Goal: Task Accomplishment & Management: Manage account settings

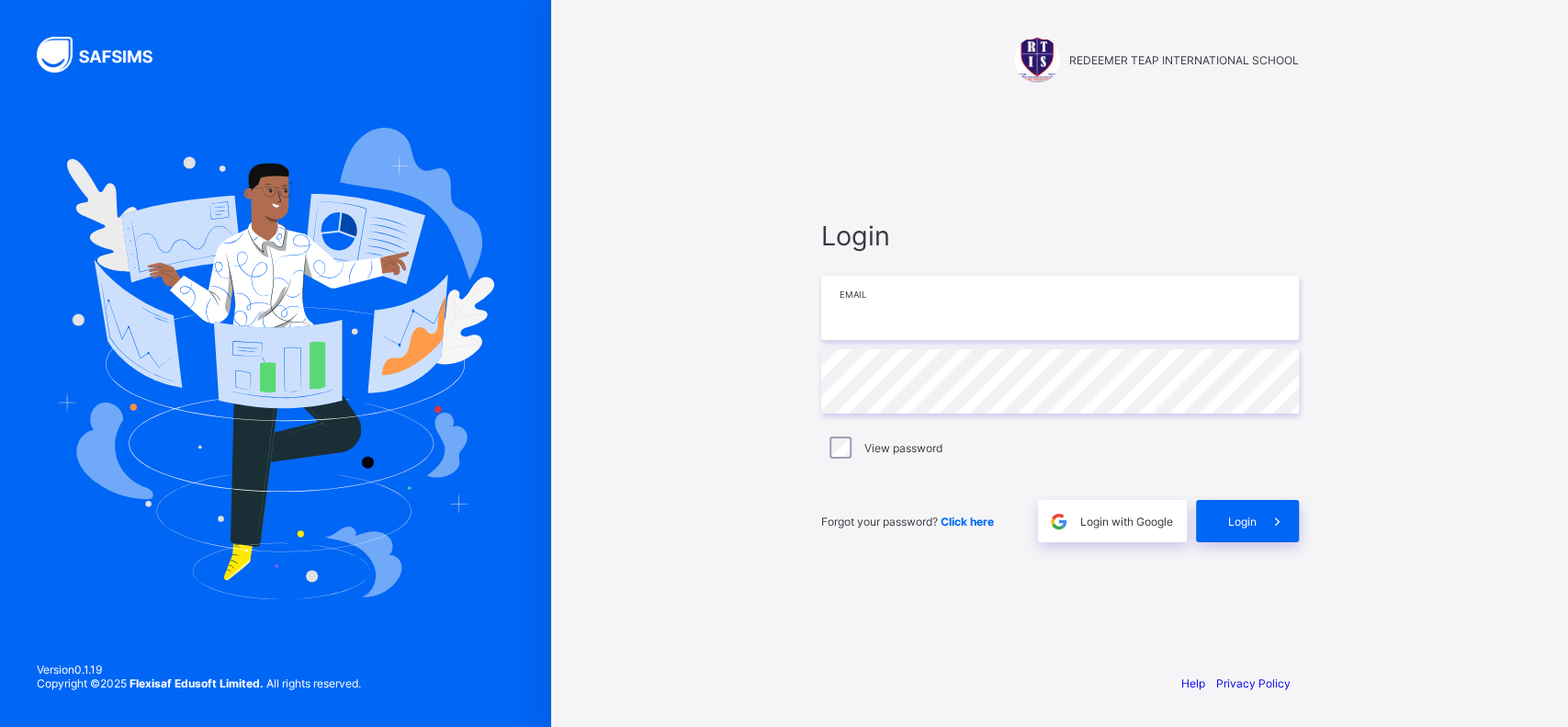
drag, startPoint x: 0, startPoint y: 0, endPoint x: 1079, endPoint y: 313, distance: 1123.5
click at [1079, 313] on input "email" at bounding box center [1060, 308] width 478 height 65
type input "**********"
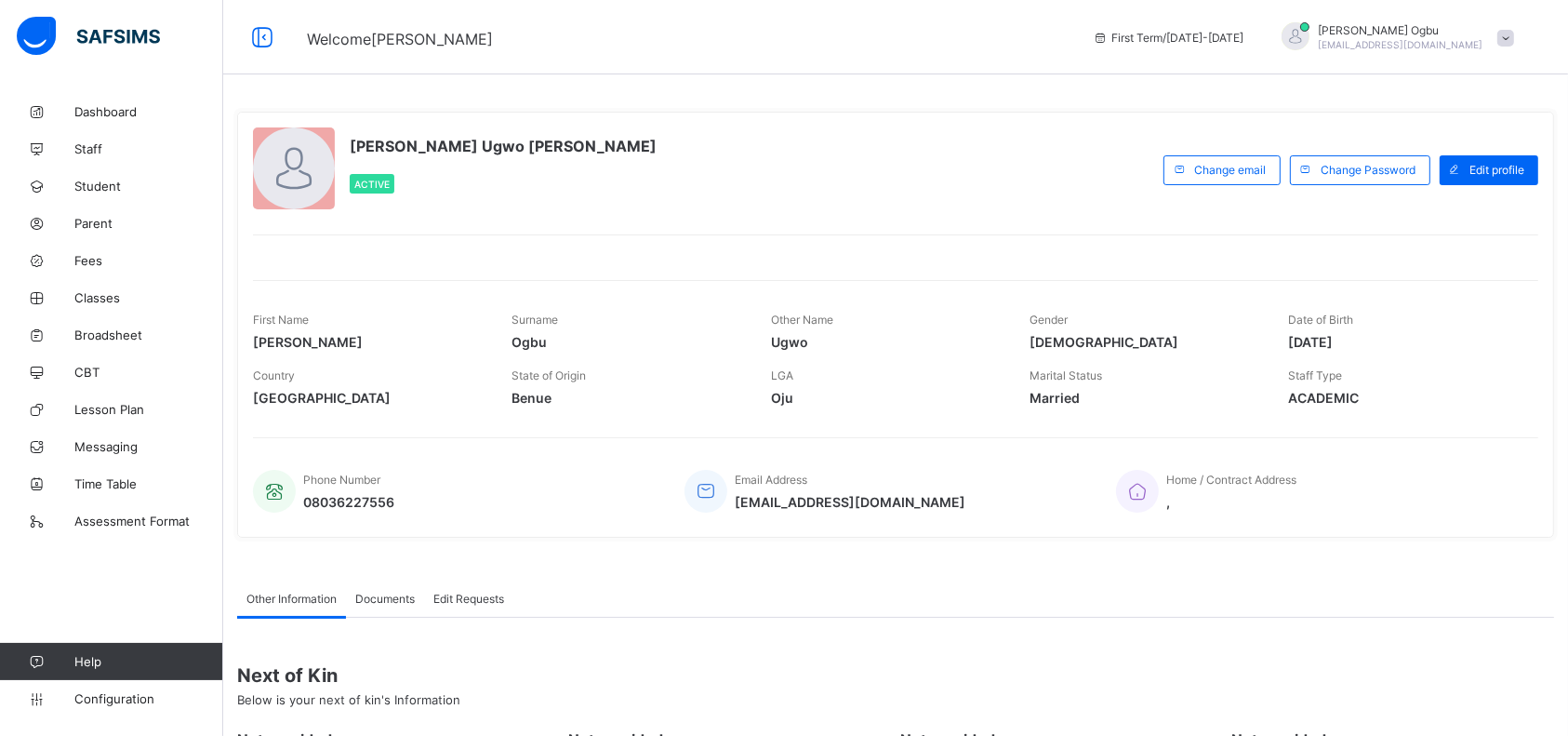
click at [985, 415] on div "[PERSON_NAME] Ugwo [PERSON_NAME] Active Change email Change Password Edit profi…" at bounding box center [896, 324] width 1317 height 426
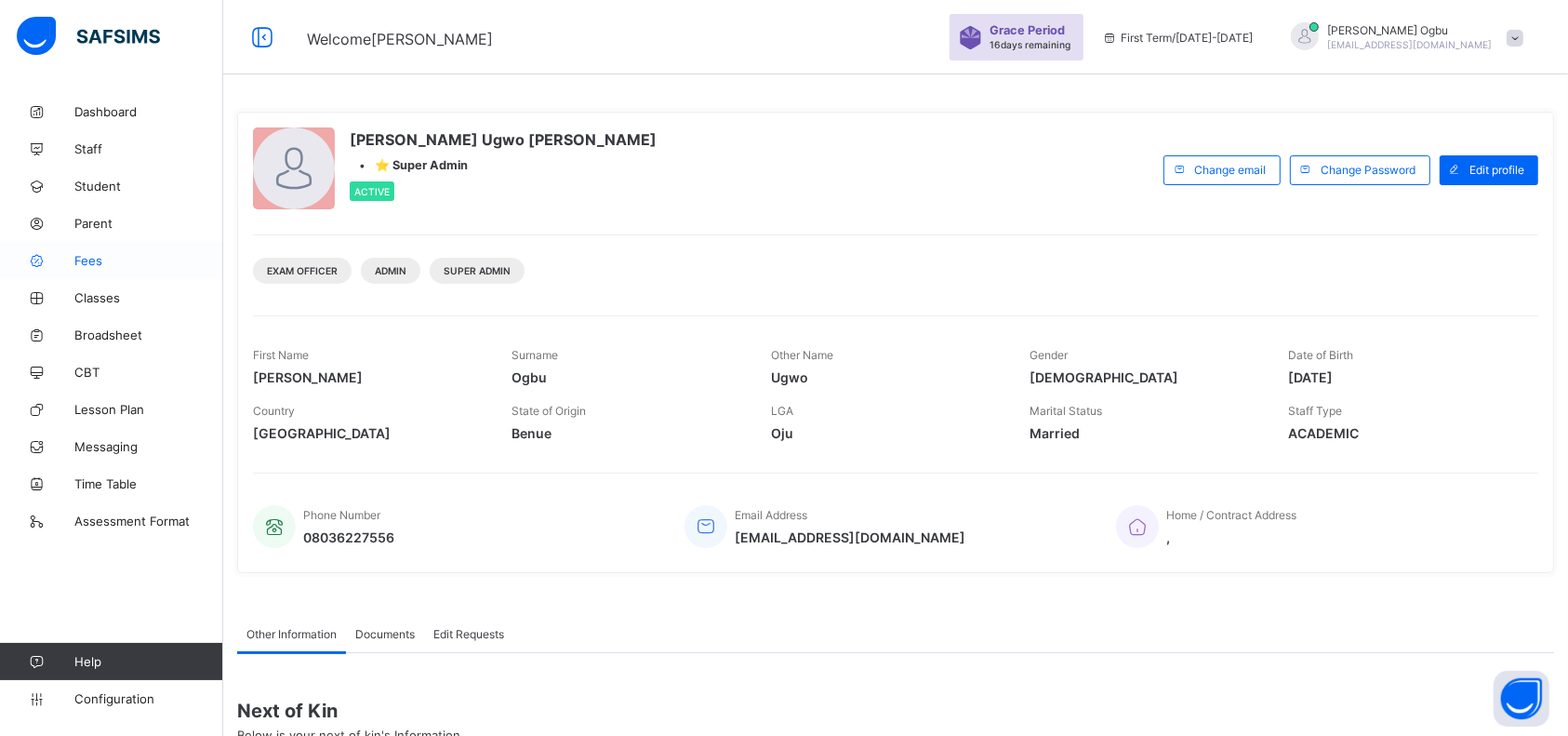
click at [98, 258] on span "Fees" at bounding box center [148, 260] width 148 height 15
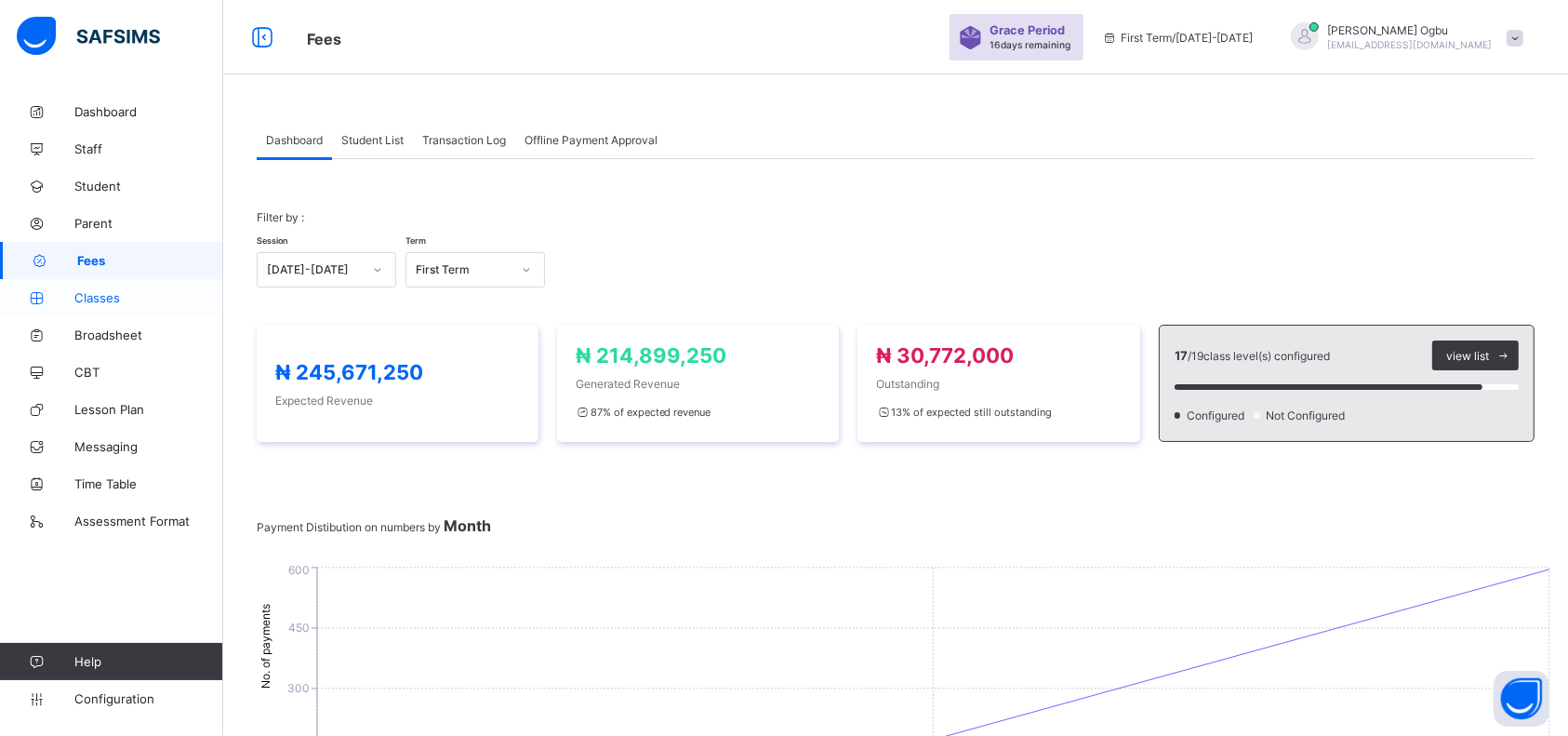
click at [101, 299] on span "Classes" at bounding box center [148, 297] width 148 height 15
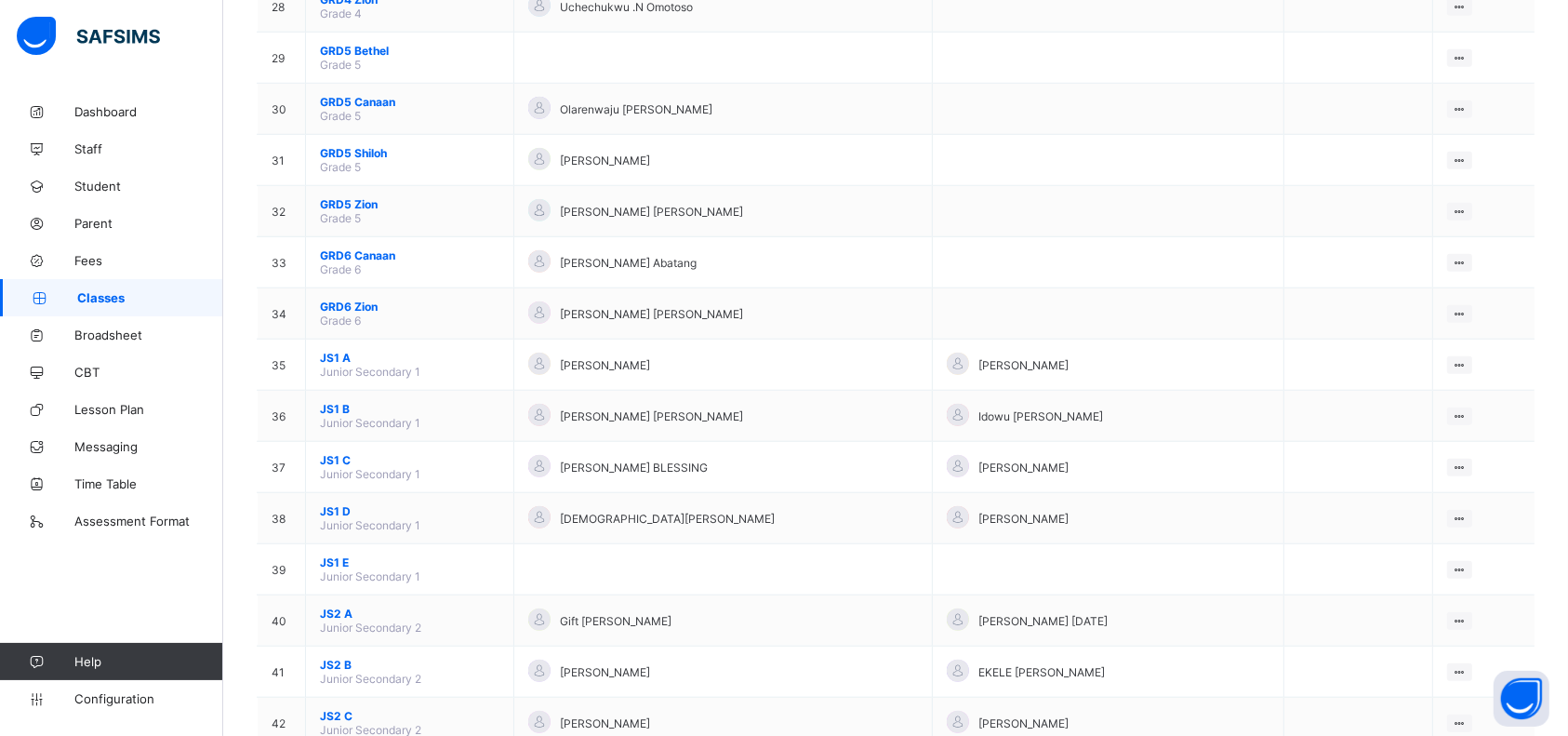
scroll to position [1637, 0]
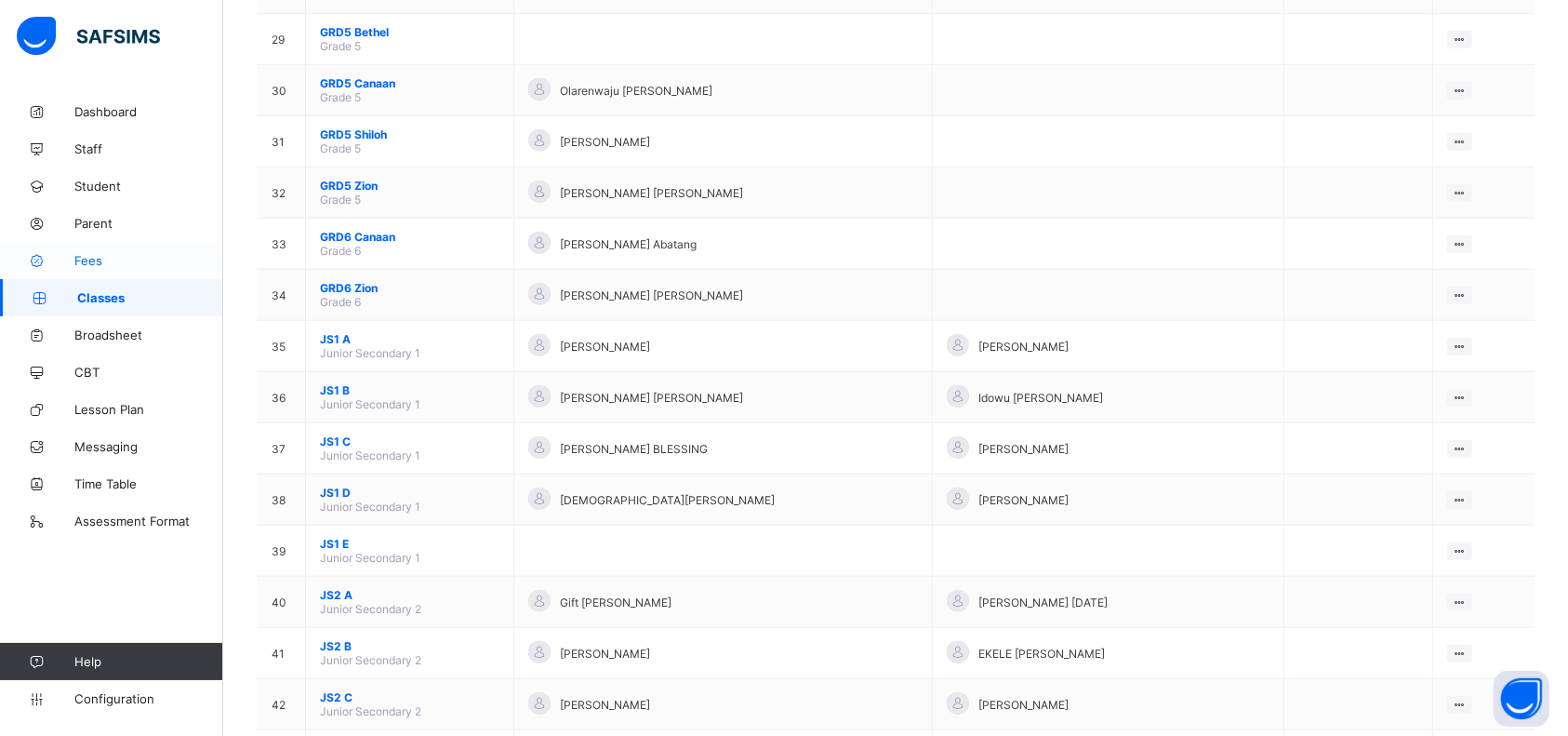
click at [92, 255] on span "Fees" at bounding box center [148, 260] width 148 height 15
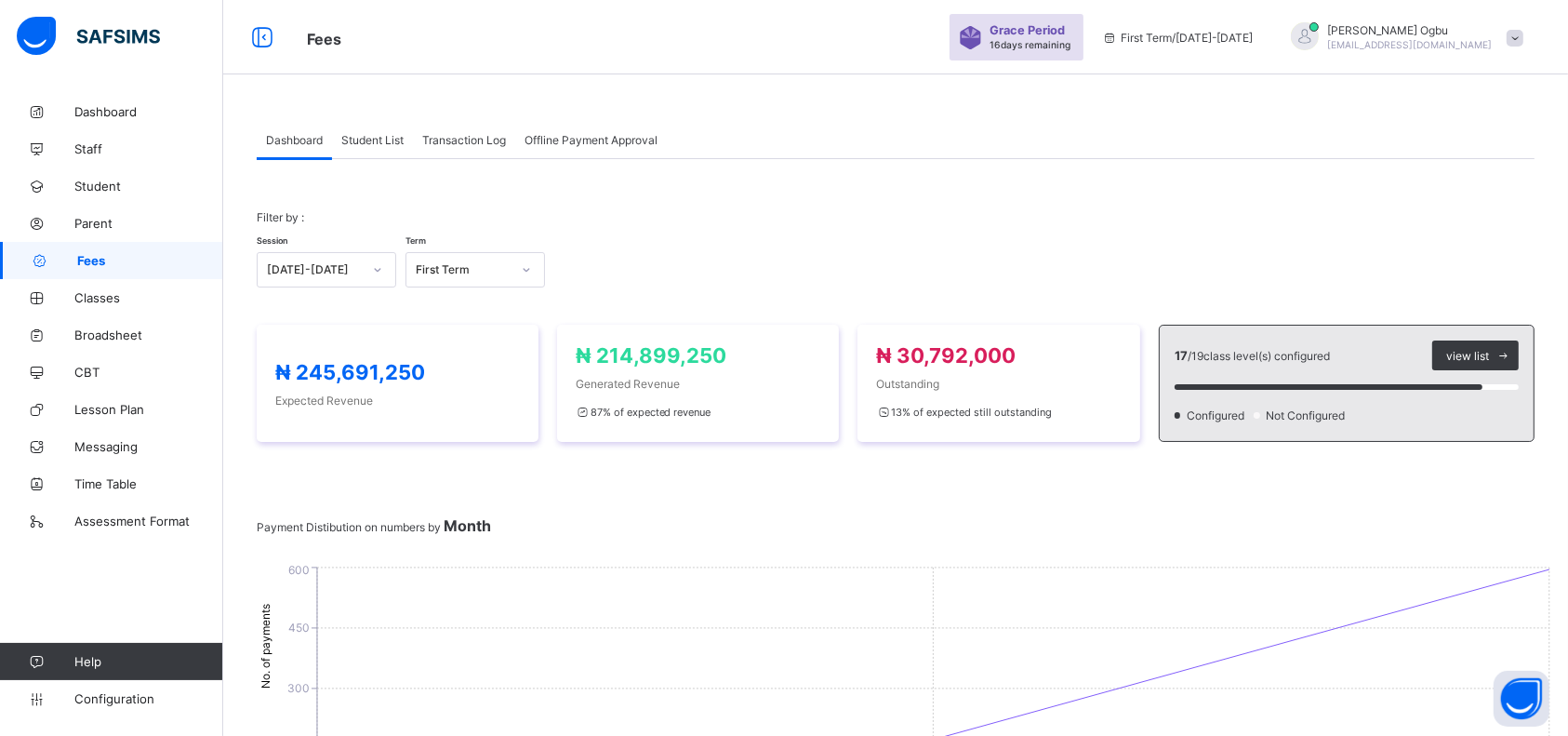
click at [468, 138] on span "Transaction Log" at bounding box center [464, 140] width 84 height 14
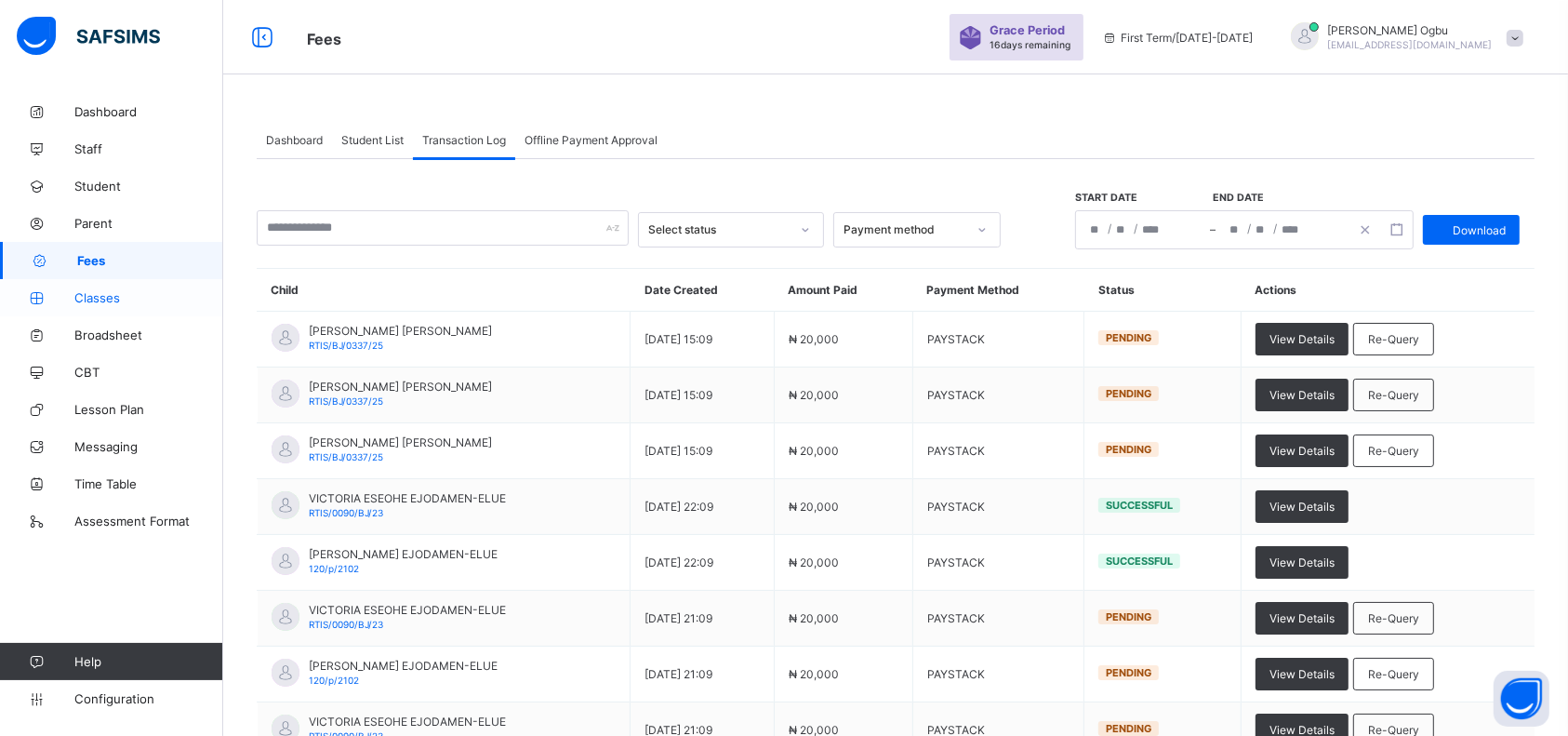
click at [80, 303] on span "Classes" at bounding box center [148, 297] width 148 height 15
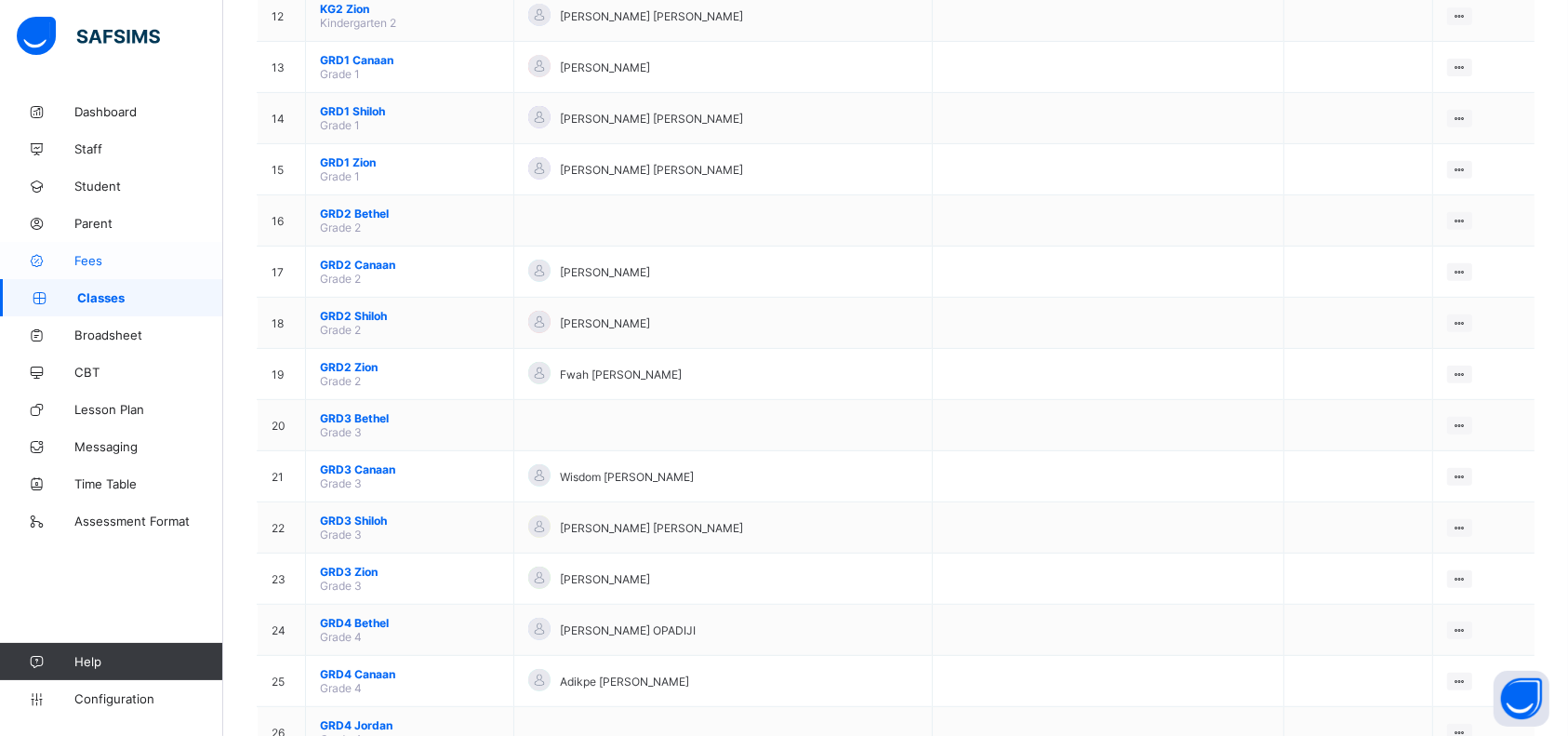
scroll to position [794, 0]
click at [91, 266] on span "Fees" at bounding box center [148, 260] width 148 height 15
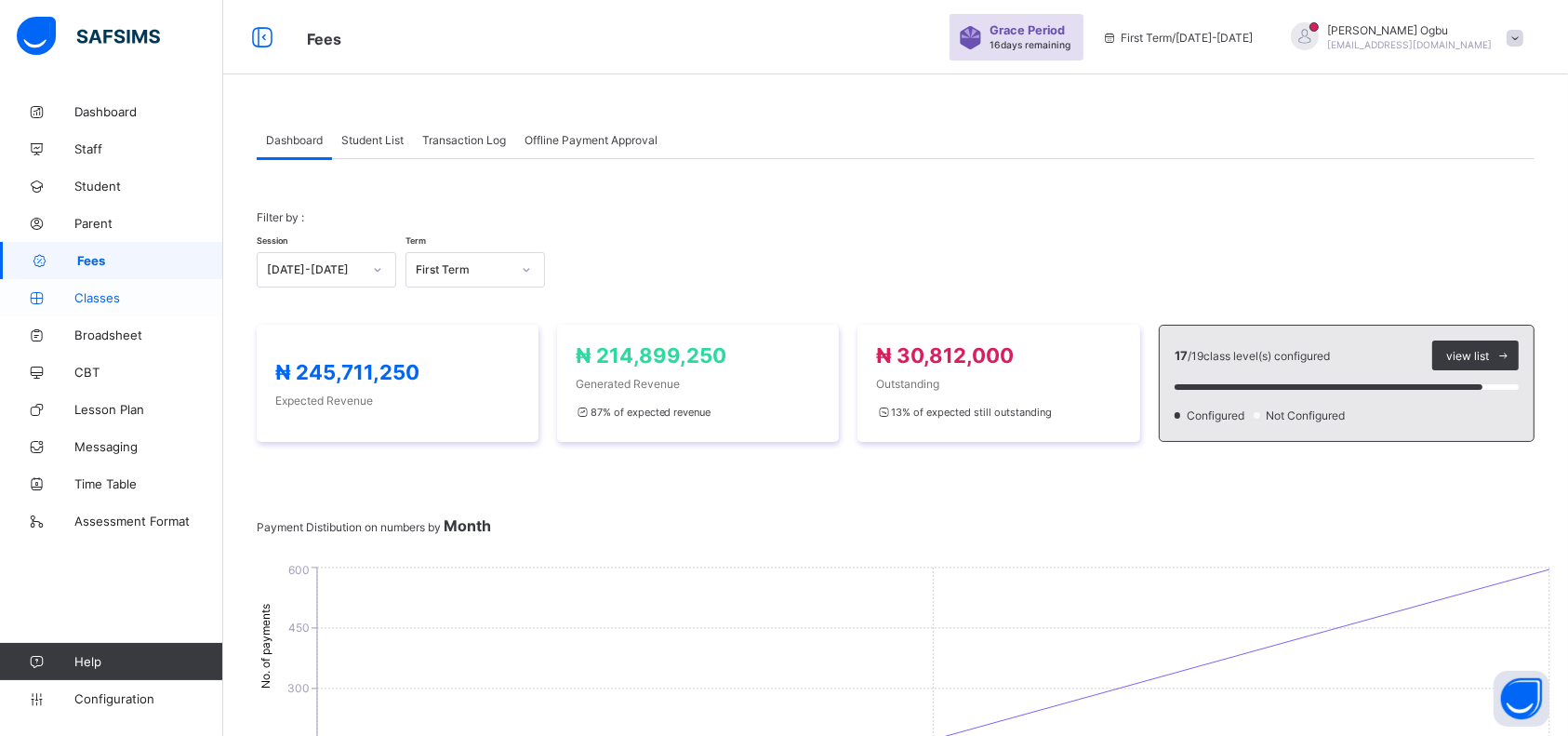
click at [111, 300] on span "Classes" at bounding box center [148, 297] width 148 height 15
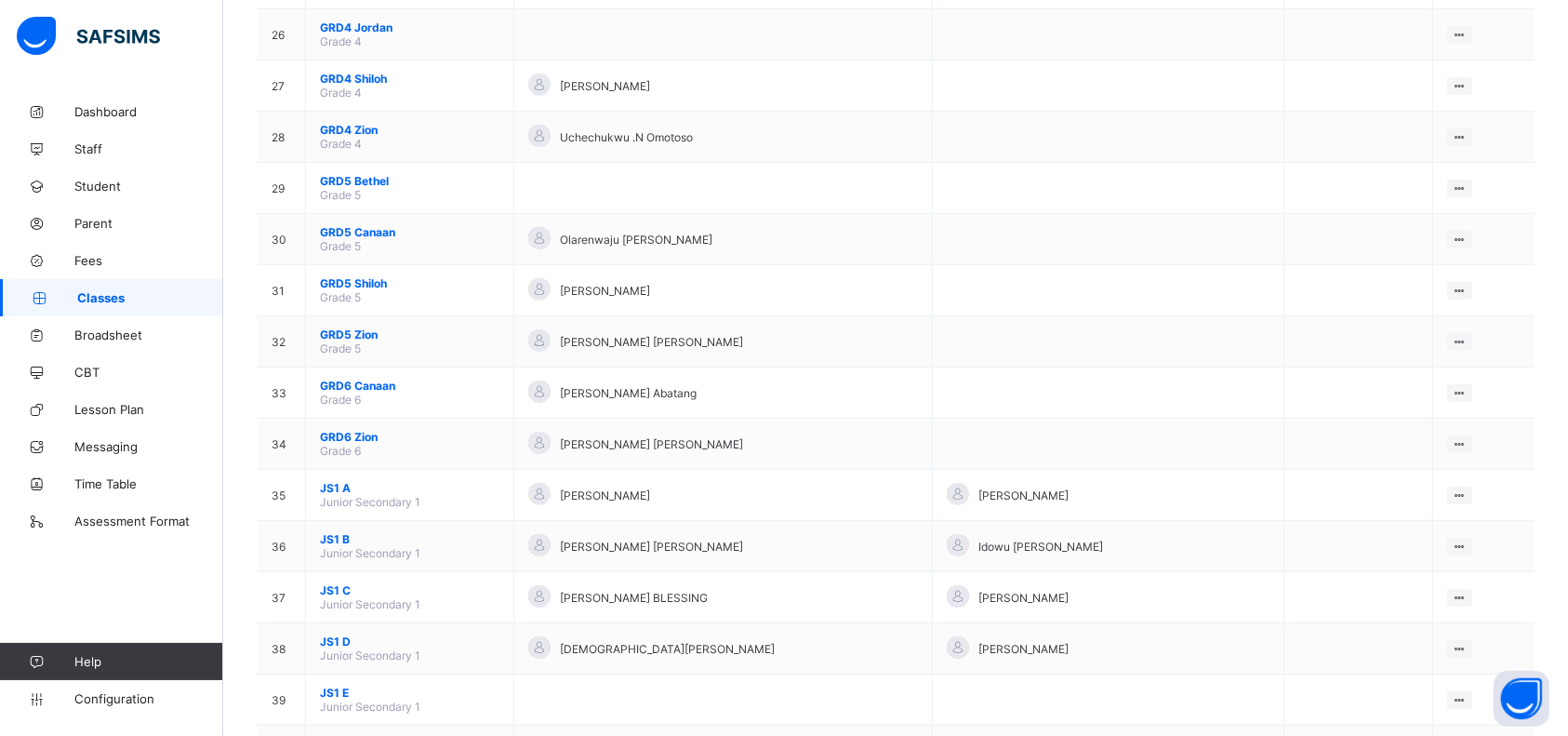
scroll to position [1637, 0]
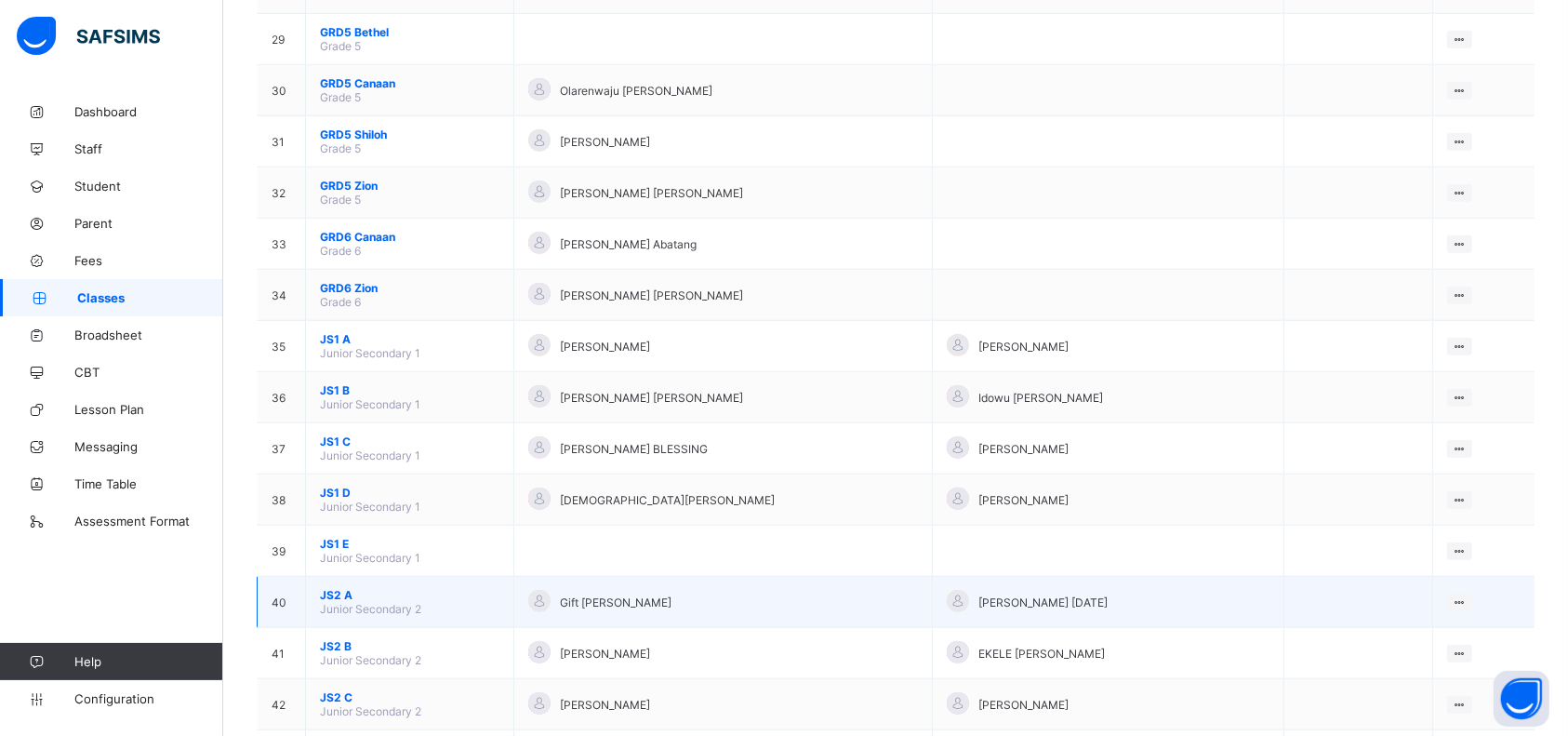
click at [333, 551] on span "JS2 A" at bounding box center [410, 594] width 180 height 14
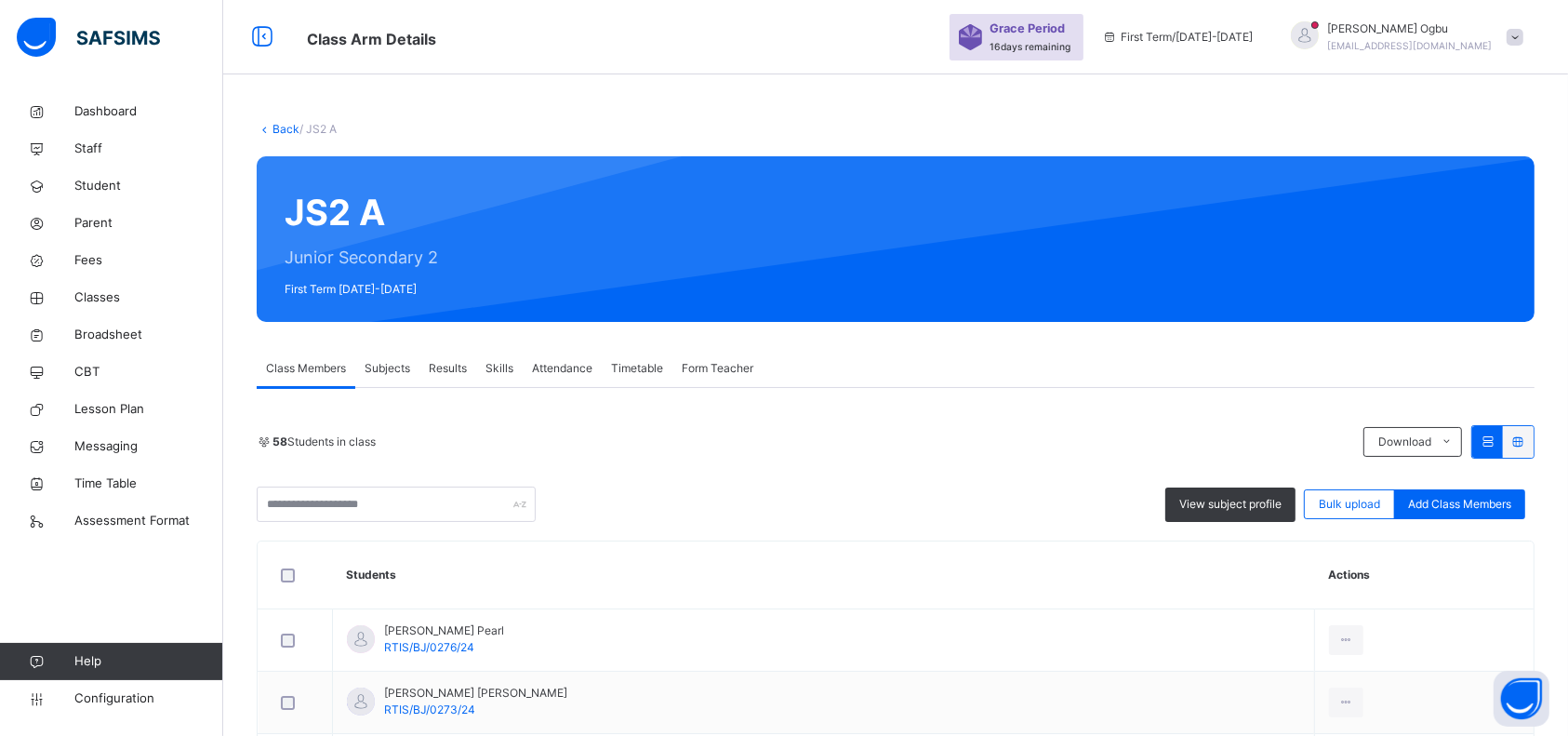
drag, startPoint x: 582, startPoint y: 277, endPoint x: 959, endPoint y: 438, distance: 409.9
click at [959, 438] on div "58 Students in class" at bounding box center [805, 441] width 1098 height 17
click at [372, 513] on input "text" at bounding box center [396, 504] width 279 height 35
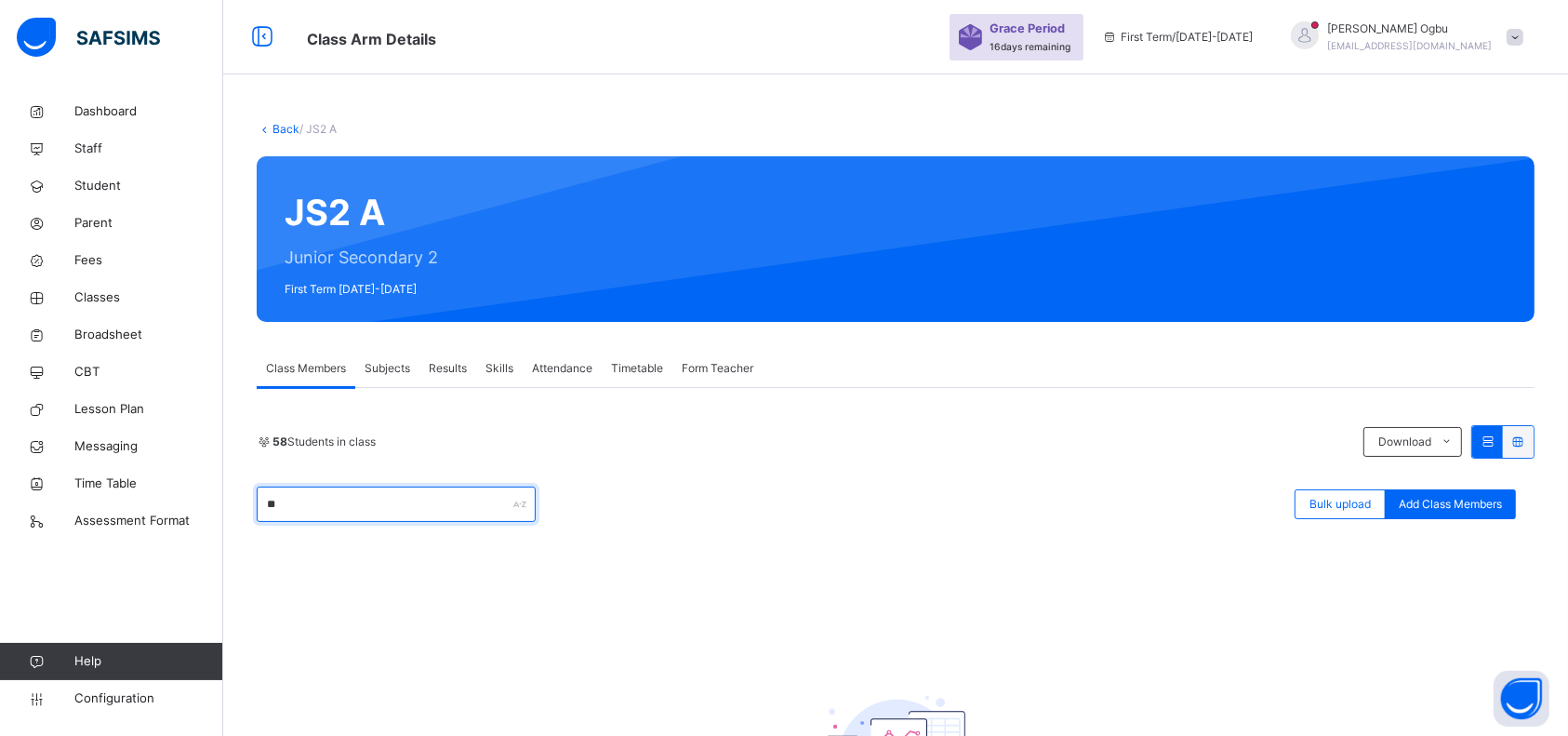
type input "*"
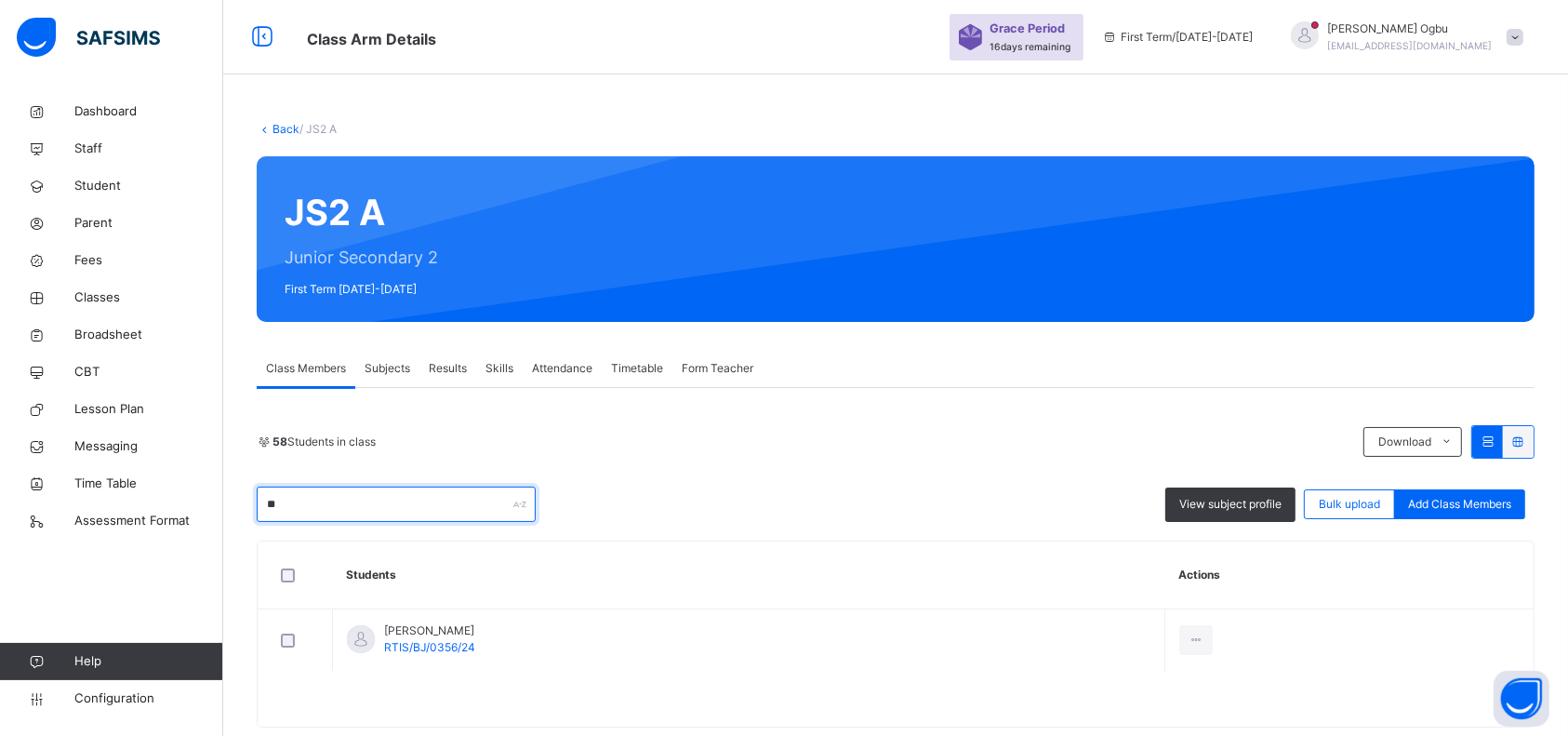
type input "*"
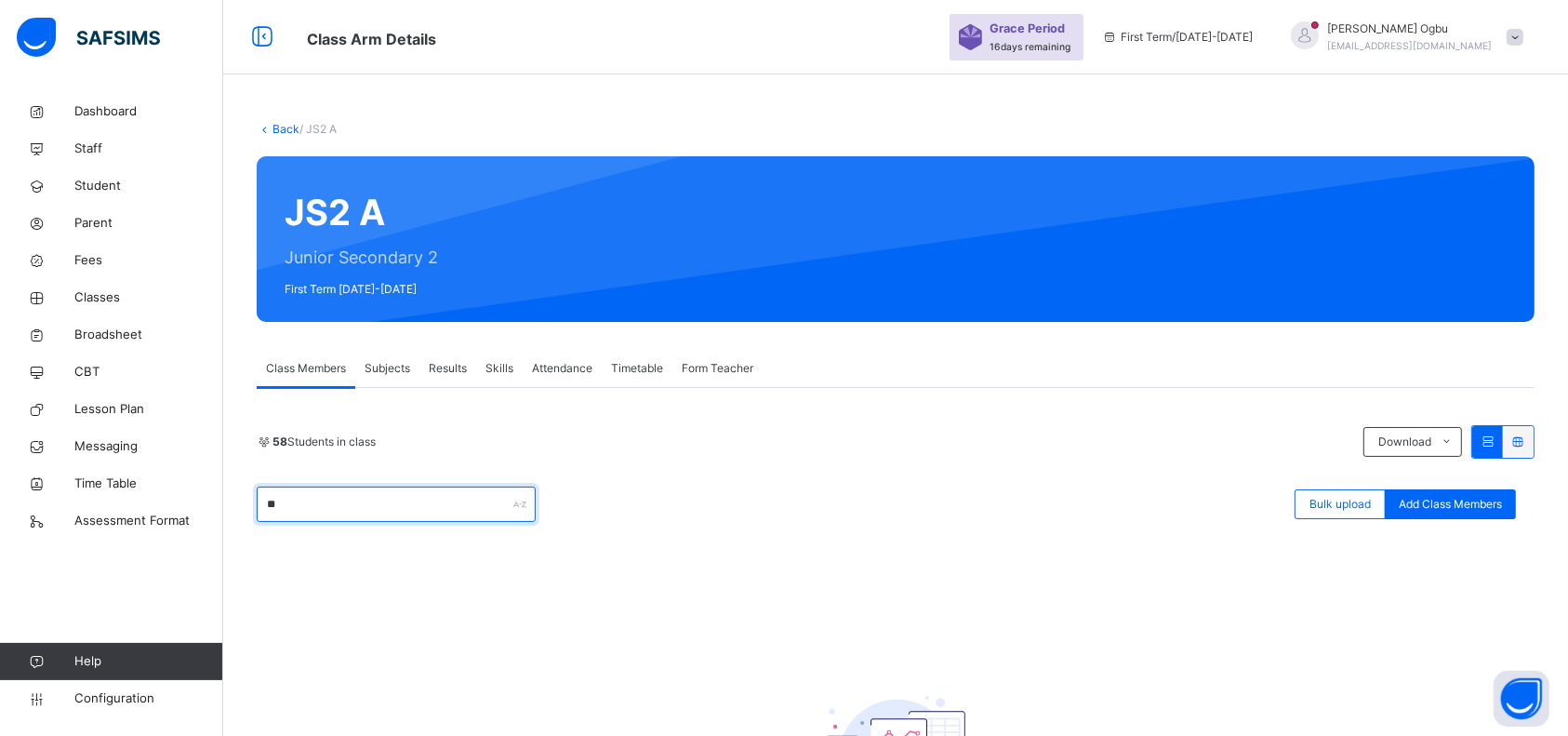
type input "*"
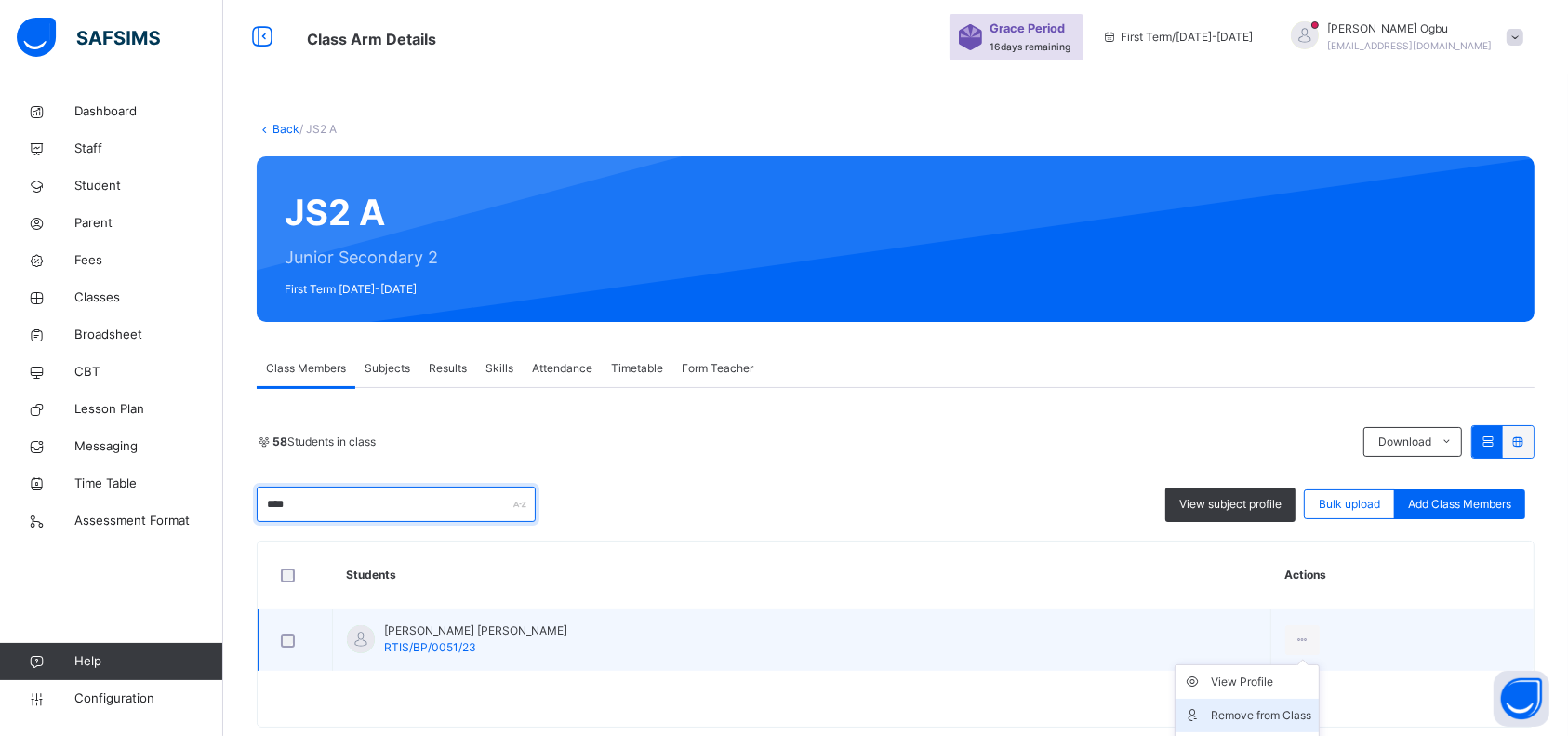
type input "****"
click at [1189, 551] on div "Remove from Class" at bounding box center [1261, 715] width 101 height 19
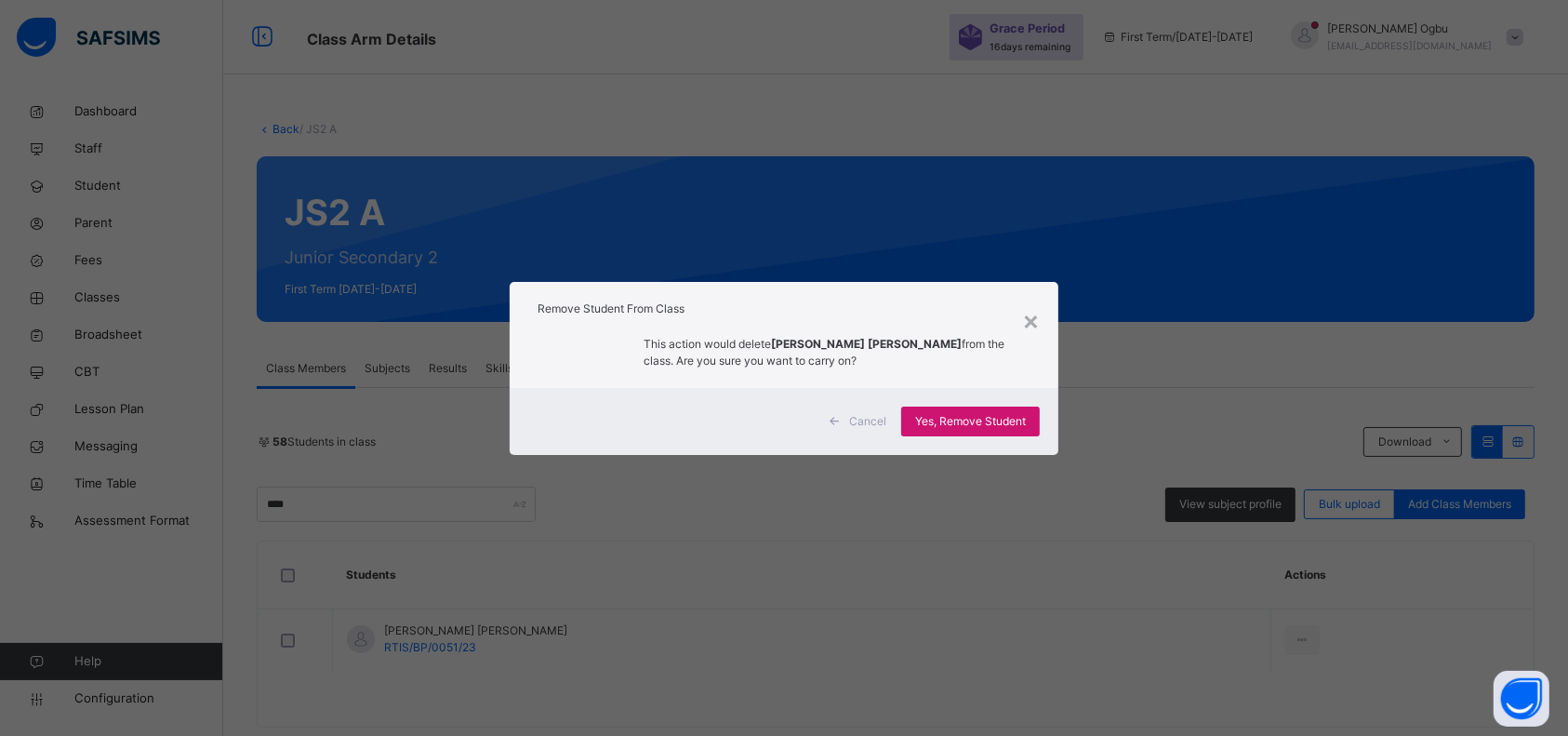
click at [937, 413] on span "Yes, Remove Student" at bounding box center [970, 421] width 110 height 17
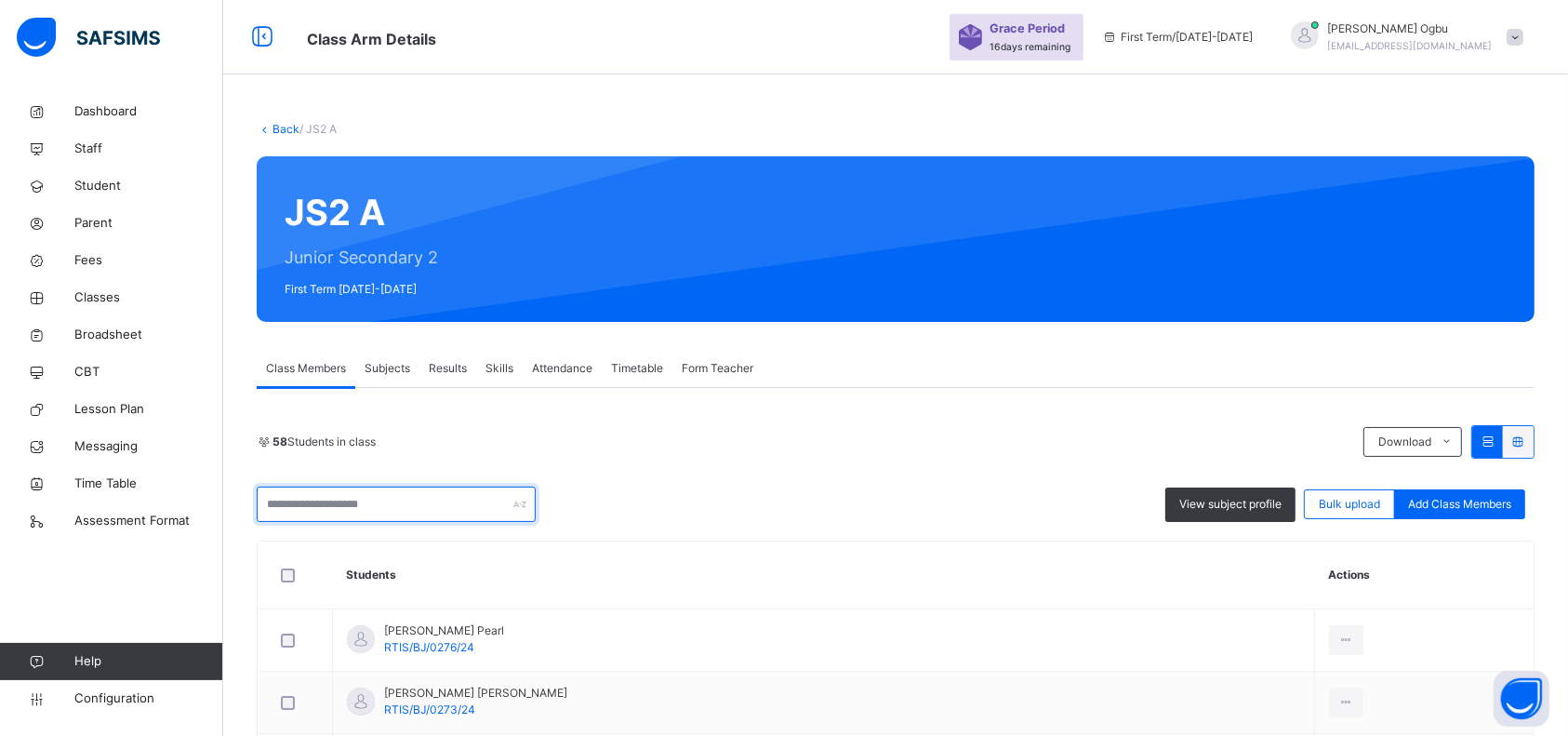
click at [325, 491] on input "text" at bounding box center [396, 504] width 279 height 35
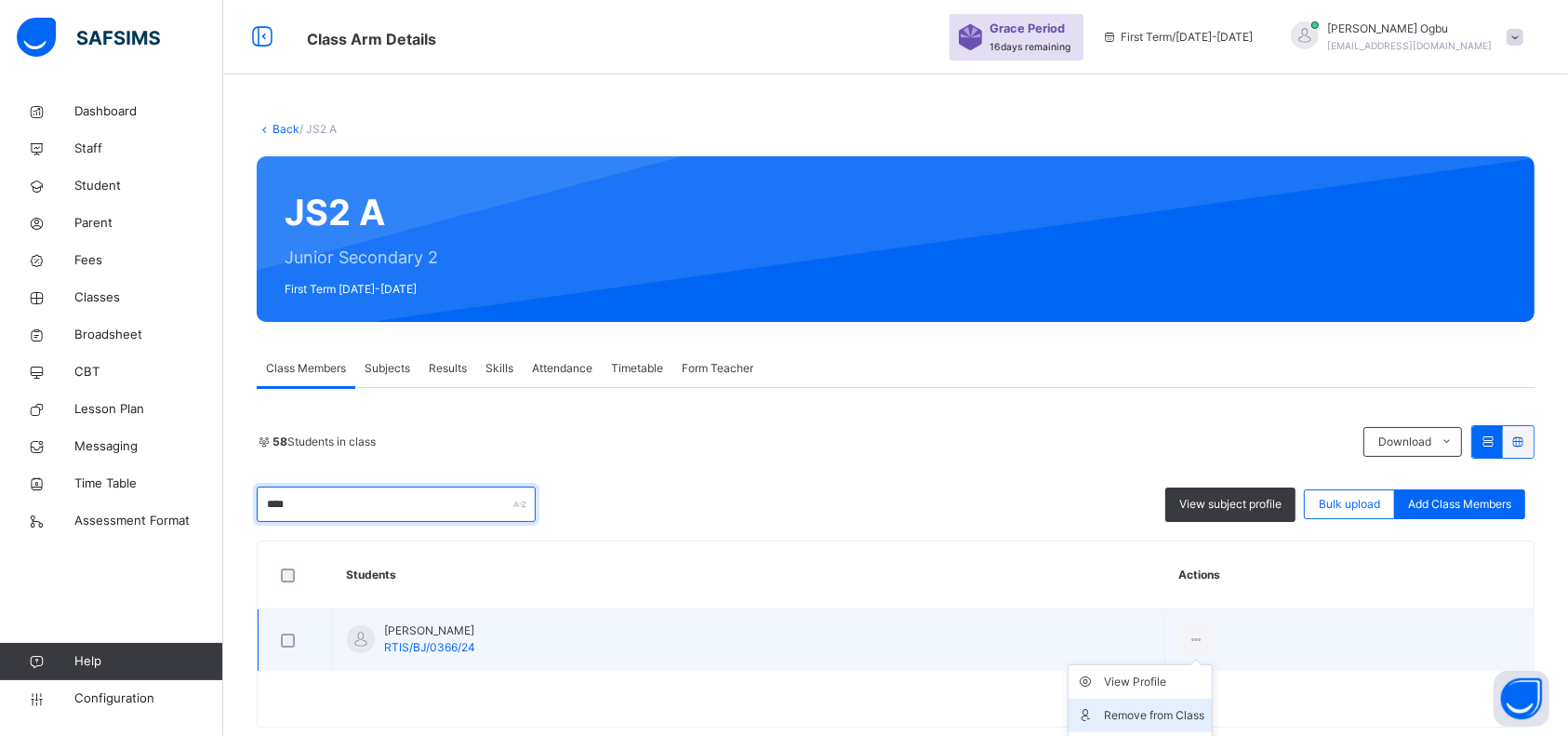
type input "****"
click at [1189, 551] on div "Remove from Class" at bounding box center [1153, 715] width 101 height 19
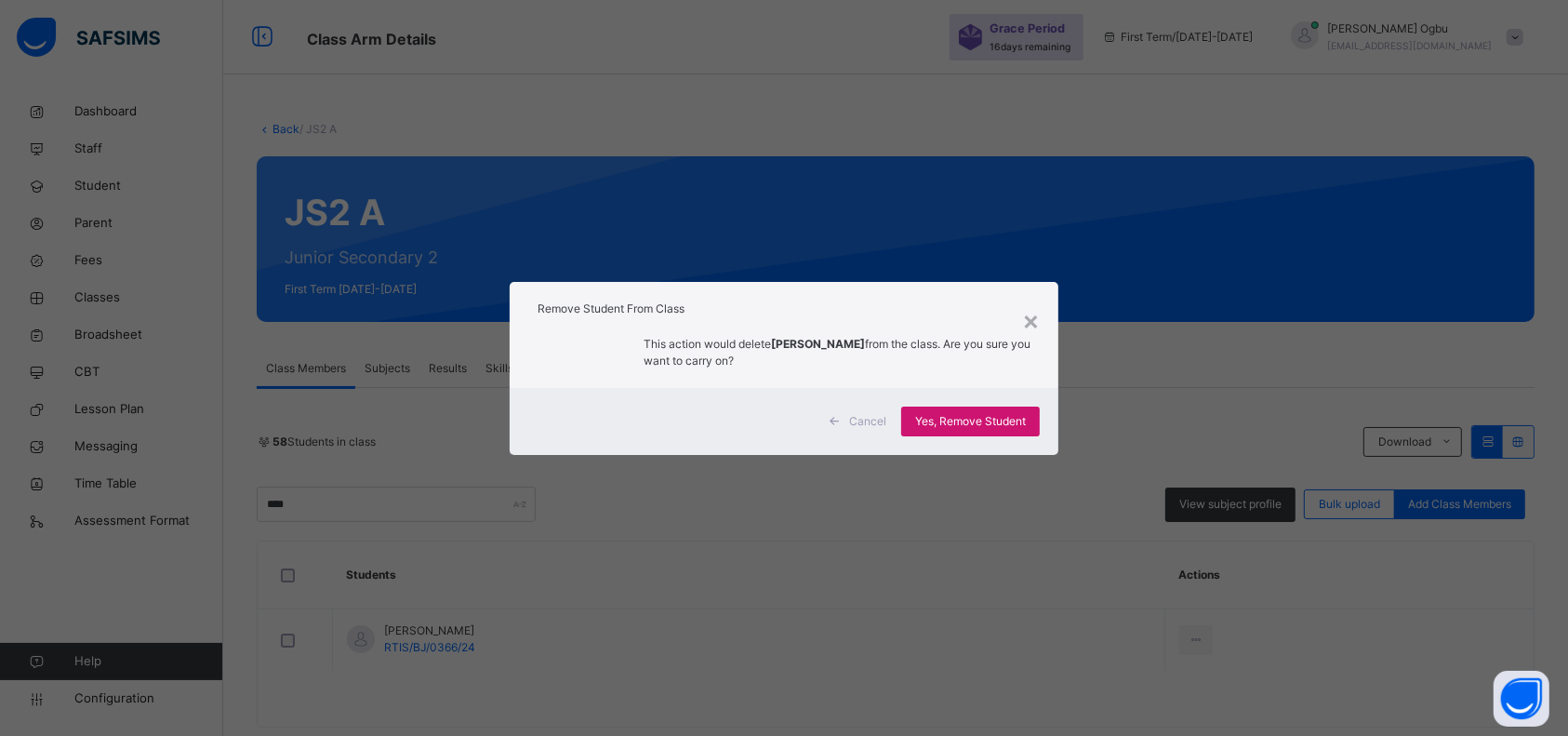
click at [1017, 425] on span "Yes, Remove Student" at bounding box center [970, 421] width 110 height 17
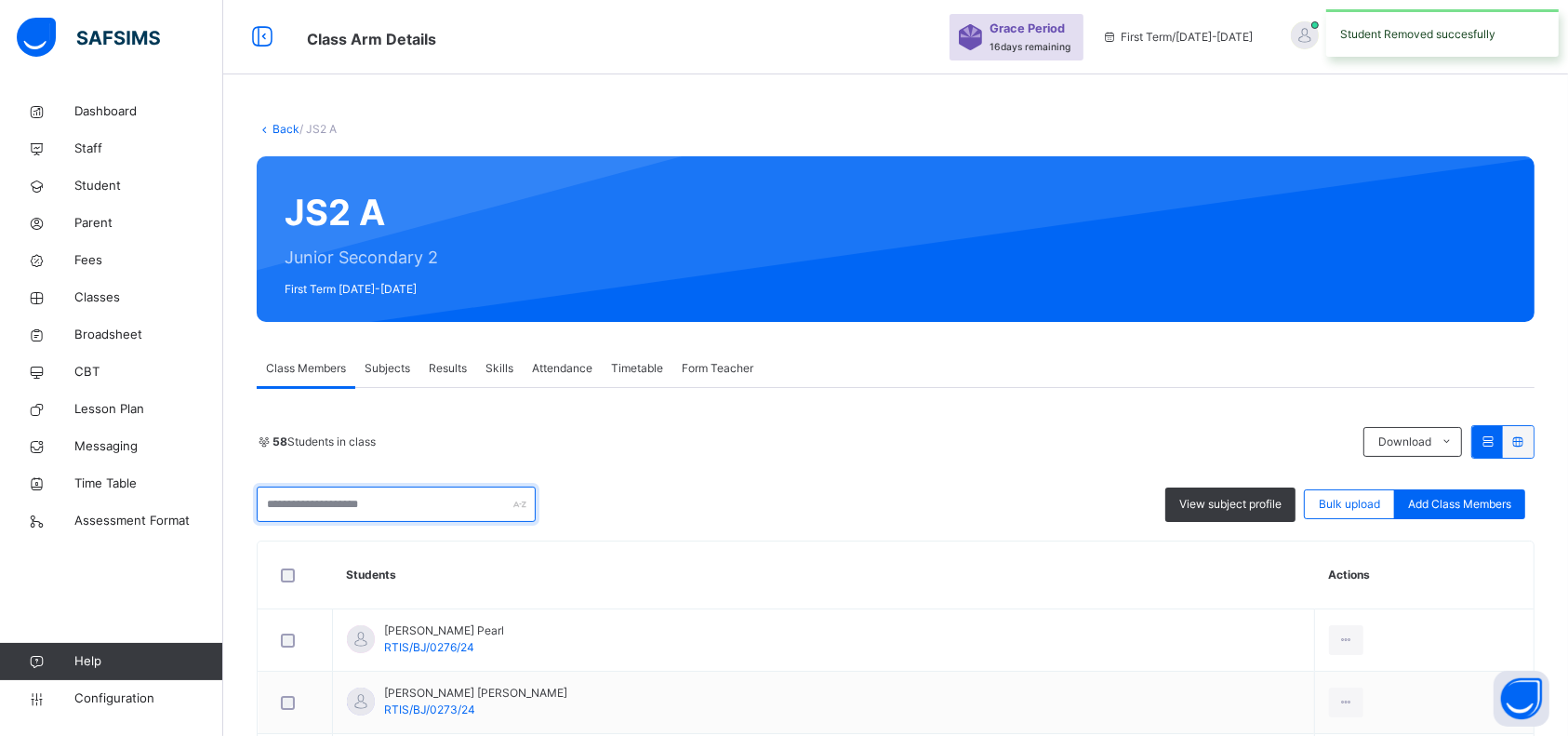
click at [369, 502] on input "text" at bounding box center [396, 504] width 279 height 35
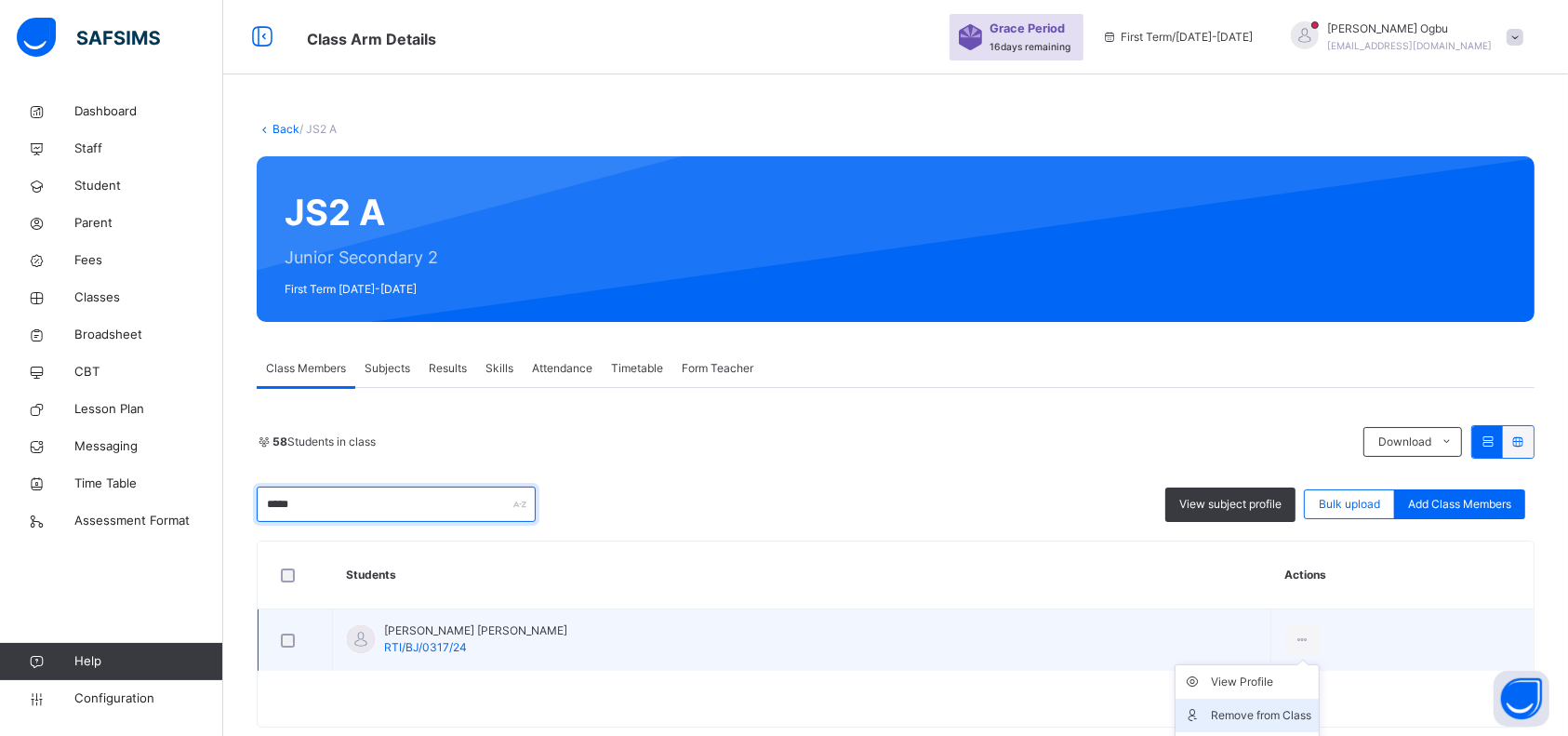
type input "*****"
click at [1189, 551] on div "Remove from Class" at bounding box center [1261, 715] width 101 height 19
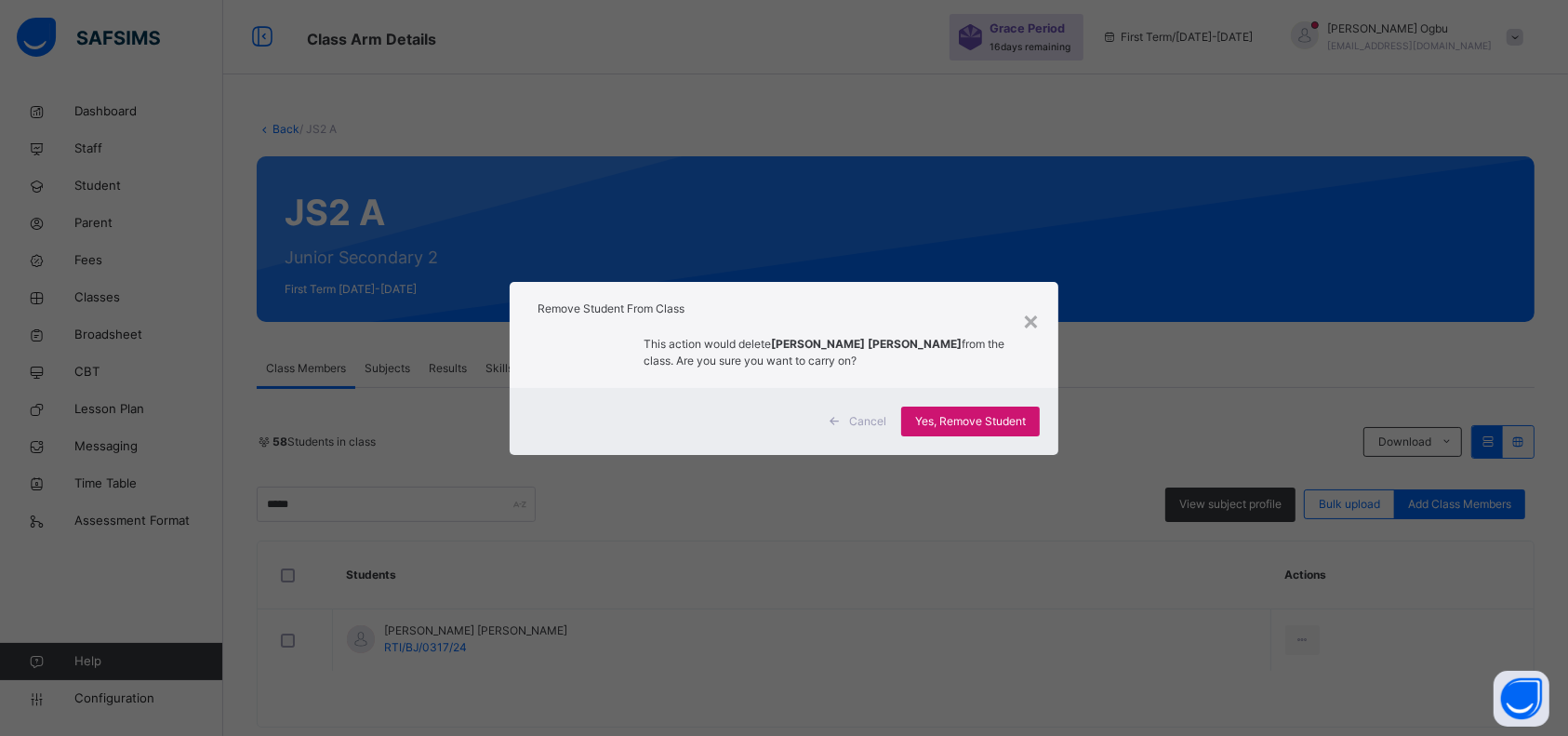
click at [975, 418] on span "Yes, Remove Student" at bounding box center [970, 421] width 110 height 17
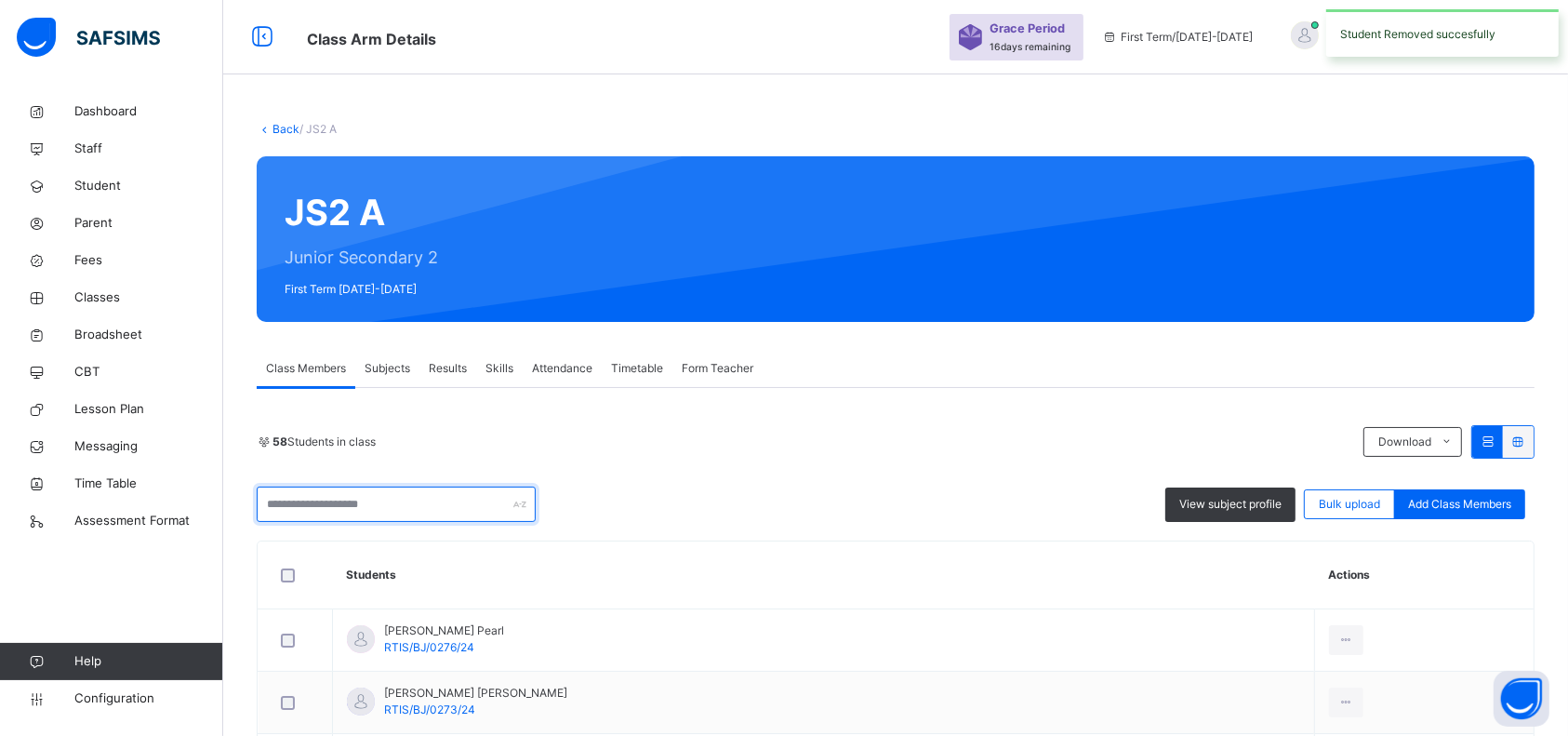
click at [425, 503] on input "text" at bounding box center [396, 504] width 279 height 35
type input "*"
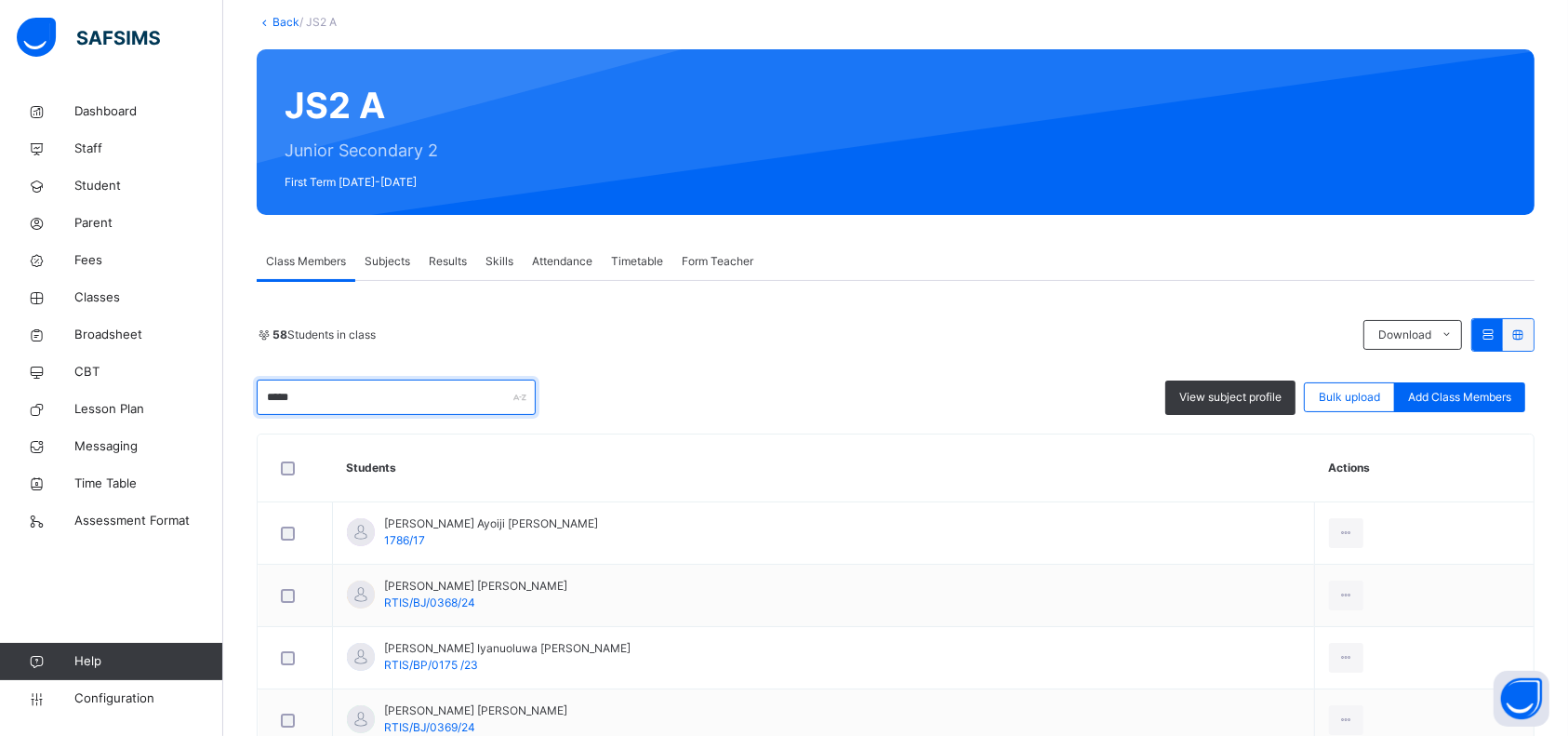
scroll to position [122, 0]
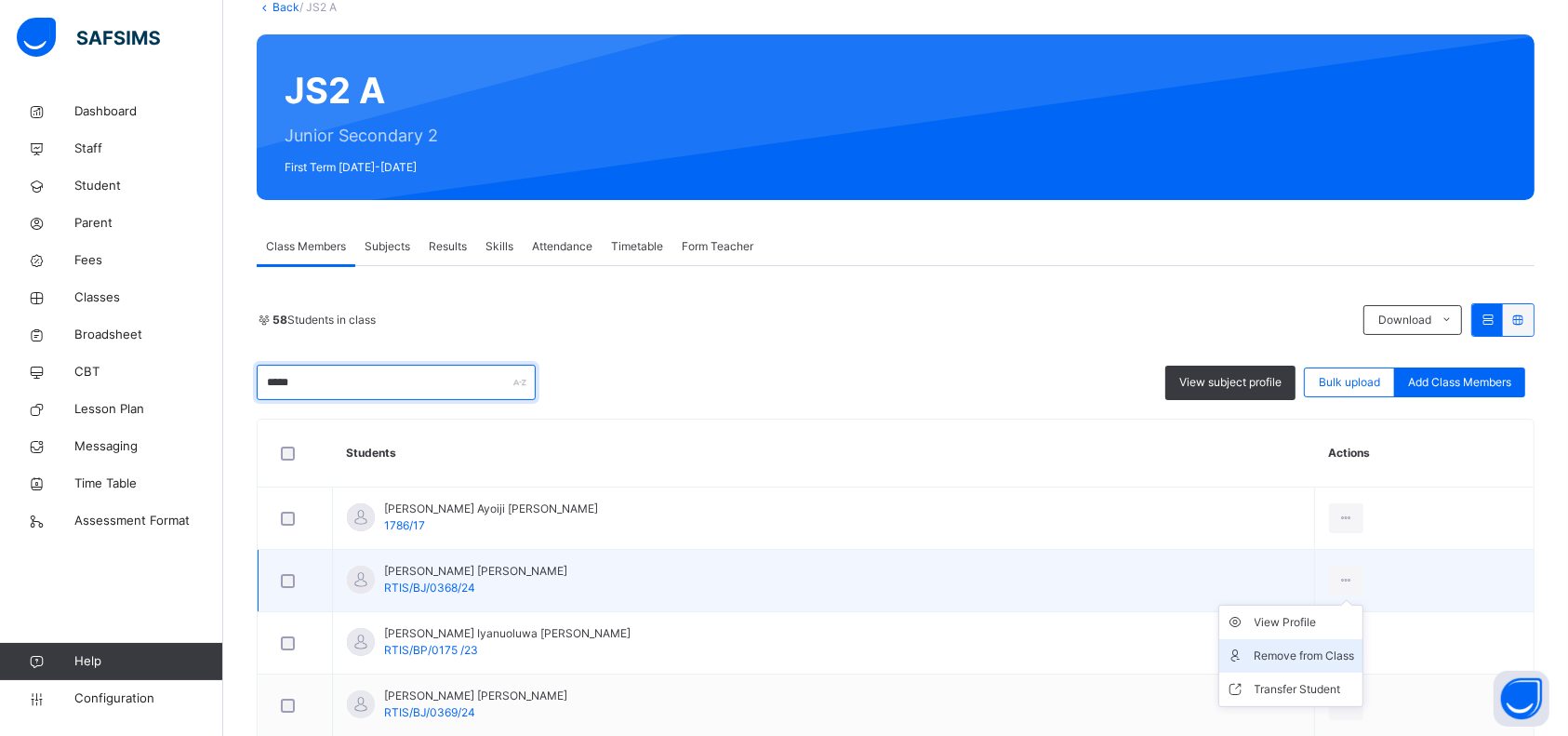
type input "*****"
click at [1189, 551] on div "Remove from Class" at bounding box center [1305, 655] width 101 height 19
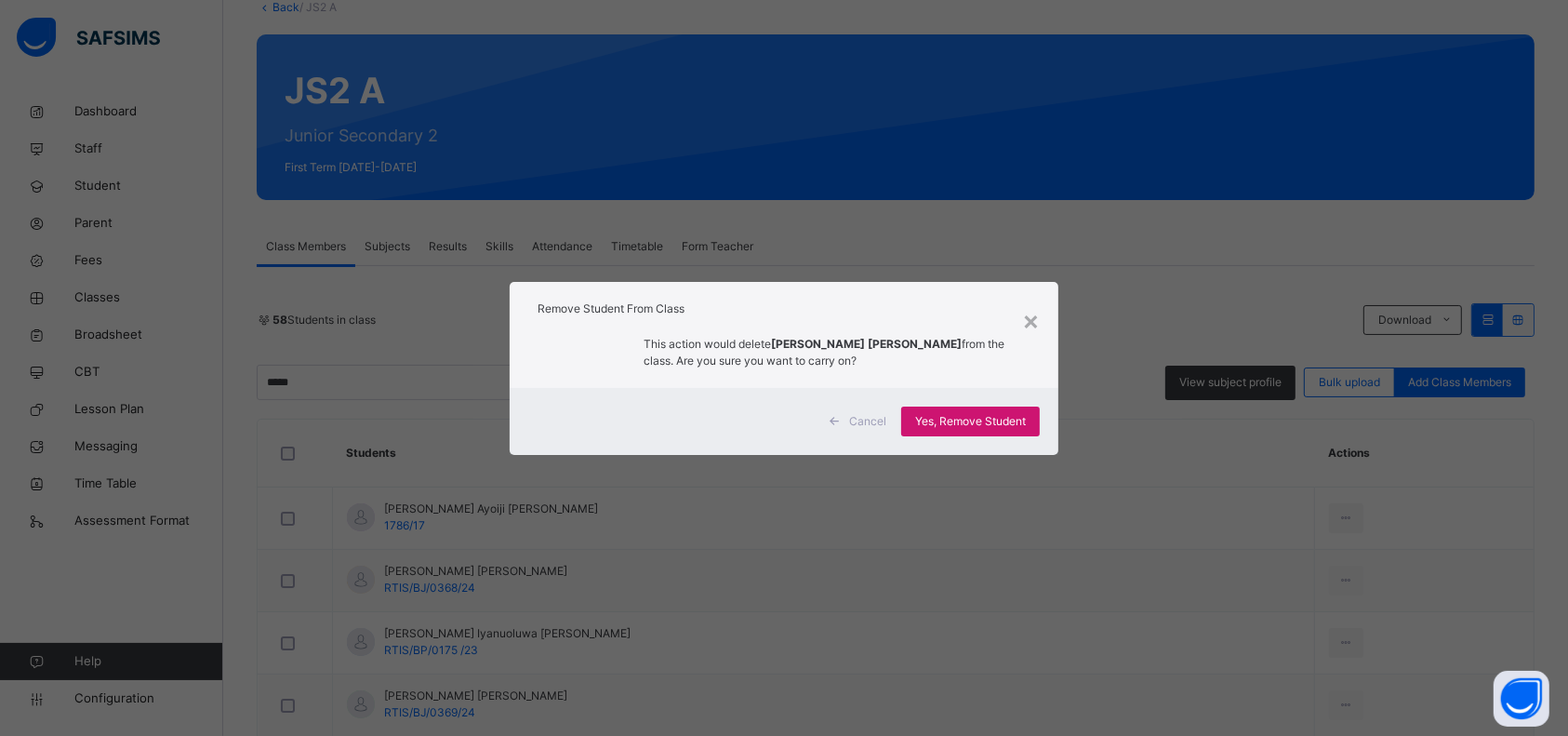
click at [1000, 413] on span "Yes, Remove Student" at bounding box center [970, 421] width 110 height 17
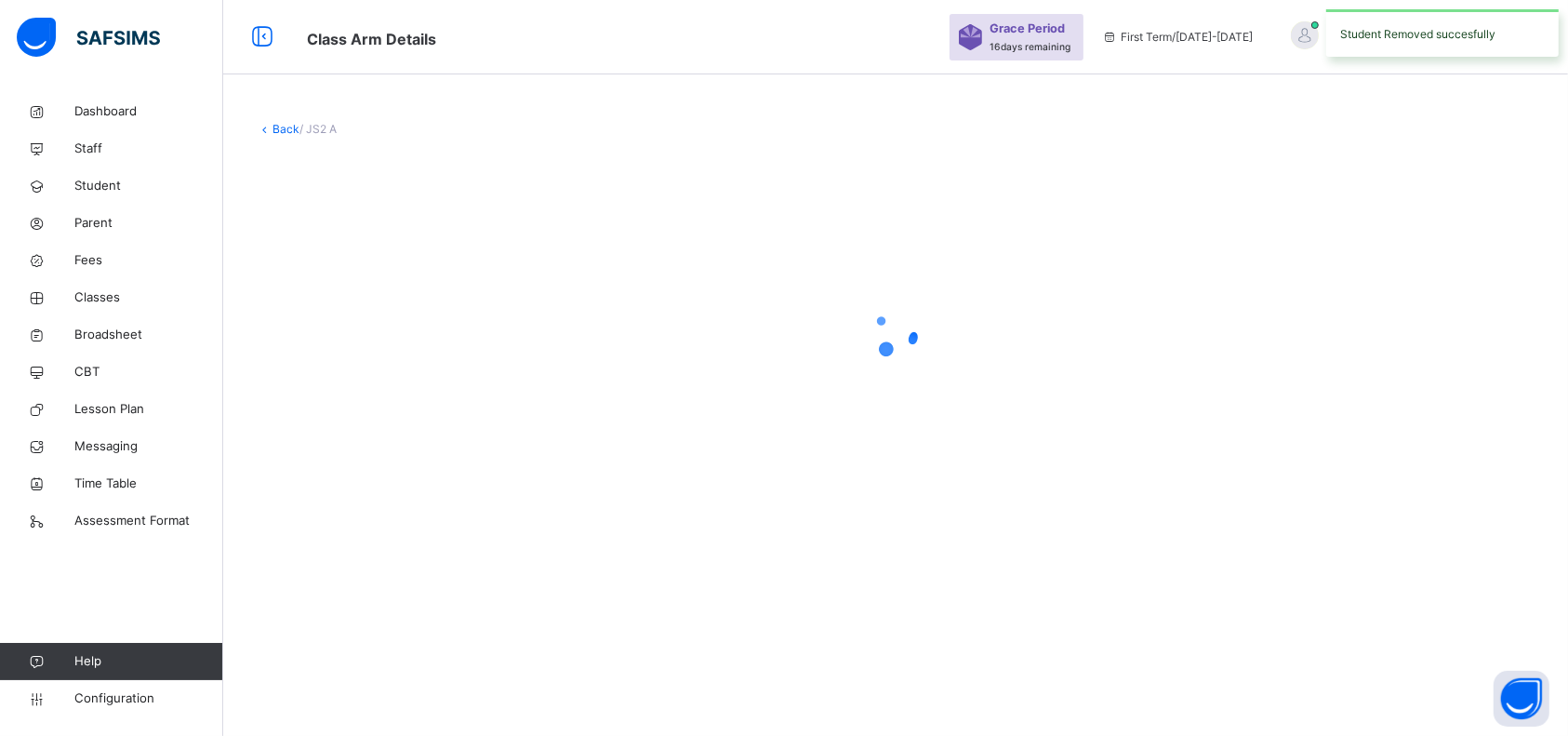
scroll to position [0, 0]
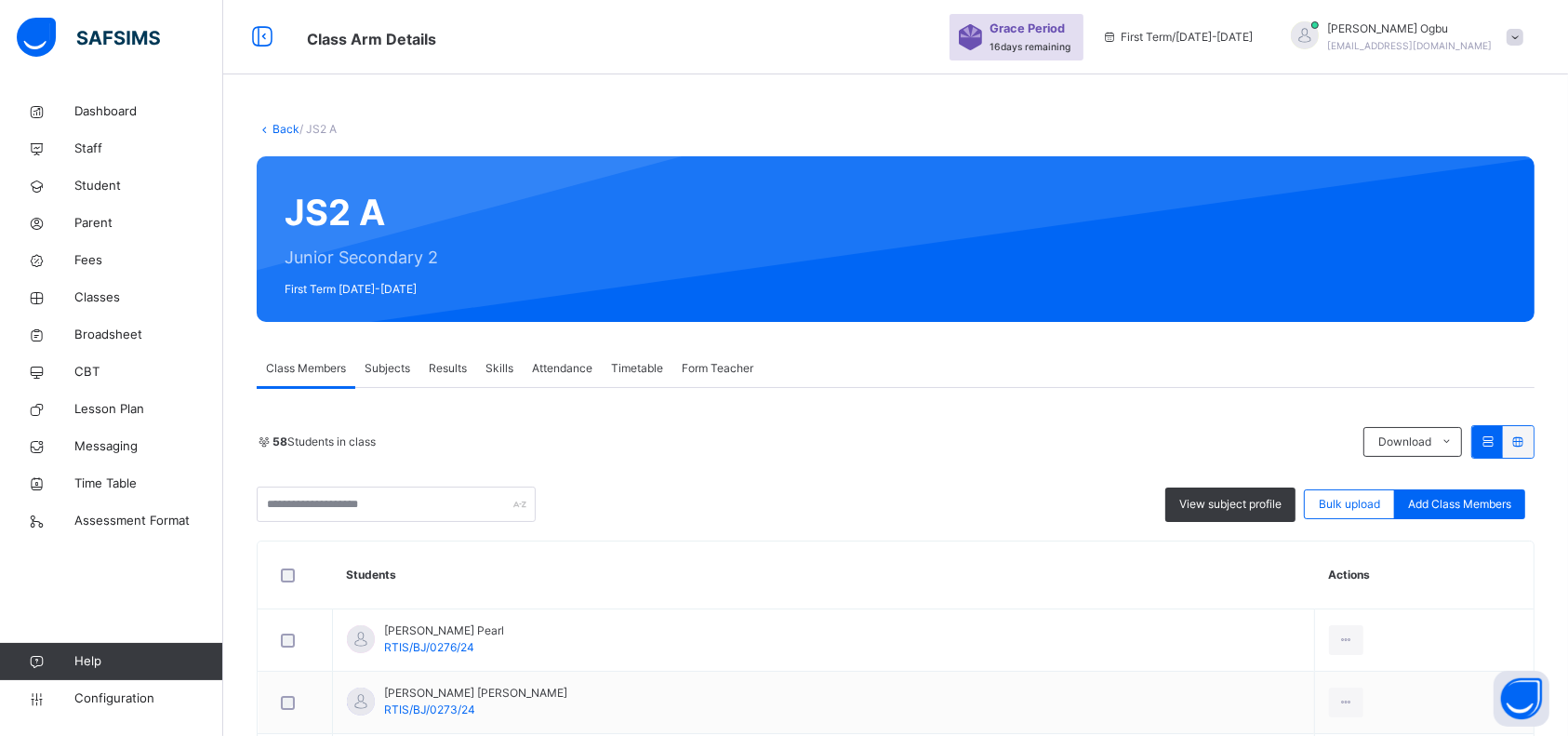
click at [276, 128] on link "Back" at bounding box center [286, 129] width 27 height 14
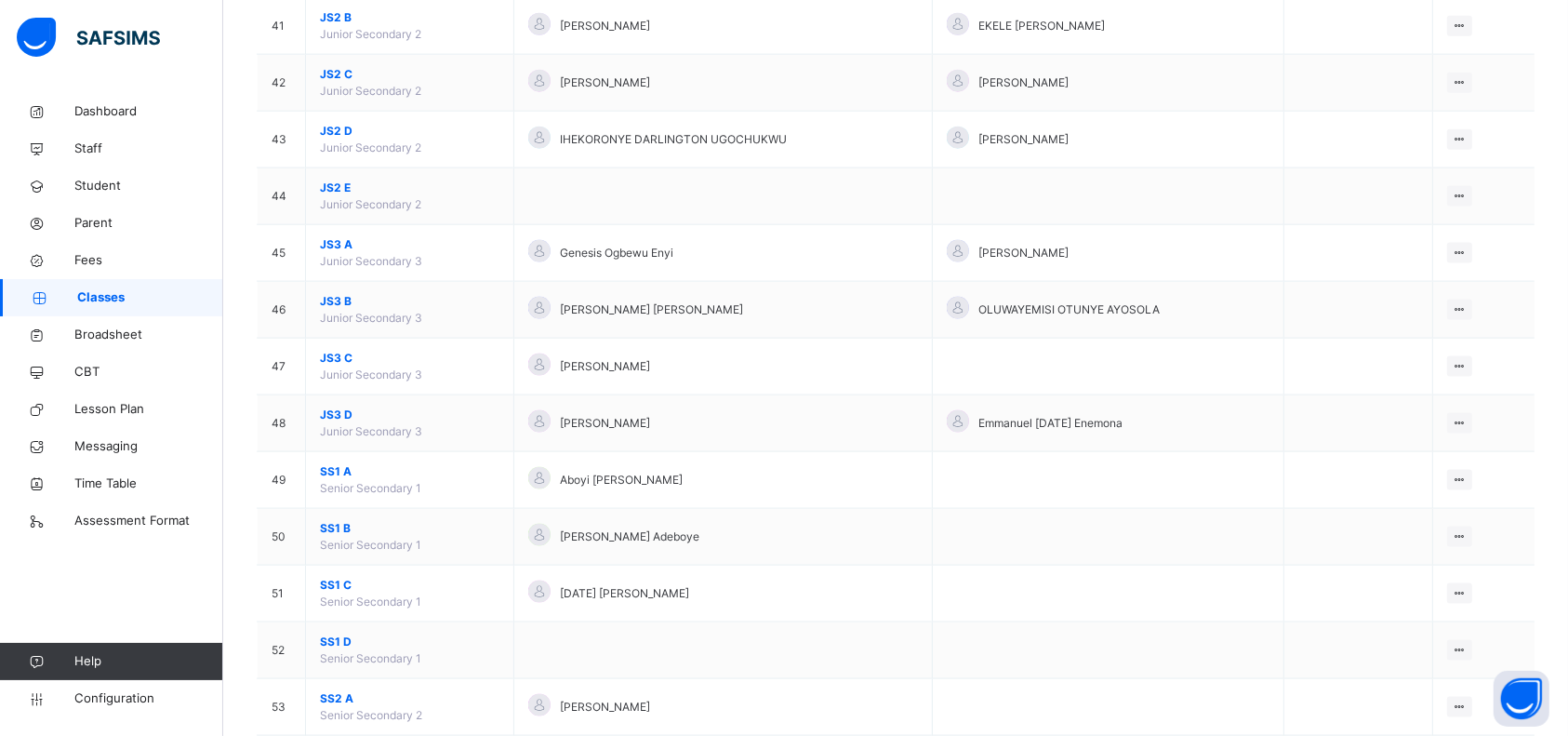
scroll to position [2495, 0]
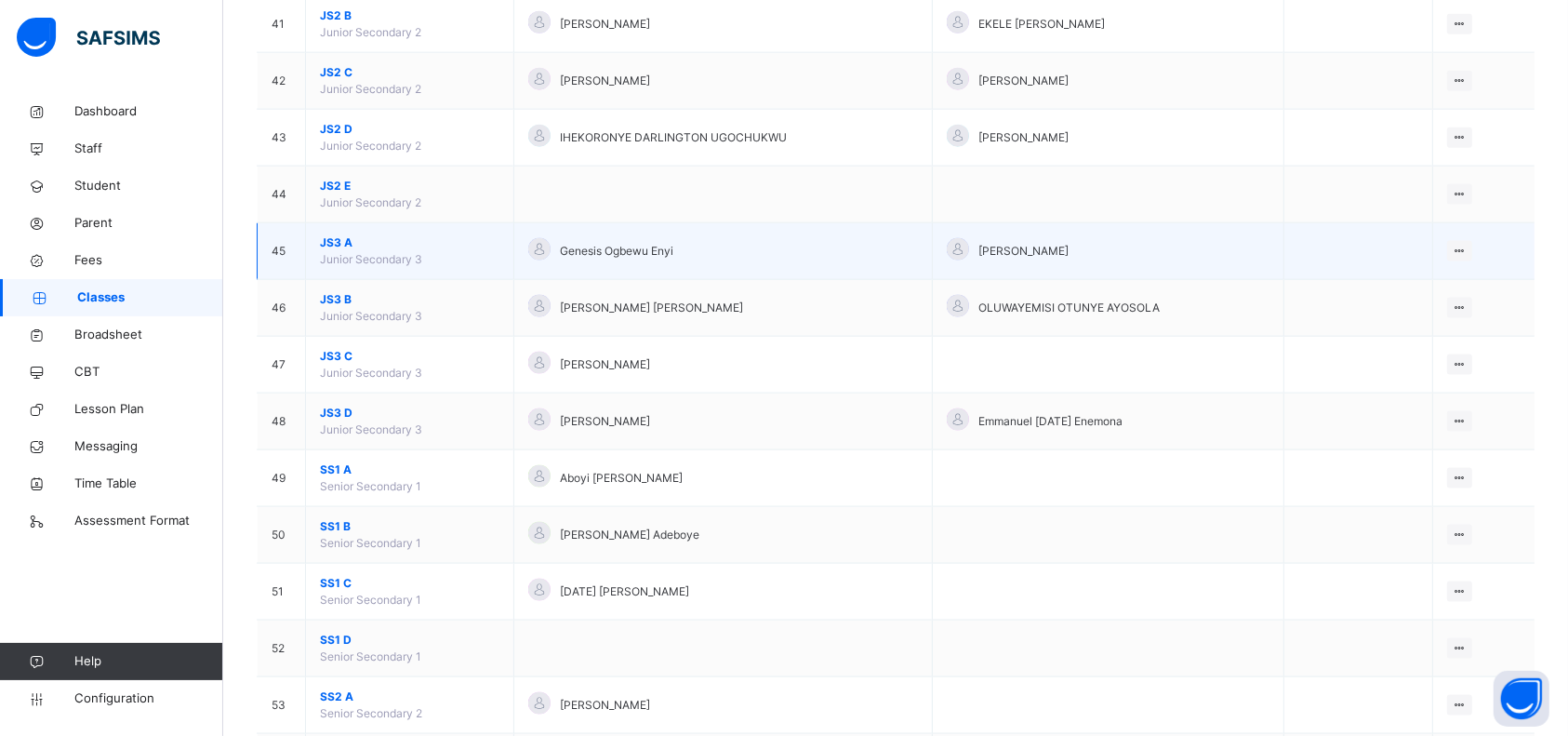
click at [348, 234] on span "JS3 A" at bounding box center [410, 242] width 180 height 17
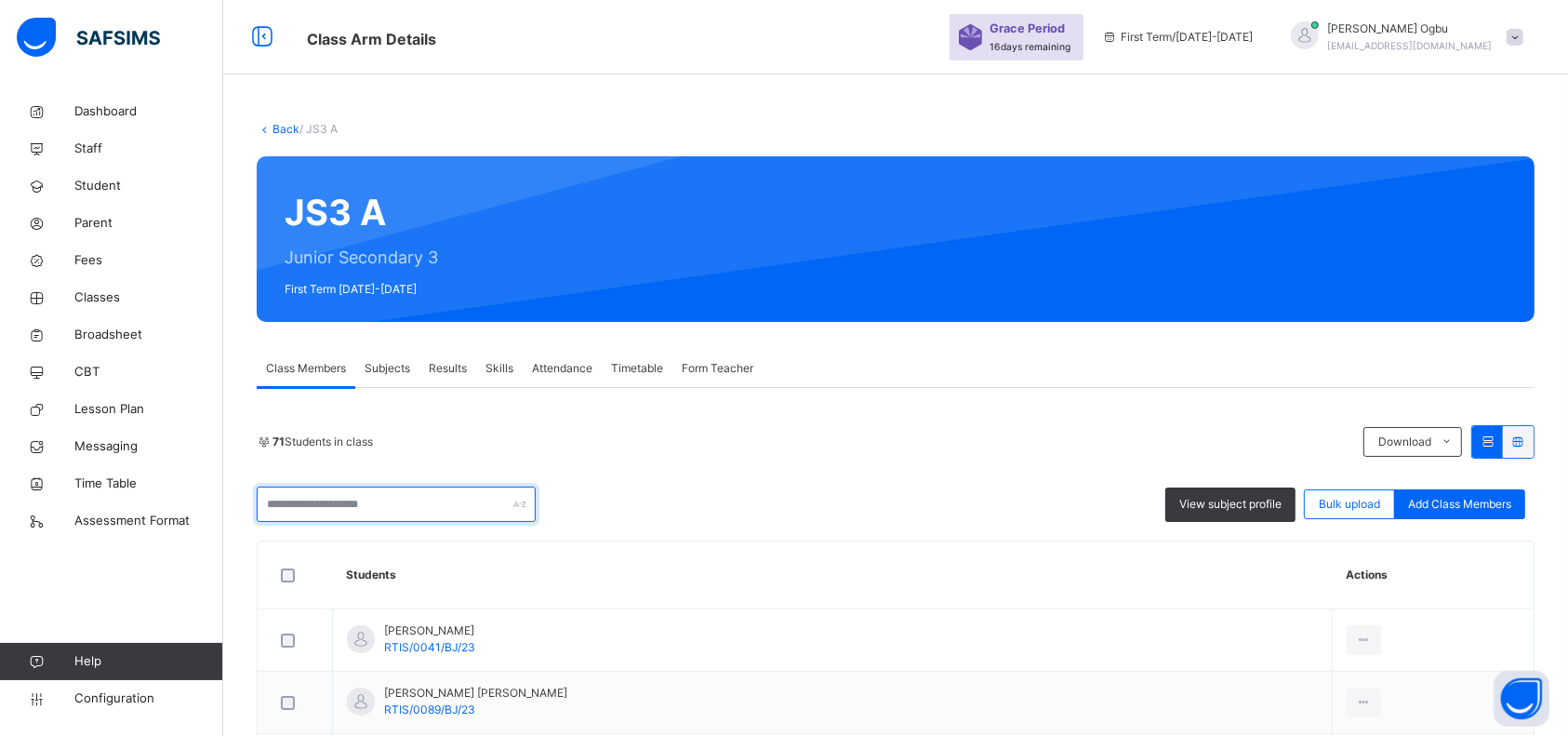
click at [407, 499] on input "text" at bounding box center [396, 504] width 279 height 35
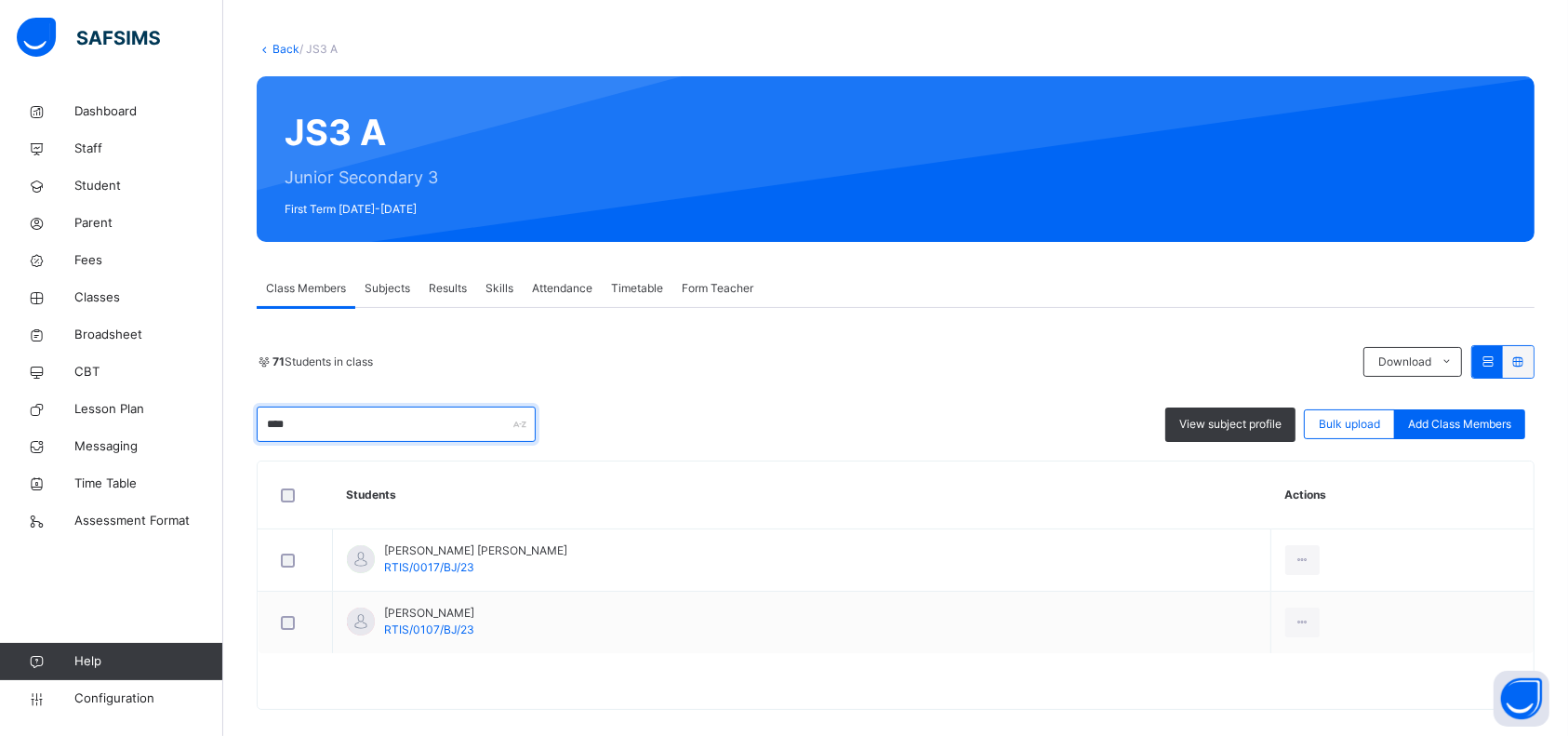
scroll to position [100, 0]
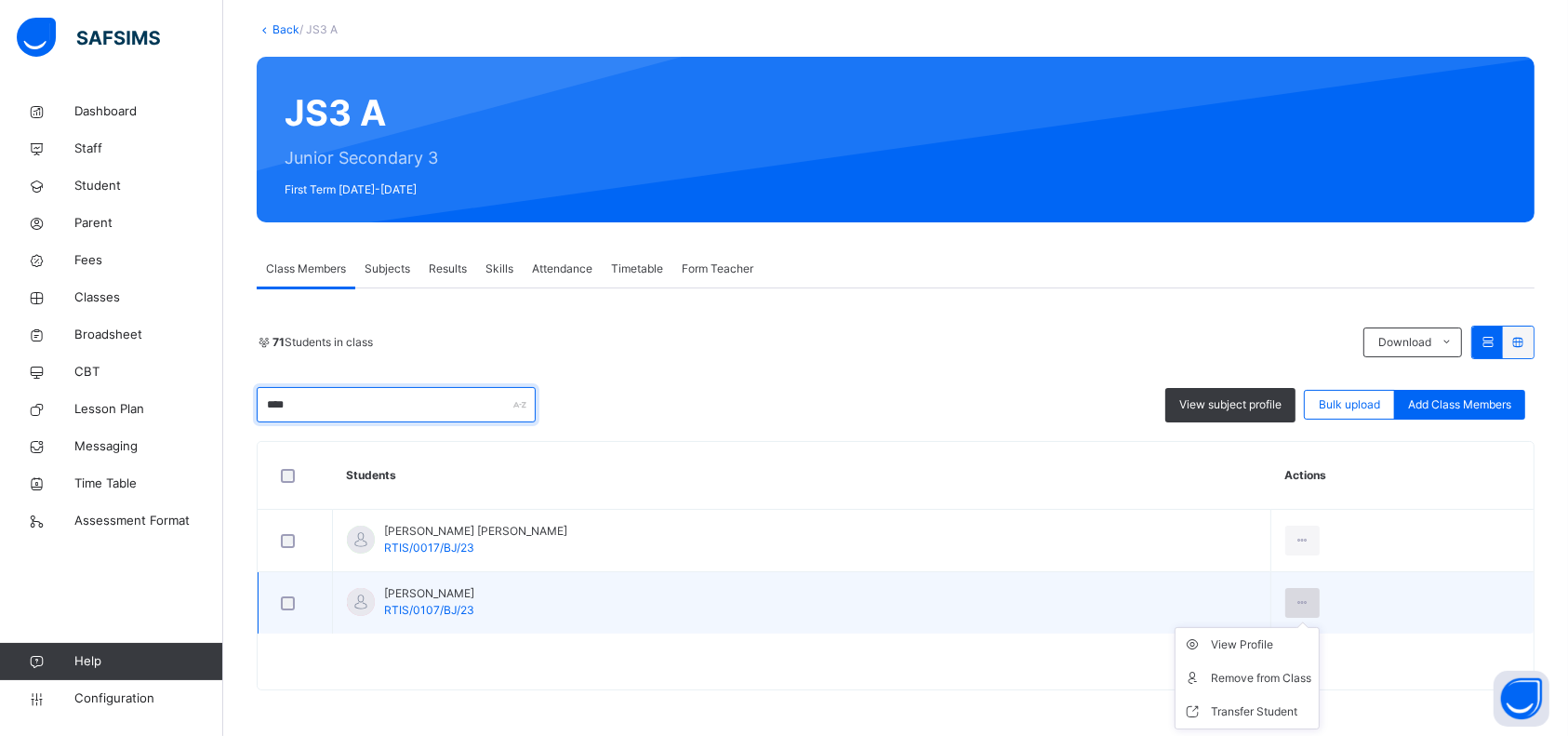
type input "****"
click at [1189, 551] on icon at bounding box center [1303, 602] width 16 height 17
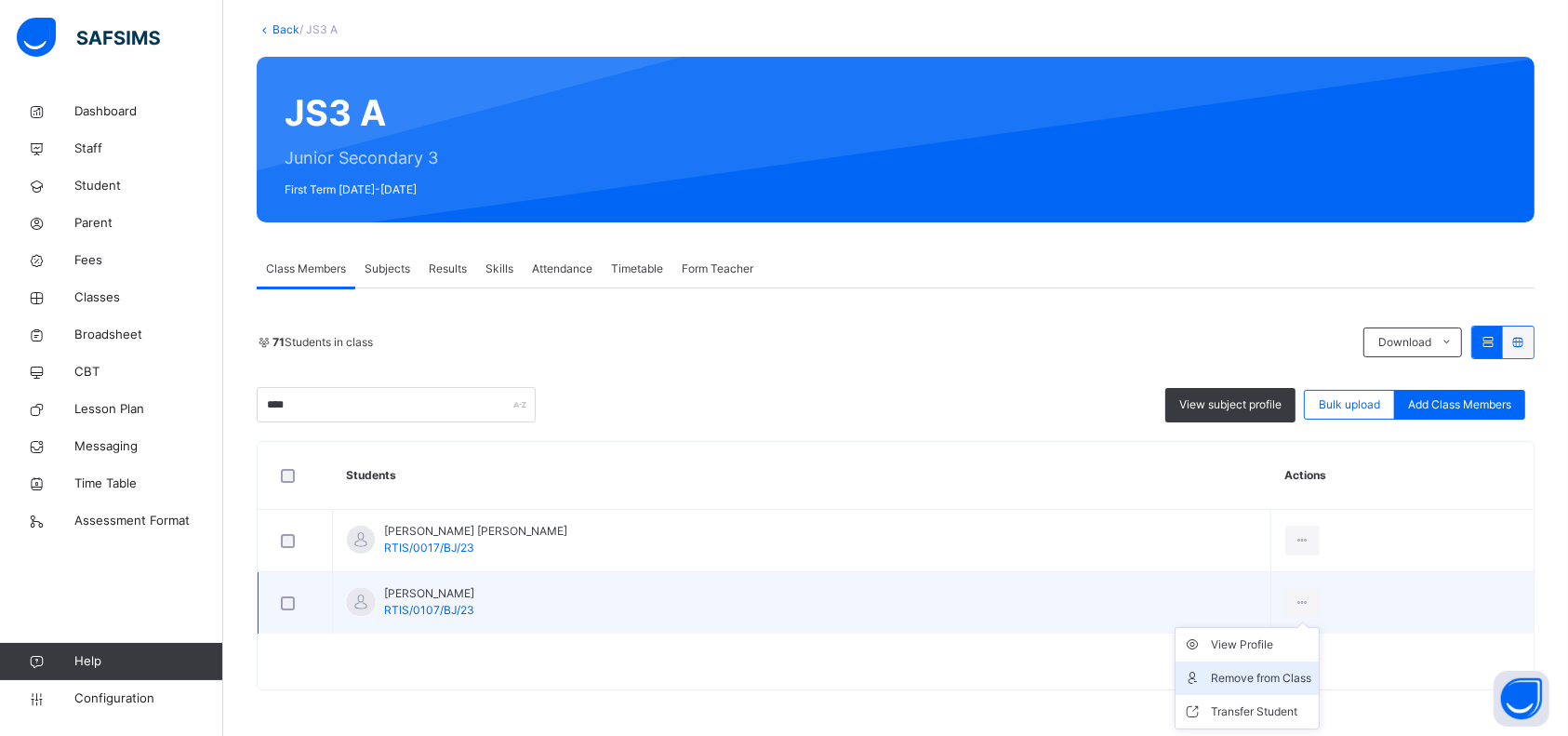
click at [1189, 551] on div "Remove from Class" at bounding box center [1261, 677] width 101 height 19
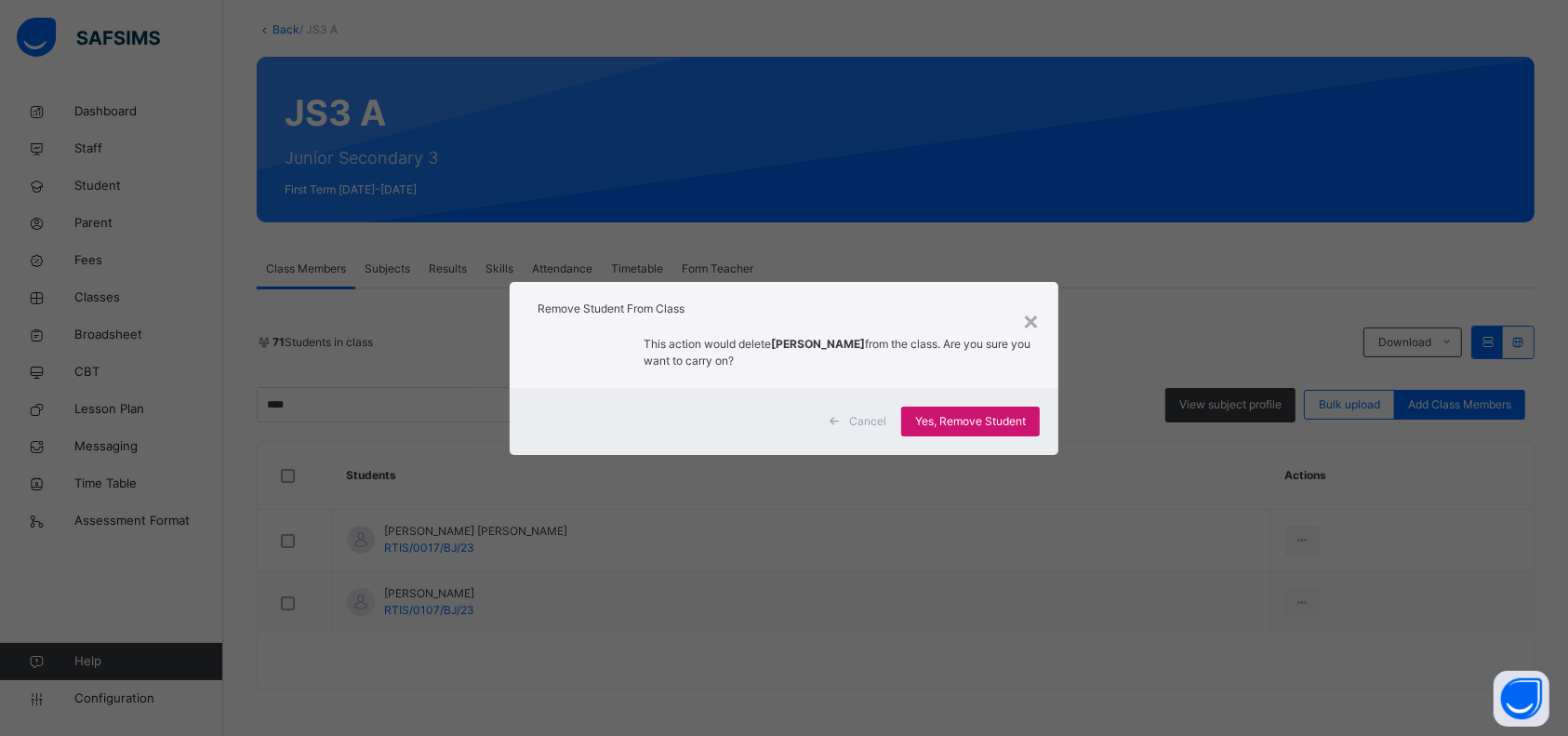
click at [968, 416] on span "Yes, Remove Student" at bounding box center [970, 421] width 110 height 17
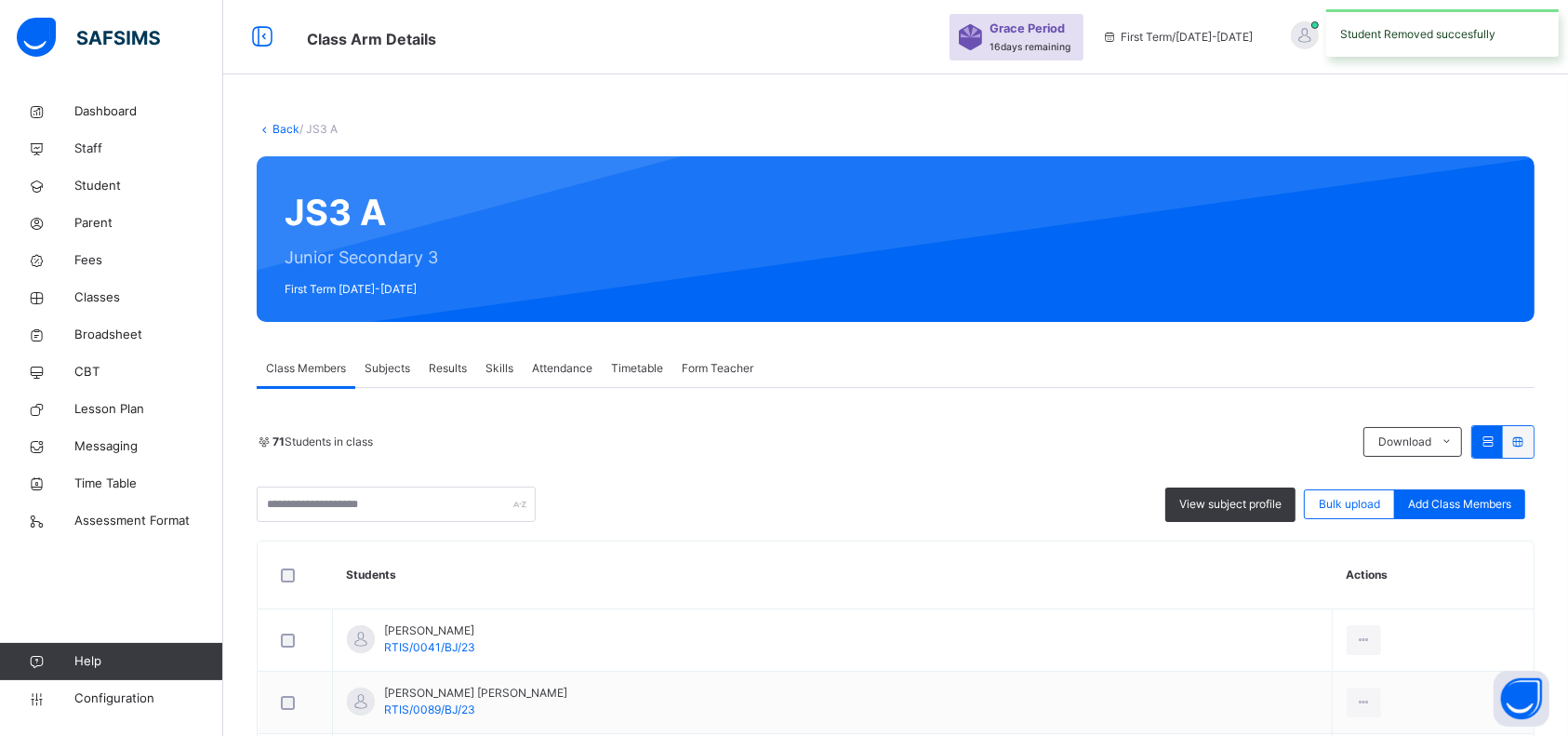
scroll to position [33, 0]
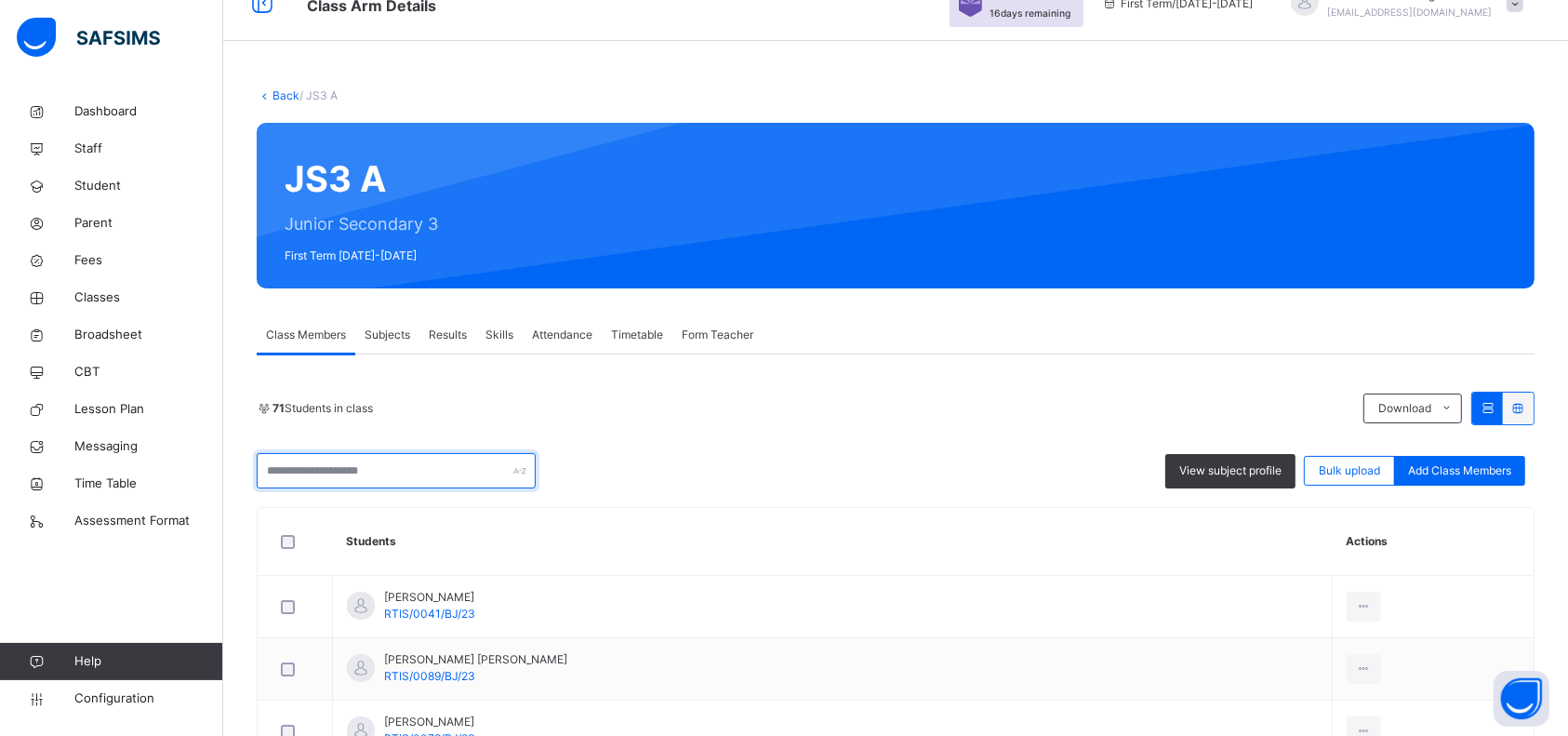
click at [484, 466] on input "text" at bounding box center [396, 470] width 279 height 35
click at [425, 465] on input "text" at bounding box center [396, 470] width 279 height 35
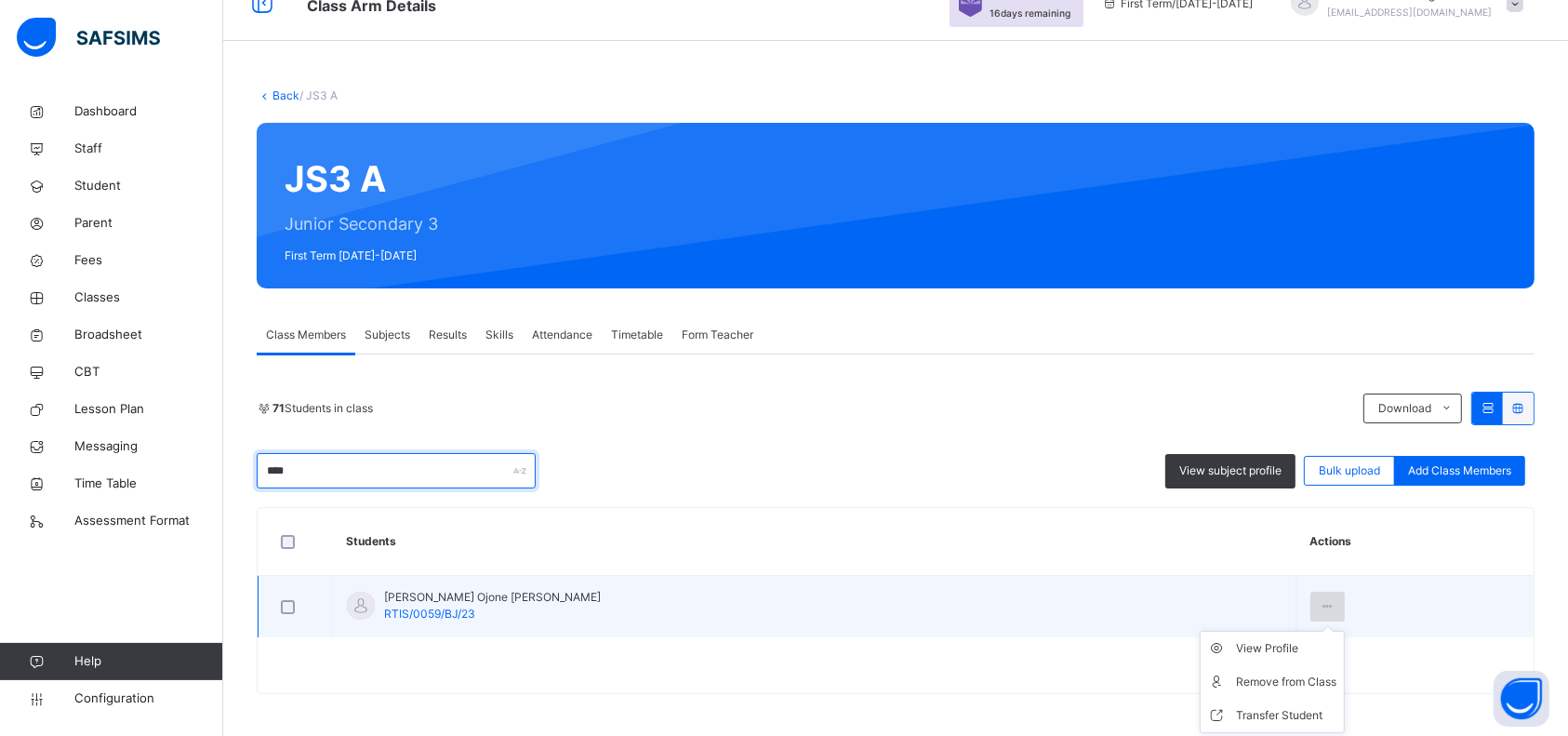
type input "****"
click at [1189, 551] on div at bounding box center [1327, 606] width 34 height 29
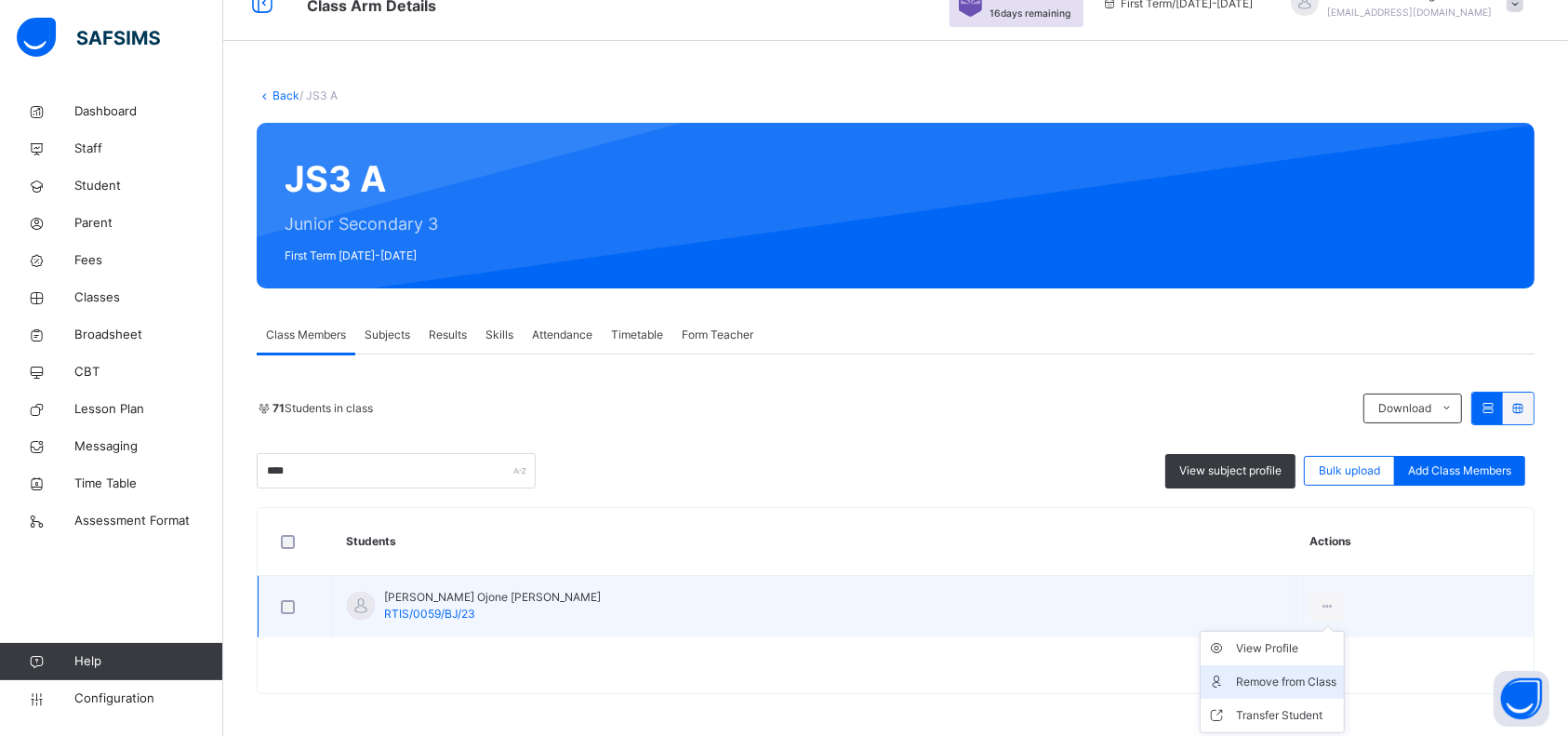
click at [1189, 551] on div "Remove from Class" at bounding box center [1286, 681] width 101 height 19
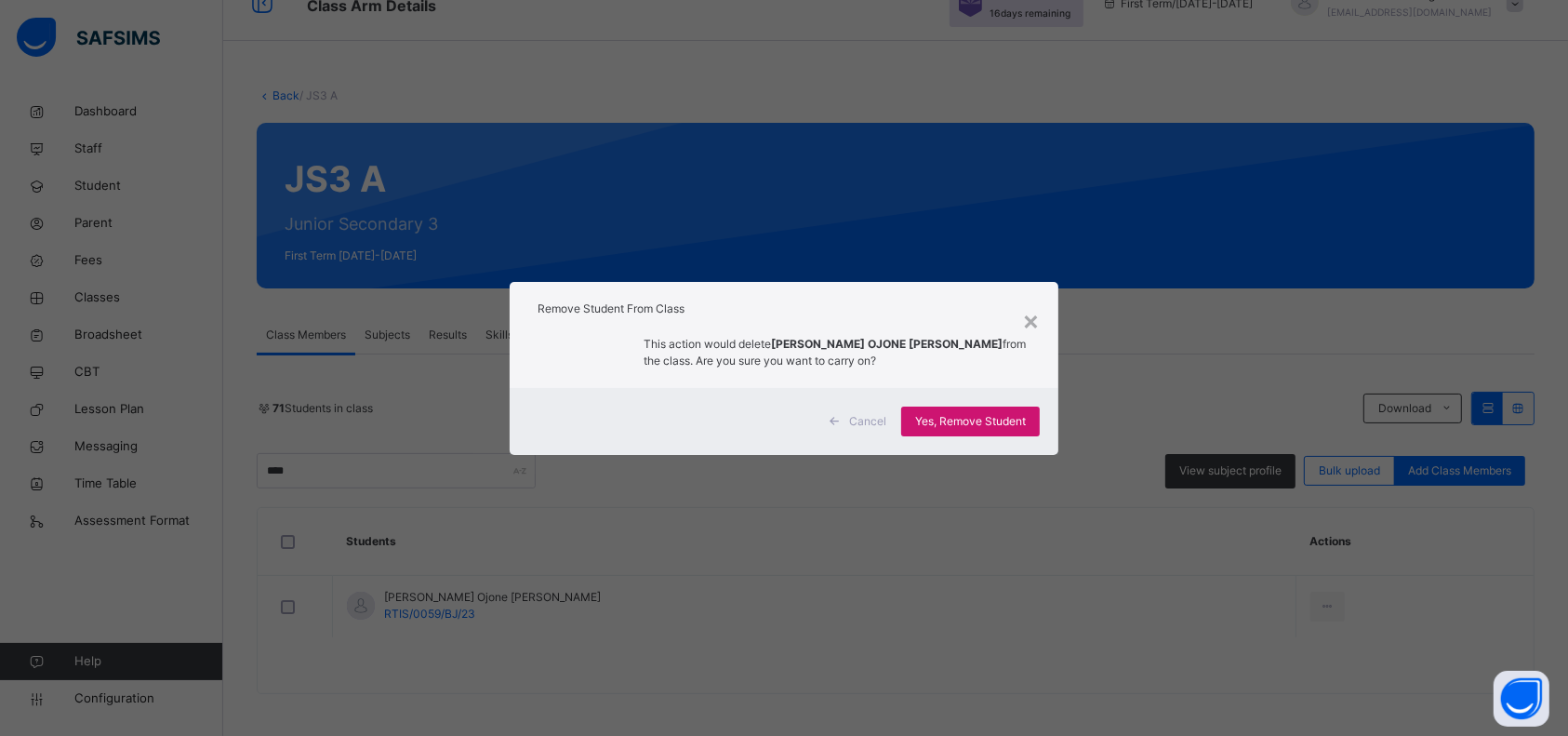
click at [985, 417] on span "Yes, Remove Student" at bounding box center [970, 421] width 110 height 17
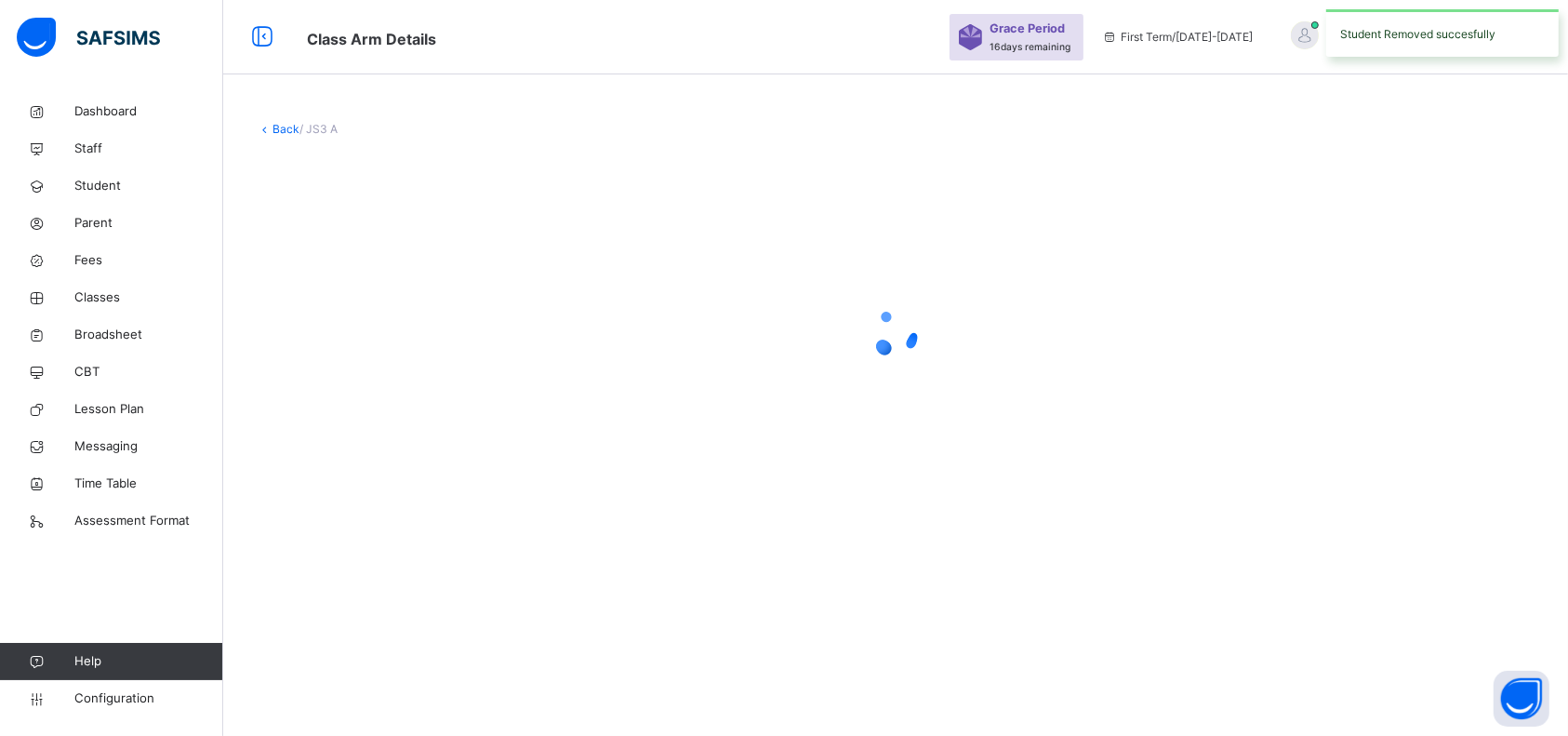
scroll to position [0, 0]
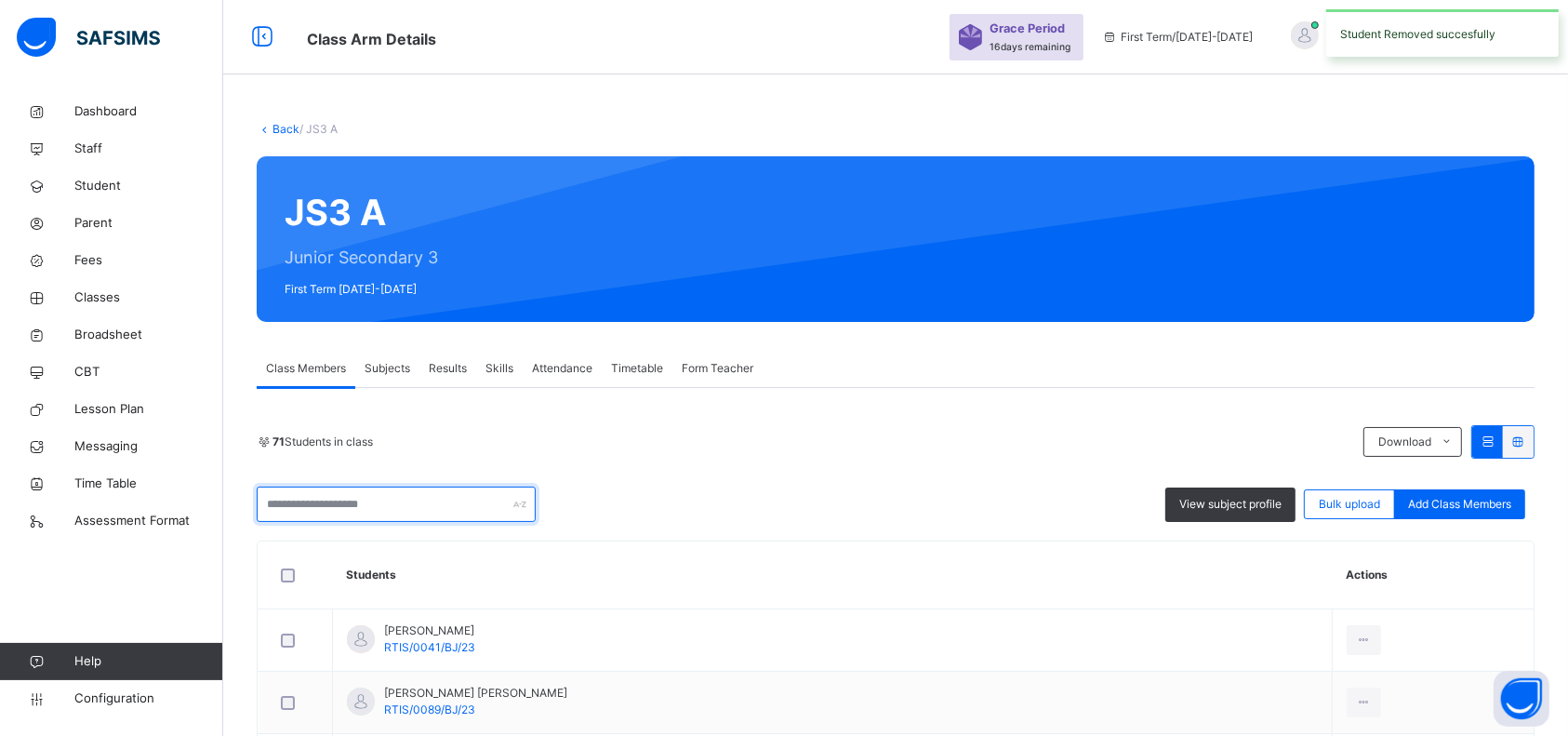
click at [454, 505] on input "text" at bounding box center [396, 504] width 279 height 35
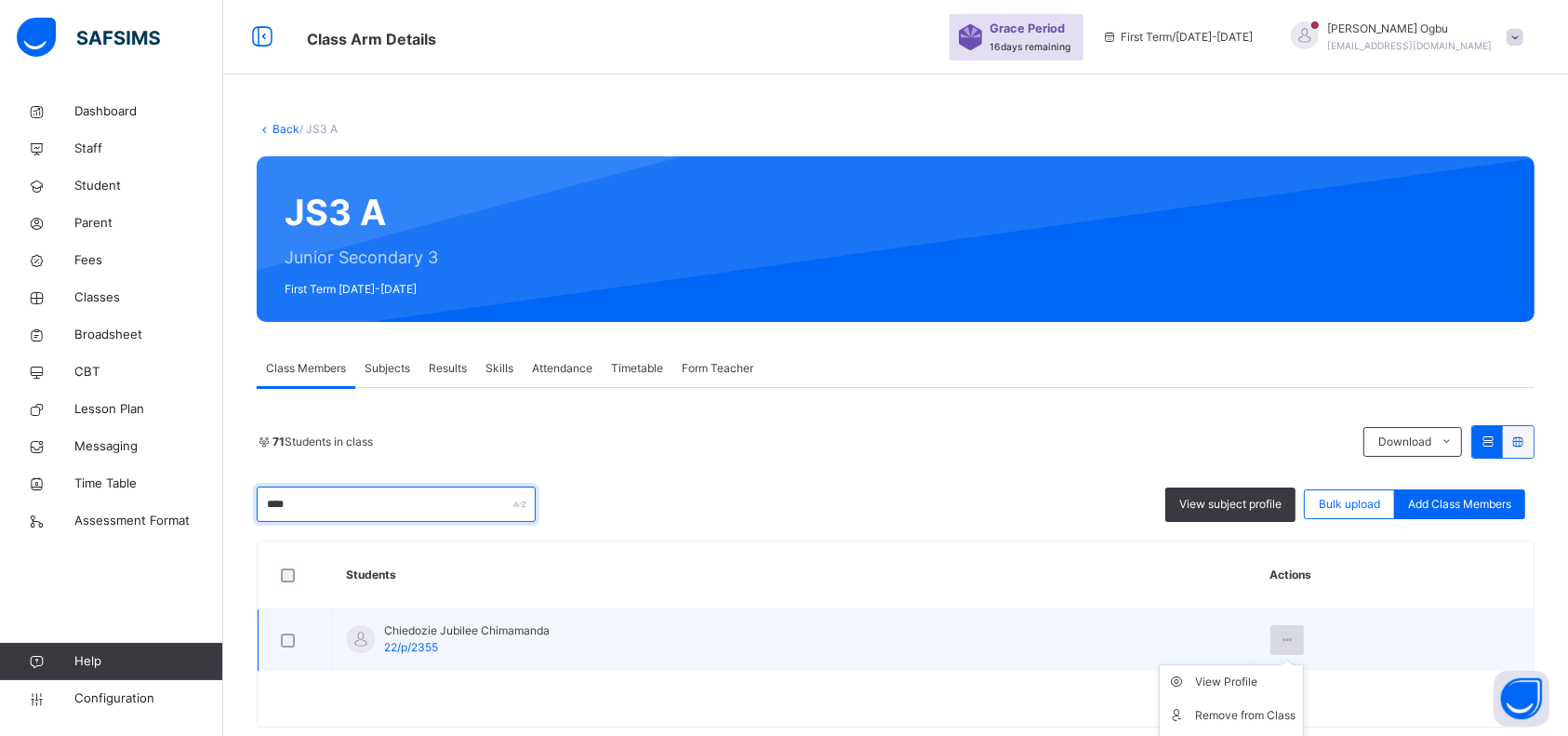
type input "****"
click at [1189, 551] on div at bounding box center [1287, 639] width 34 height 29
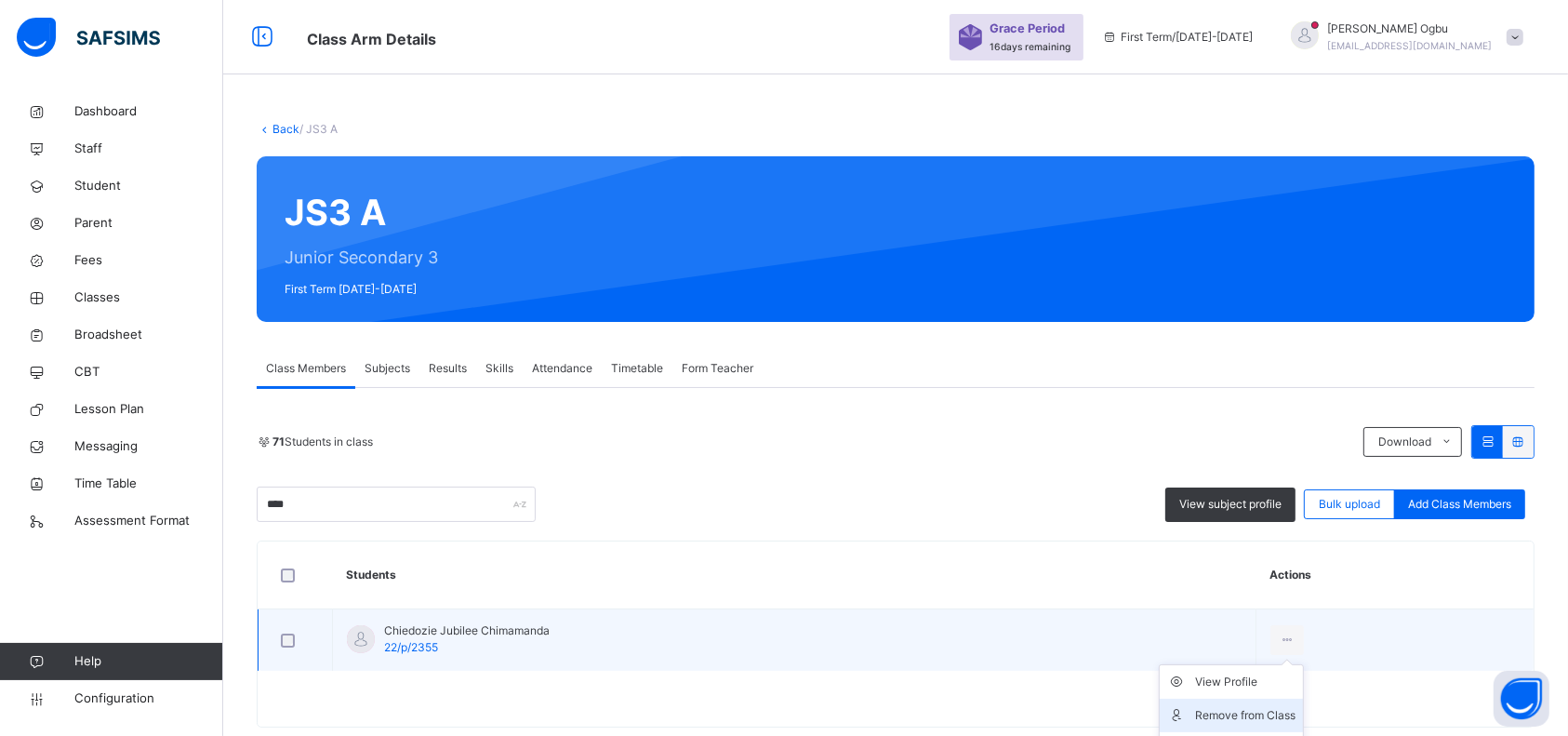
click at [1189, 551] on div "Remove from Class" at bounding box center [1245, 715] width 101 height 19
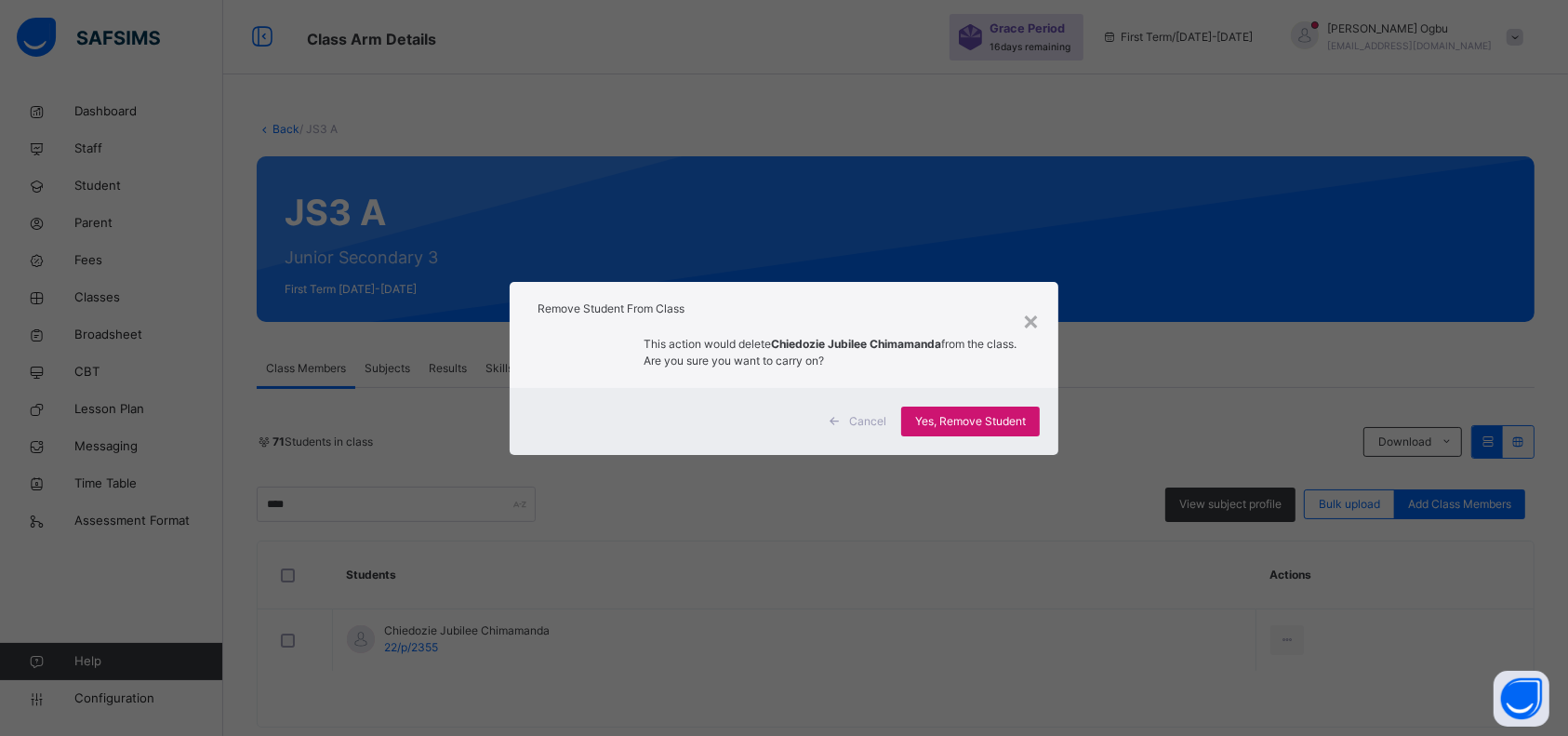
click at [962, 406] on div "Yes, Remove Student" at bounding box center [971, 421] width 139 height 29
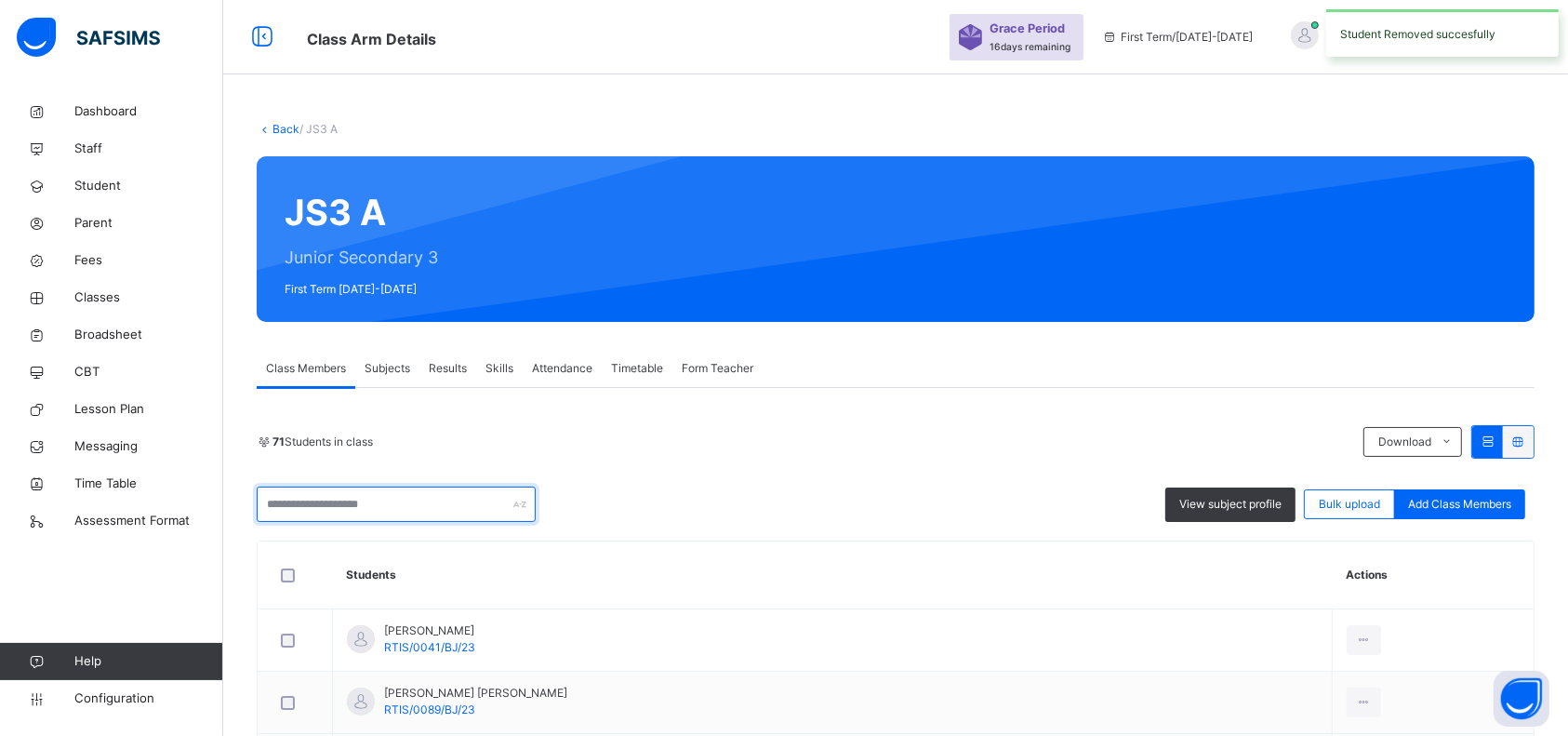
click at [382, 497] on input "text" at bounding box center [396, 504] width 279 height 35
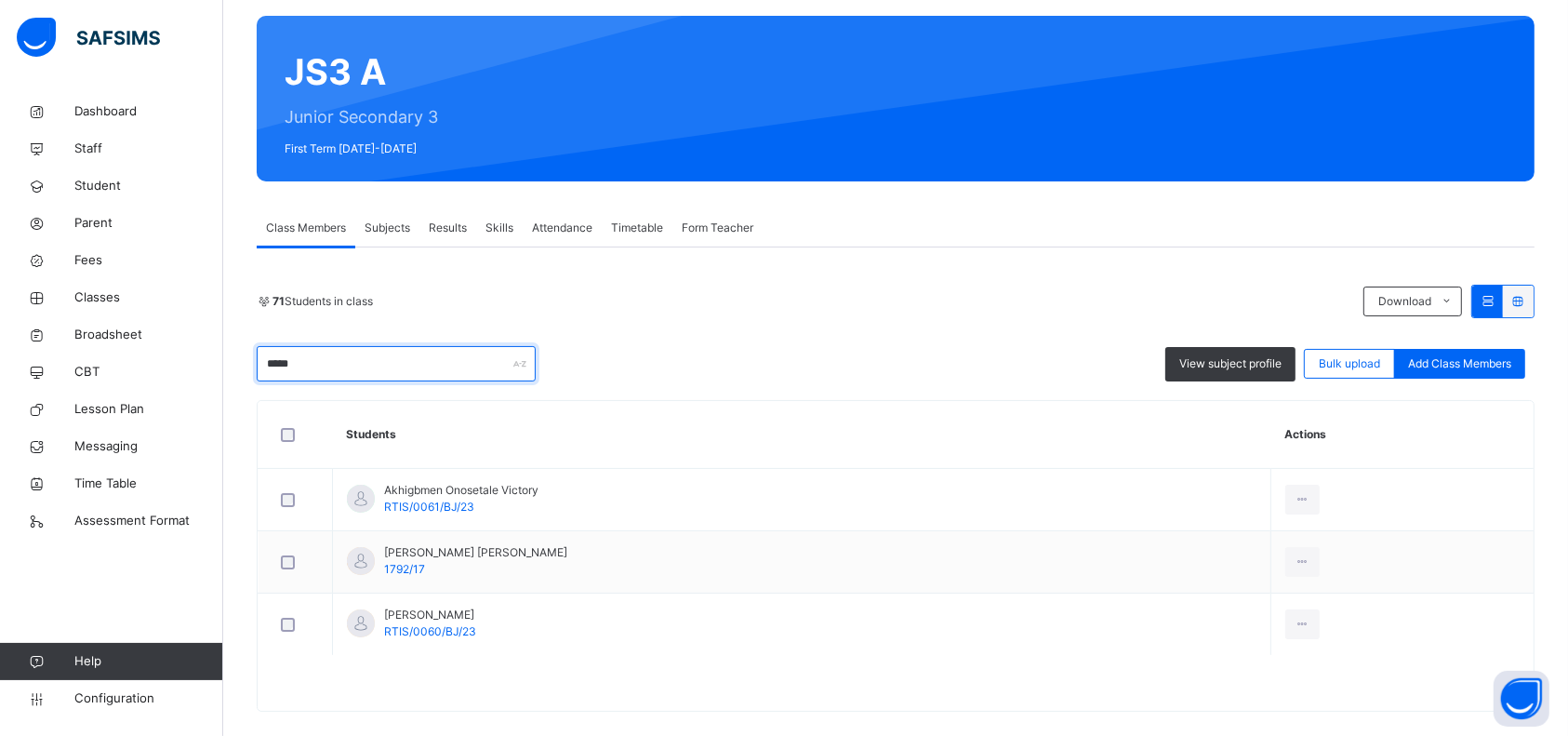
scroll to position [162, 0]
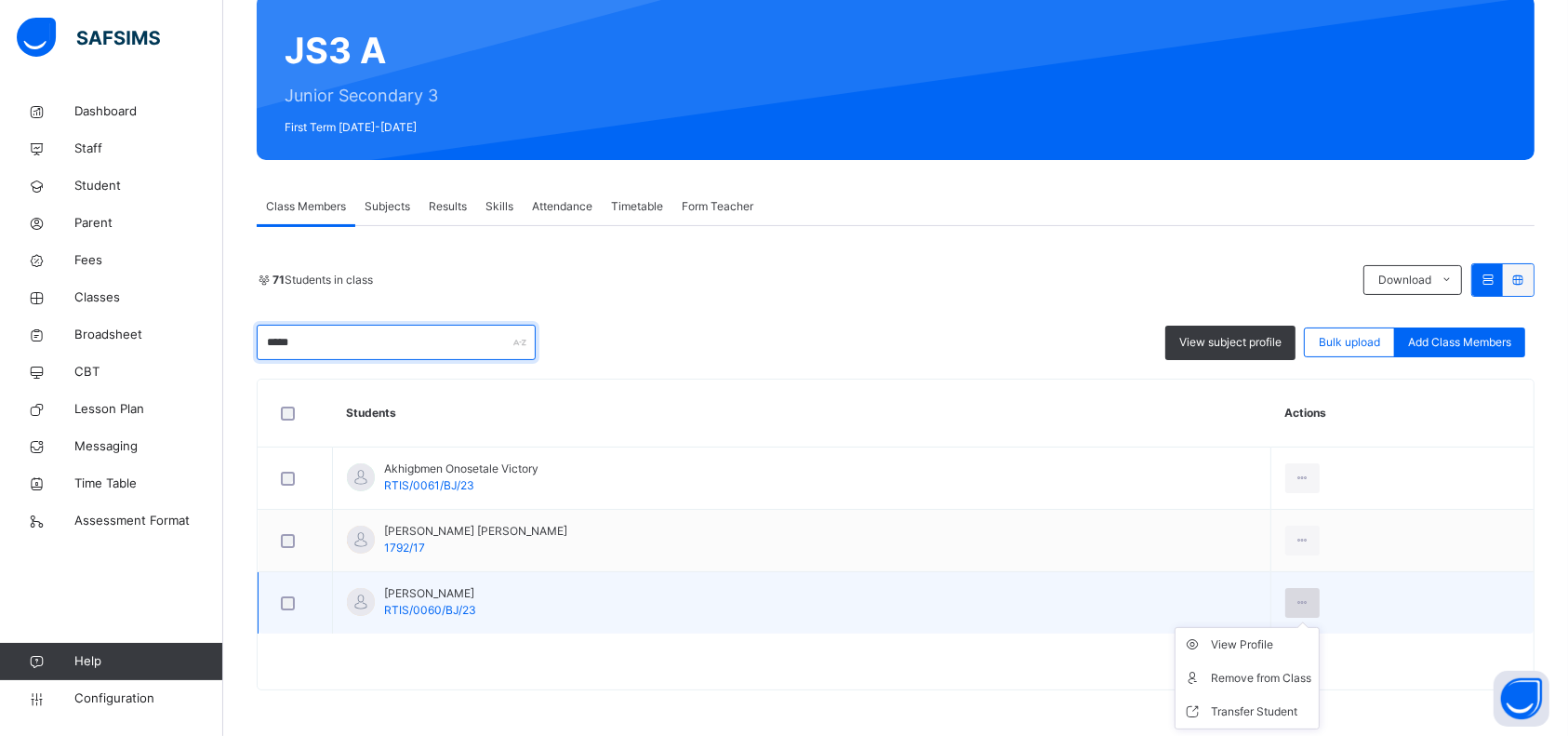
type input "*****"
click at [1189, 551] on icon at bounding box center [1303, 602] width 16 height 17
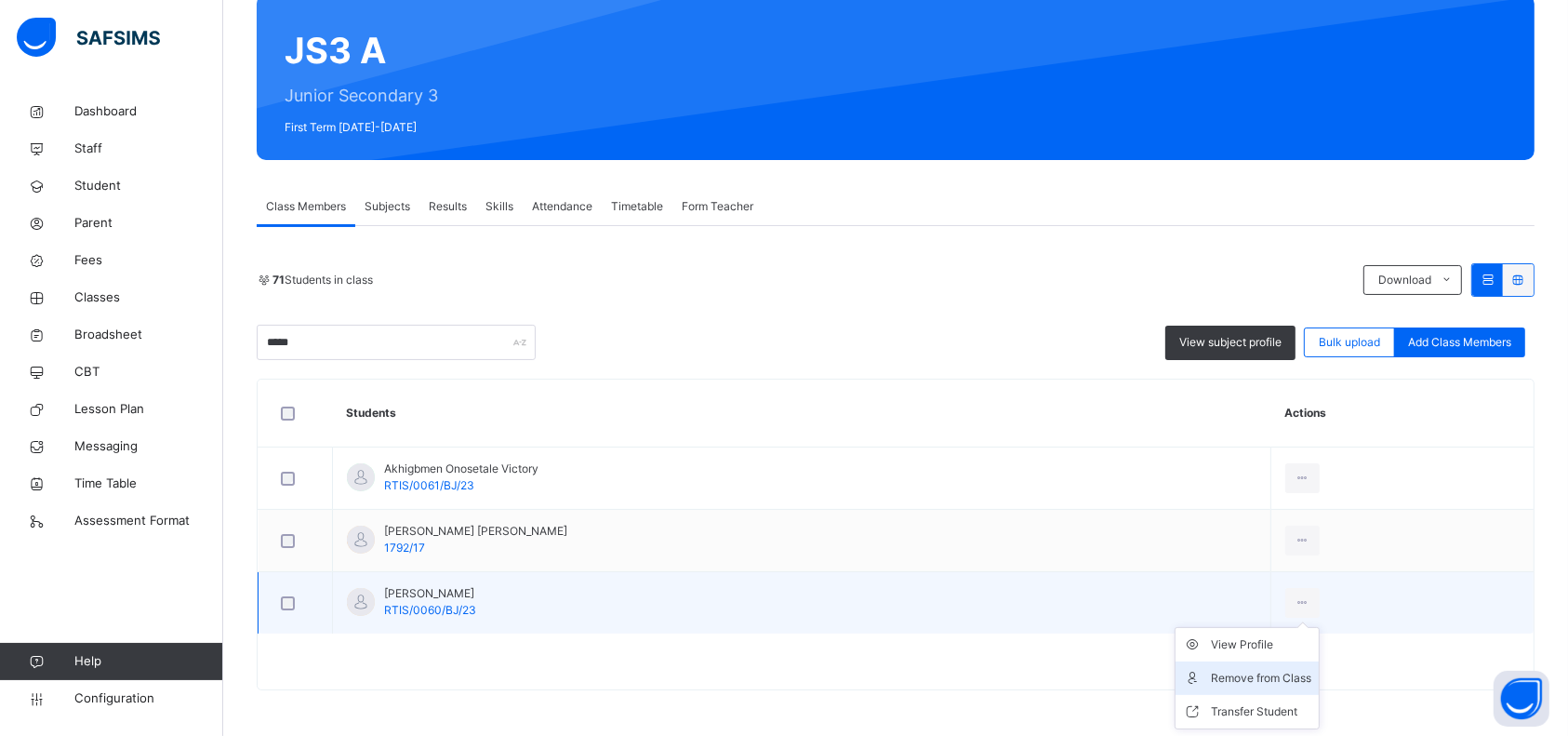
click at [1189, 551] on div "Remove from Class" at bounding box center [1261, 677] width 101 height 19
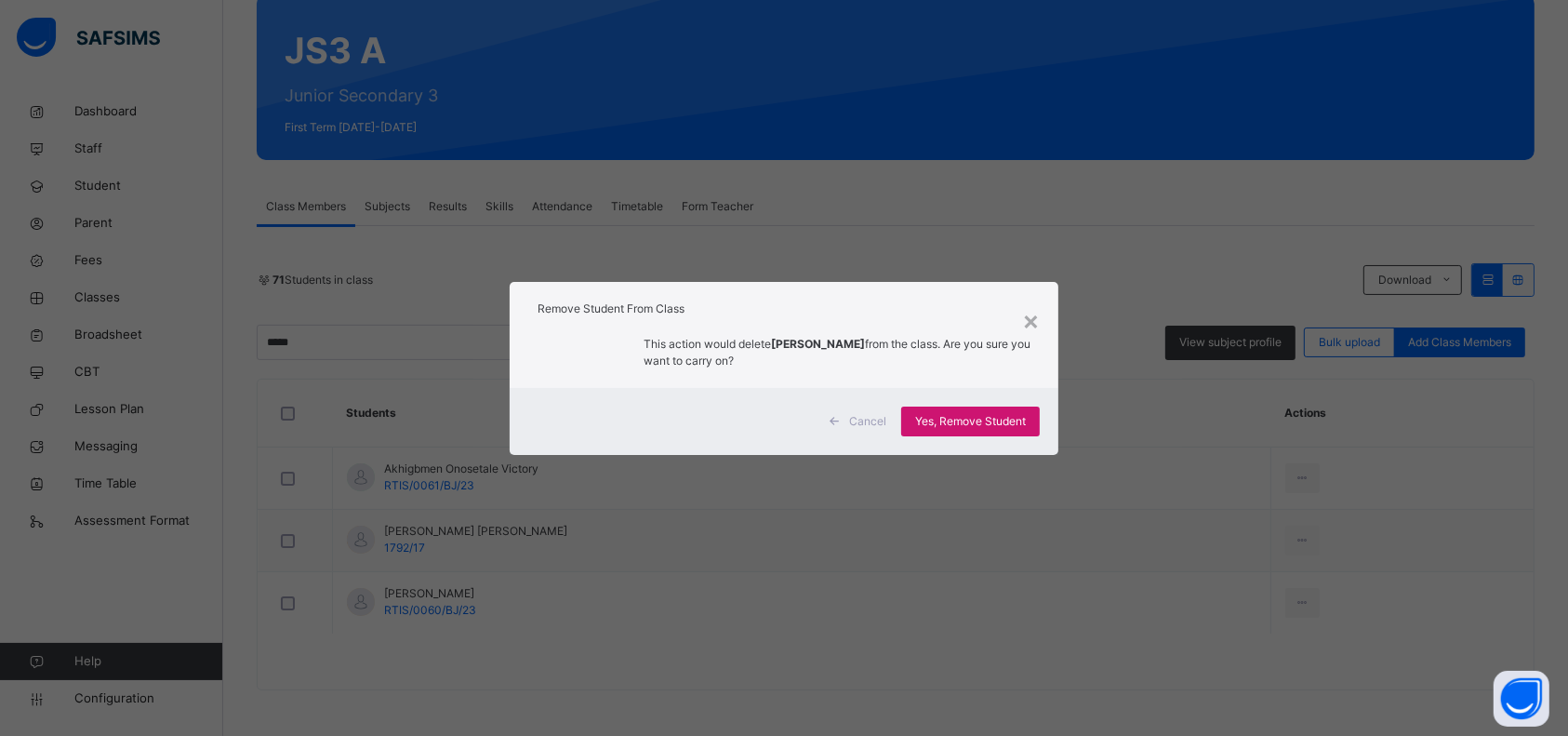
click at [978, 432] on div "Yes, Remove Student" at bounding box center [971, 421] width 139 height 29
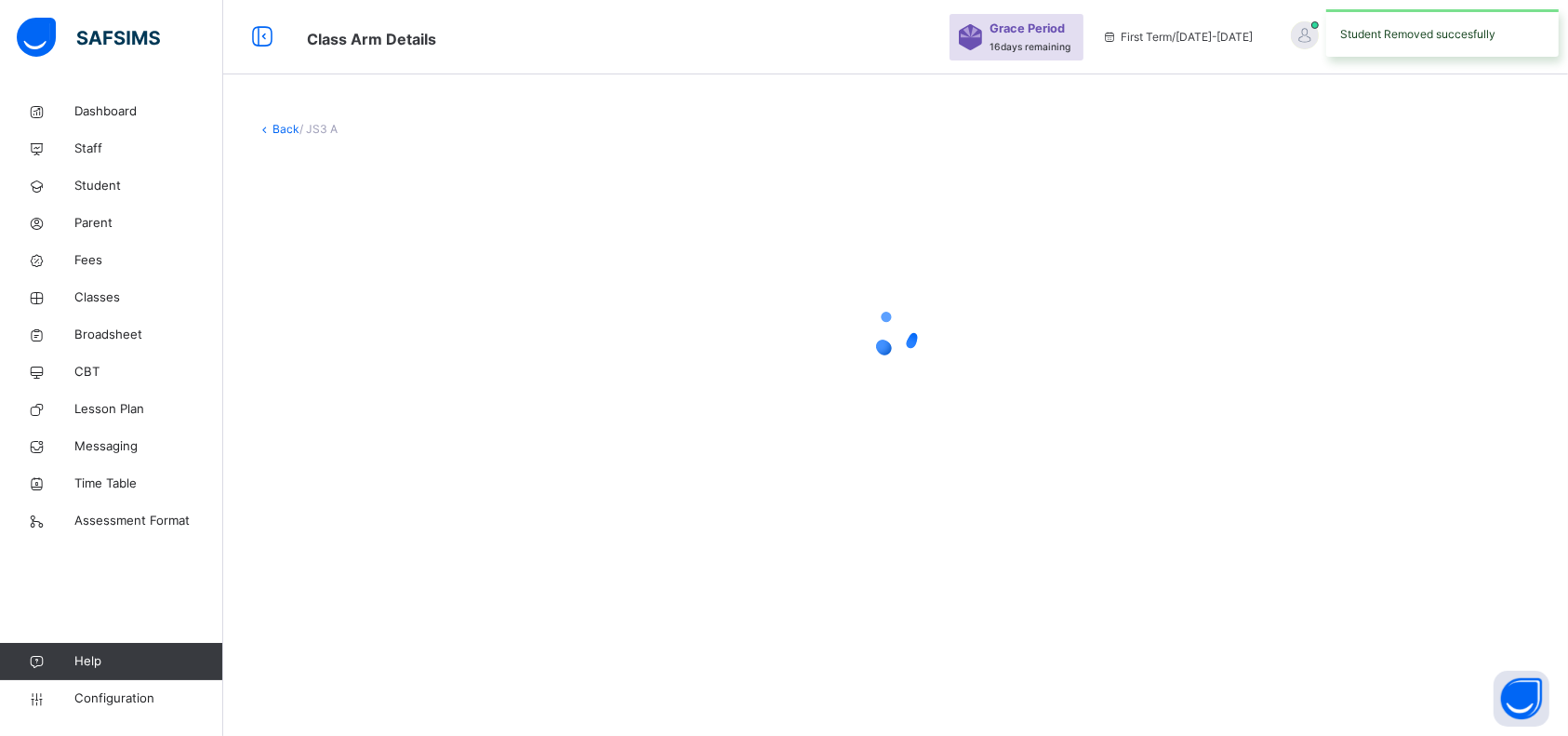
scroll to position [0, 0]
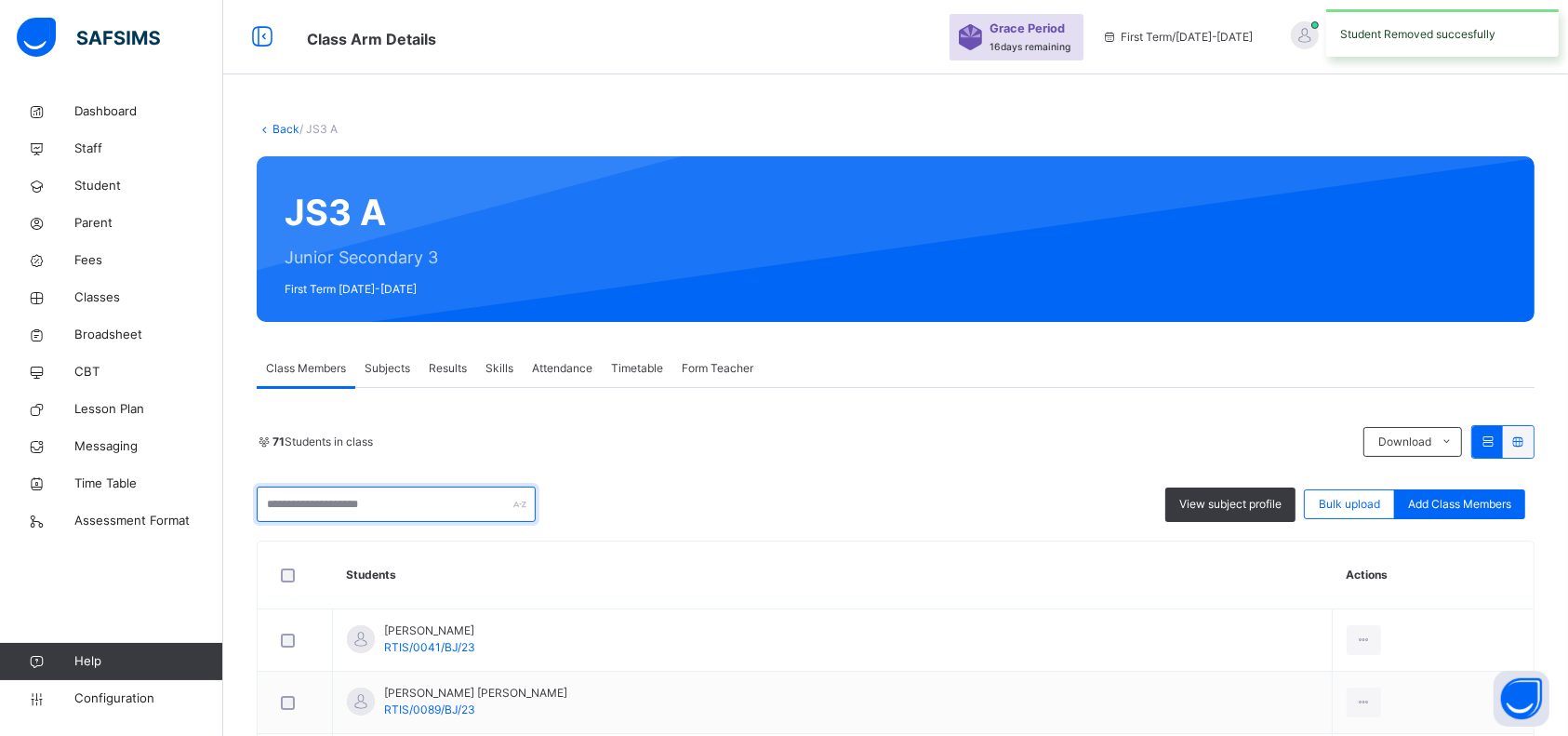
click at [465, 503] on input "text" at bounding box center [396, 504] width 279 height 35
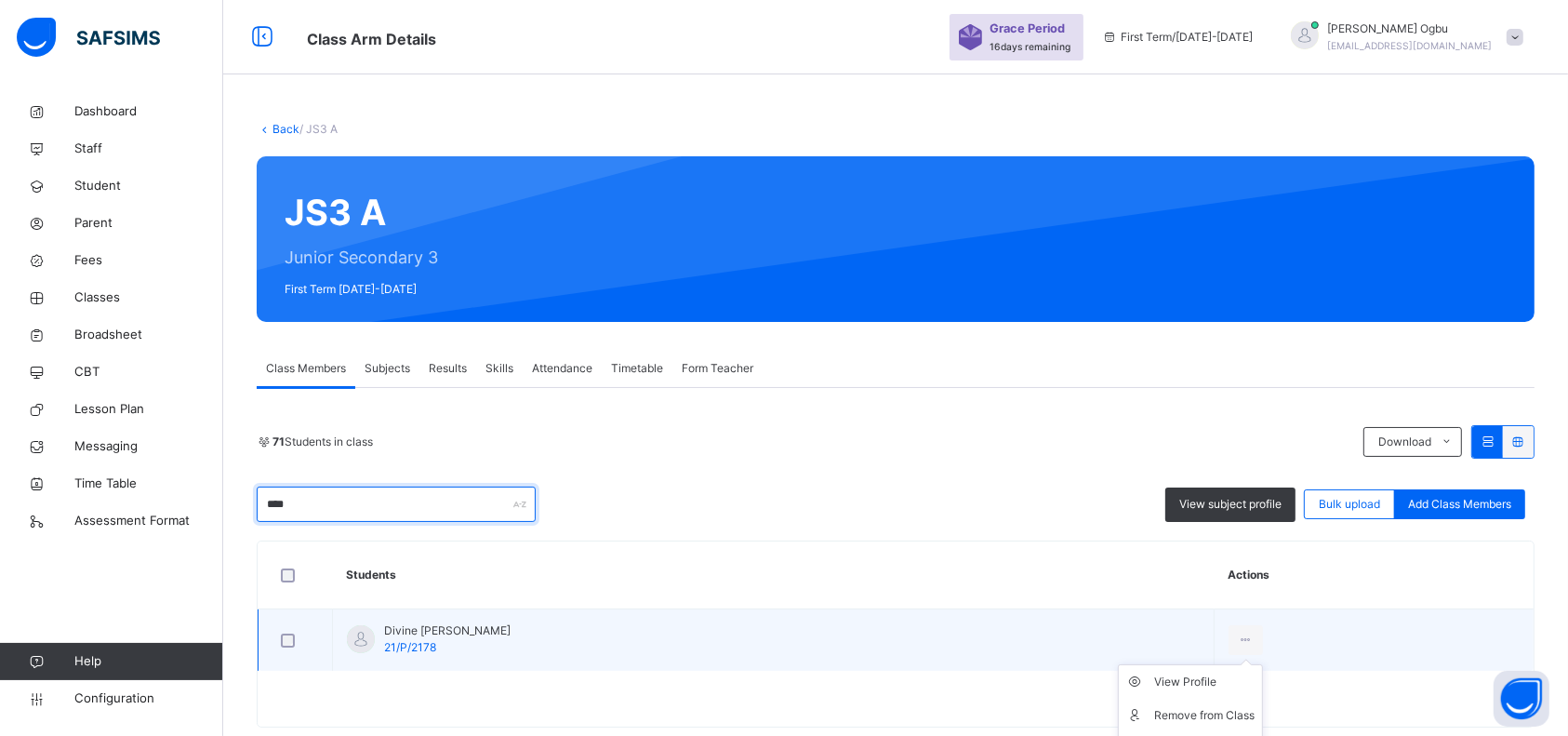
type input "****"
click at [1142, 551] on ul "View Profile Remove from Class Transfer Student" at bounding box center [1190, 715] width 145 height 102
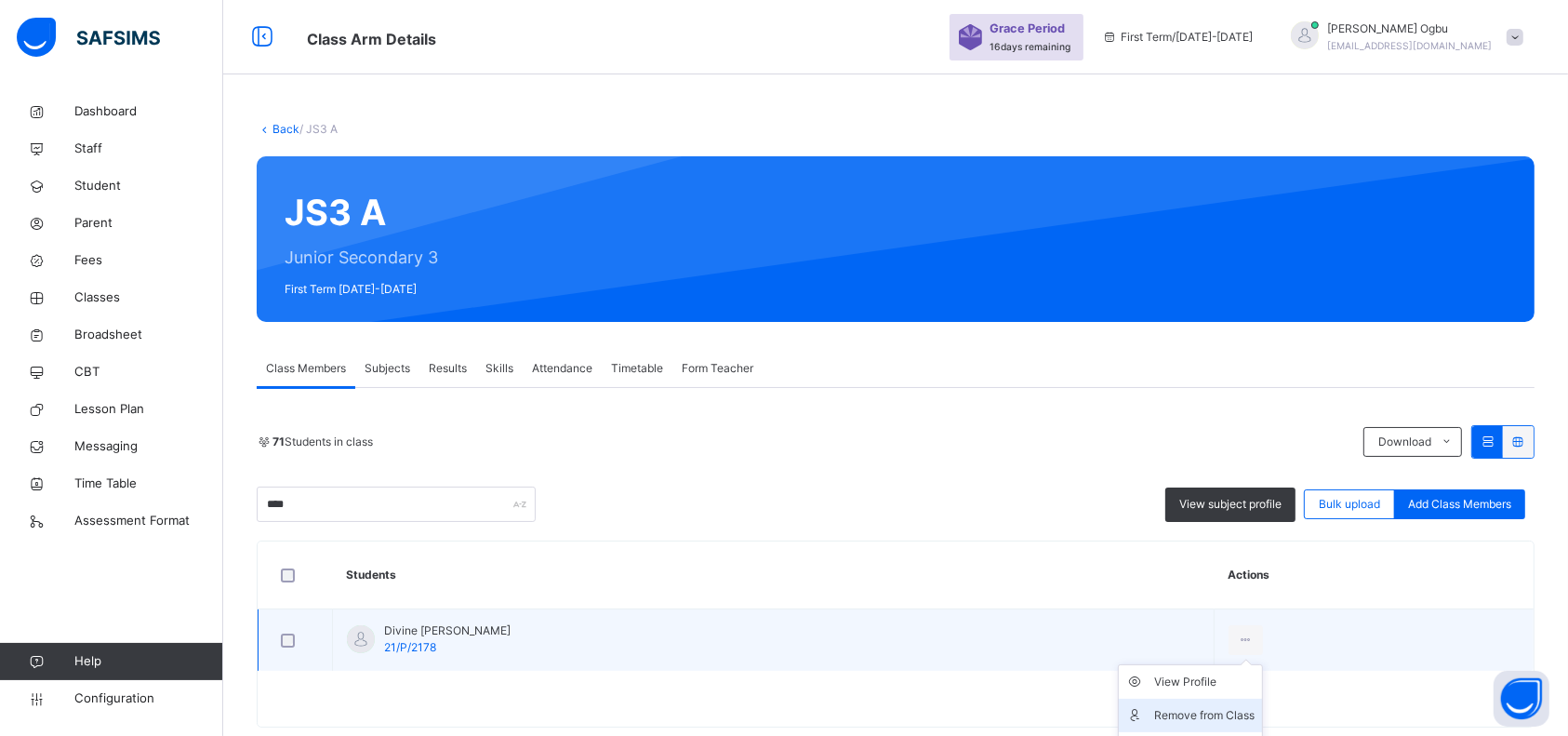
click at [1119, 551] on li "Remove from Class" at bounding box center [1190, 716] width 143 height 33
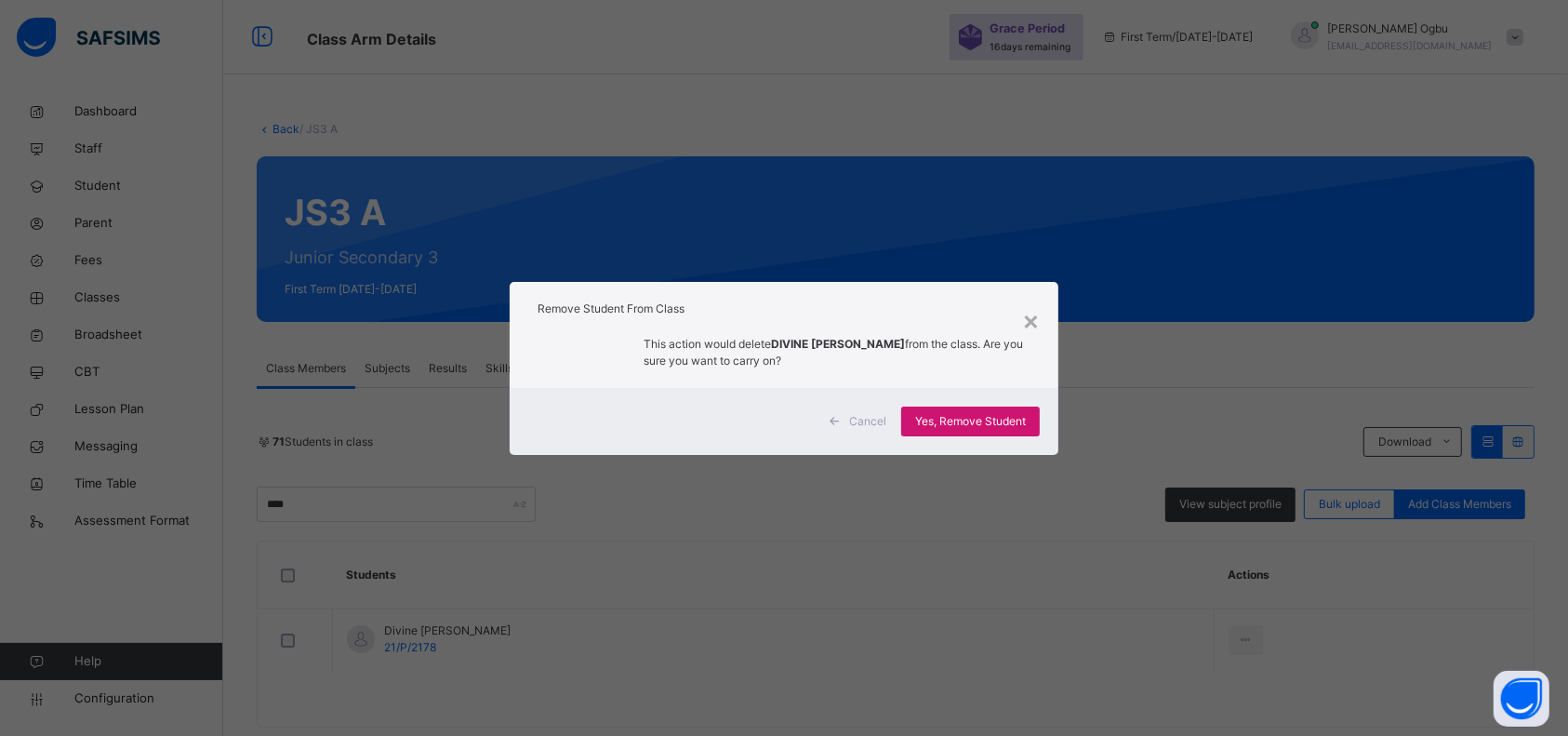
click at [988, 417] on span "Yes, Remove Student" at bounding box center [970, 421] width 110 height 17
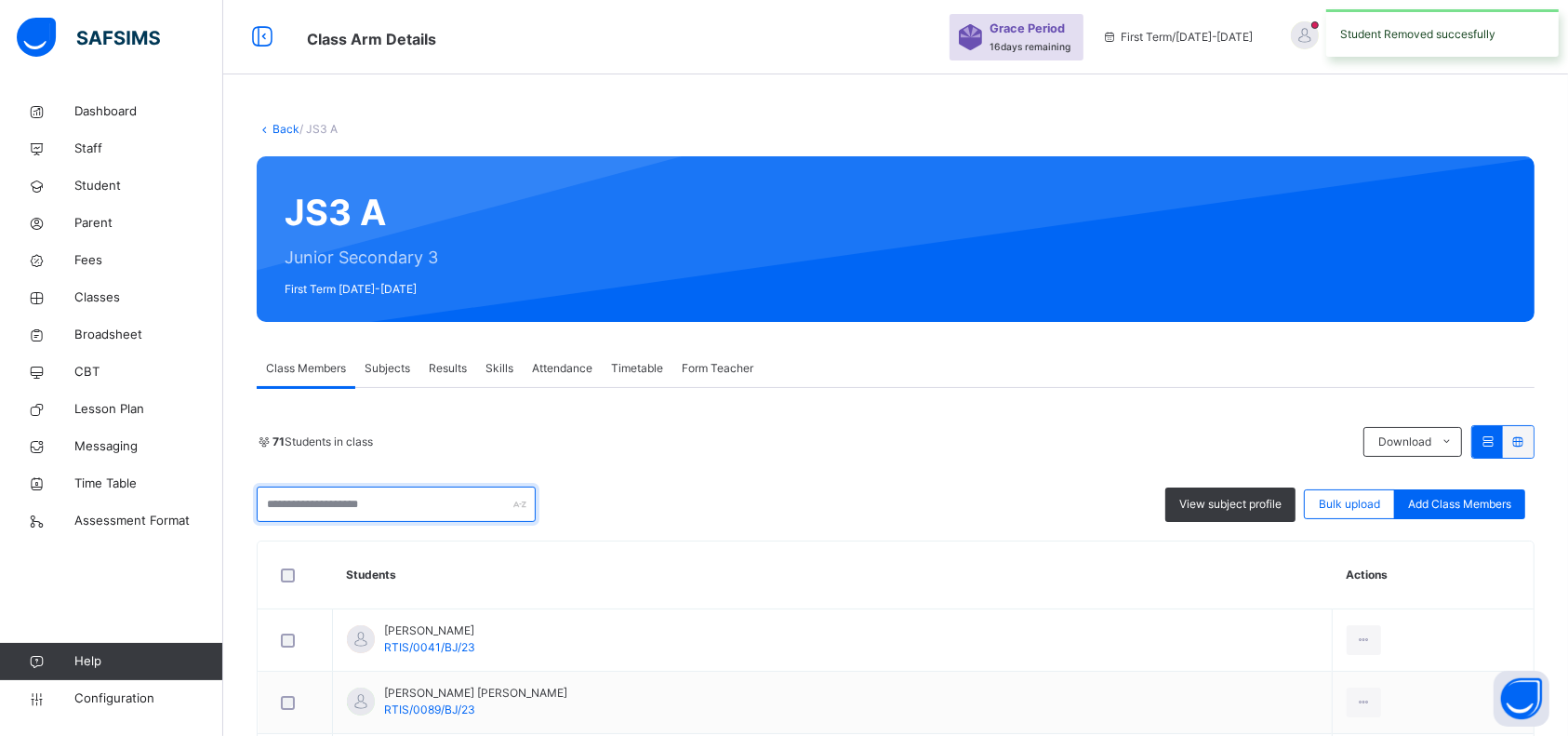
click at [421, 498] on input "text" at bounding box center [396, 504] width 279 height 35
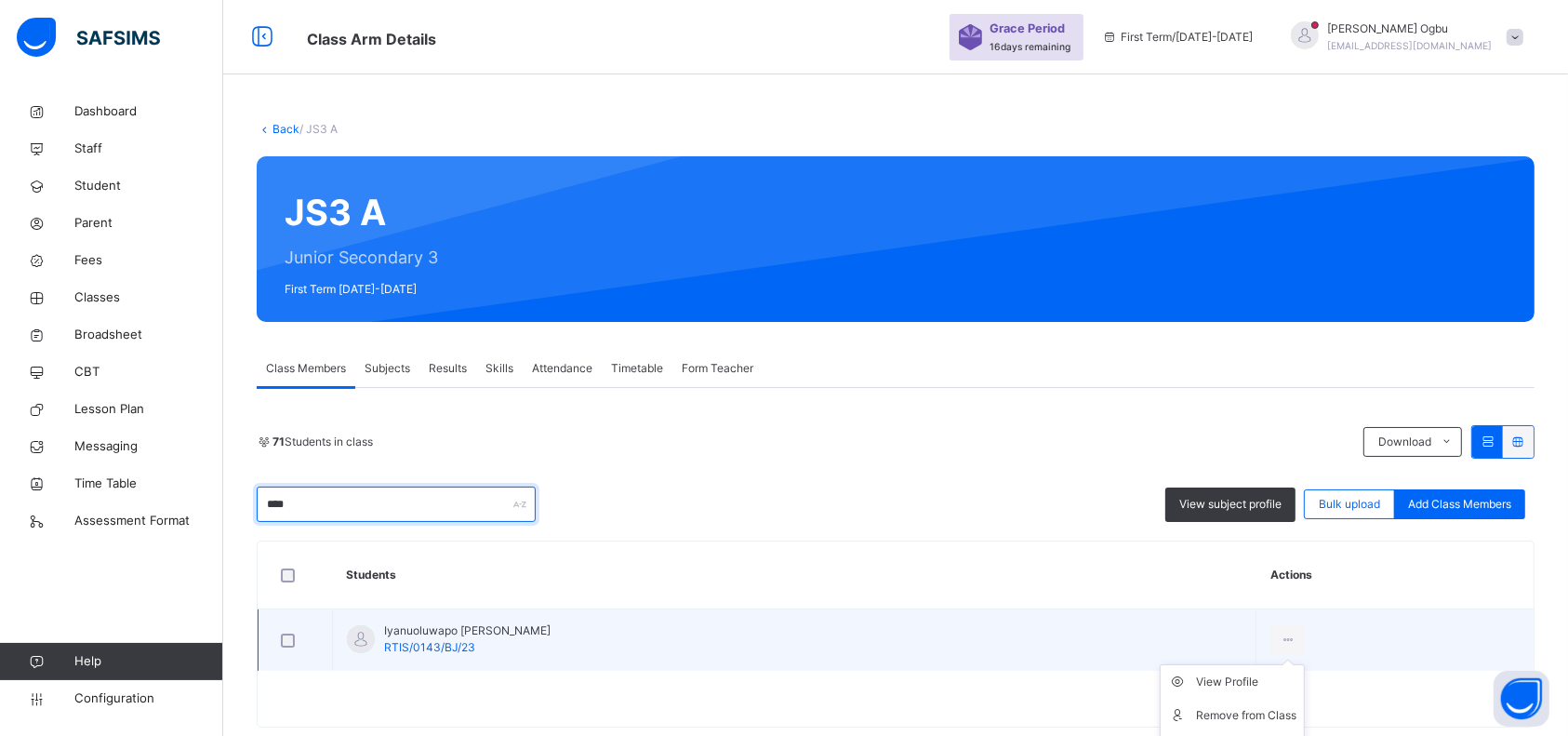
type input "****"
click at [1189, 551] on ul "View Profile Remove from Class Transfer Student" at bounding box center [1231, 715] width 145 height 102
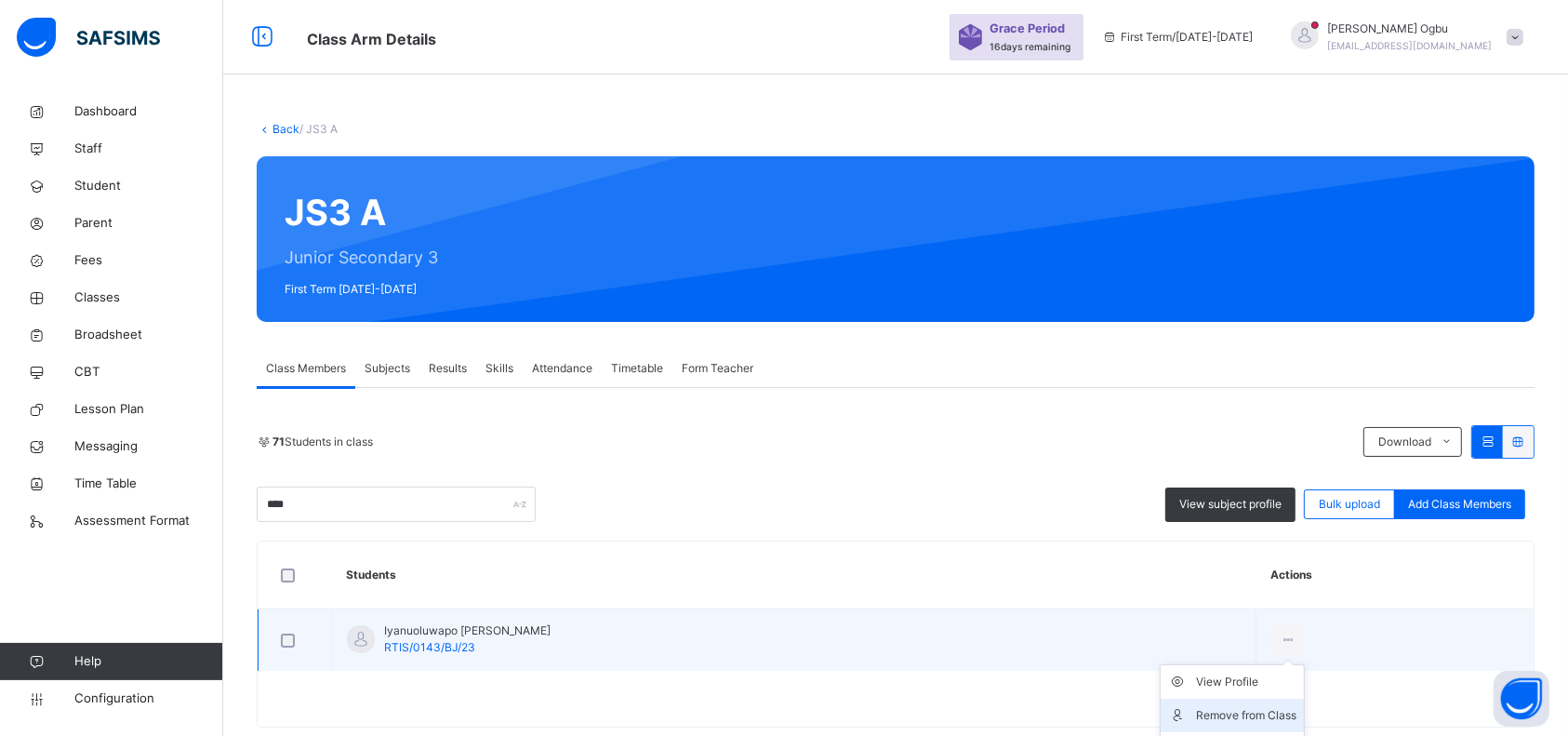
click at [1189, 551] on div "Remove from Class" at bounding box center [1246, 715] width 101 height 19
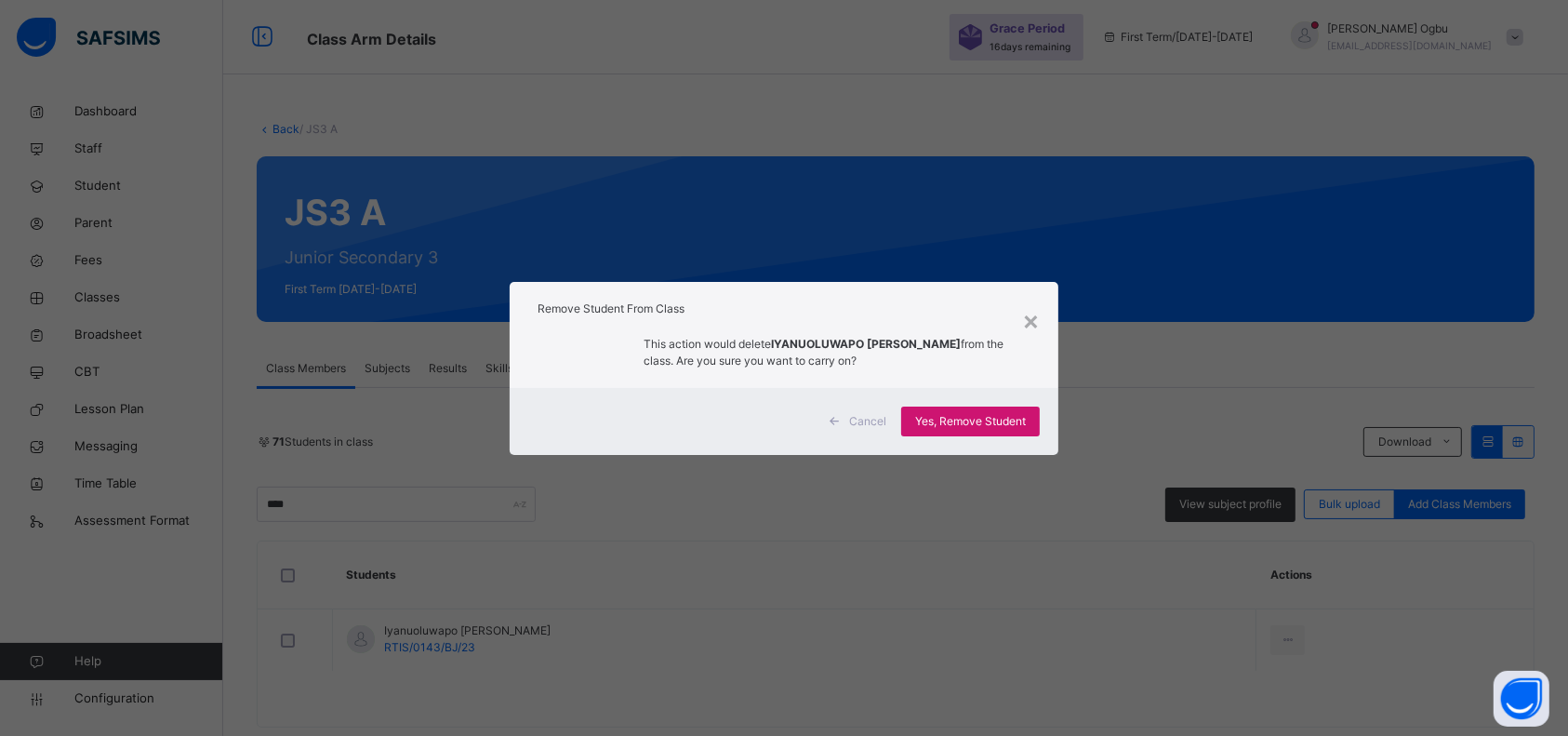
click at [964, 417] on span "Yes, Remove Student" at bounding box center [970, 421] width 110 height 17
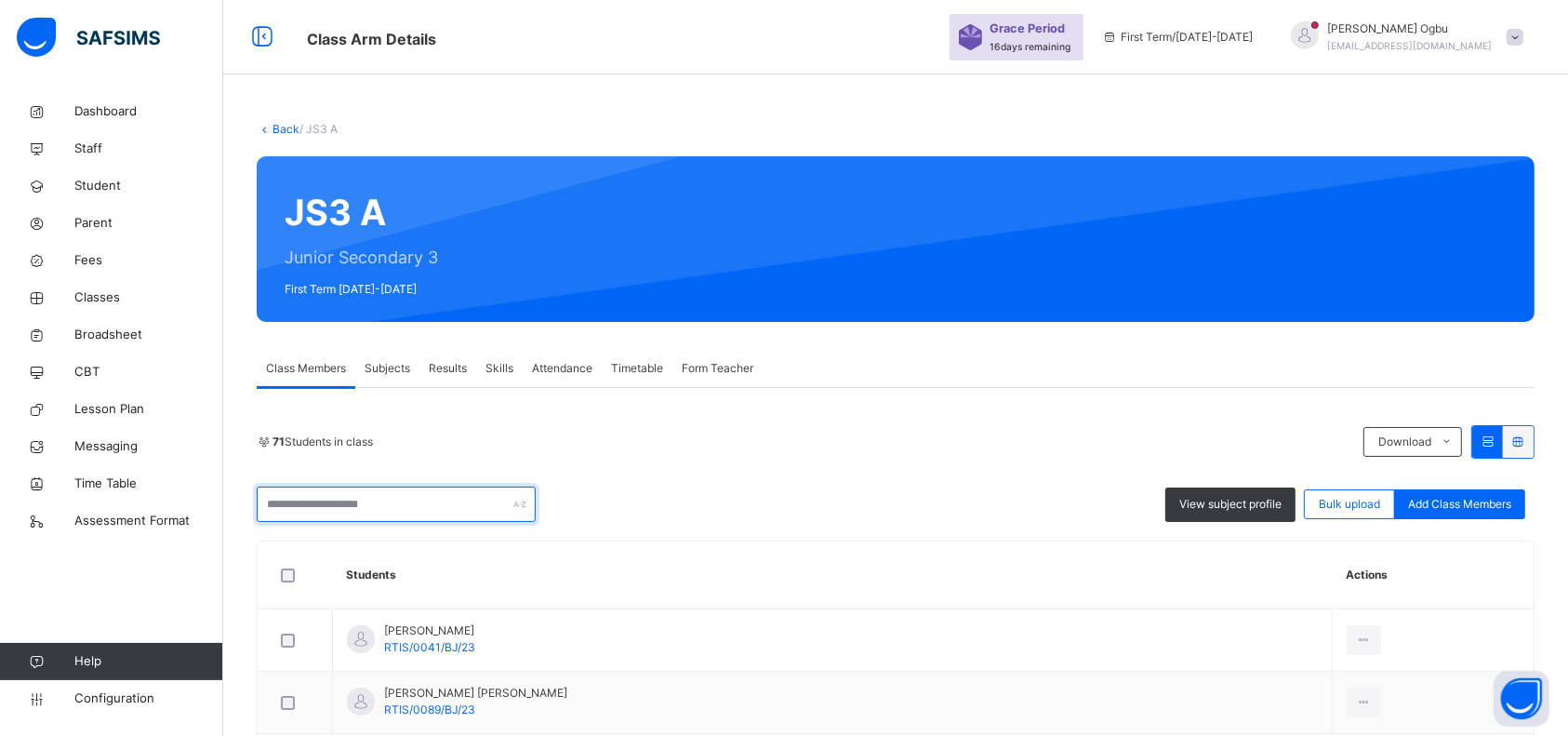
click at [417, 502] on input "text" at bounding box center [396, 504] width 279 height 35
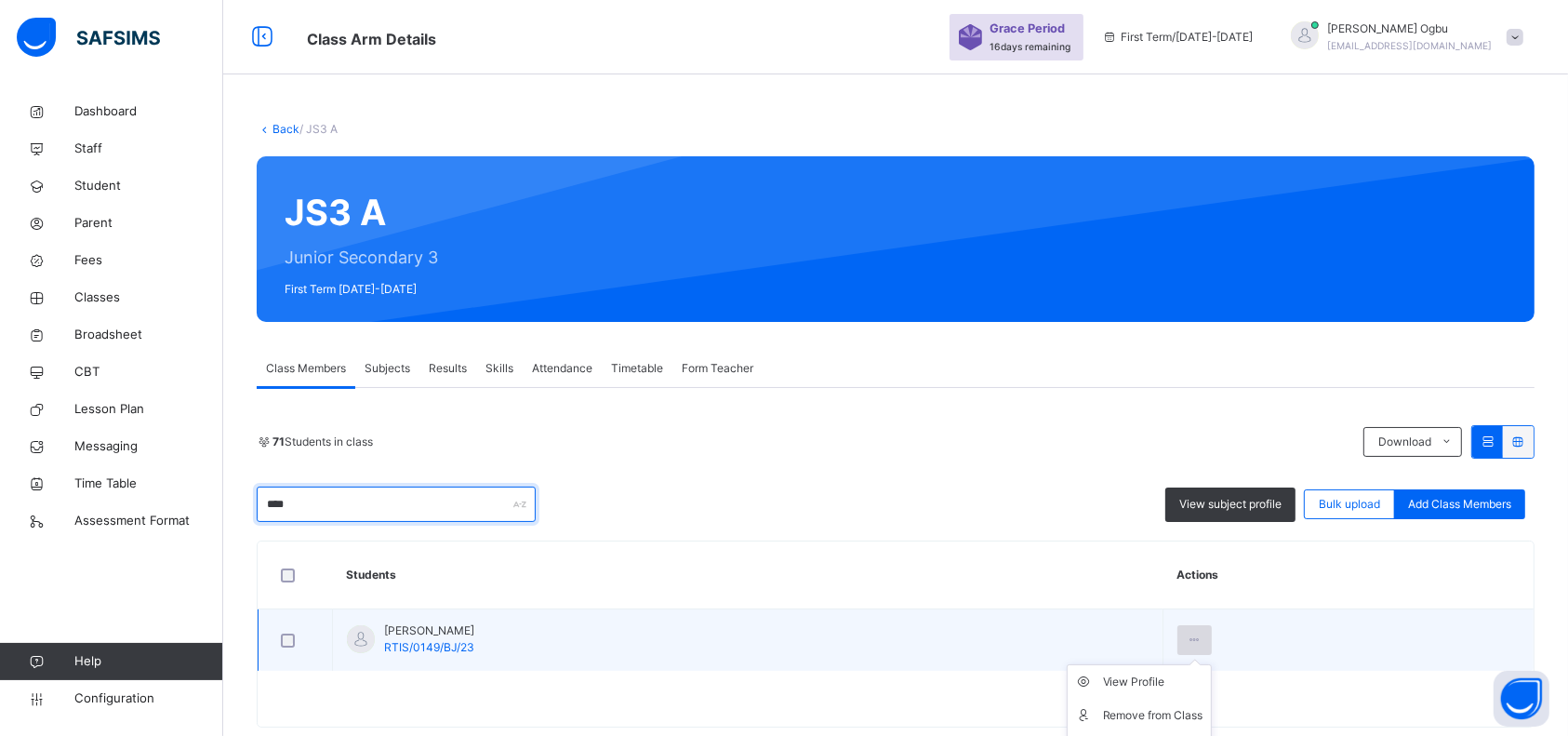
type input "****"
click at [1189, 551] on icon at bounding box center [1194, 639] width 16 height 17
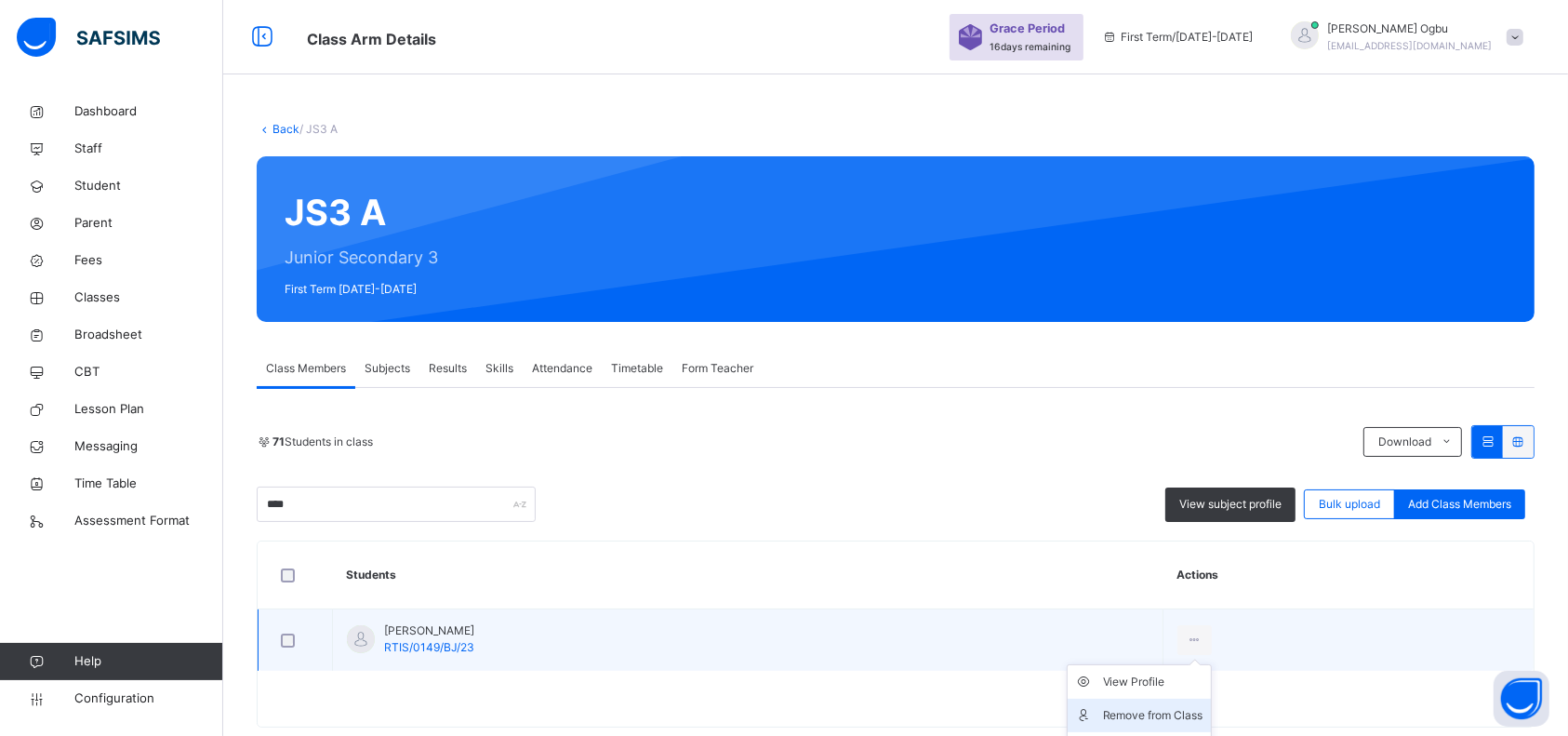
click at [1168, 551] on div "Remove from Class" at bounding box center [1152, 715] width 101 height 19
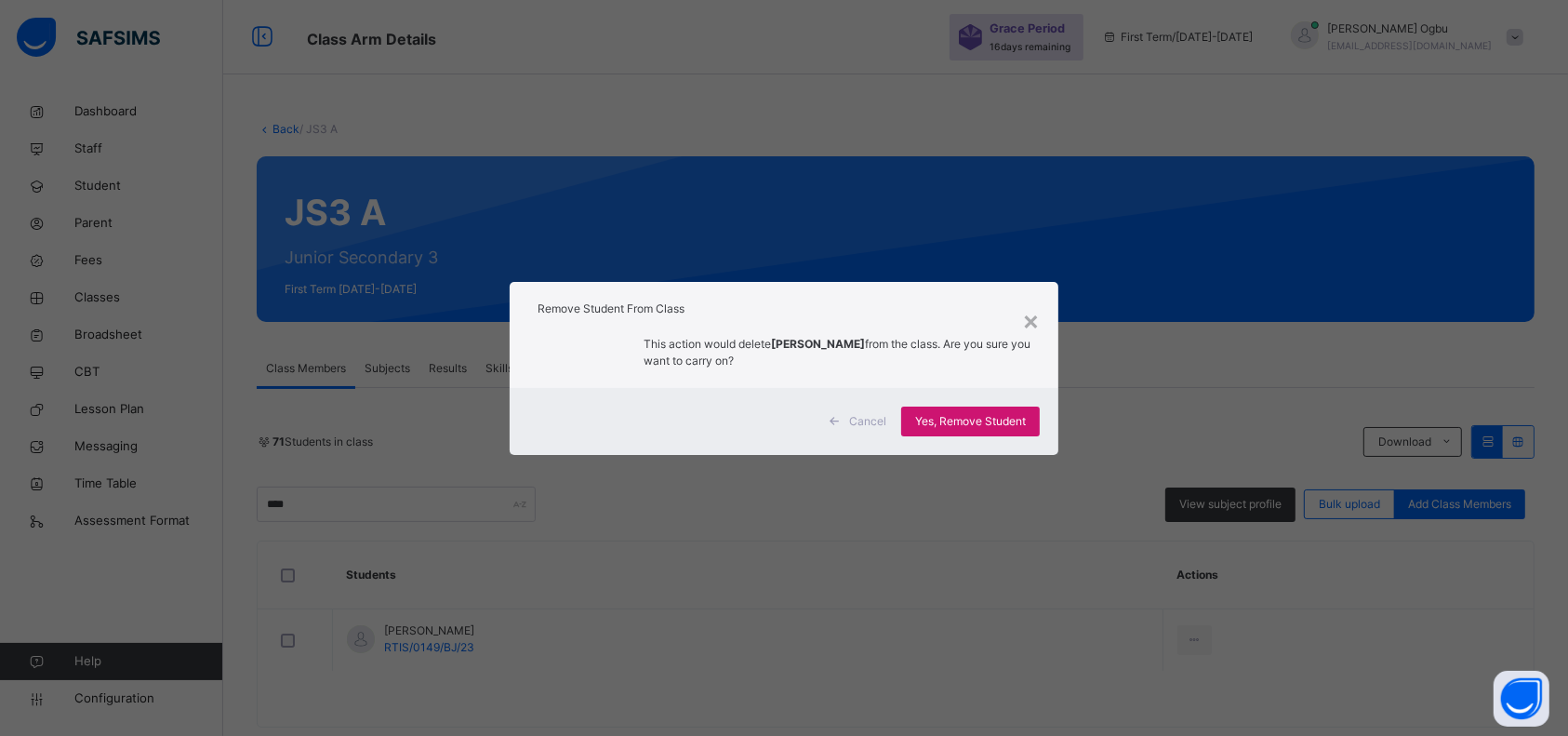
click at [995, 423] on span "Yes, Remove Student" at bounding box center [970, 421] width 110 height 17
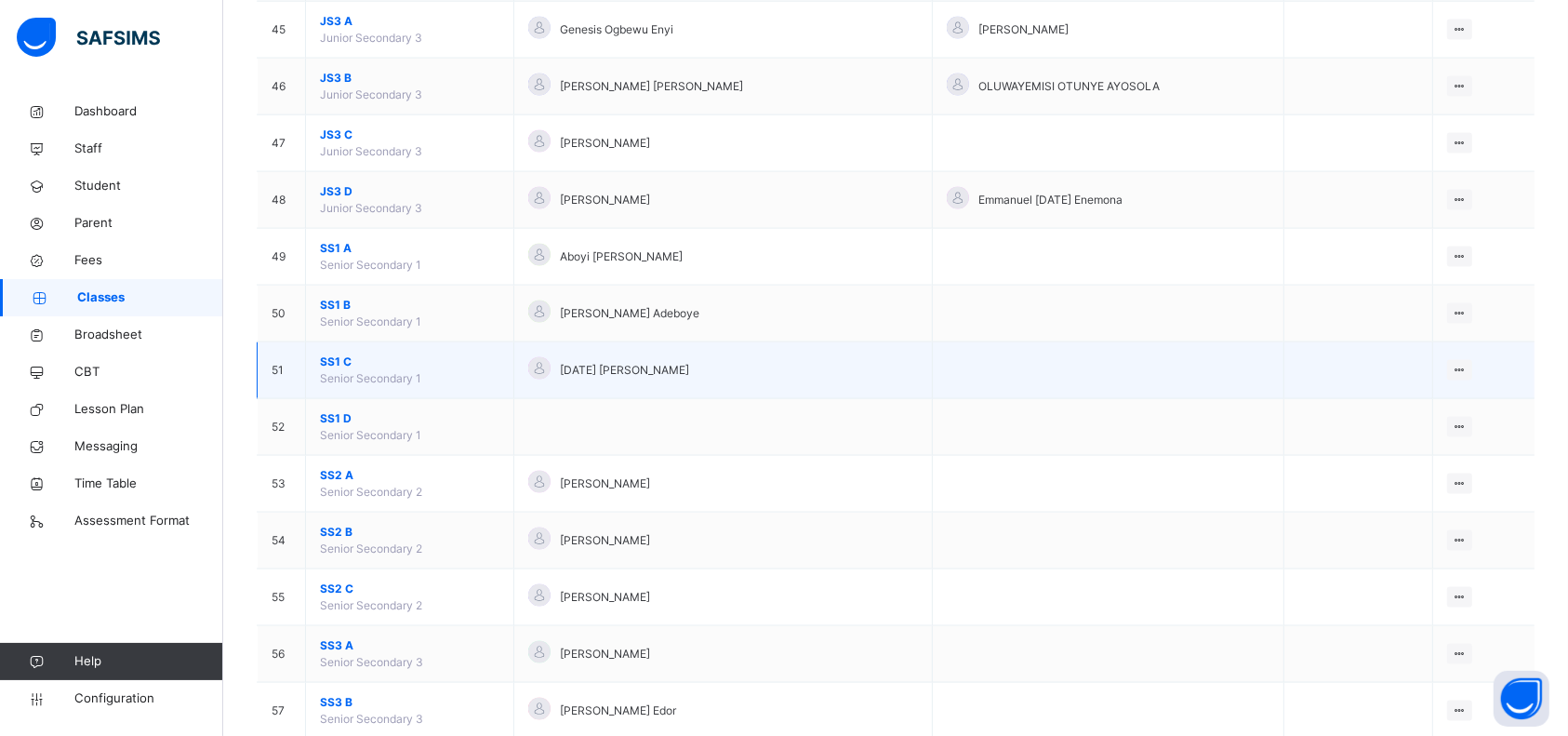
scroll to position [2728, 0]
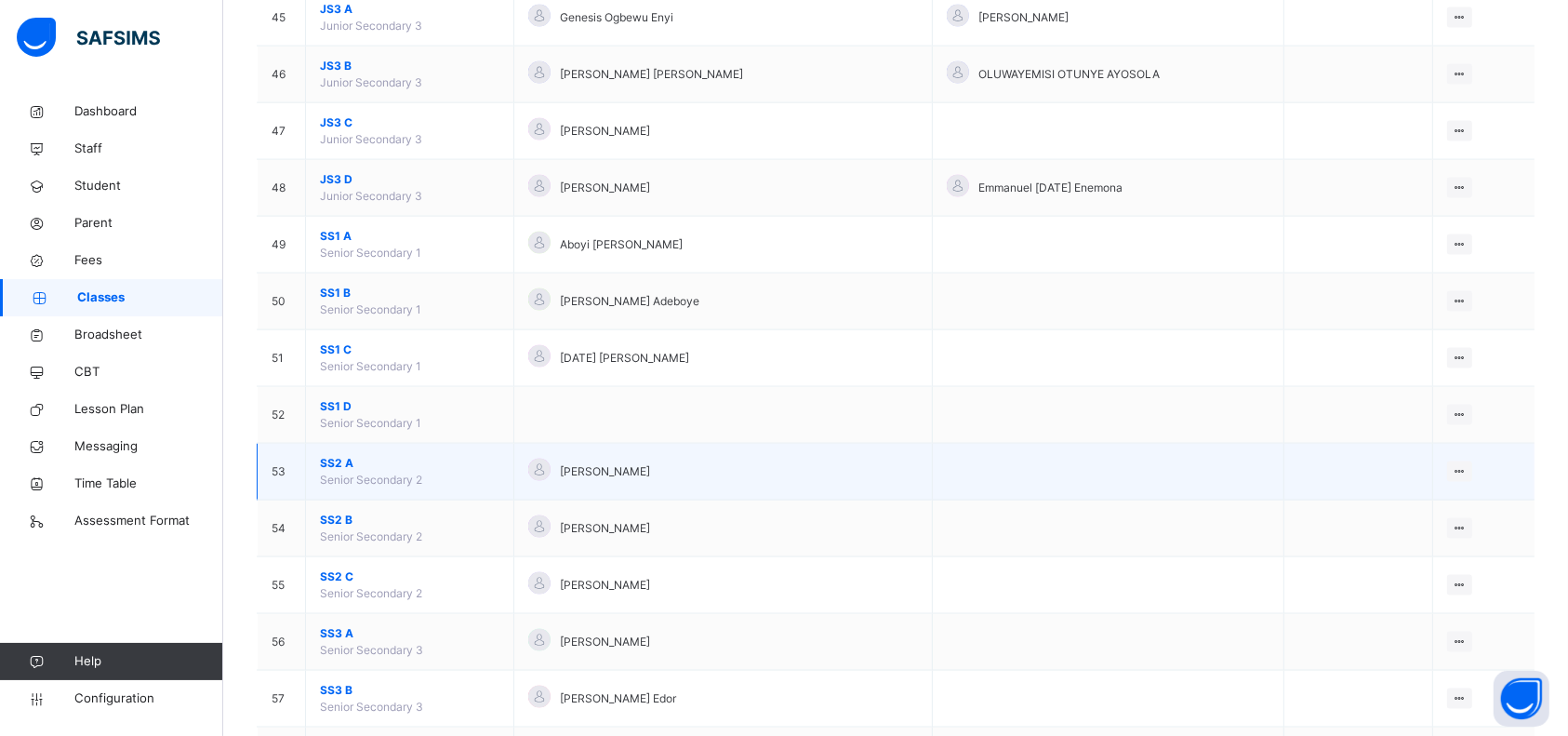
click at [335, 460] on span "SS2 A" at bounding box center [410, 463] width 180 height 17
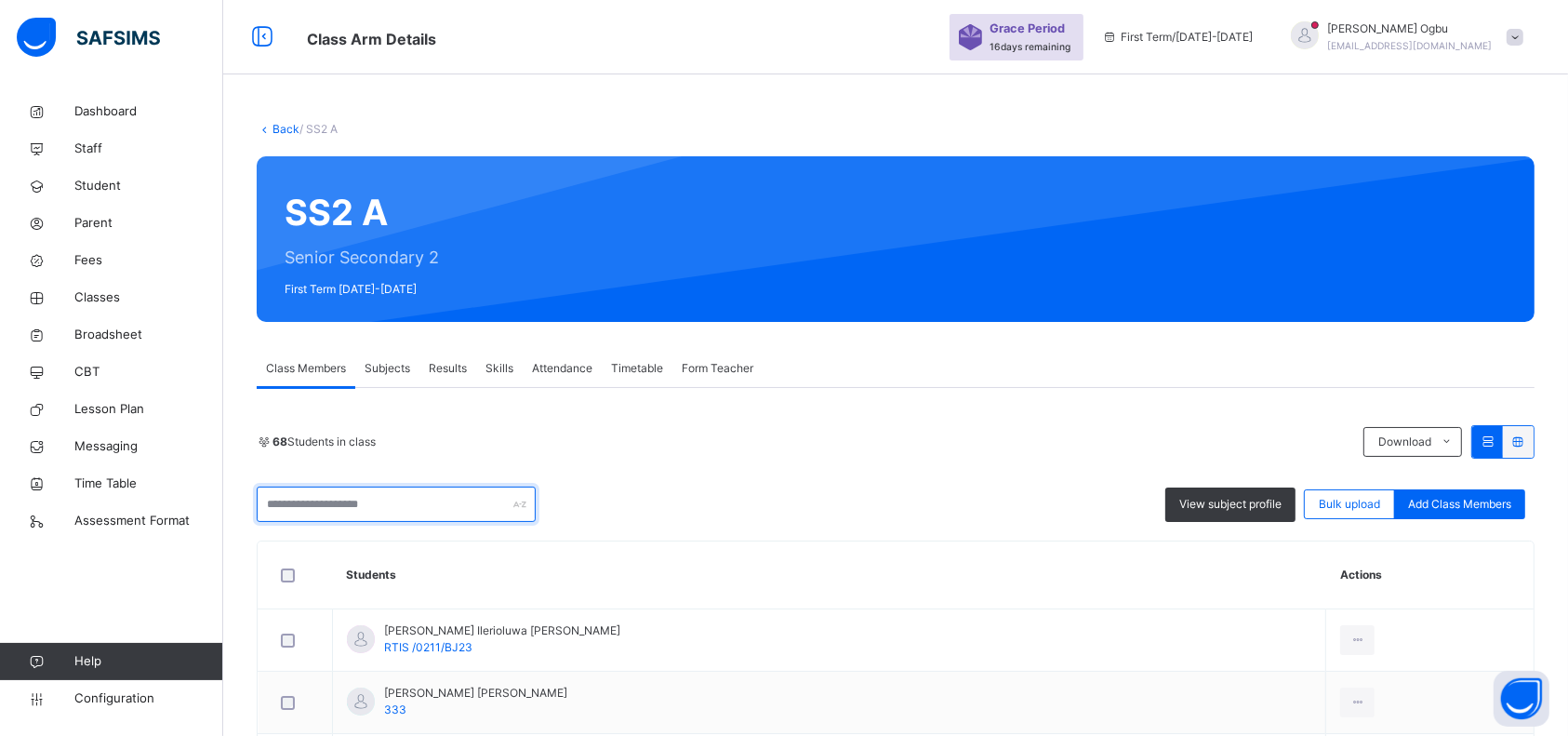
click at [335, 503] on input "text" at bounding box center [396, 504] width 279 height 35
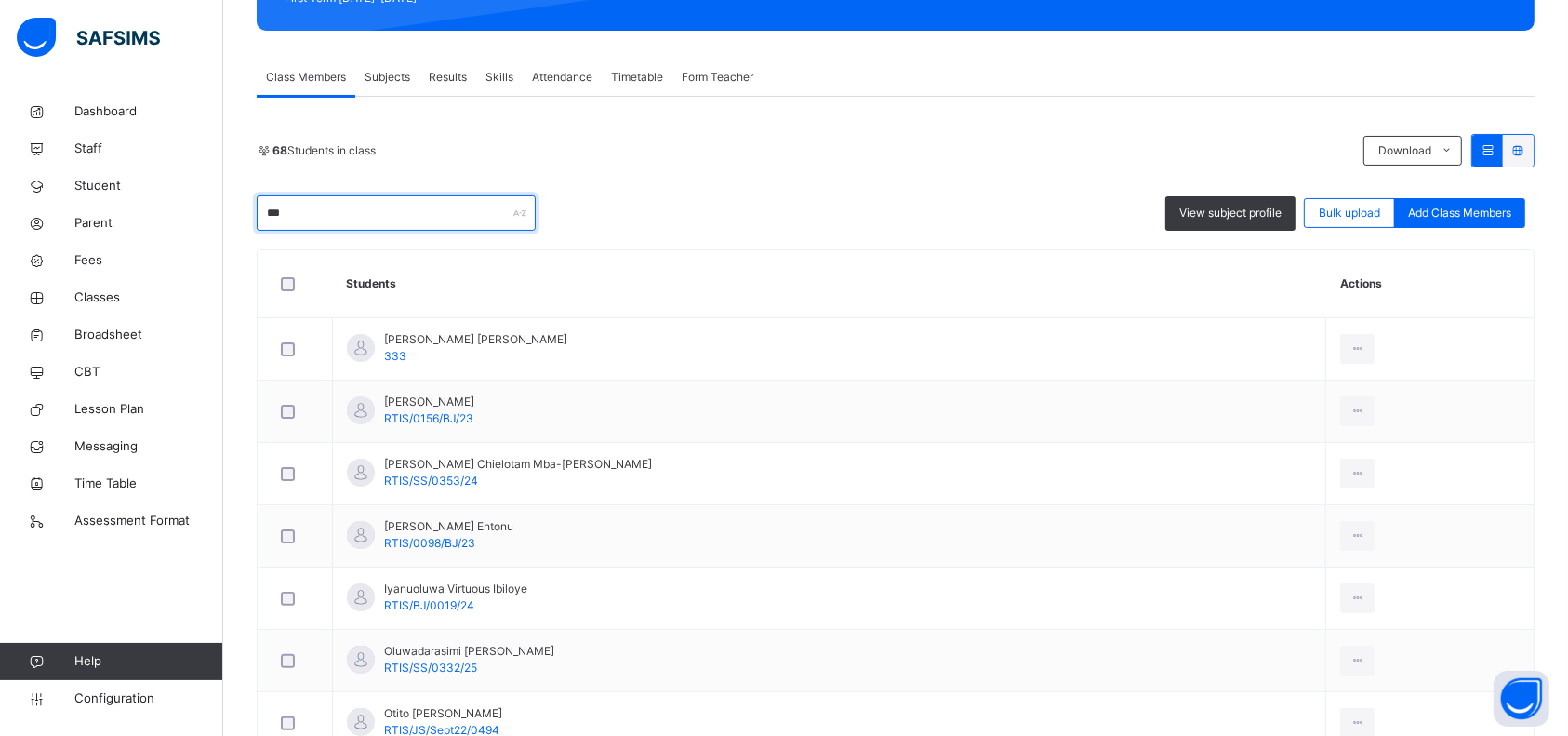
scroll to position [300, 0]
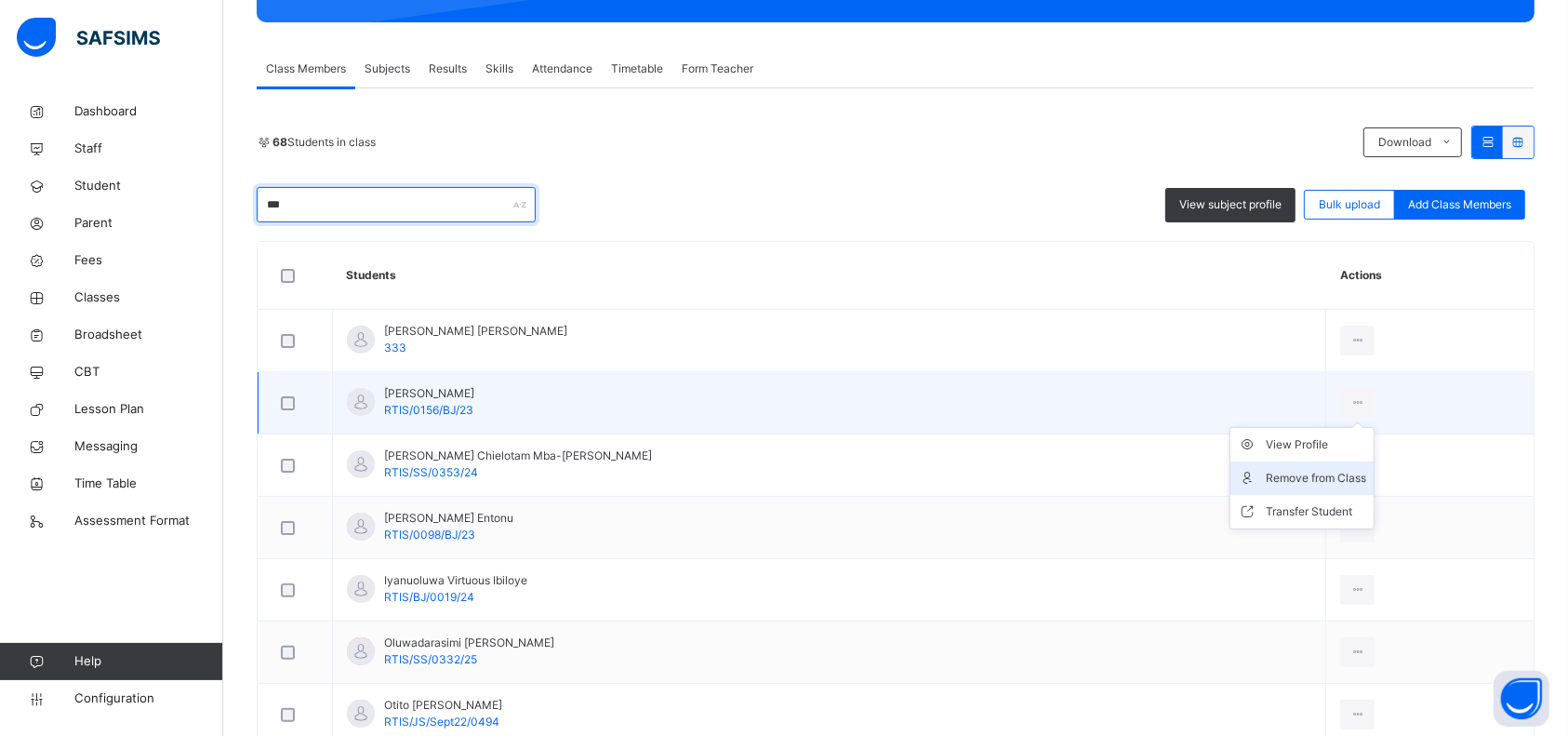
type input "***"
click at [1268, 471] on div "Remove from Class" at bounding box center [1315, 477] width 101 height 19
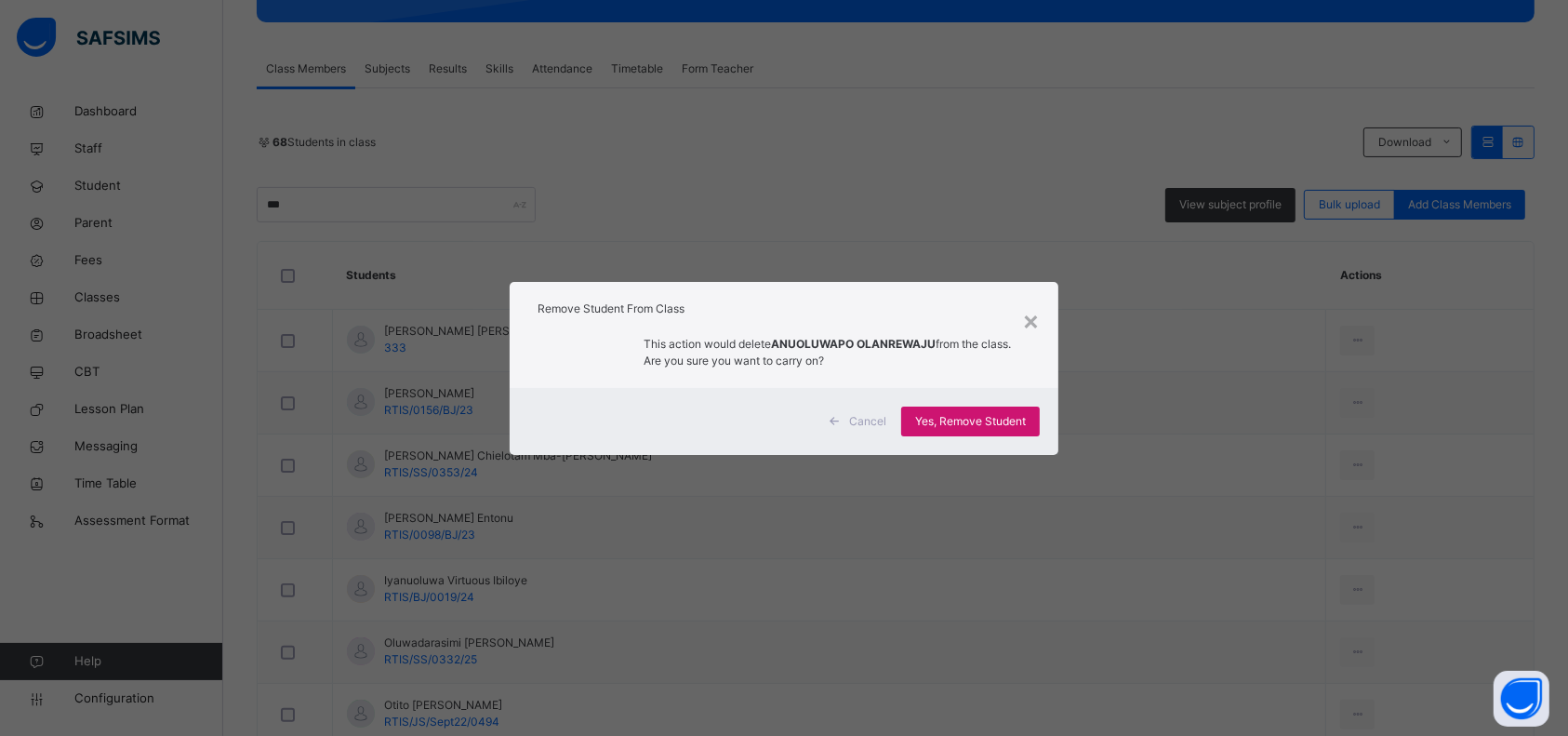
click at [978, 419] on span "Yes, Remove Student" at bounding box center [970, 421] width 110 height 17
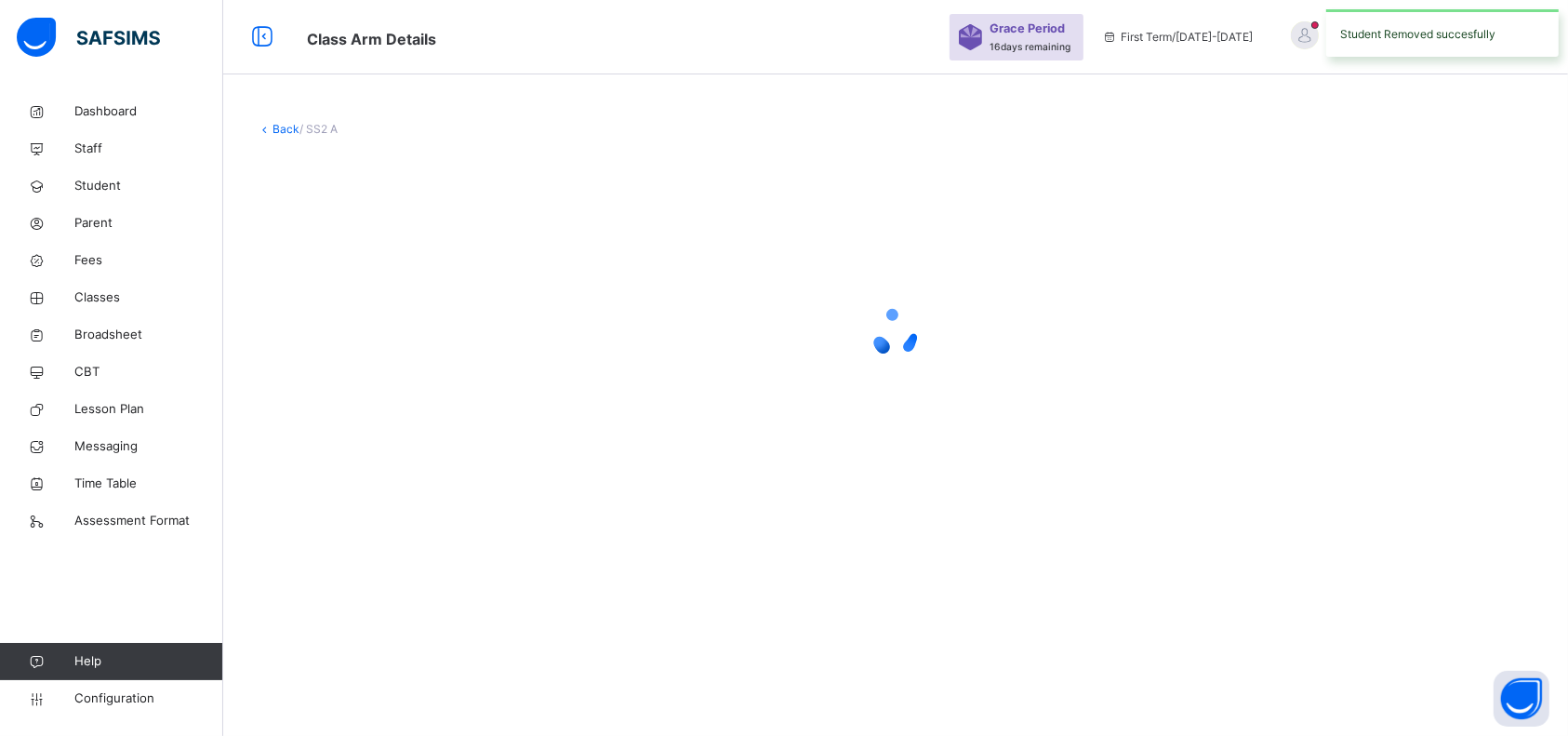
scroll to position [0, 0]
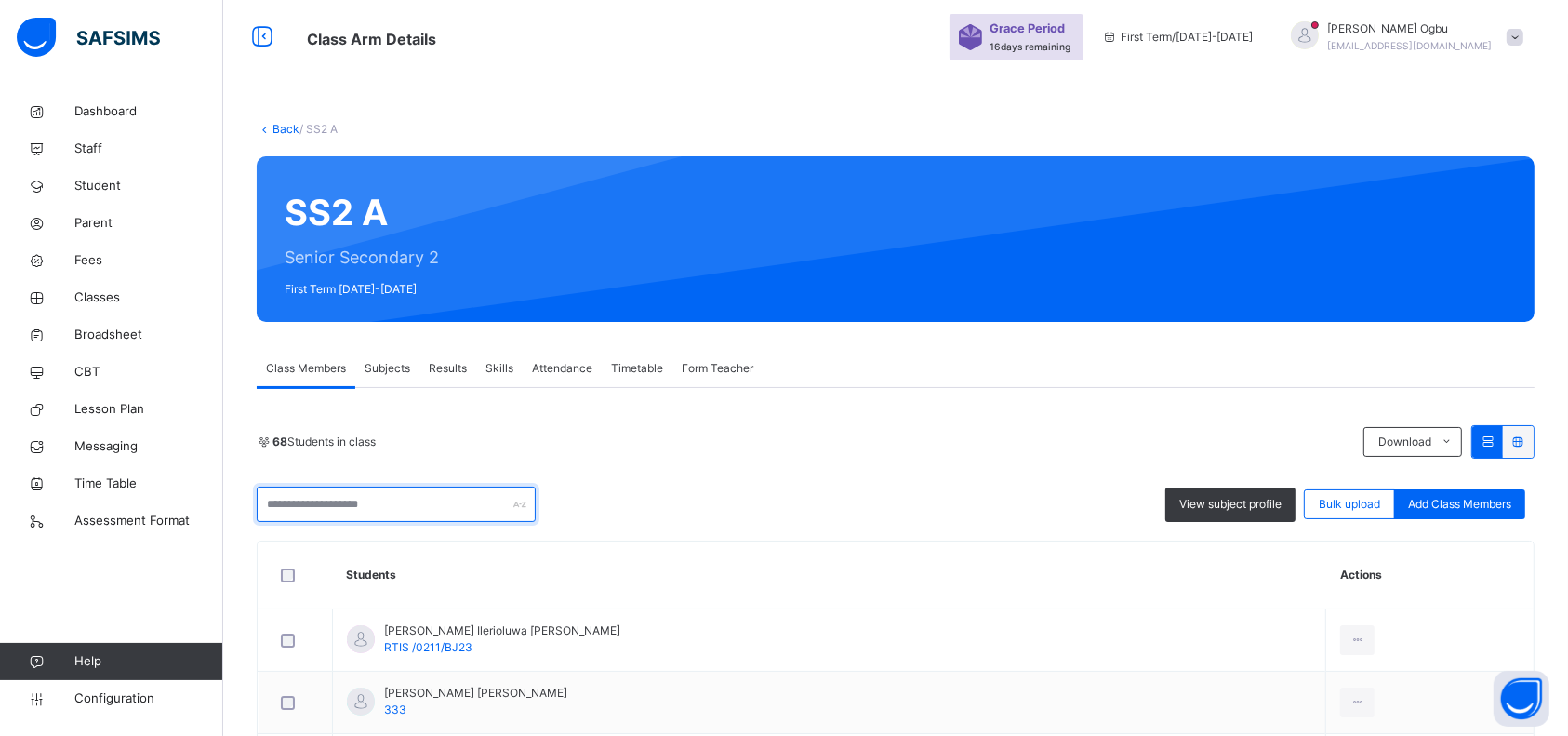
click at [450, 499] on input "text" at bounding box center [396, 504] width 279 height 35
type input "*"
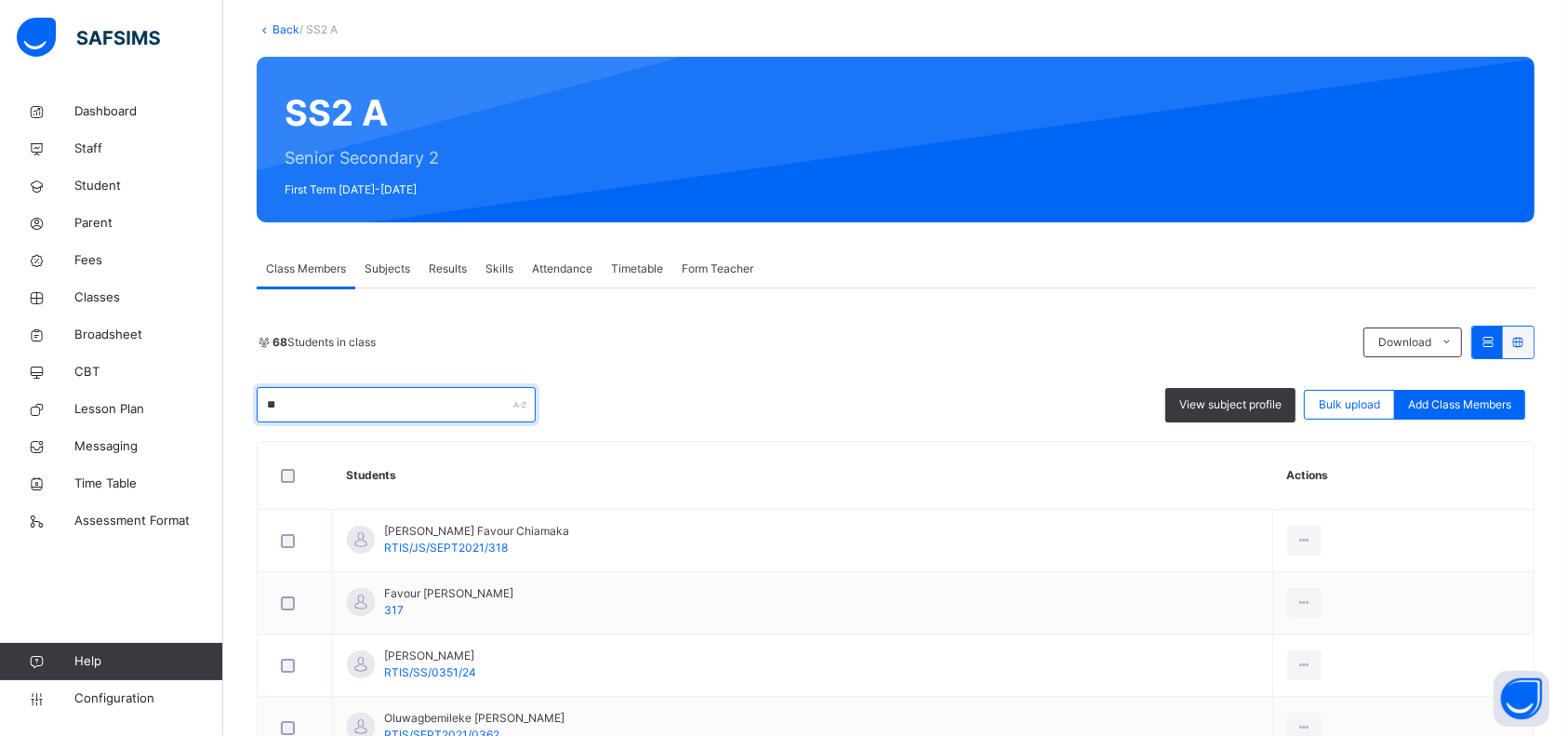
type input "*"
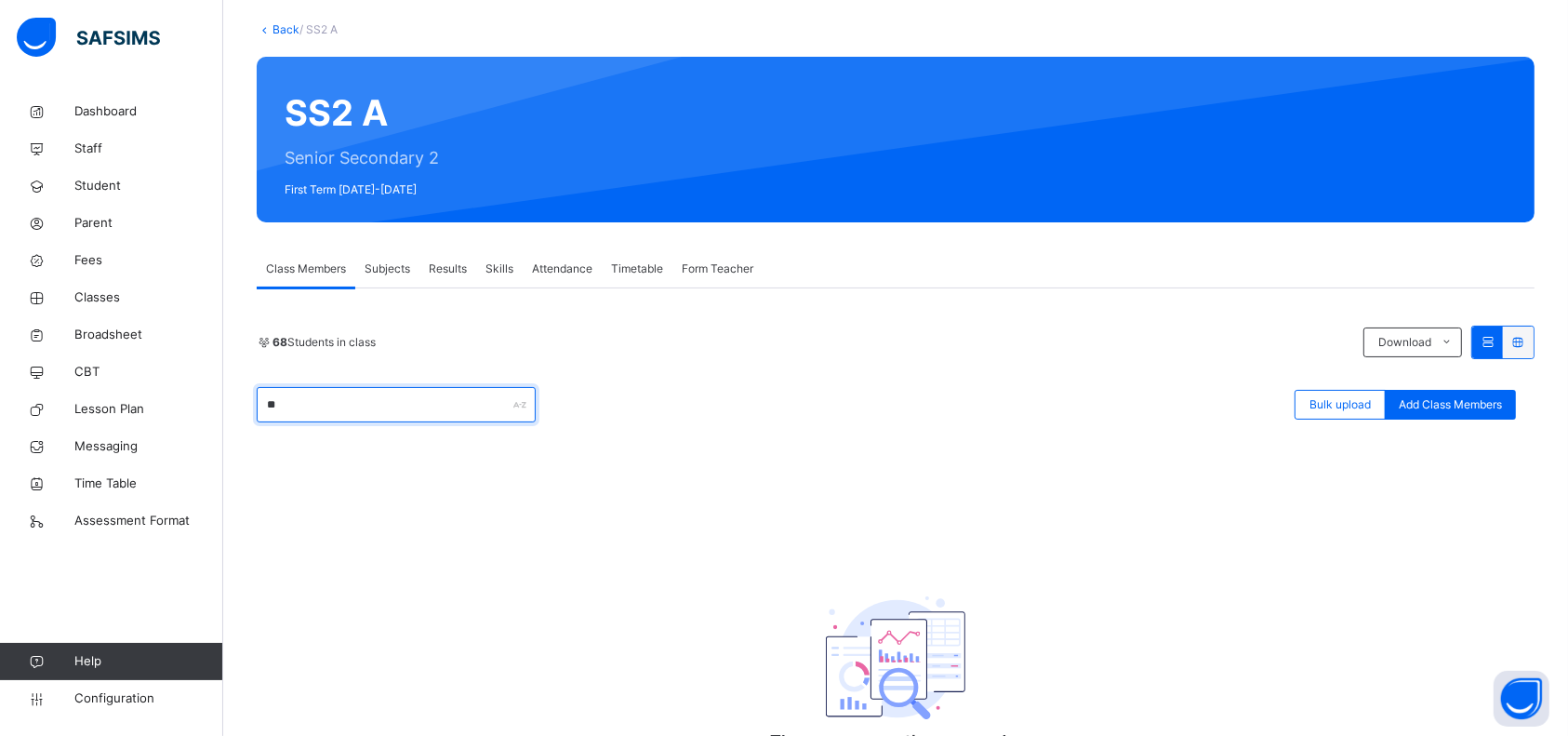
type input "*"
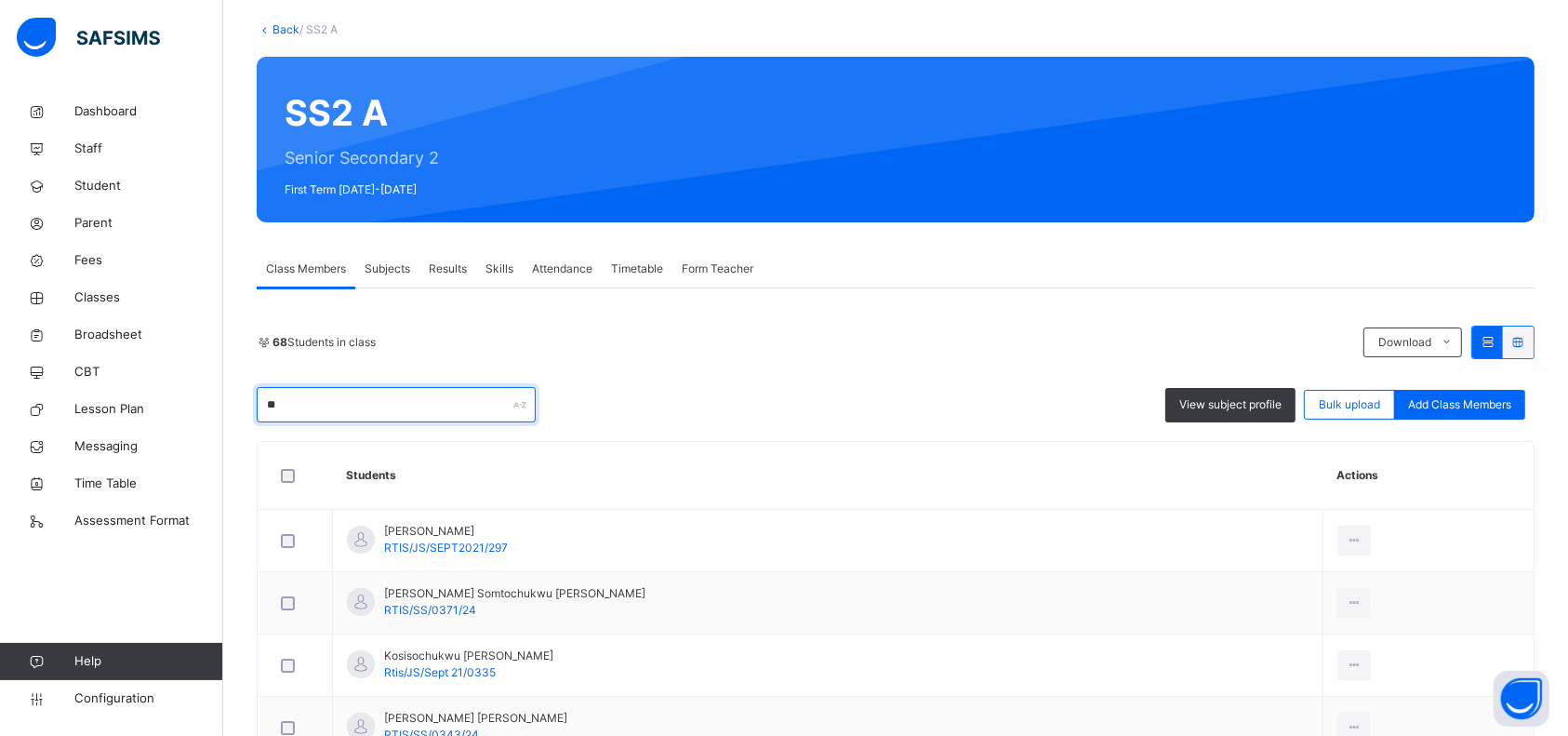
type input "*"
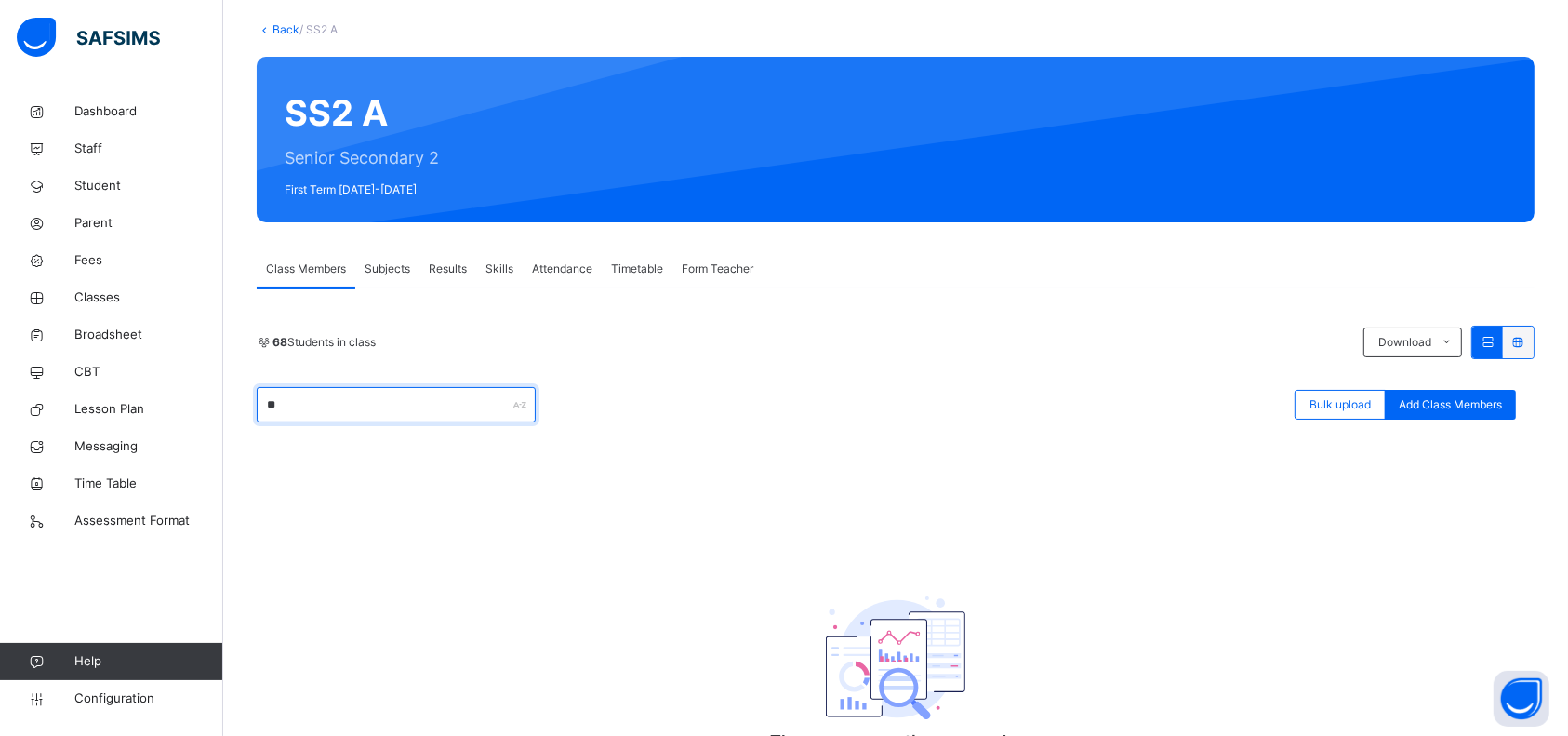
type input "*"
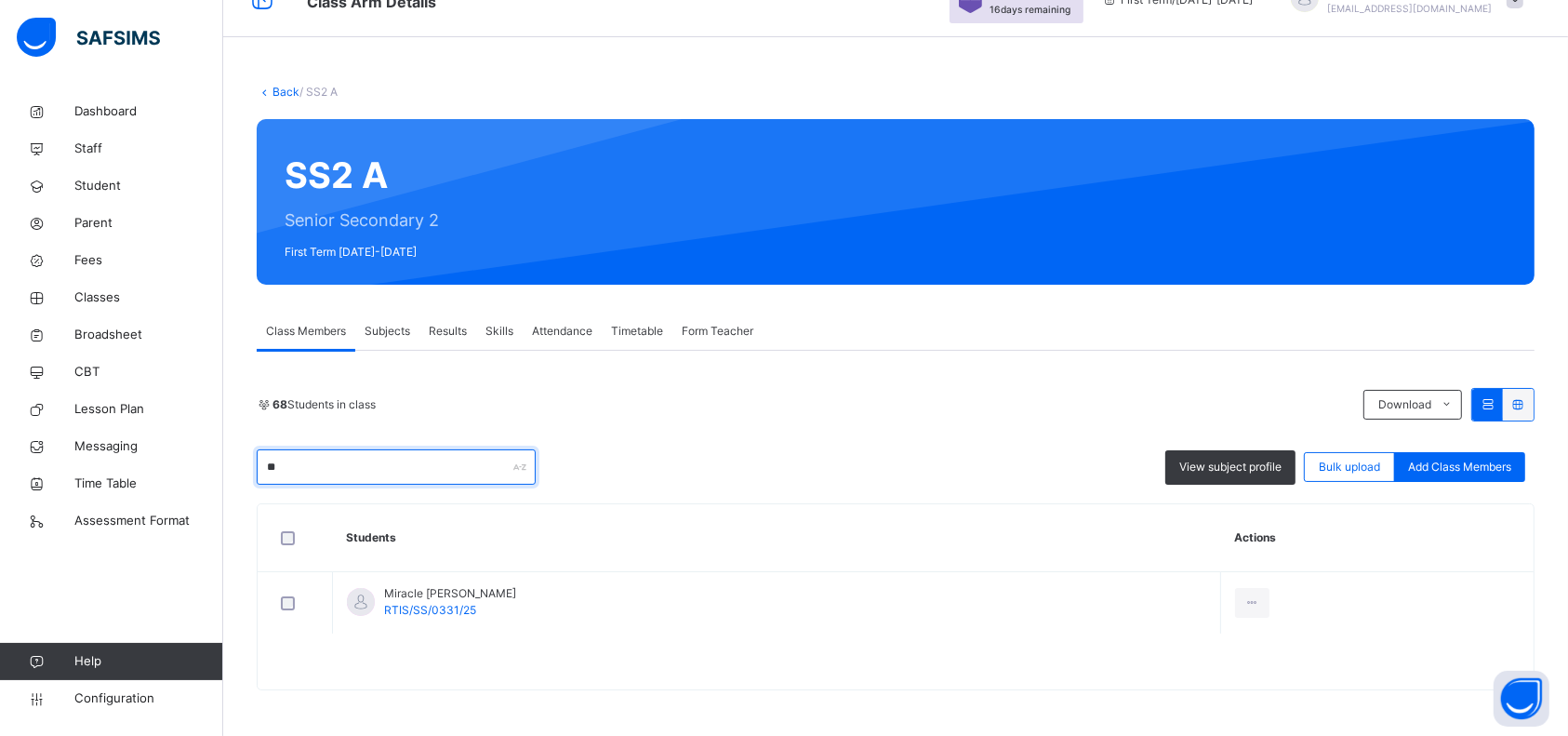
type input "*"
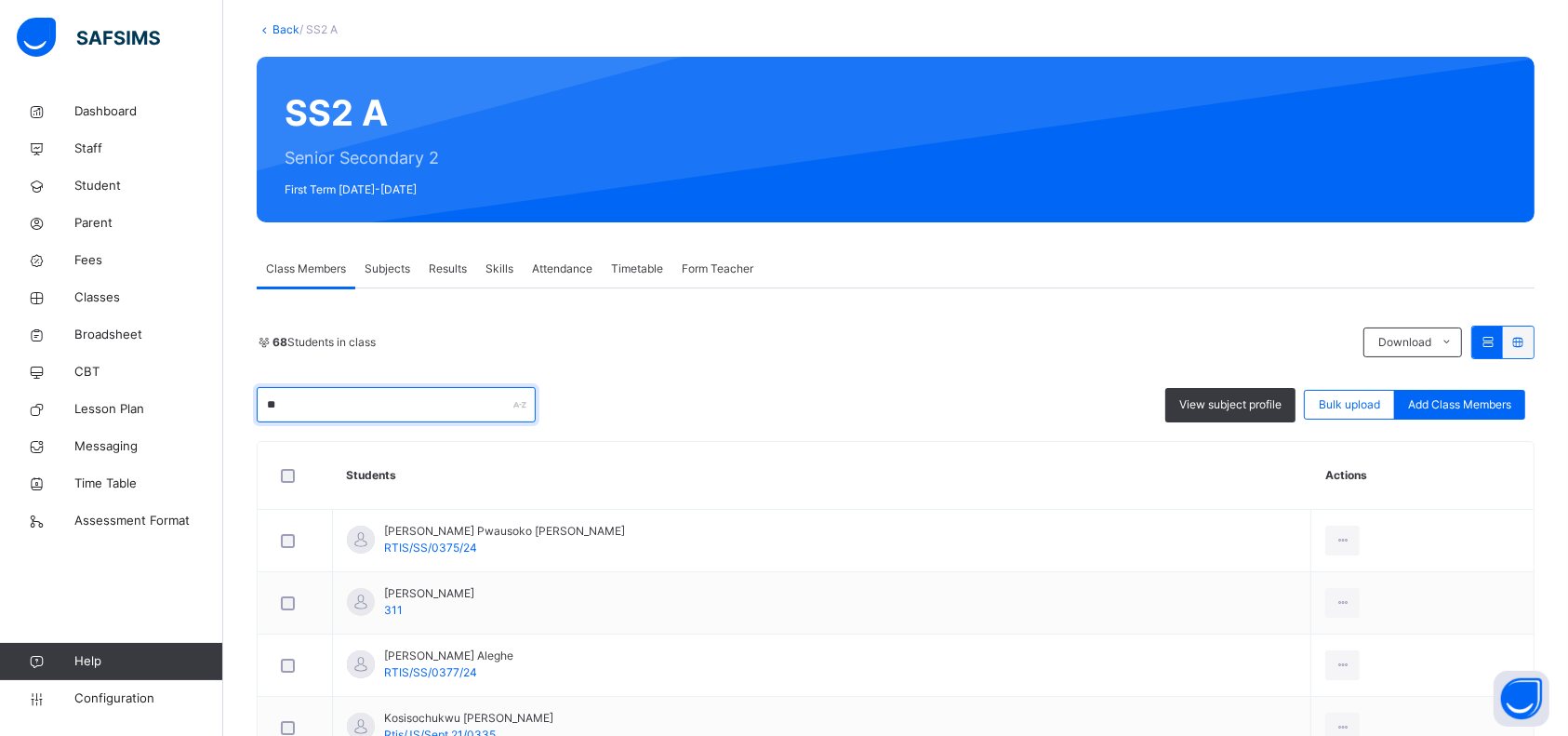
type input "*"
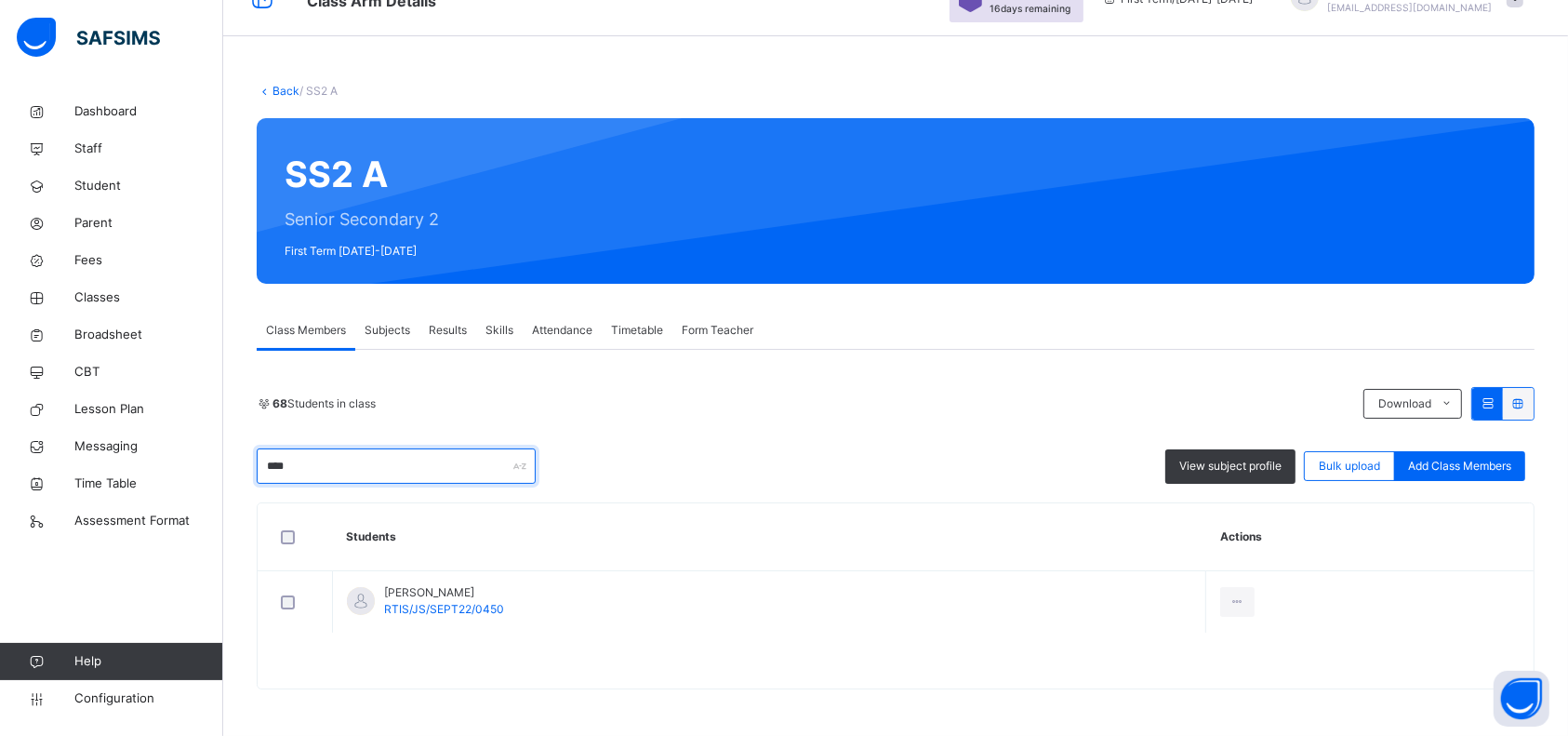
scroll to position [37, 0]
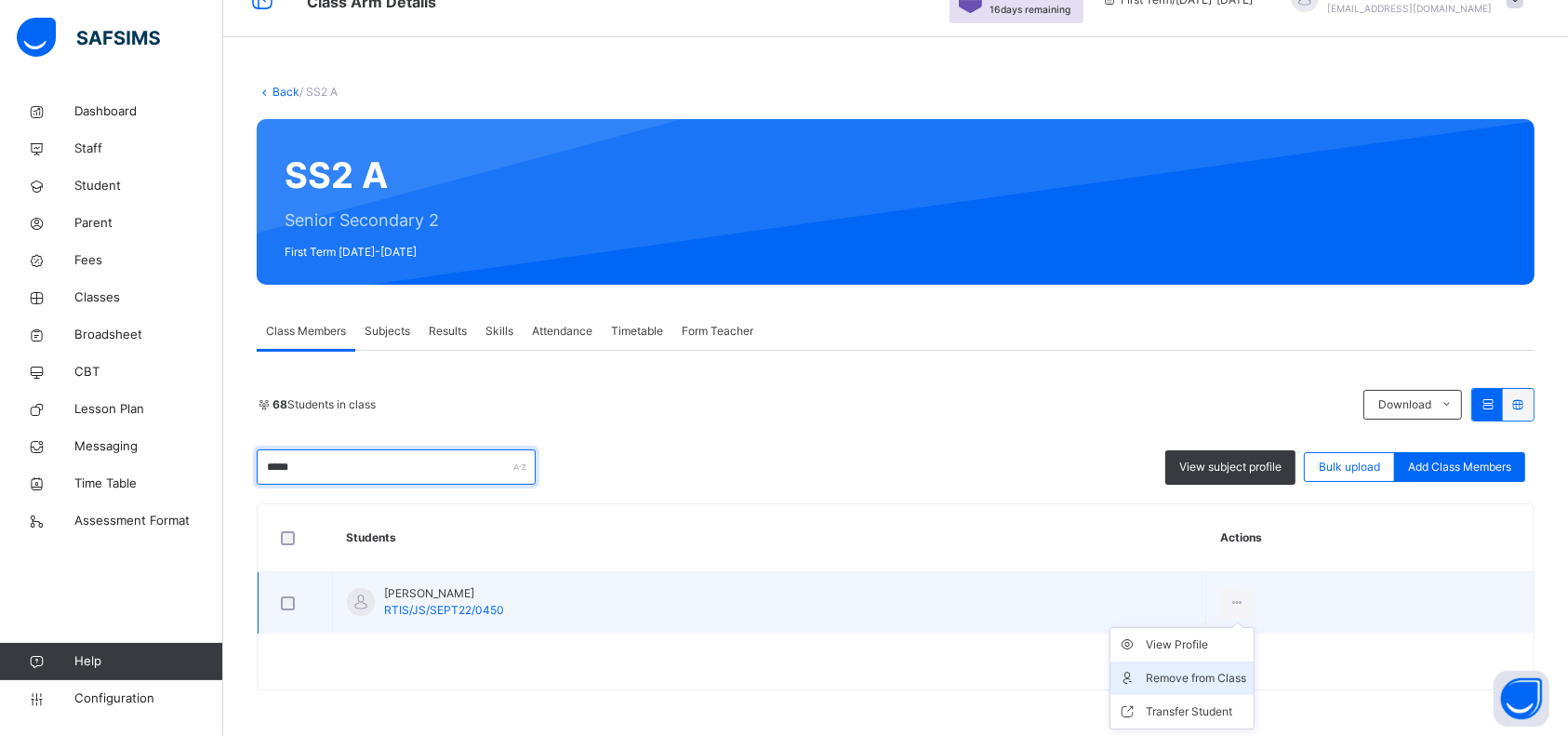
type input "*****"
click at [1200, 680] on div "Remove from Class" at bounding box center [1195, 677] width 101 height 19
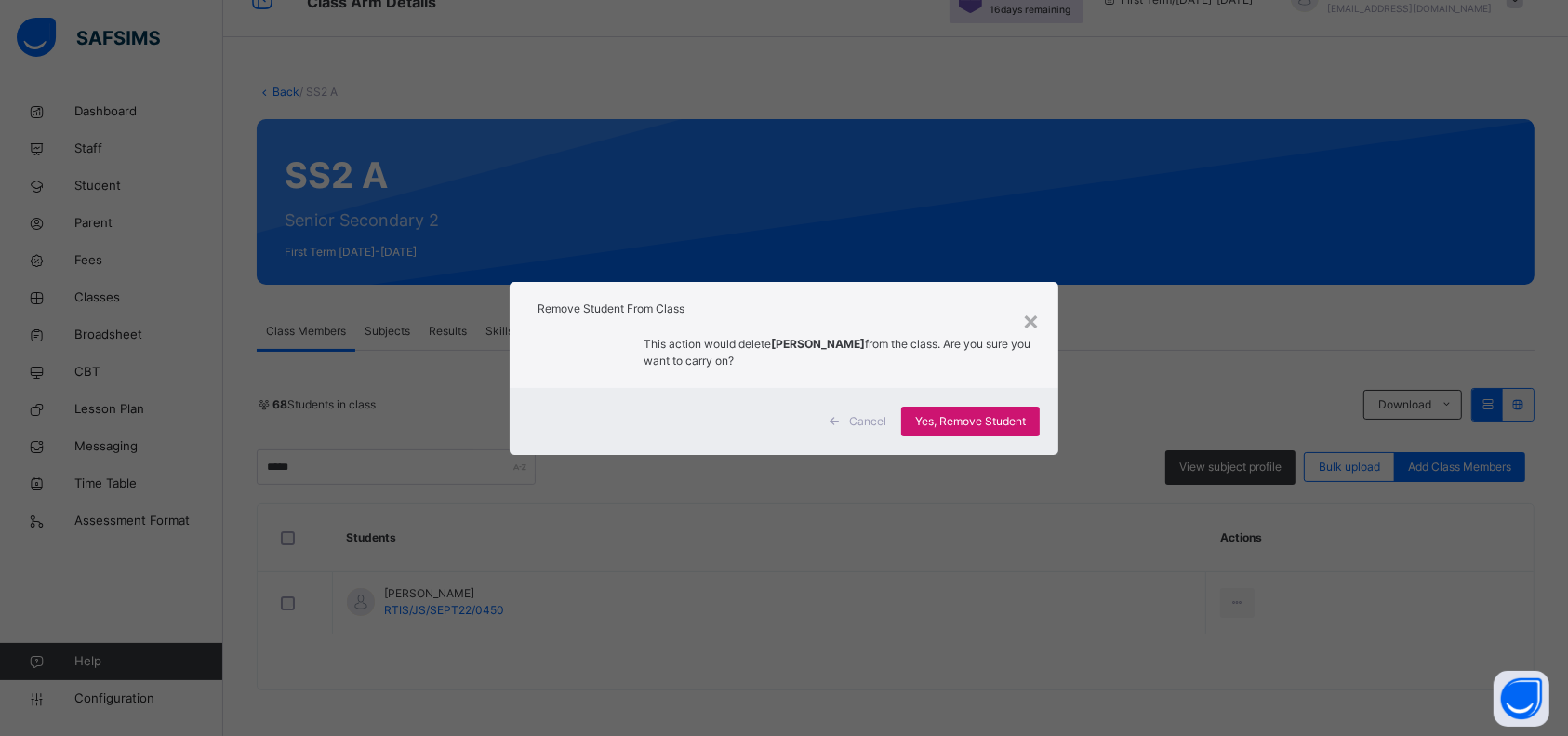
click at [970, 420] on span "Yes, Remove Student" at bounding box center [970, 421] width 110 height 17
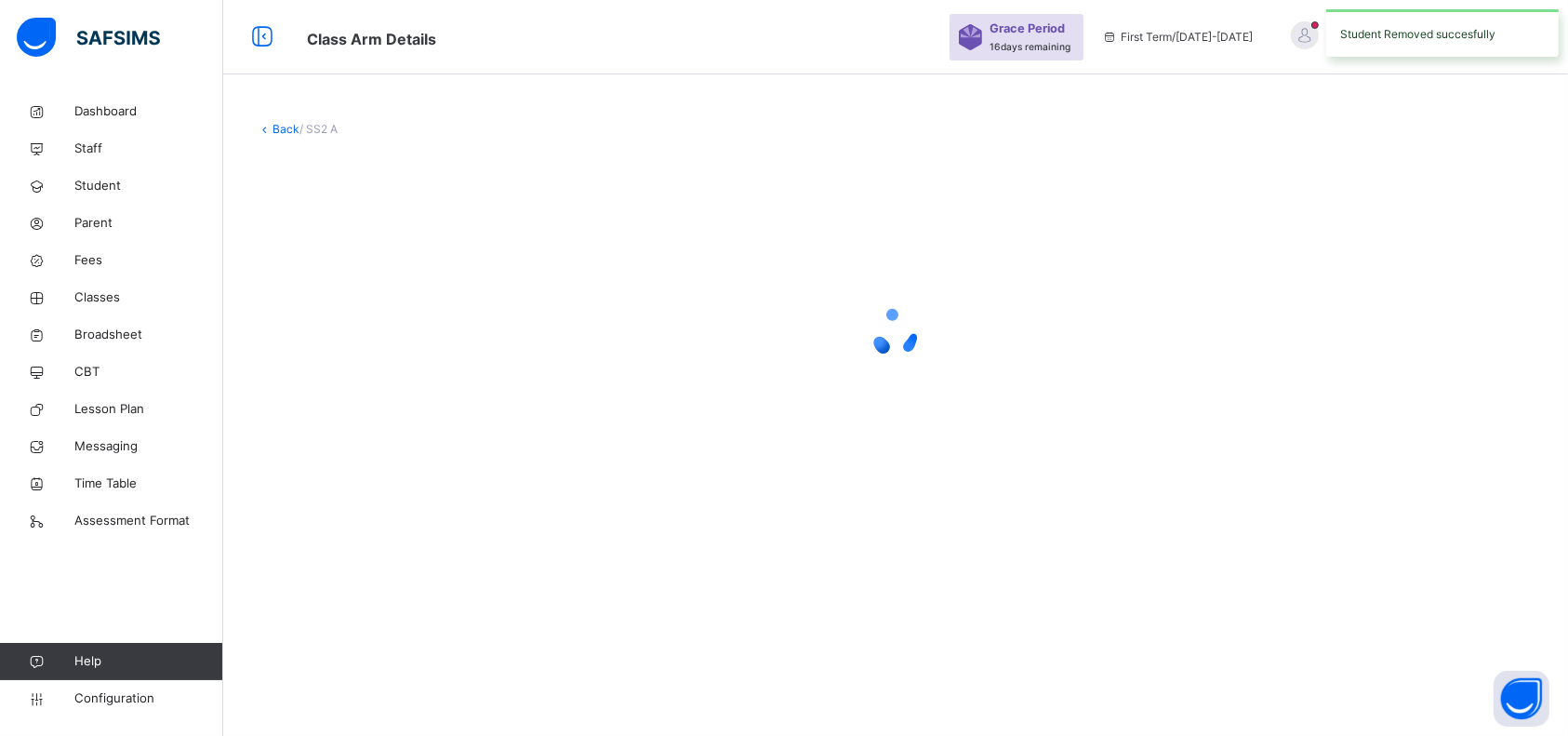
scroll to position [0, 0]
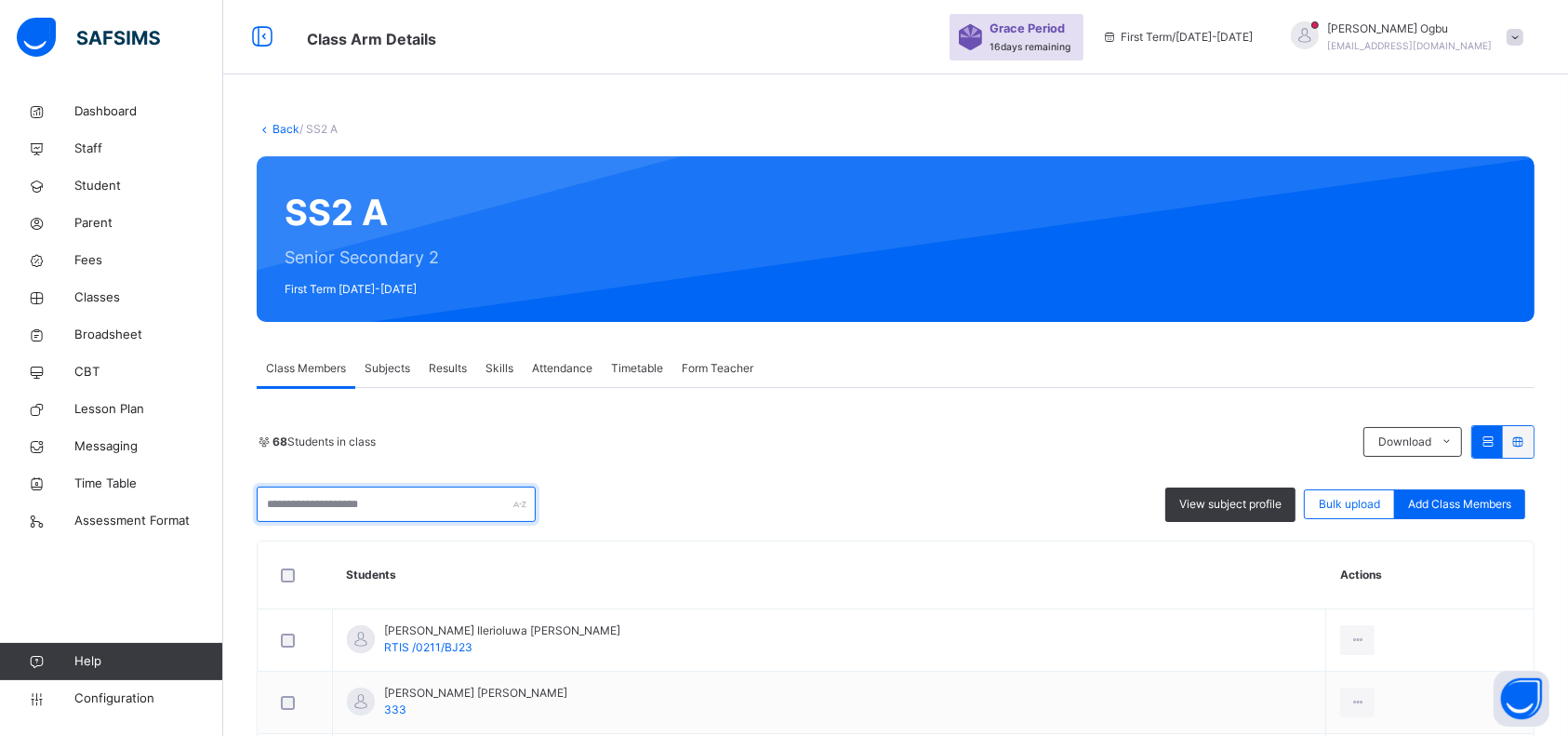
click at [387, 493] on input "text" at bounding box center [396, 504] width 279 height 35
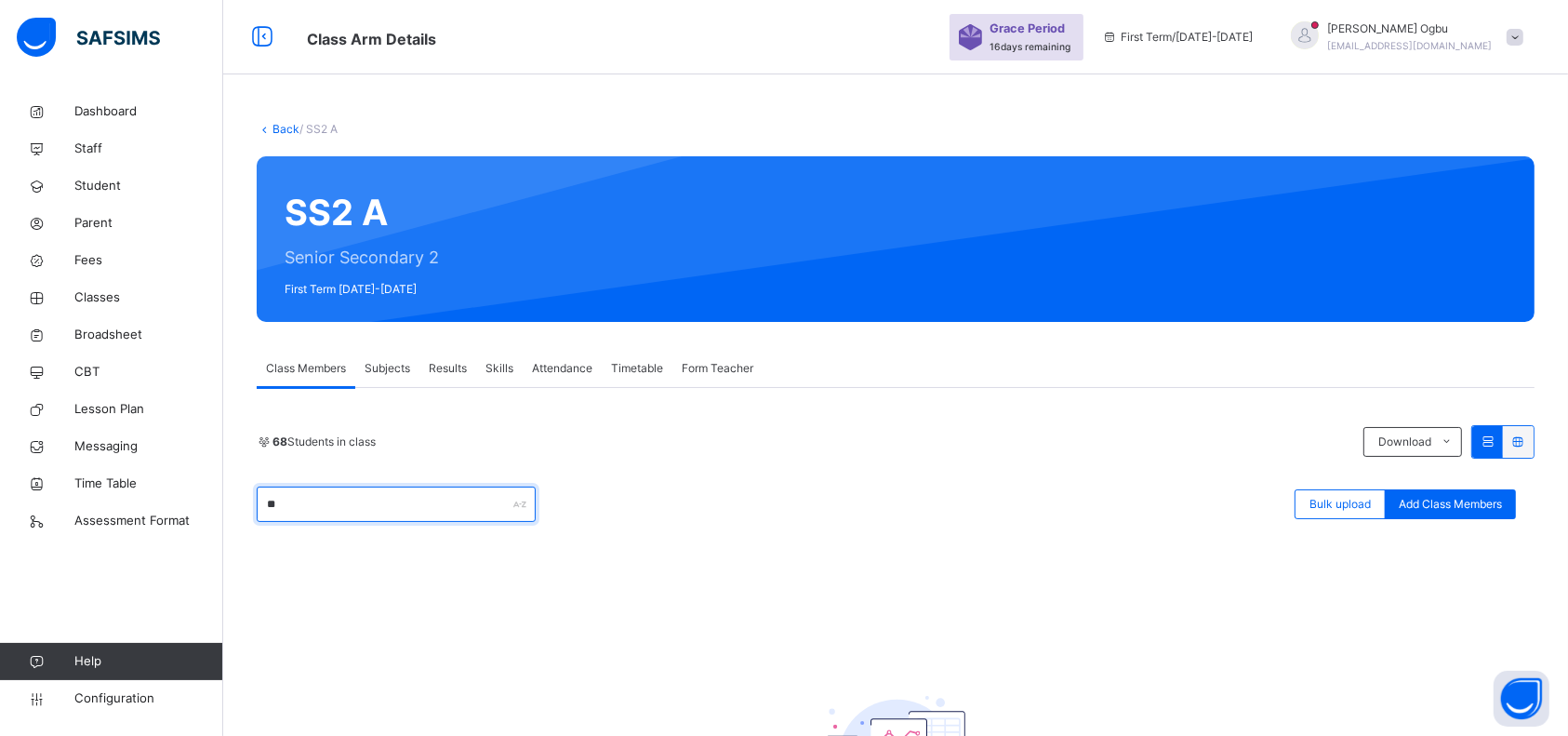
type input "*"
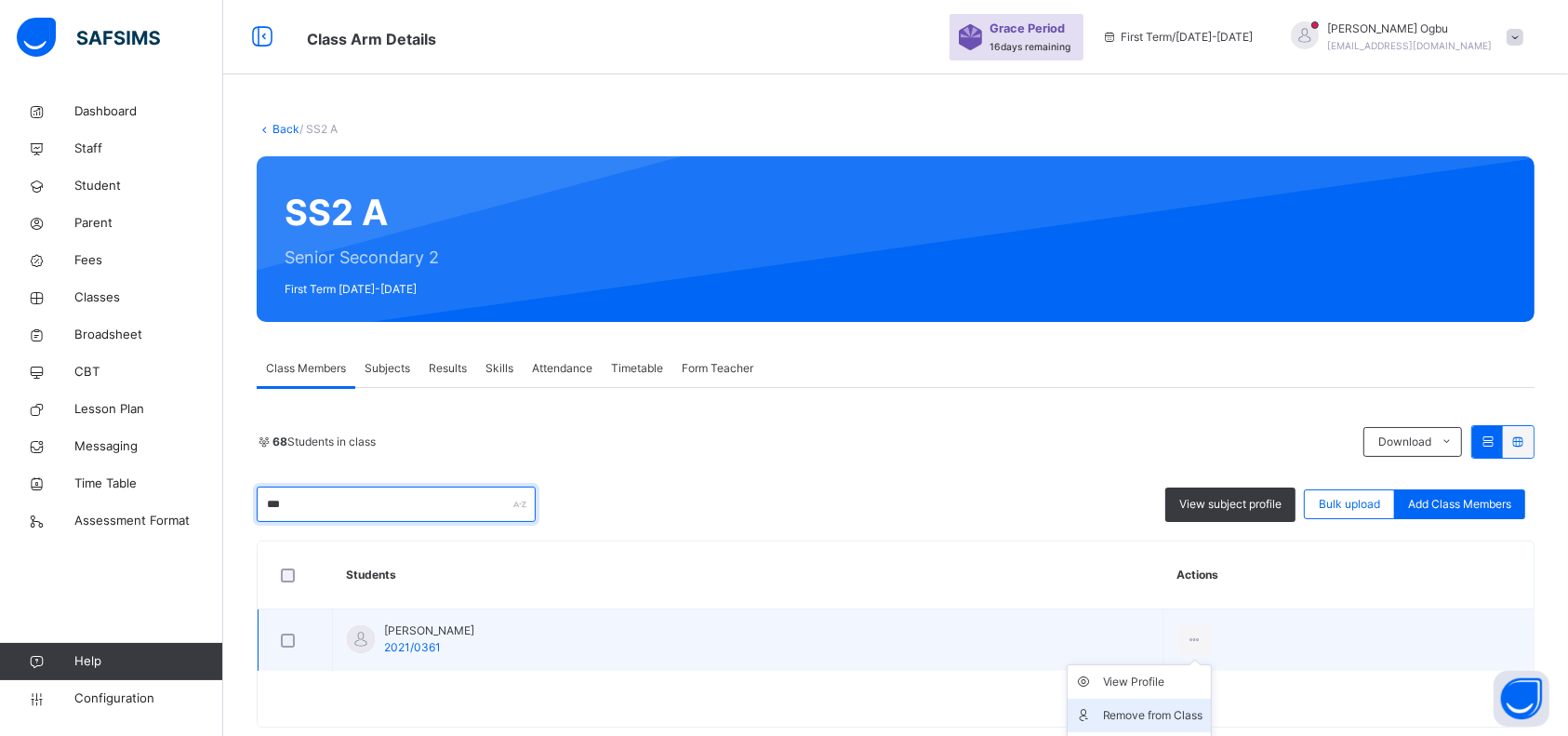
type input "***"
click at [1203, 712] on div "Remove from Class" at bounding box center [1152, 715] width 101 height 19
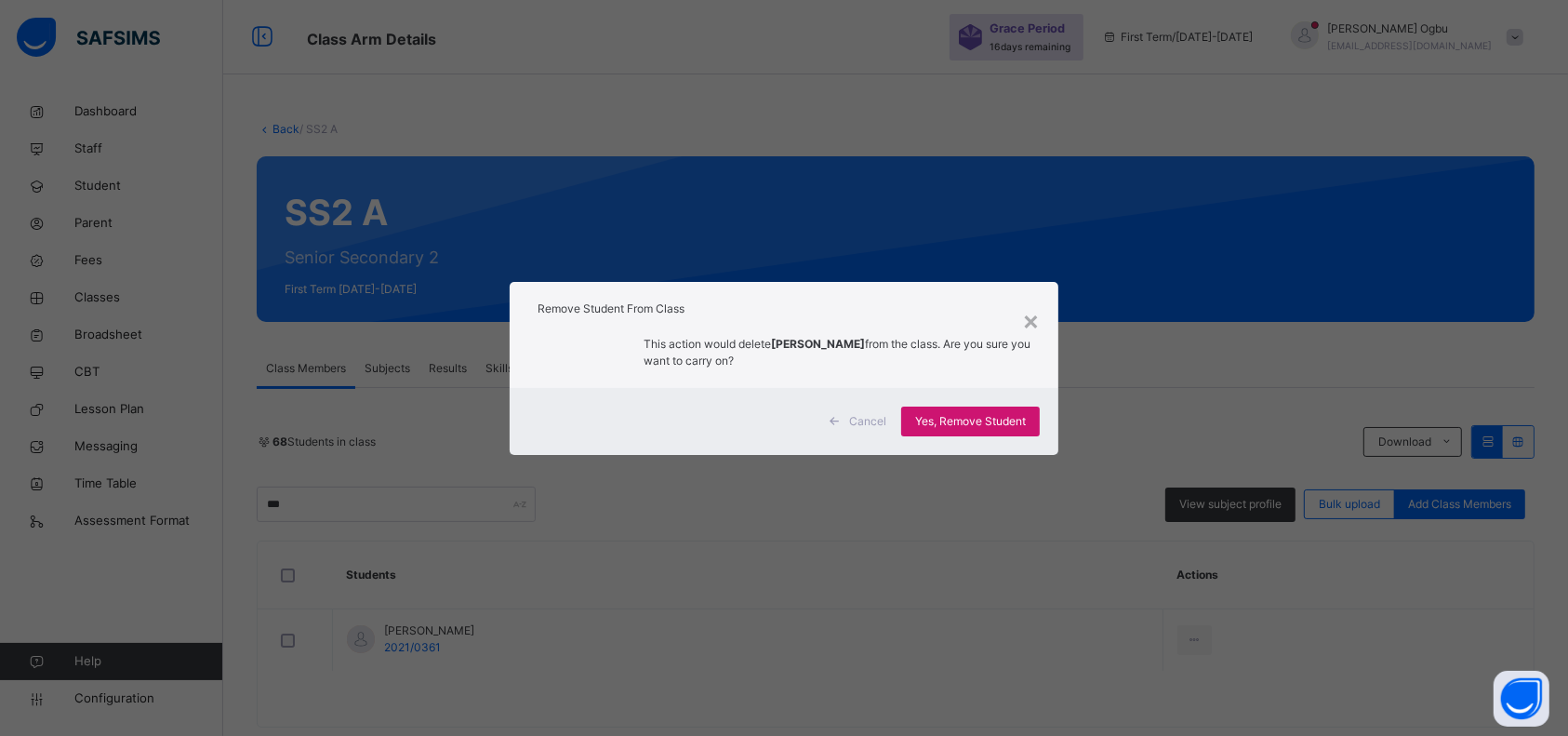
click at [966, 417] on span "Yes, Remove Student" at bounding box center [970, 421] width 110 height 17
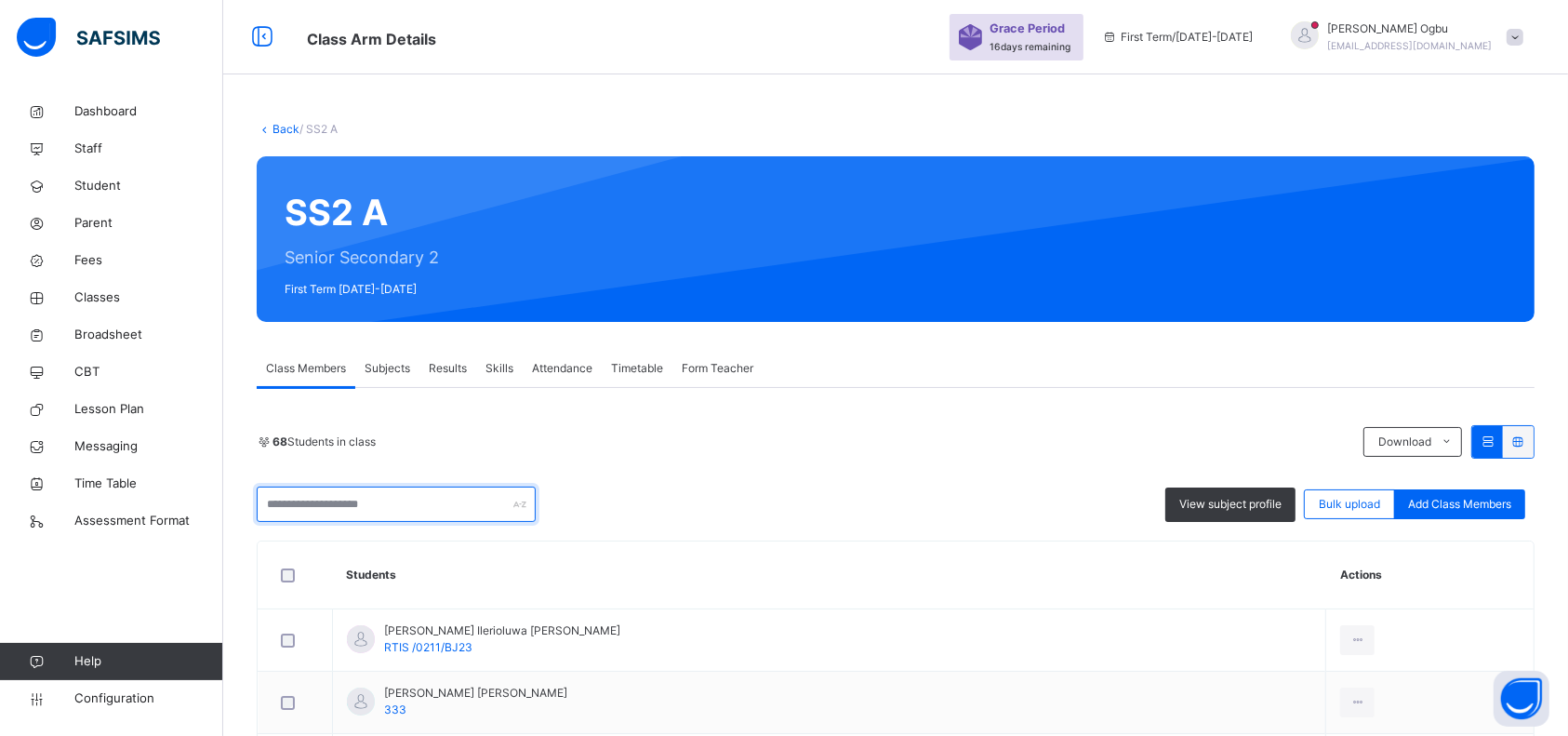
click at [335, 508] on input "text" at bounding box center [396, 504] width 279 height 35
type input "*"
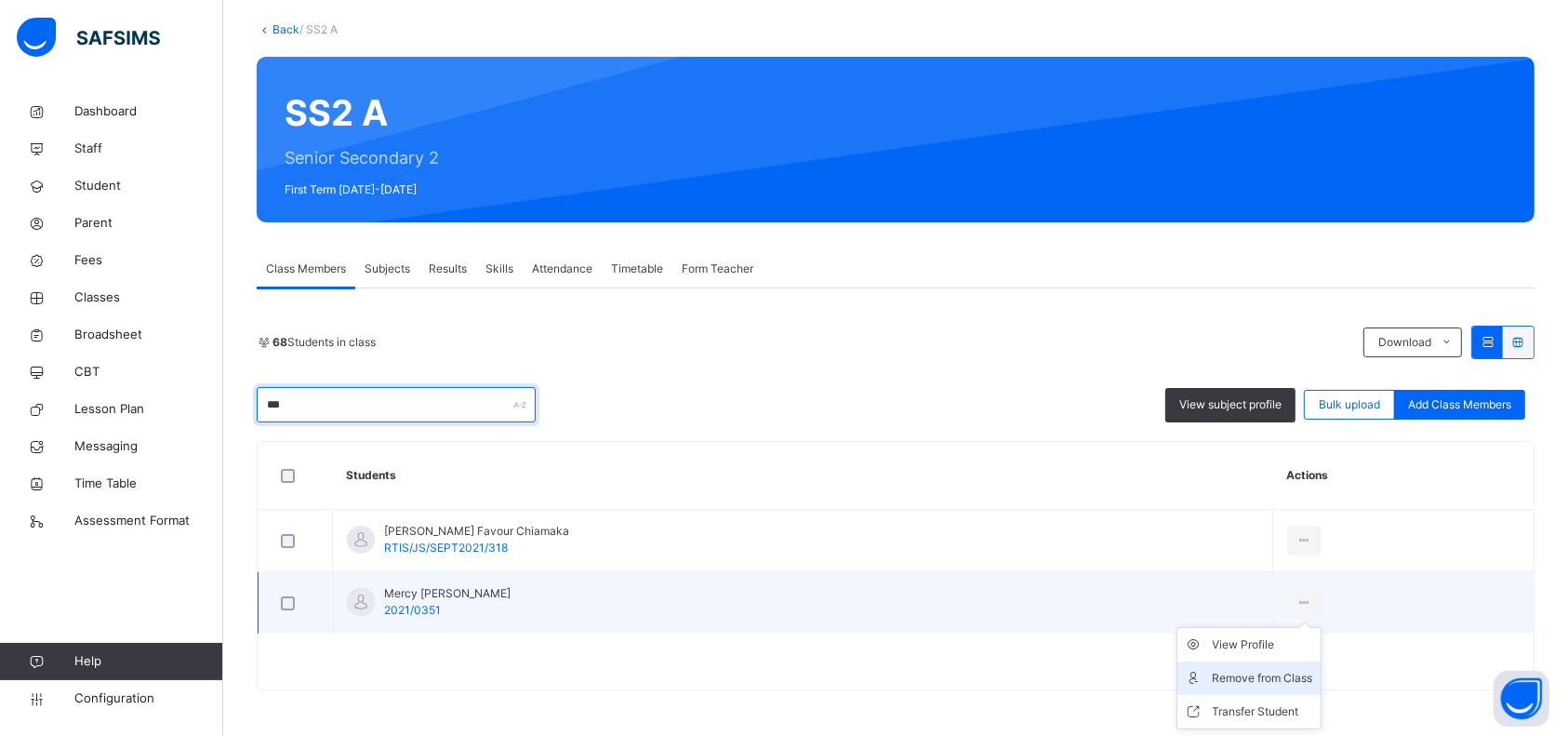
type input "***"
click at [1234, 678] on div "Remove from Class" at bounding box center [1263, 677] width 101 height 19
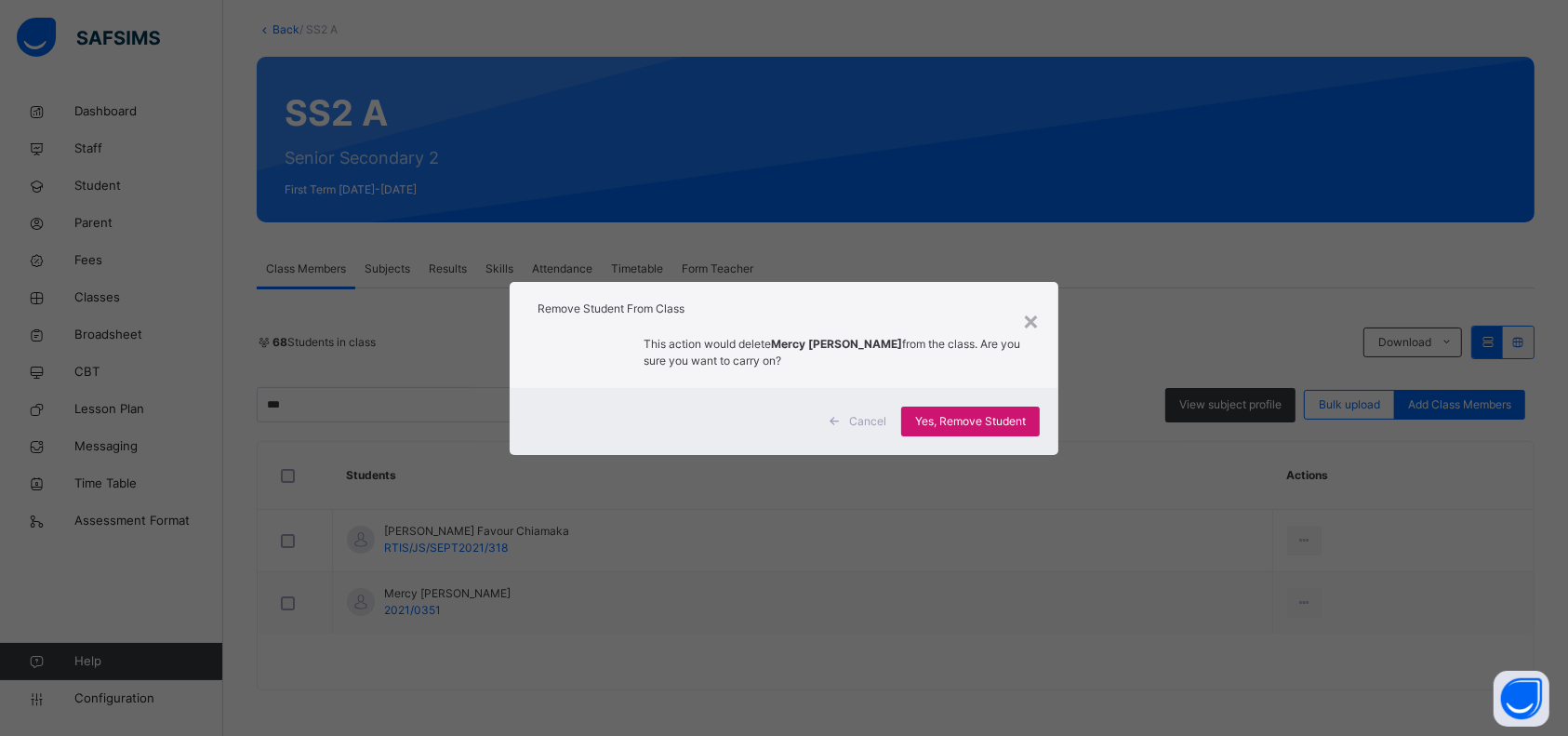
click at [926, 418] on span "Yes, Remove Student" at bounding box center [970, 421] width 110 height 17
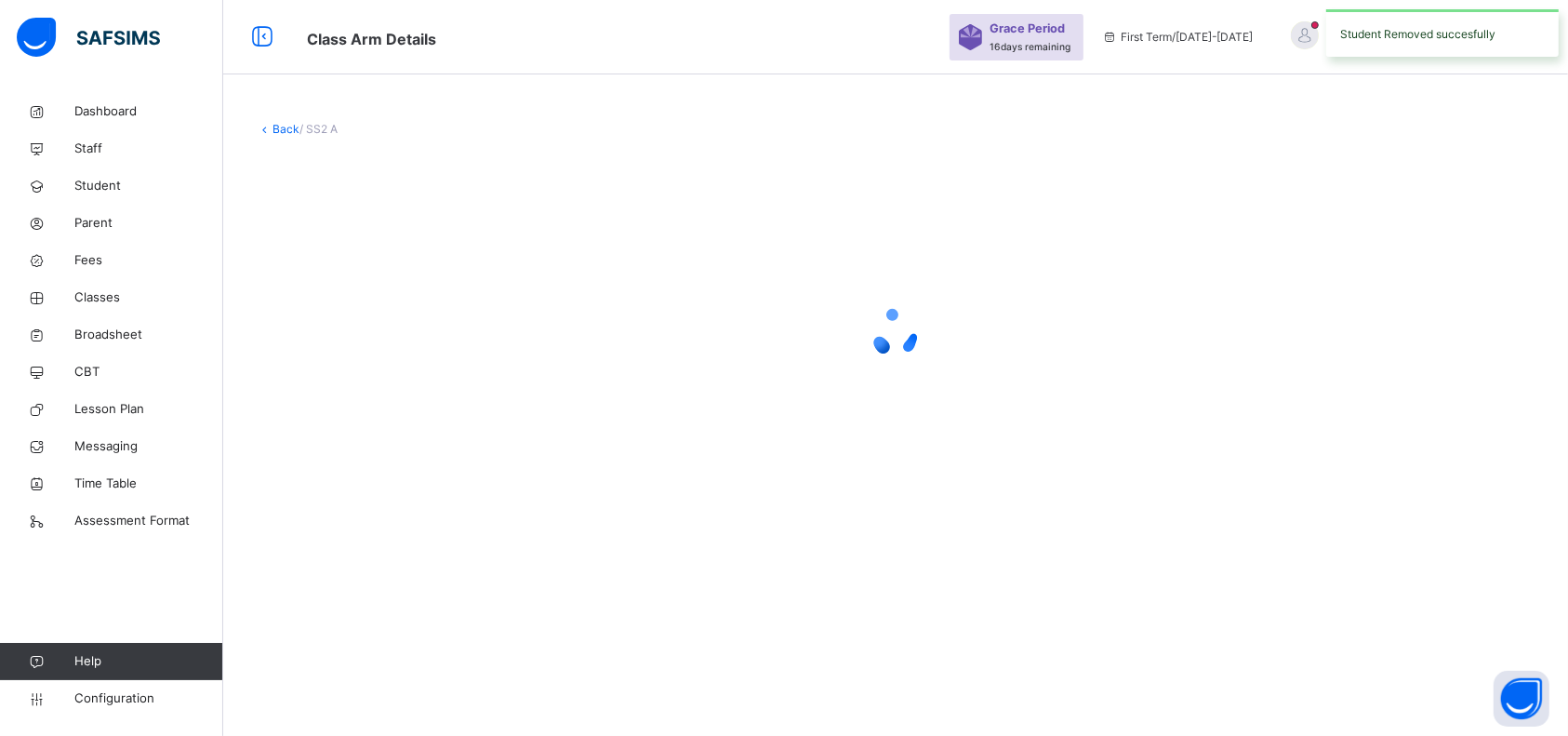
scroll to position [0, 0]
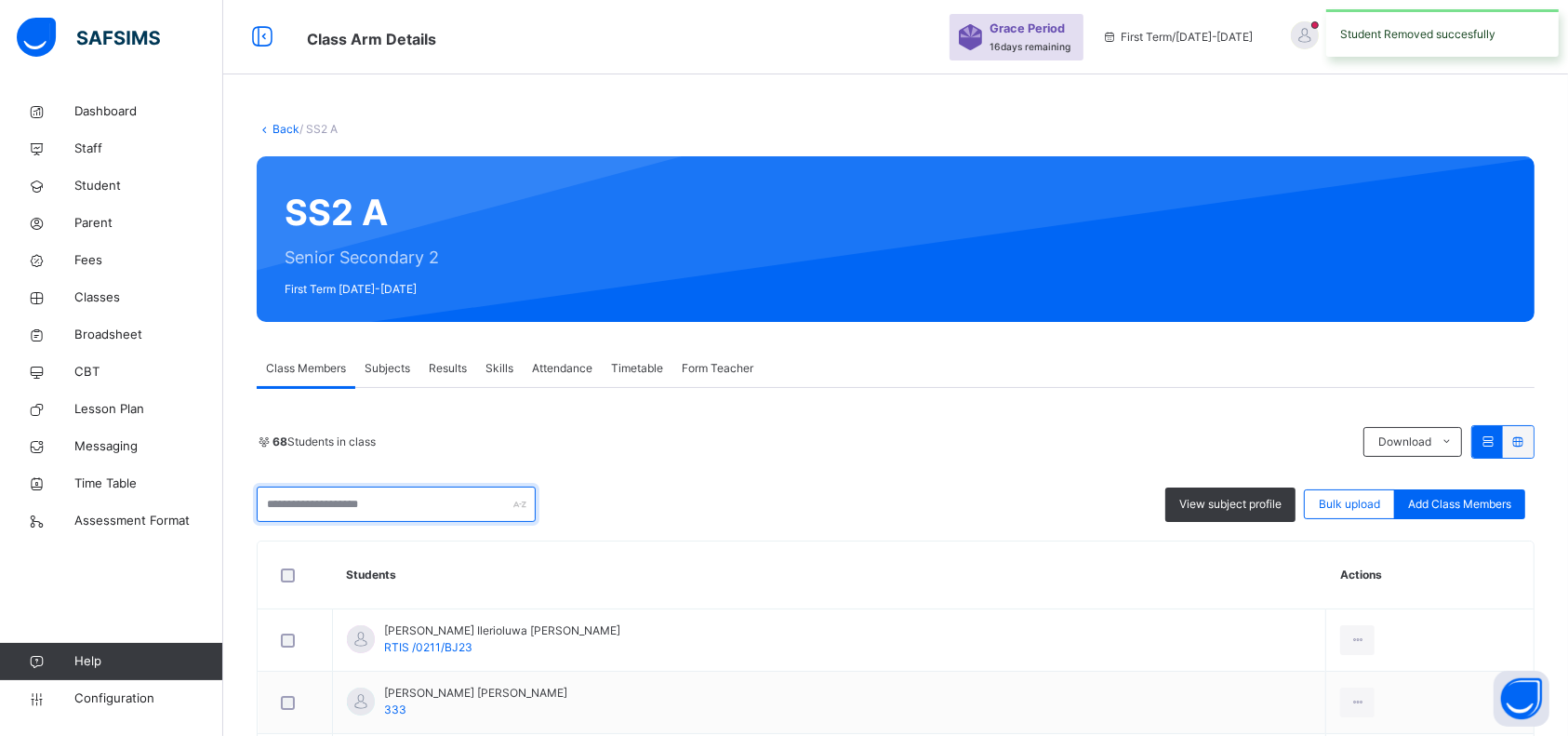
click at [337, 498] on input "text" at bounding box center [396, 504] width 279 height 35
type input "*"
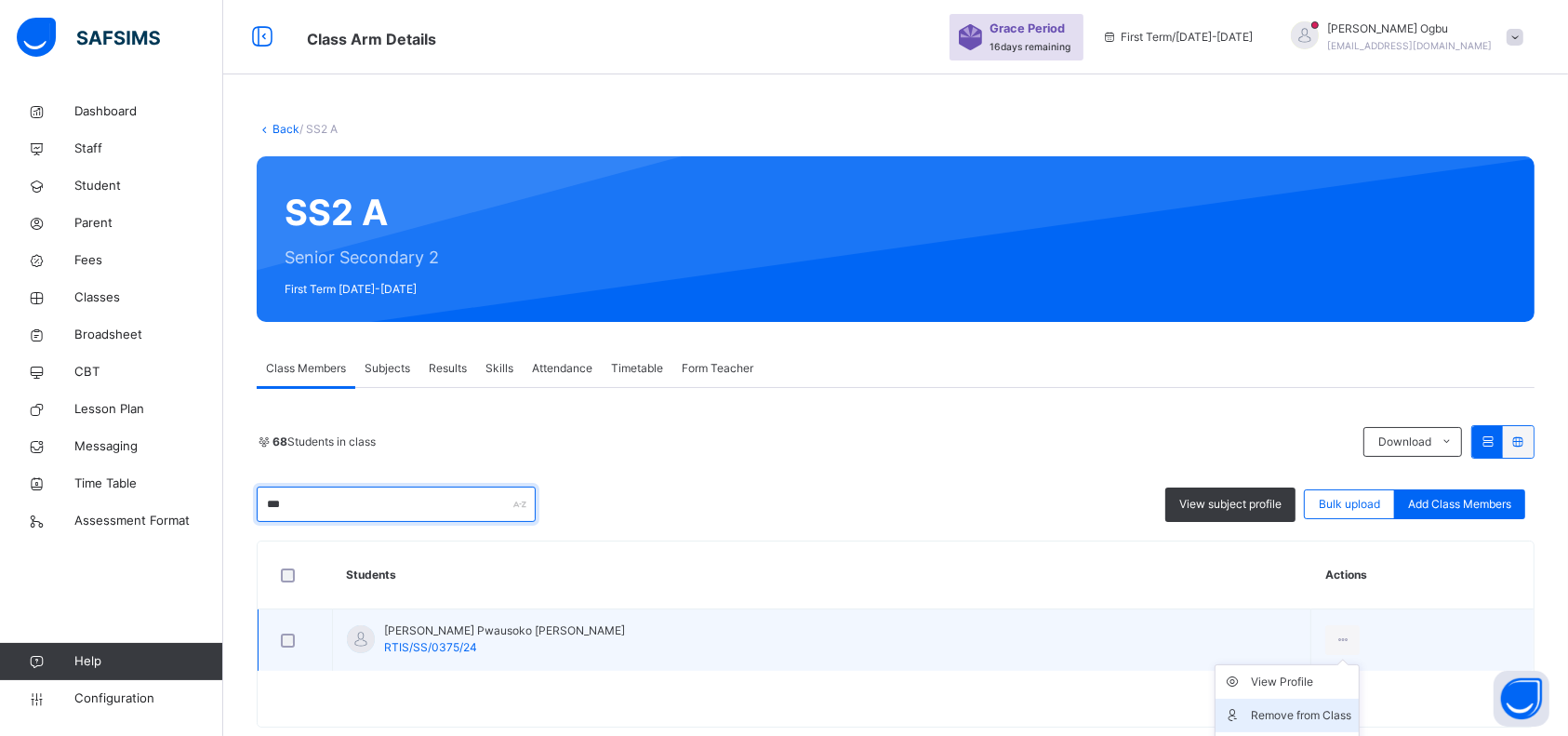
type input "***"
click at [1251, 716] on div "Remove from Class" at bounding box center [1301, 715] width 101 height 19
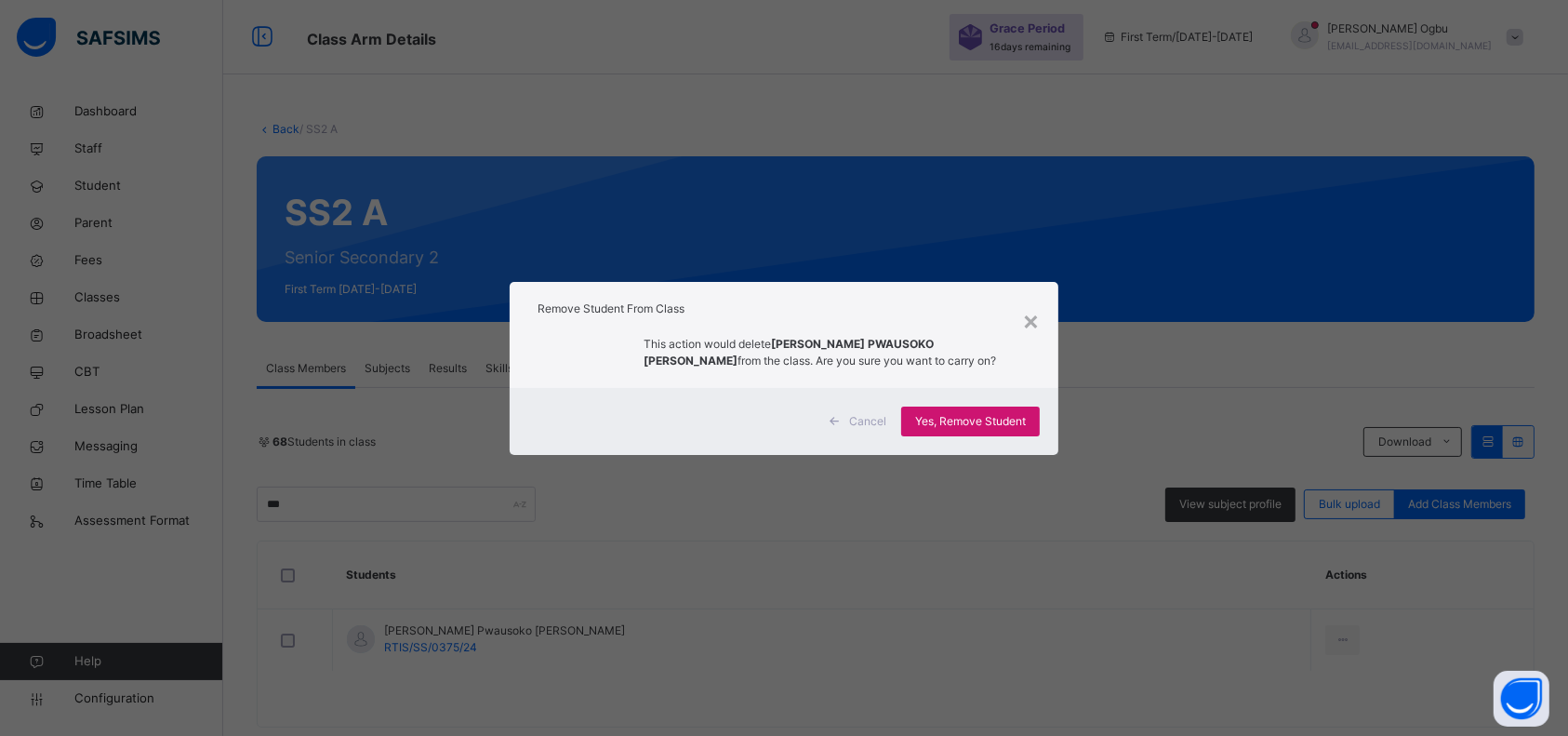
click at [943, 420] on span "Yes, Remove Student" at bounding box center [970, 421] width 110 height 17
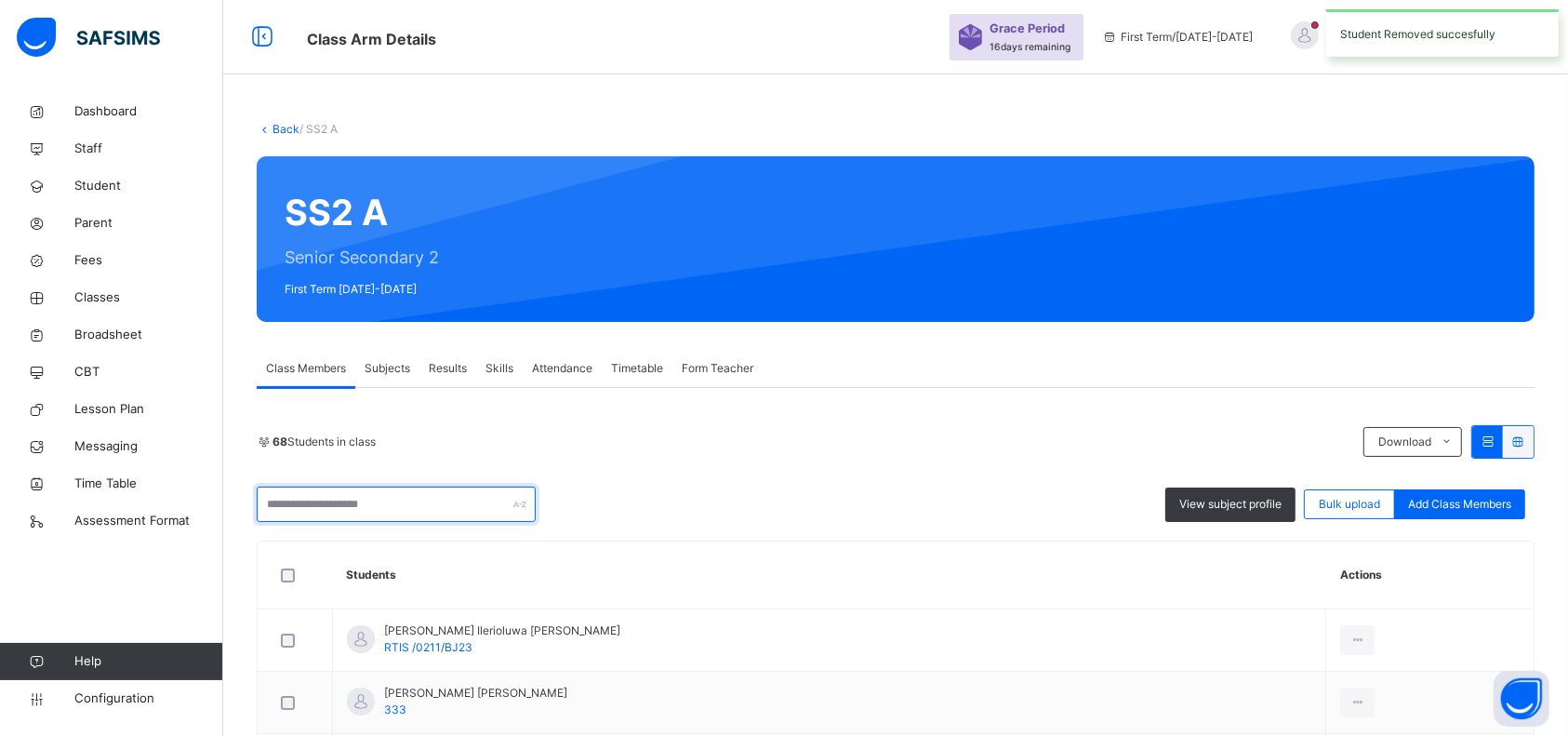
click at [366, 515] on input "text" at bounding box center [396, 504] width 279 height 35
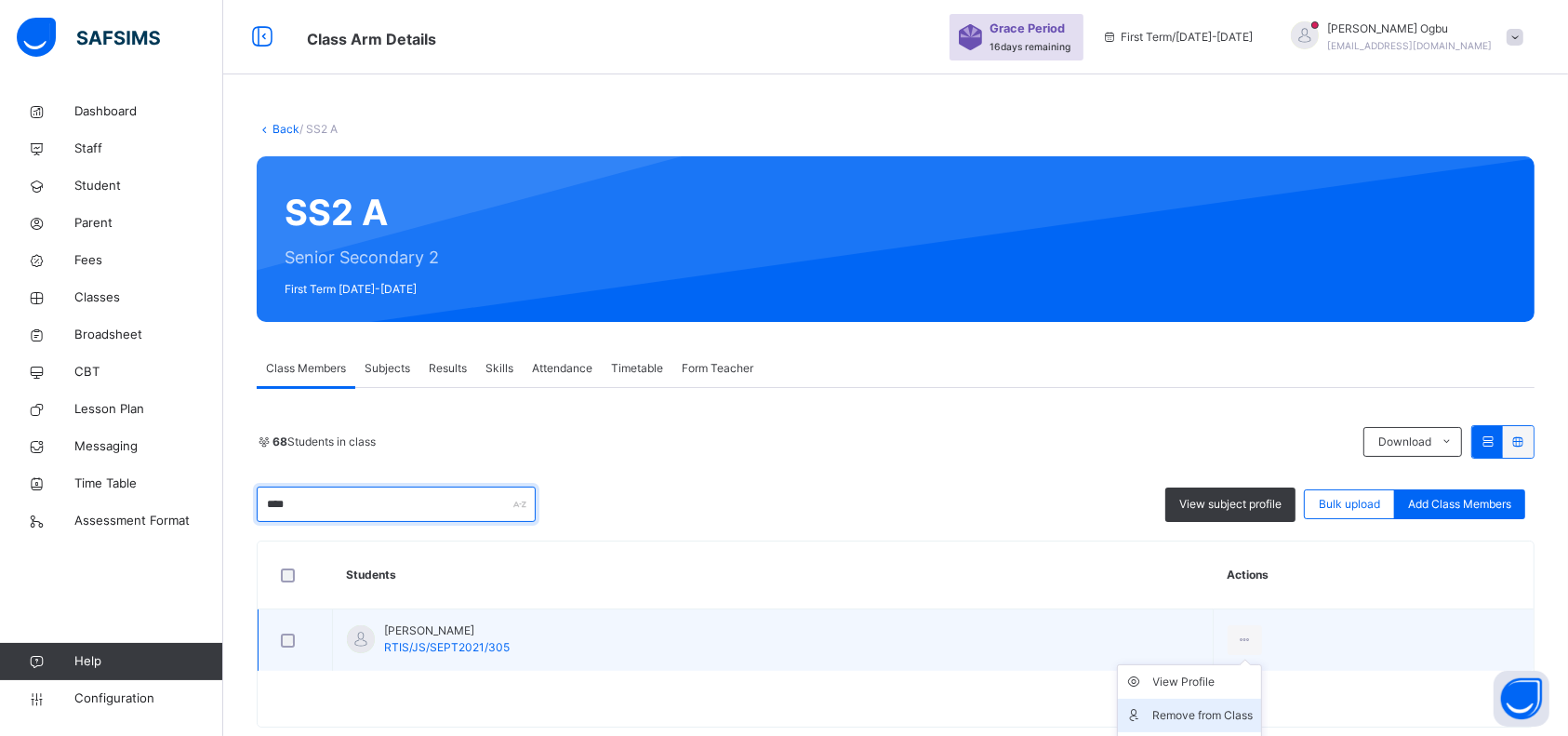
type input "****"
click at [1183, 711] on div "Remove from Class" at bounding box center [1203, 715] width 101 height 19
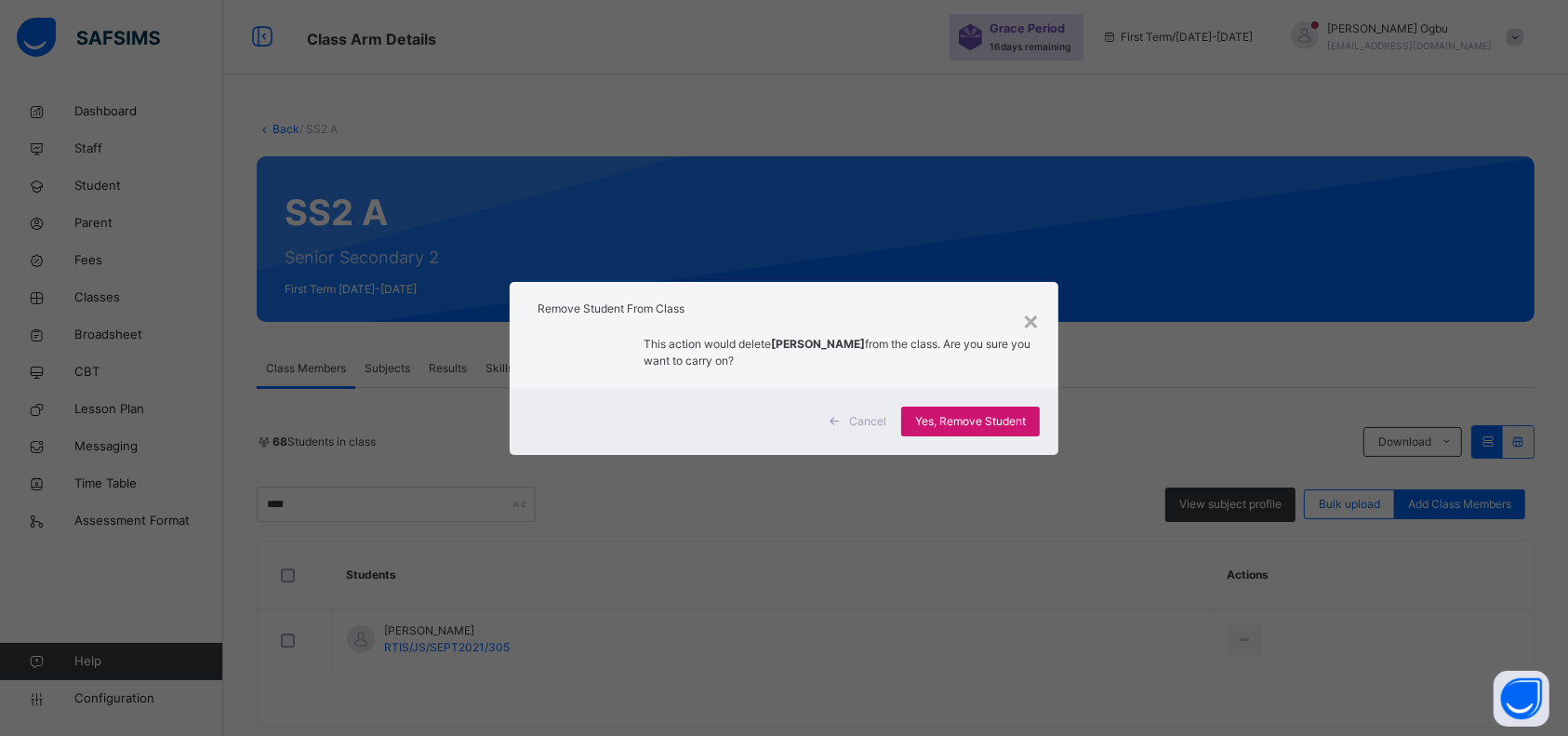
click at [947, 413] on span "Yes, Remove Student" at bounding box center [970, 421] width 110 height 17
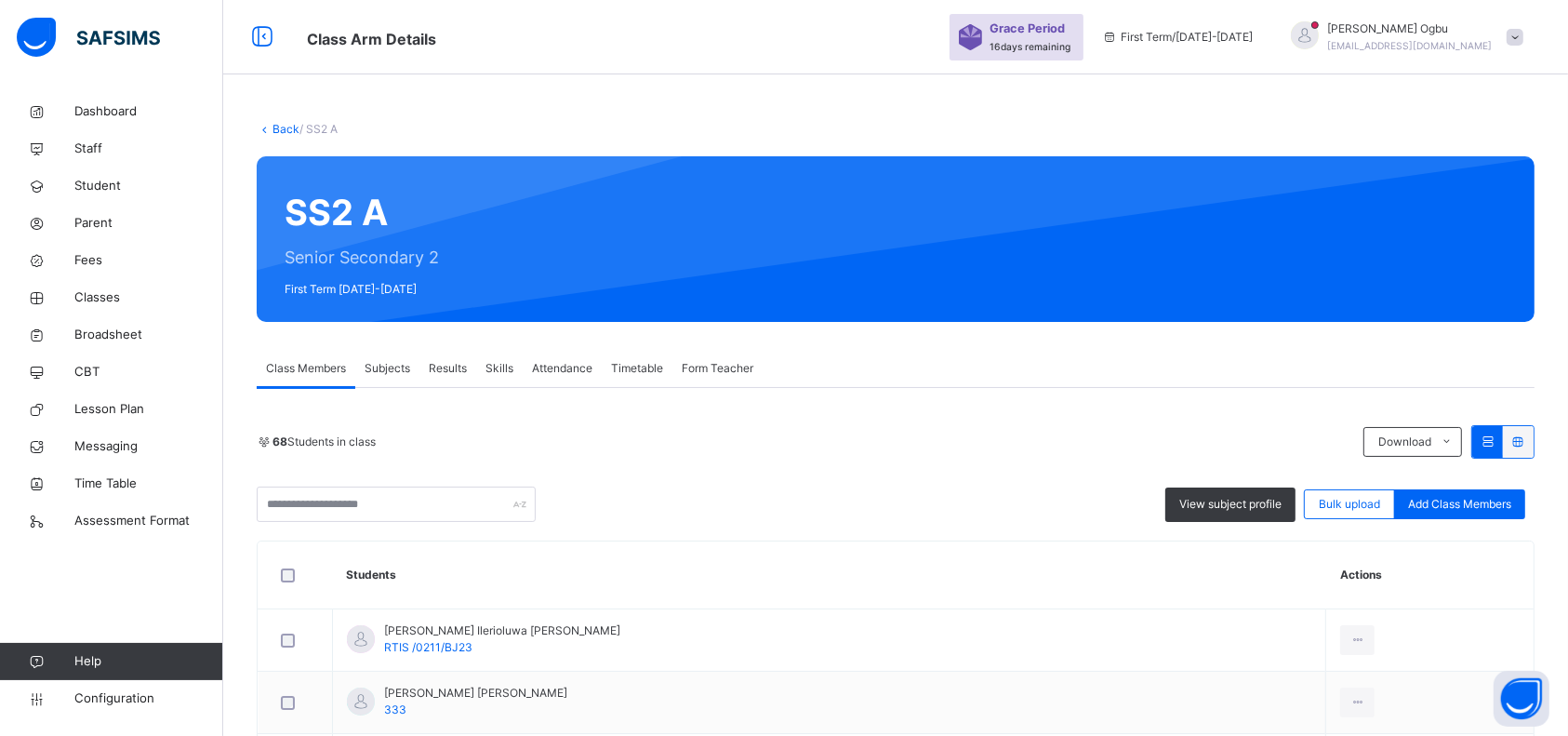
click at [357, 547] on th "Students" at bounding box center [829, 576] width 993 height 68
click at [366, 505] on input "text" at bounding box center [396, 504] width 279 height 35
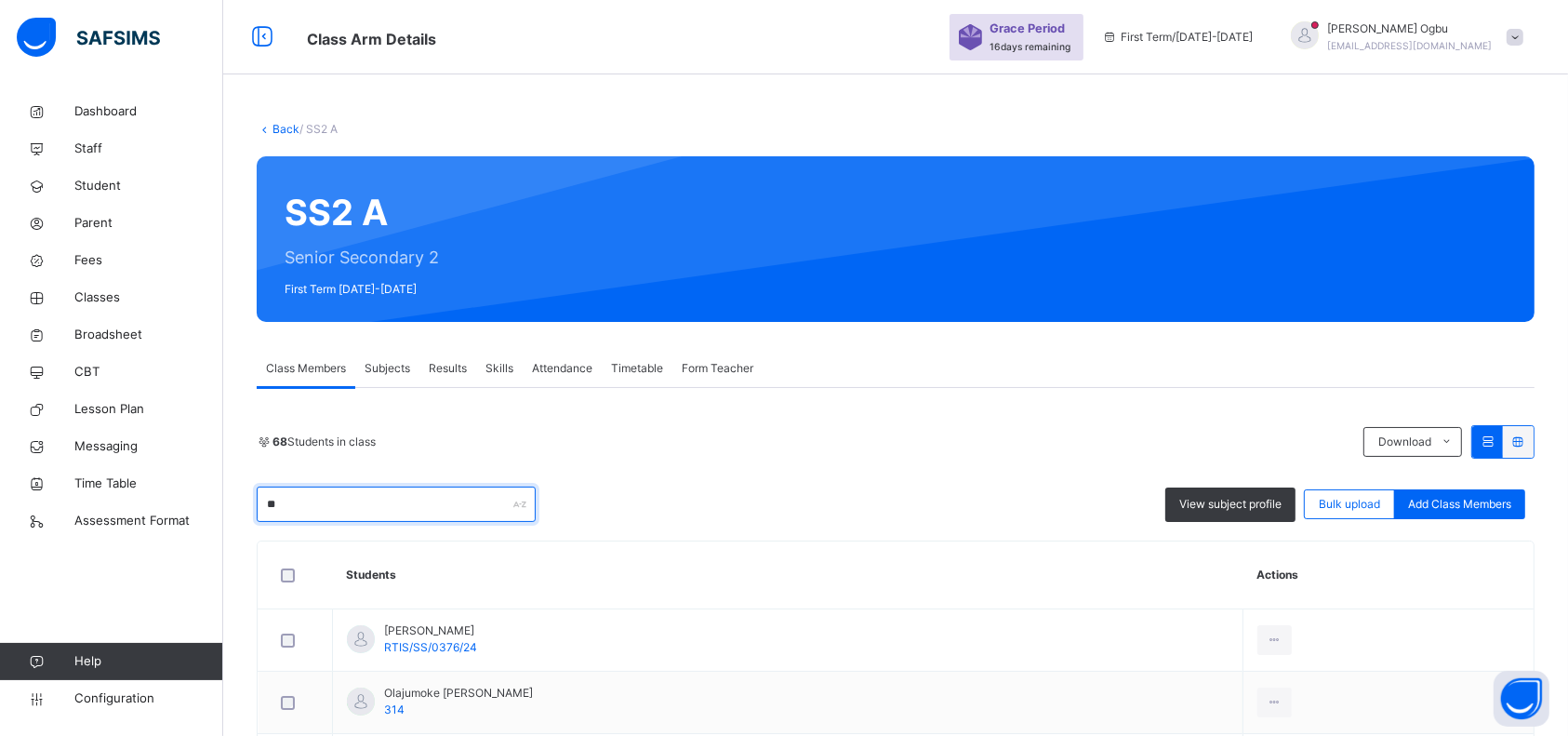
type input "*"
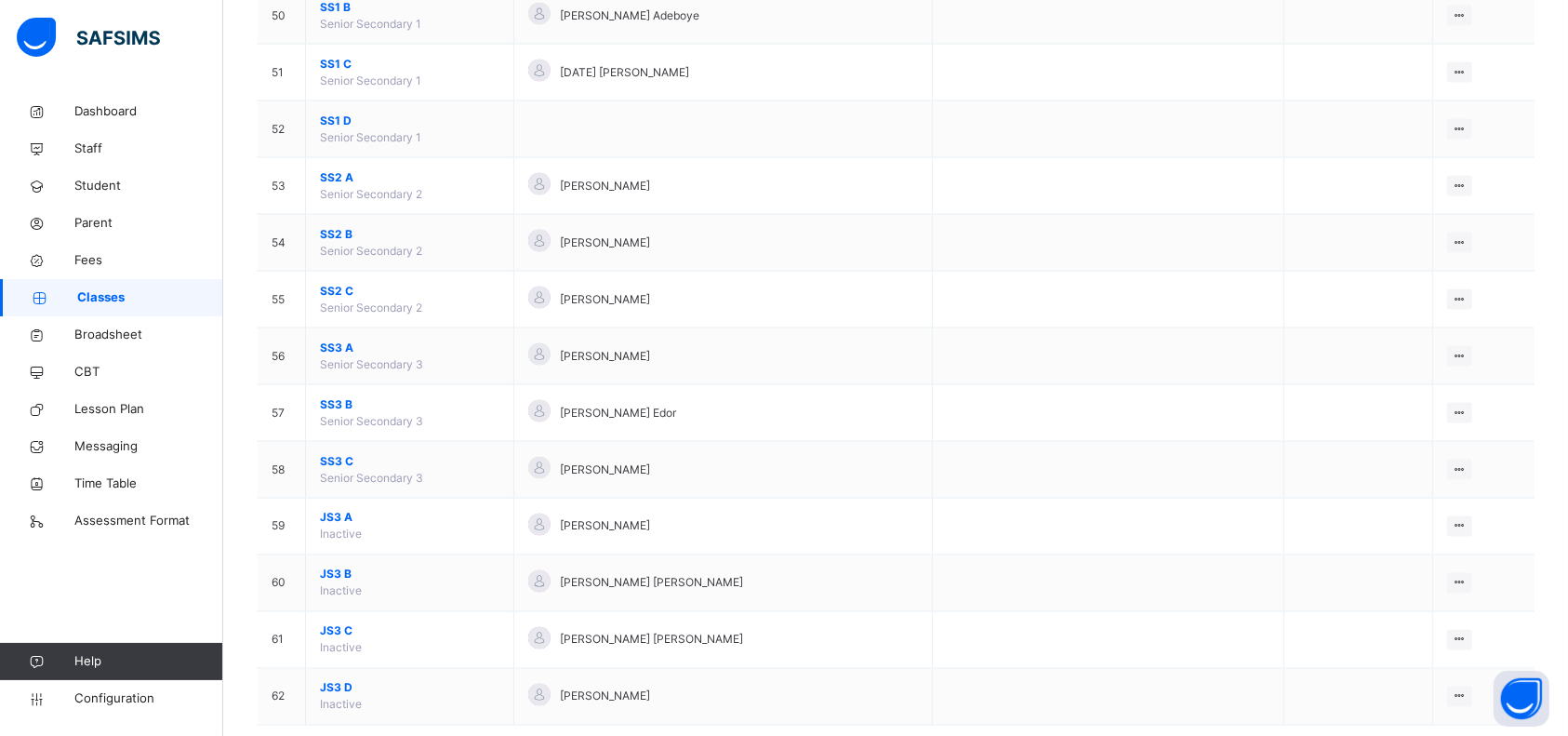
scroll to position [3044, 0]
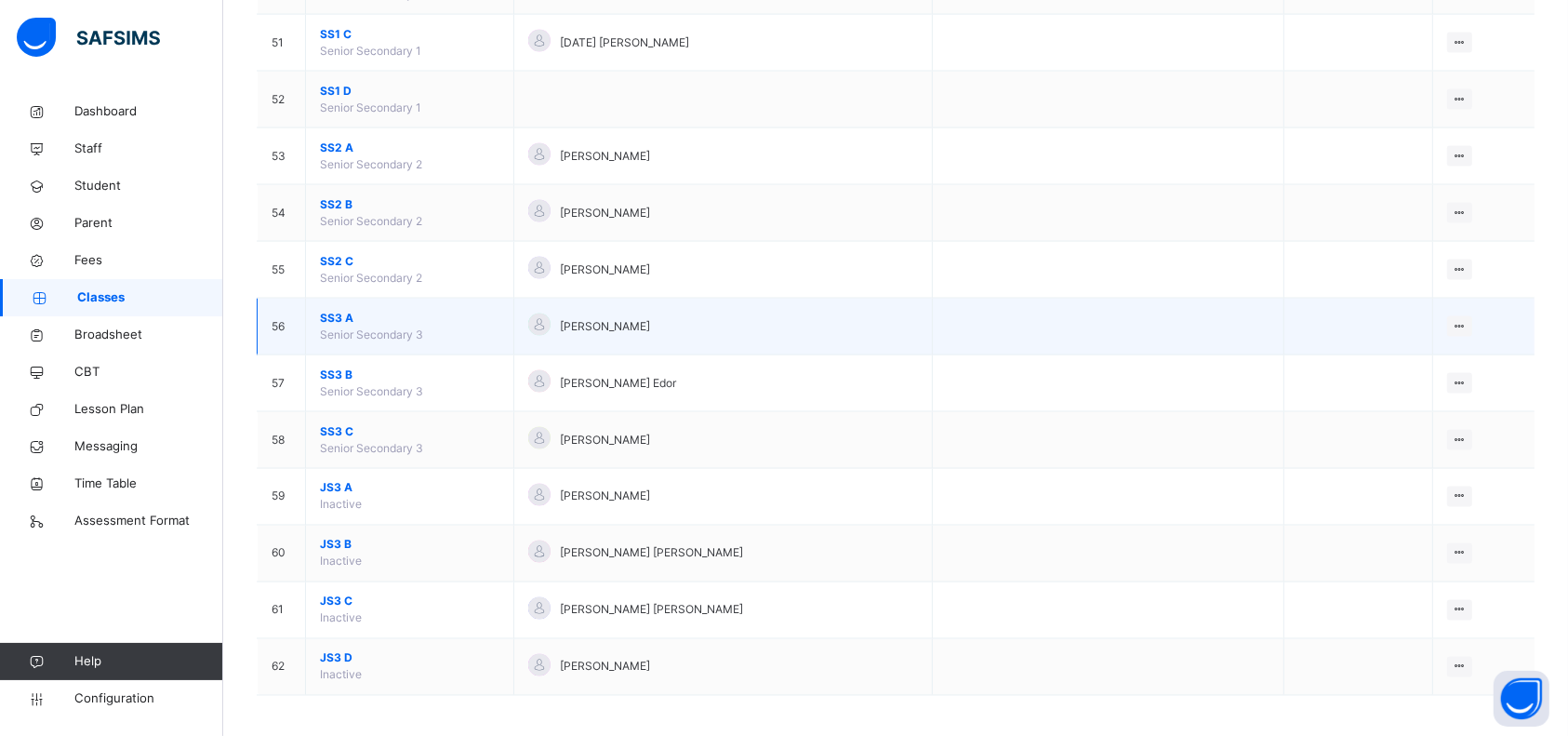
click at [339, 314] on span "SS3 A" at bounding box center [410, 317] width 180 height 17
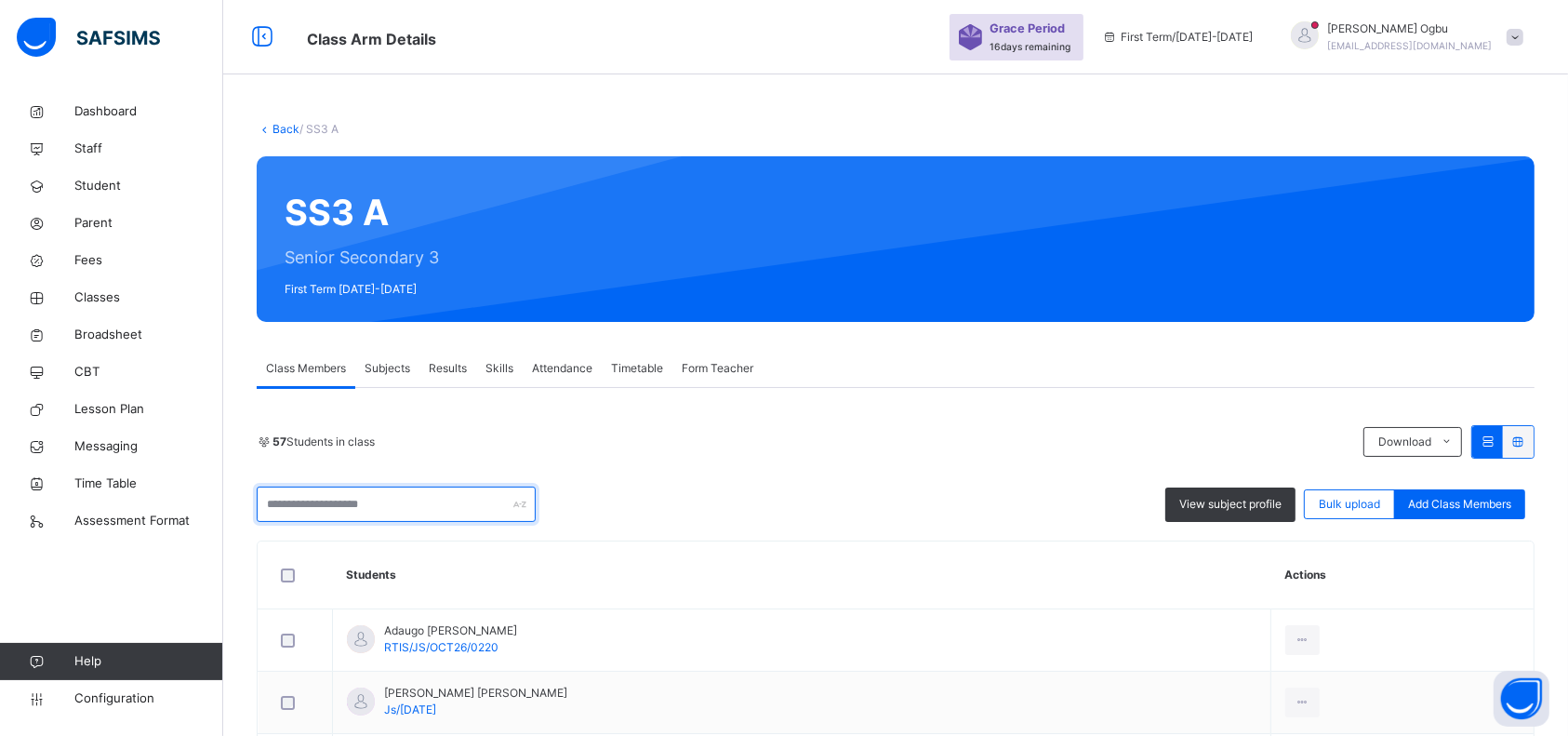
click at [354, 505] on input "text" at bounding box center [396, 504] width 279 height 35
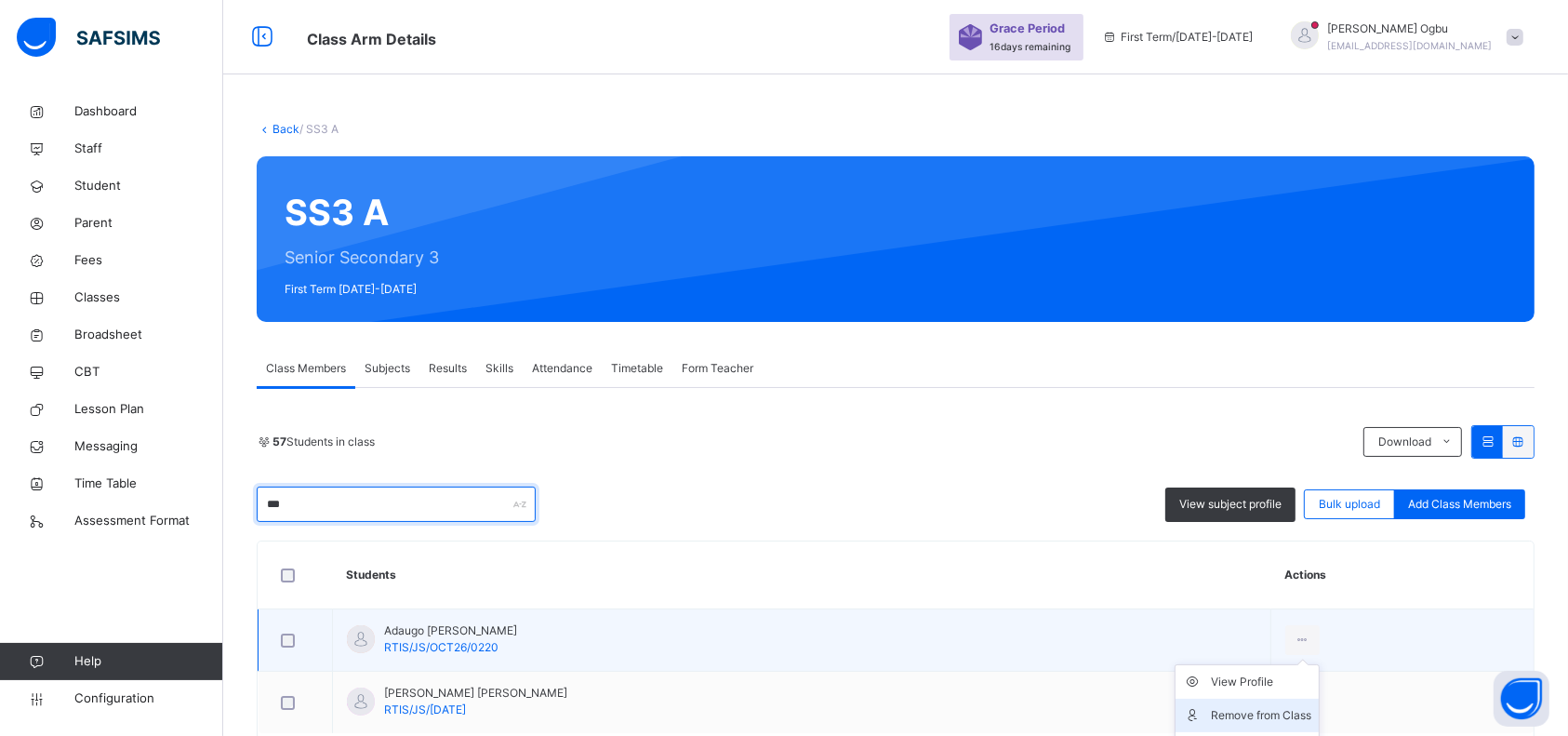
type input "***"
click at [1211, 717] on div "Remove from Class" at bounding box center [1261, 715] width 101 height 19
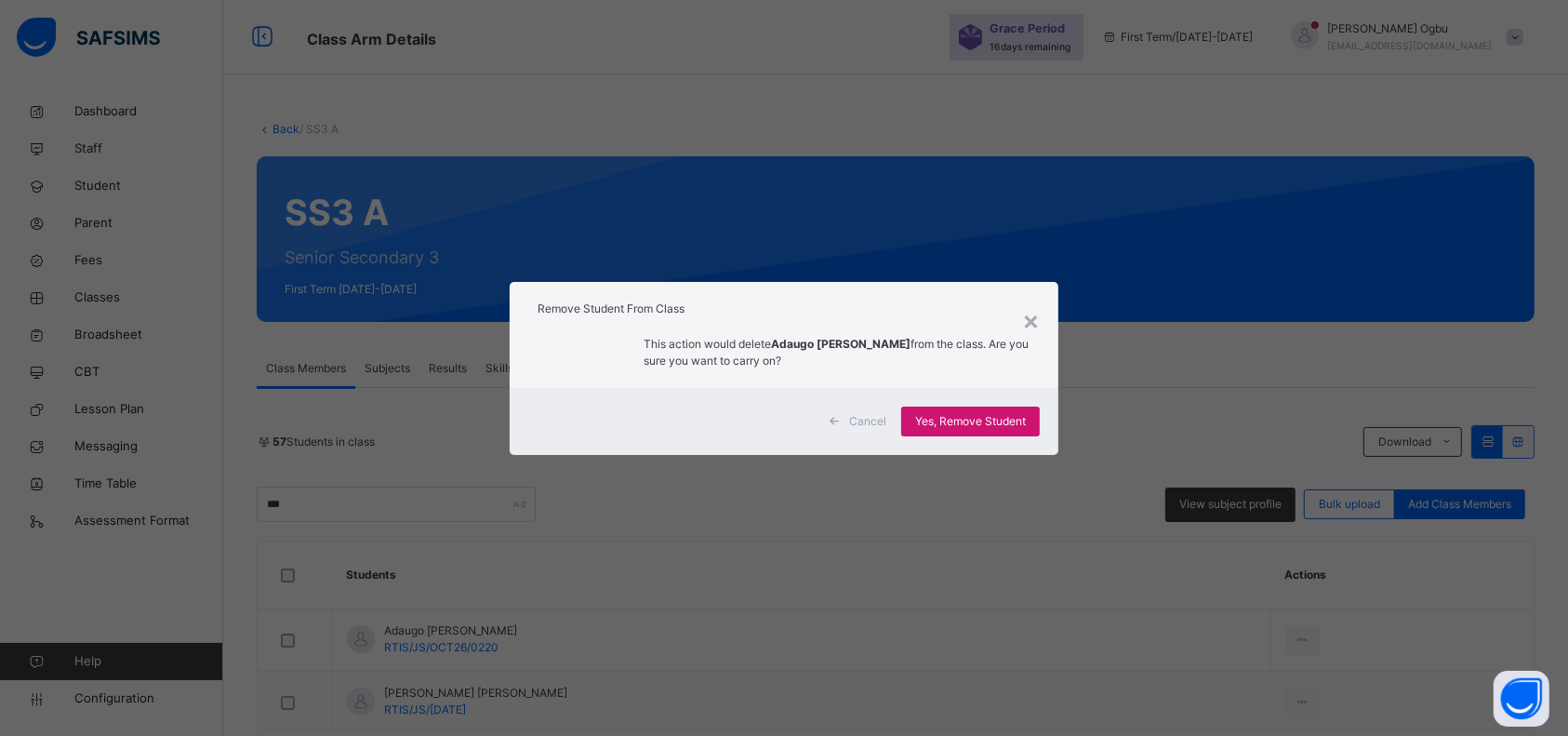
click at [973, 419] on span "Yes, Remove Student" at bounding box center [970, 421] width 110 height 17
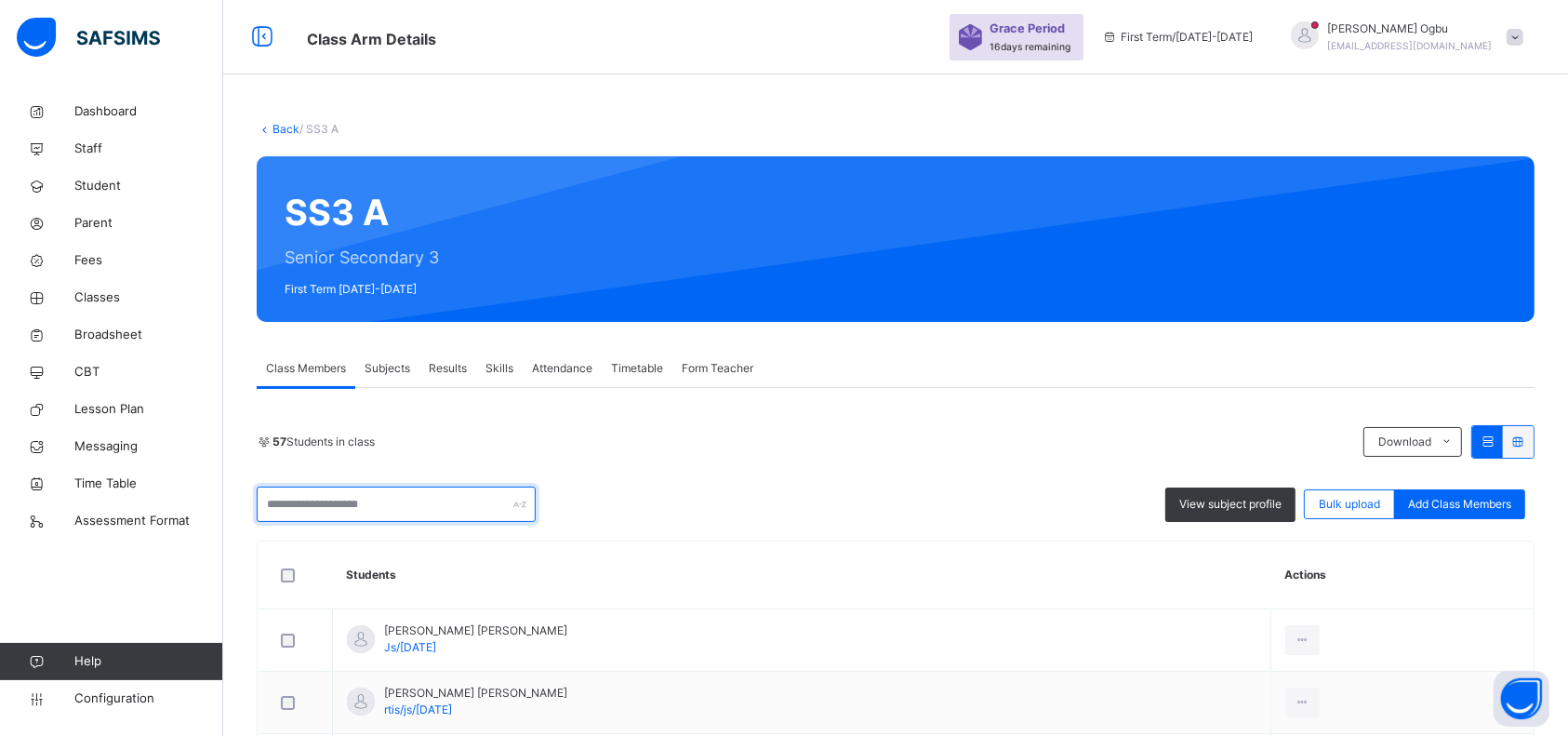
click at [468, 500] on input "text" at bounding box center [396, 504] width 279 height 35
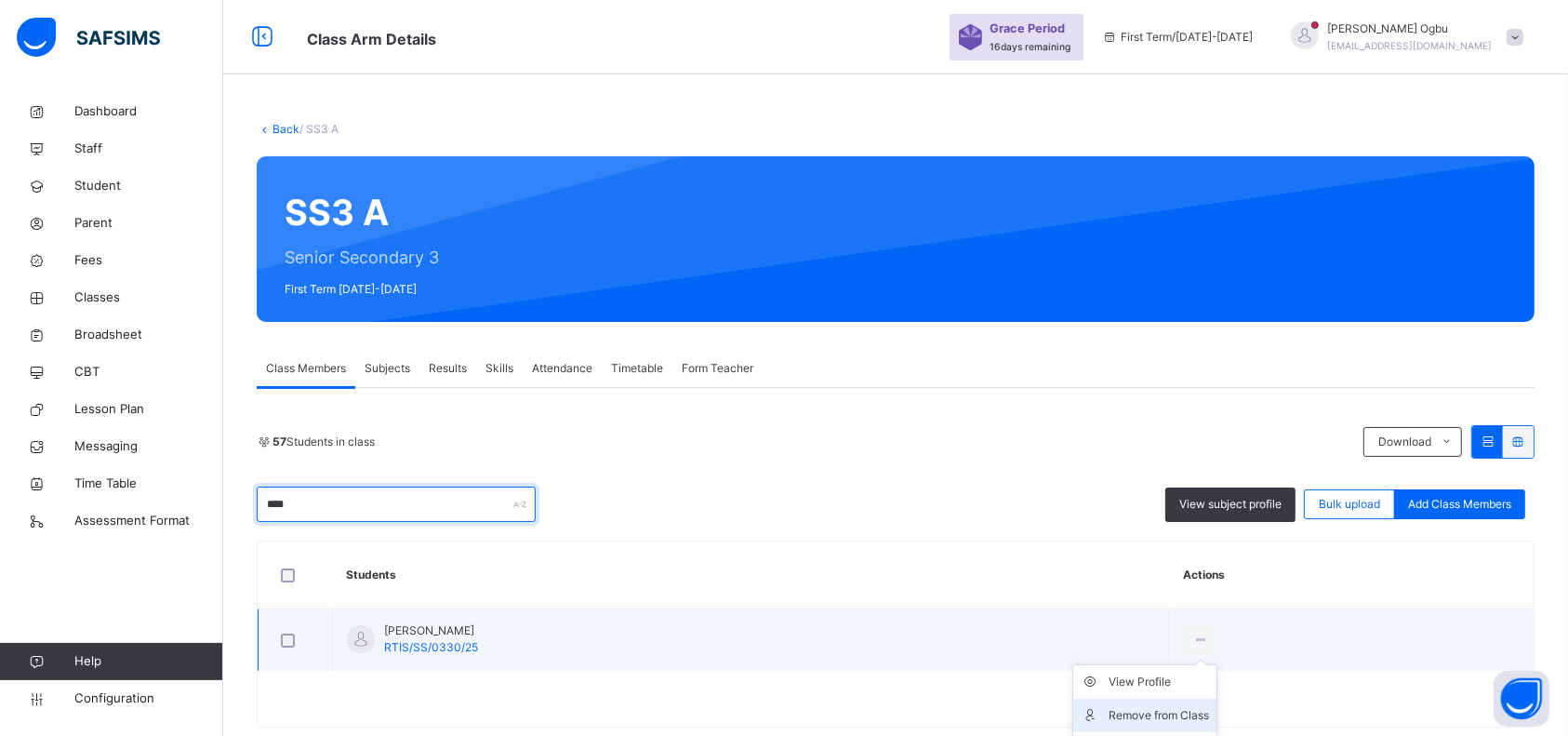
type input "****"
click at [1209, 706] on div "Remove from Class" at bounding box center [1158, 715] width 101 height 19
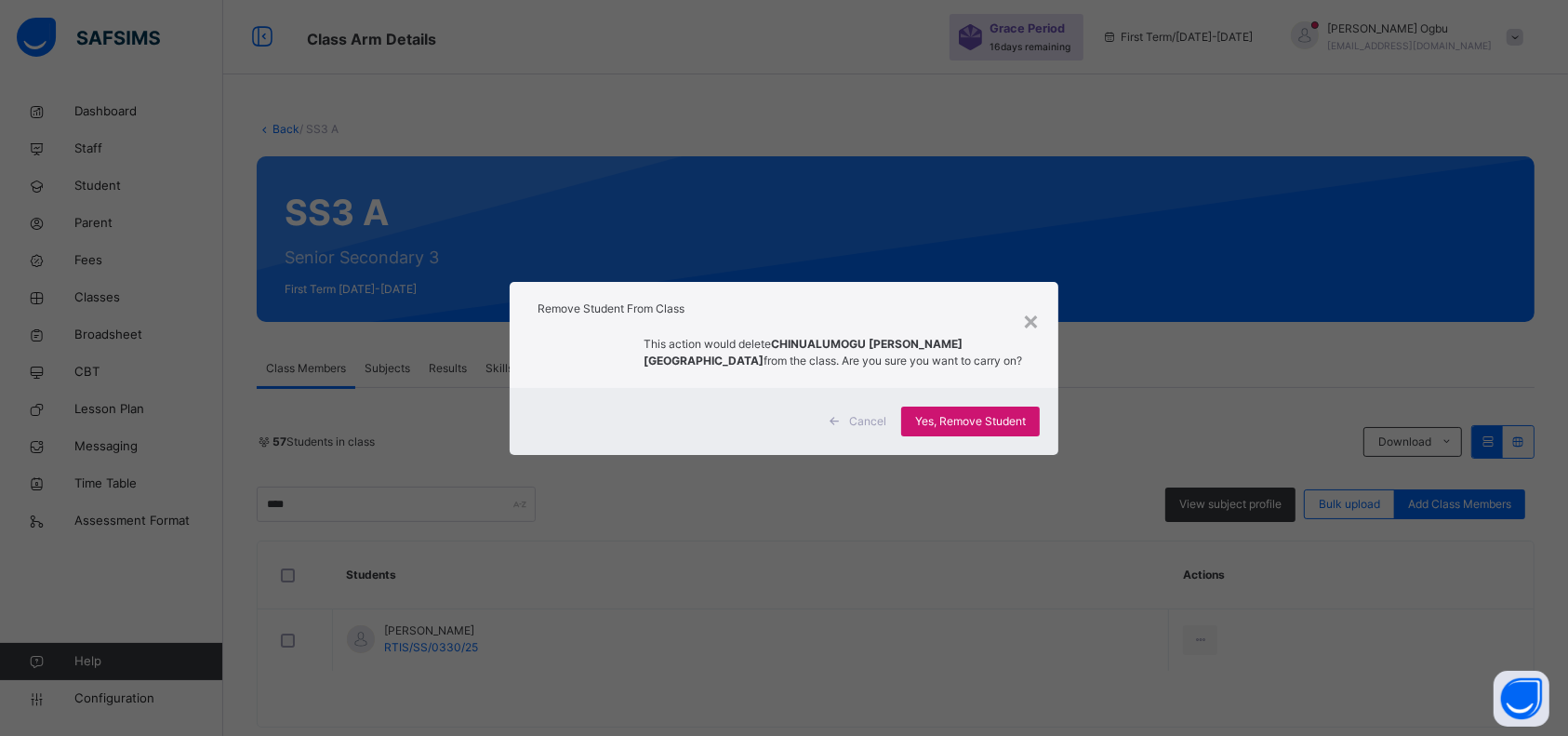
click at [974, 426] on span "Yes, Remove Student" at bounding box center [970, 421] width 110 height 17
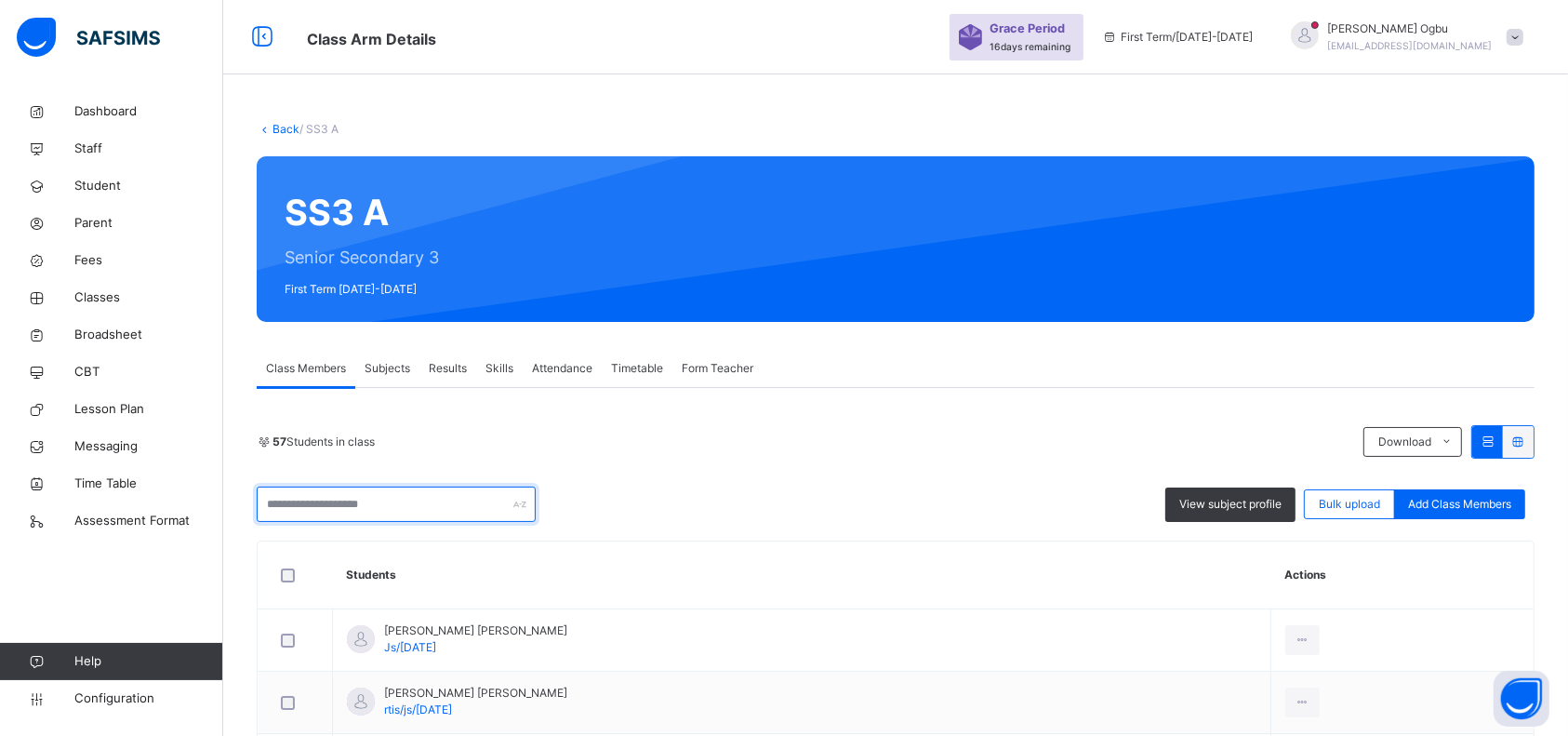
click at [338, 514] on input "text" at bounding box center [396, 504] width 279 height 35
type input "*"
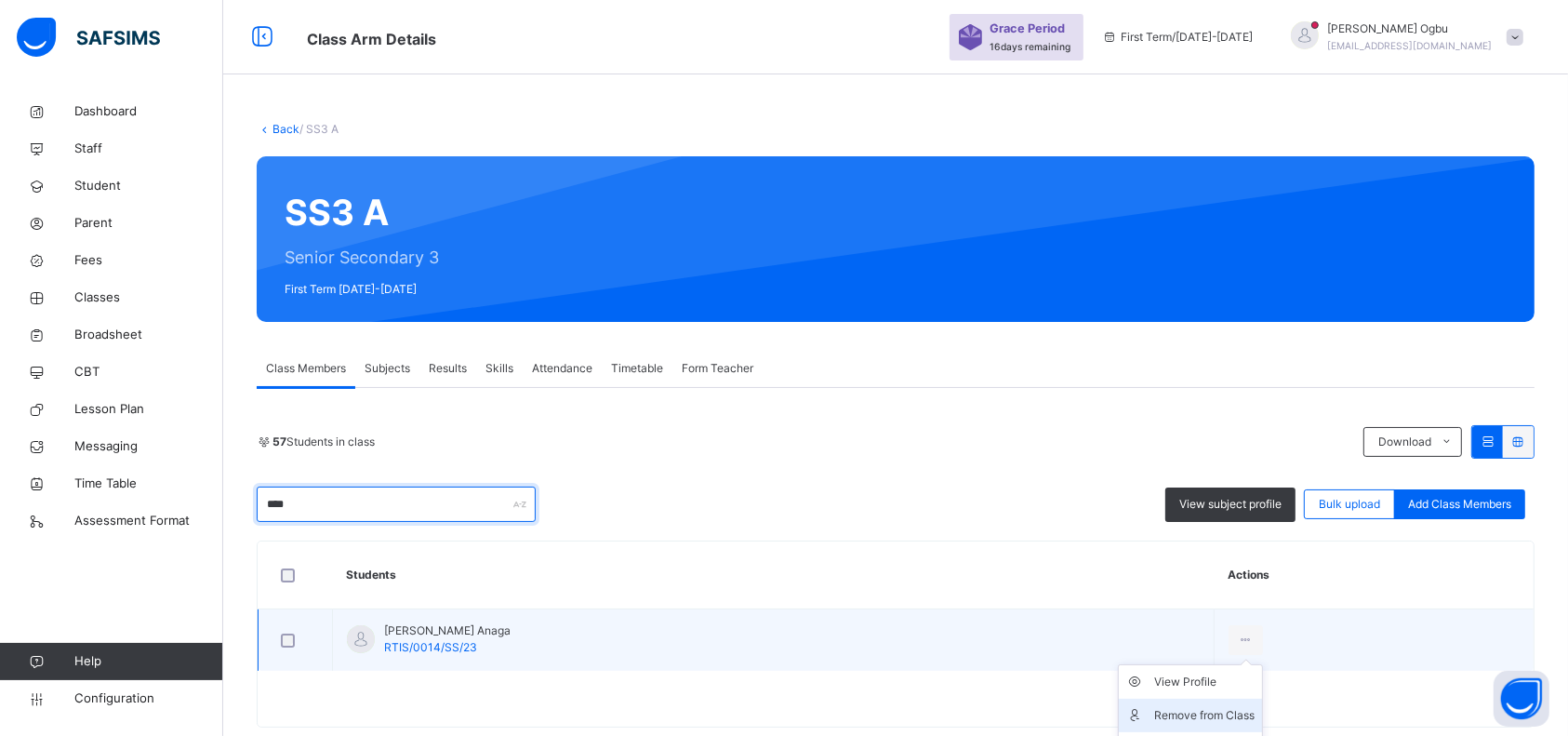
type input "****"
click at [1179, 706] on div "Remove from Class" at bounding box center [1204, 715] width 101 height 19
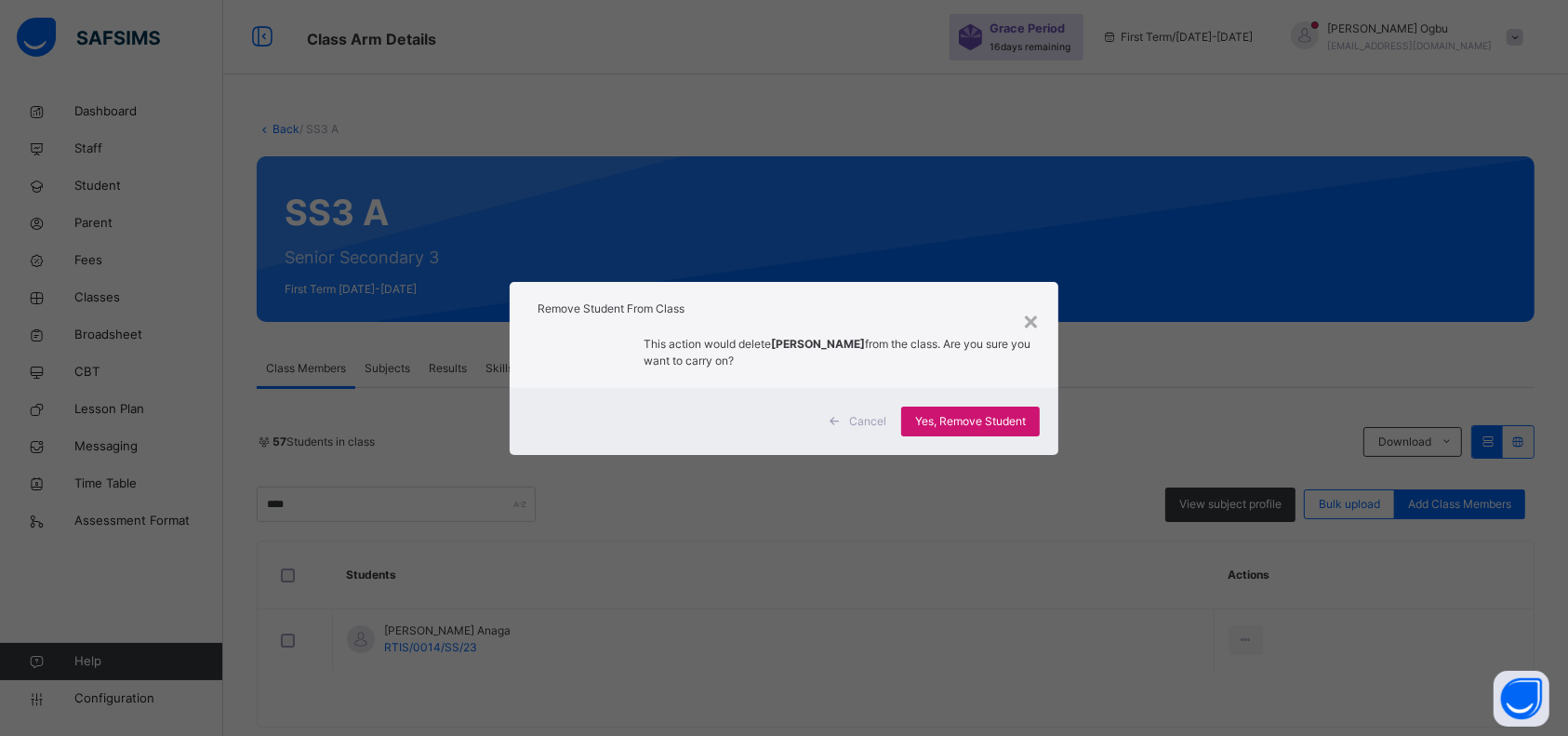
click at [999, 430] on div "Yes, Remove Student" at bounding box center [971, 421] width 139 height 29
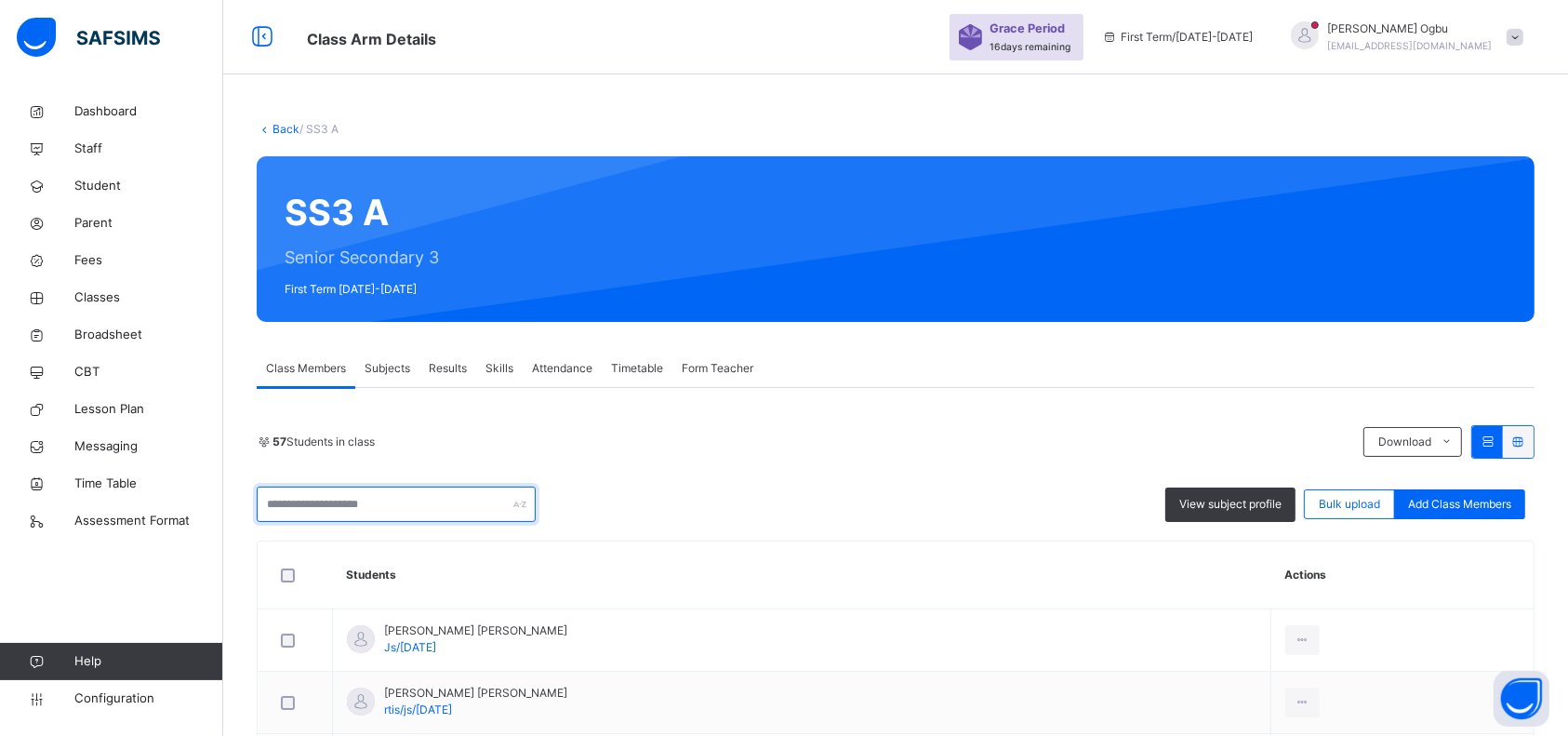
click at [417, 501] on input "text" at bounding box center [396, 504] width 279 height 35
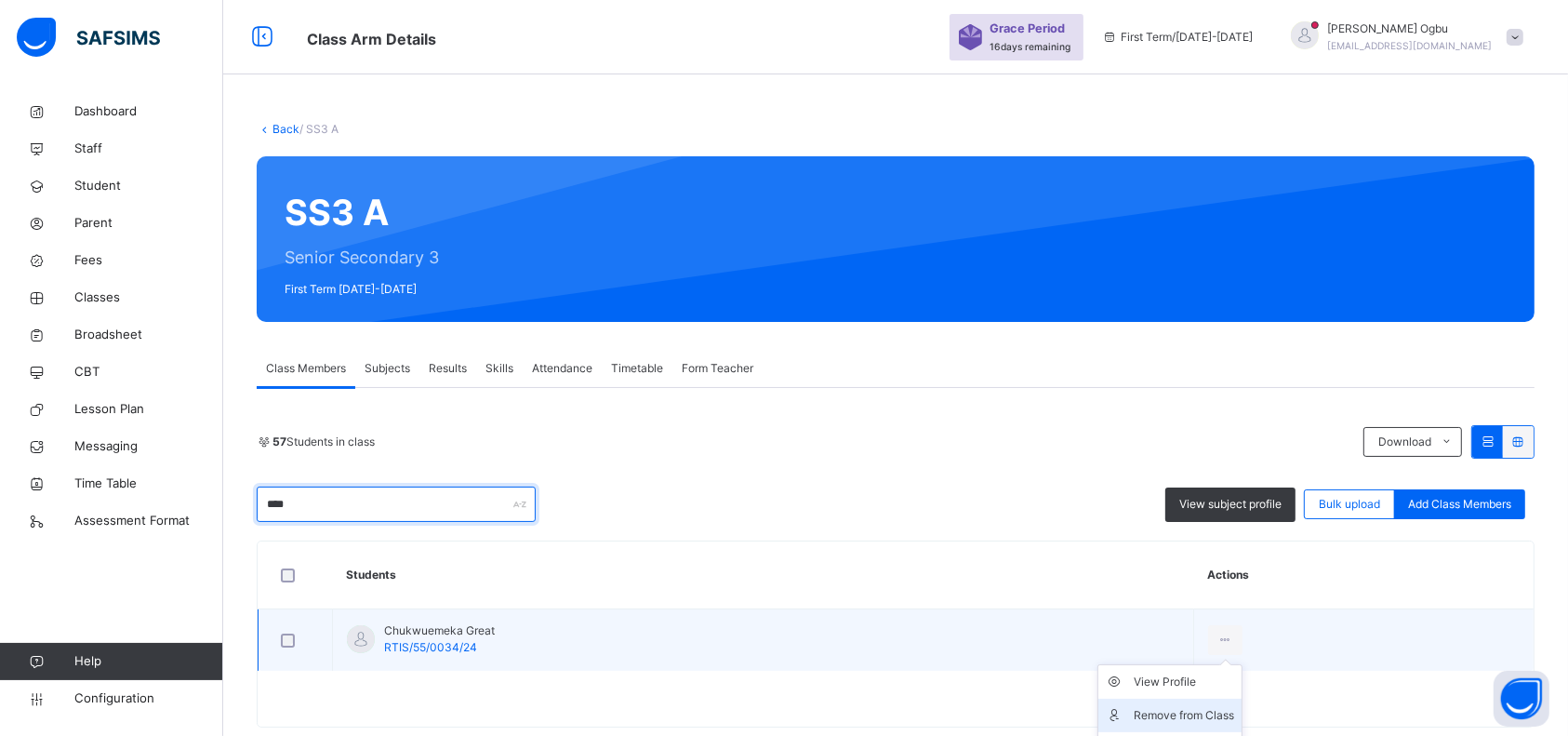
type input "****"
click at [1173, 715] on div "Remove from Class" at bounding box center [1184, 715] width 101 height 19
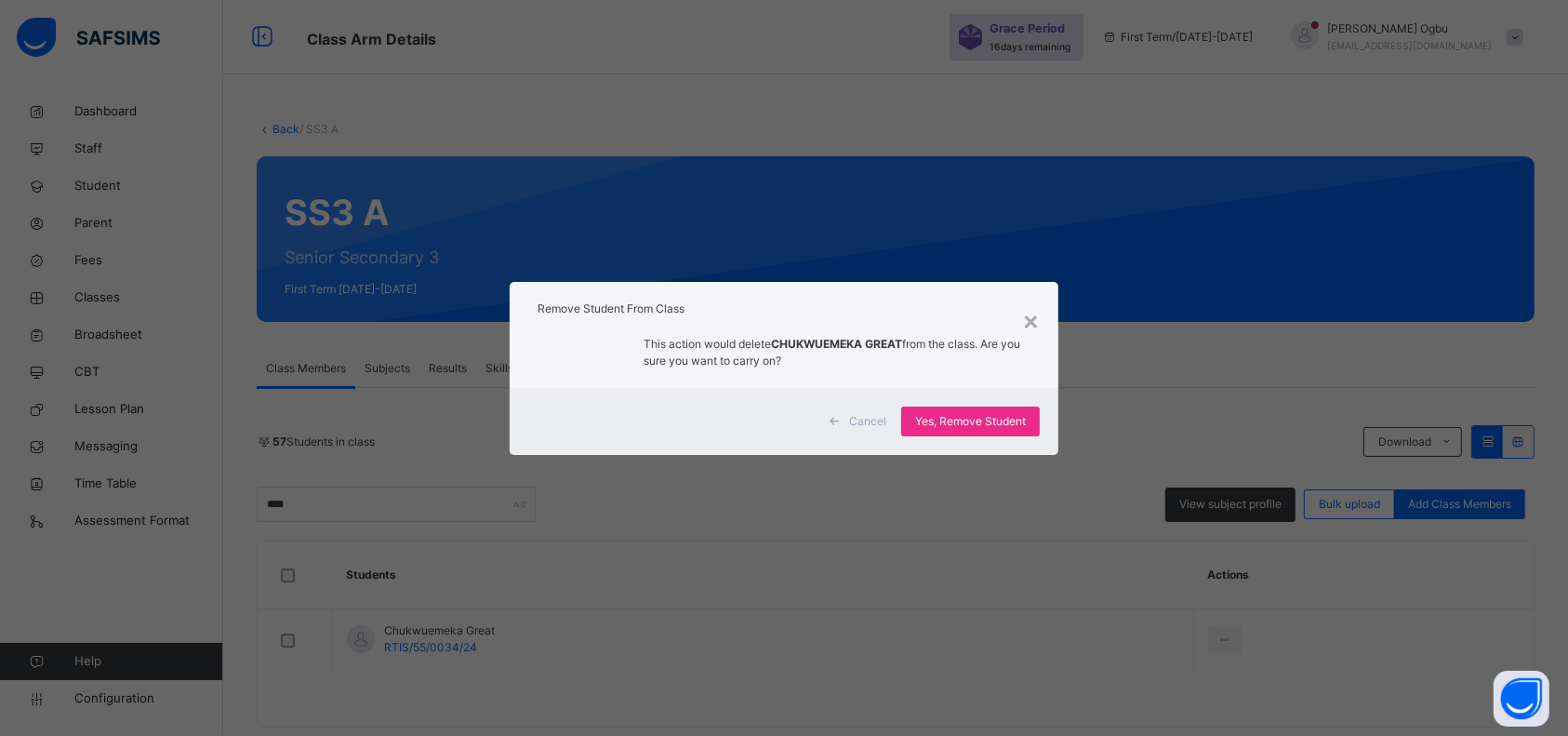
click at [983, 438] on div "Cancel Yes, Remove Student" at bounding box center [784, 421] width 548 height 67
click at [950, 419] on span "Yes, Remove Student" at bounding box center [970, 421] width 110 height 17
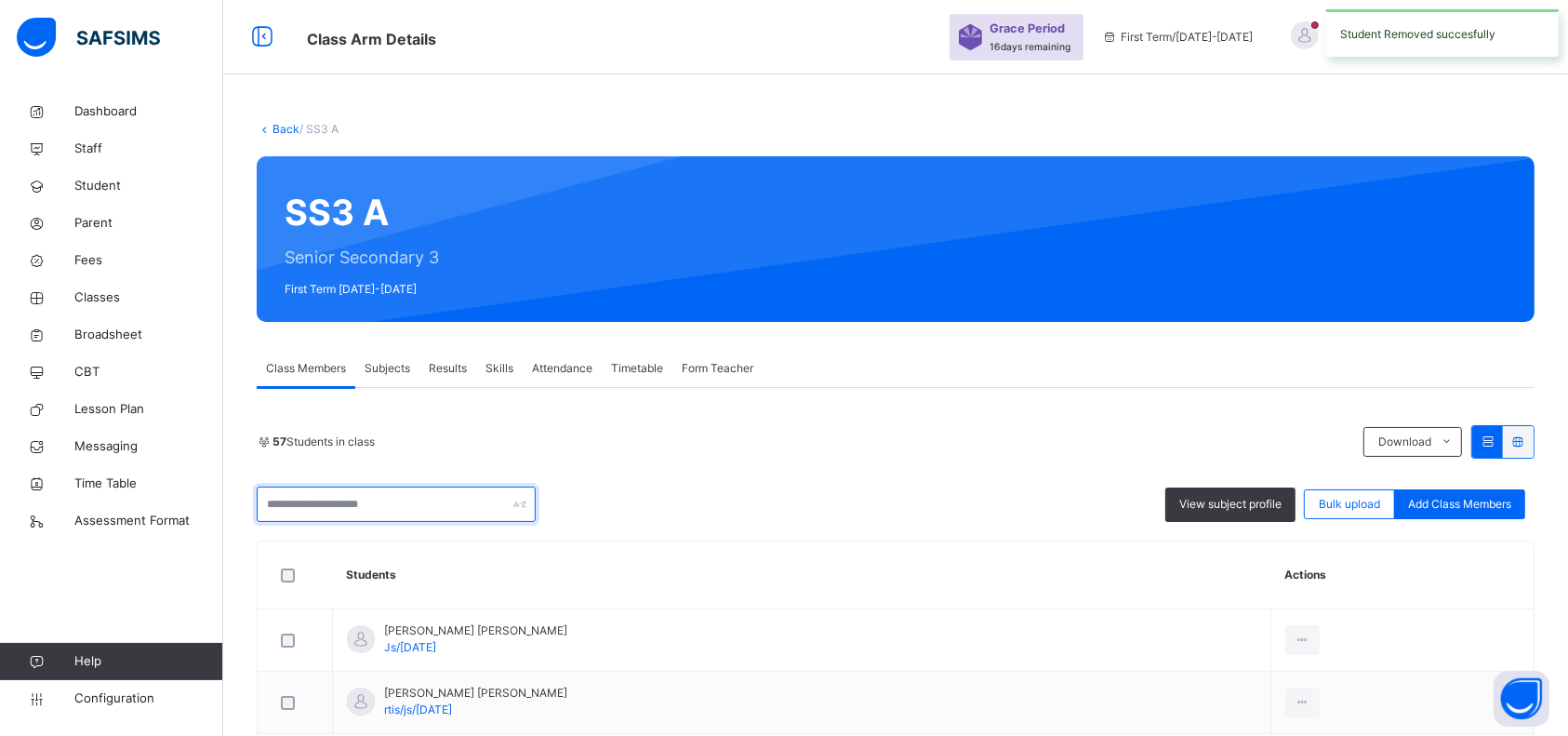
click at [333, 506] on input "text" at bounding box center [396, 504] width 279 height 35
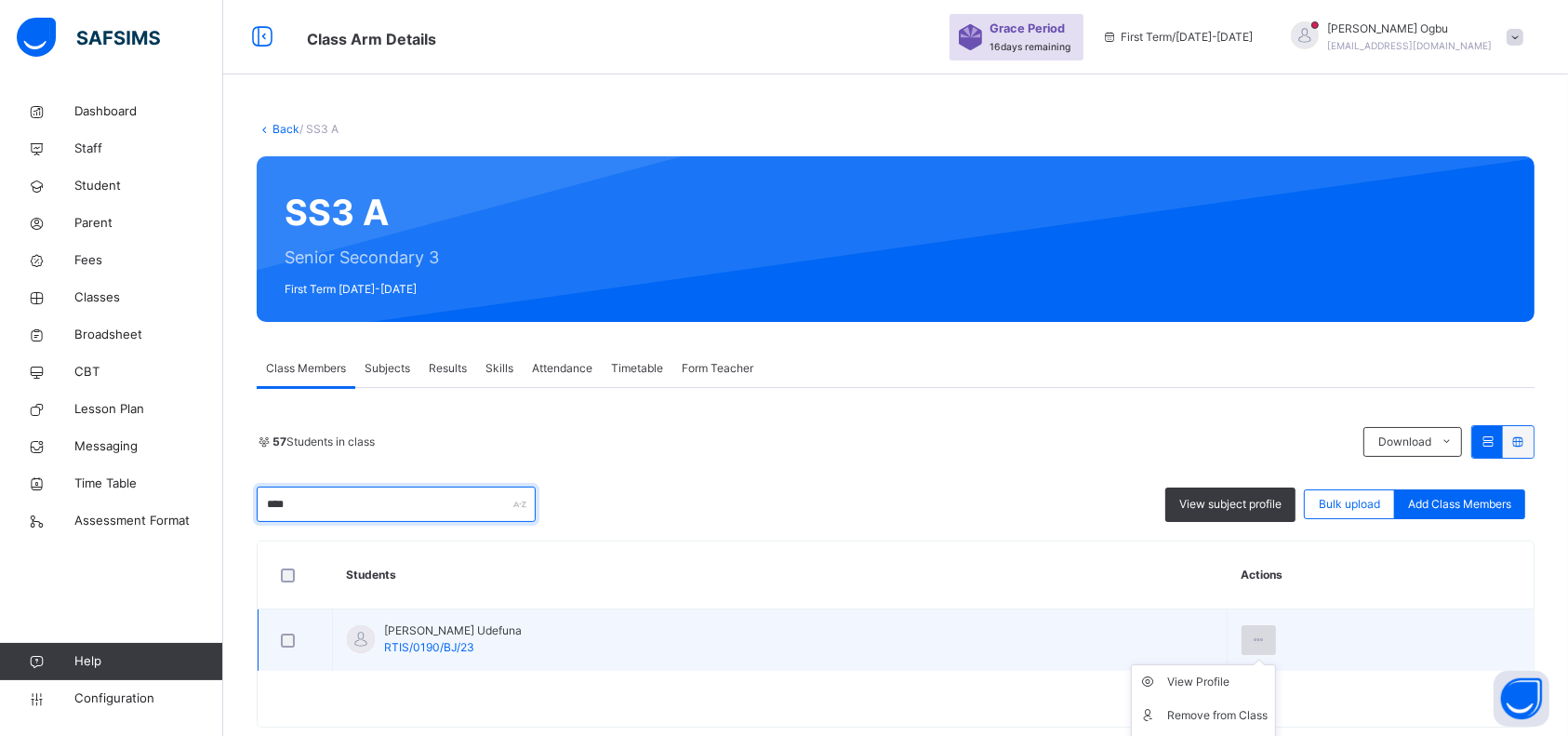
type input "****"
click at [1266, 634] on icon at bounding box center [1259, 639] width 16 height 17
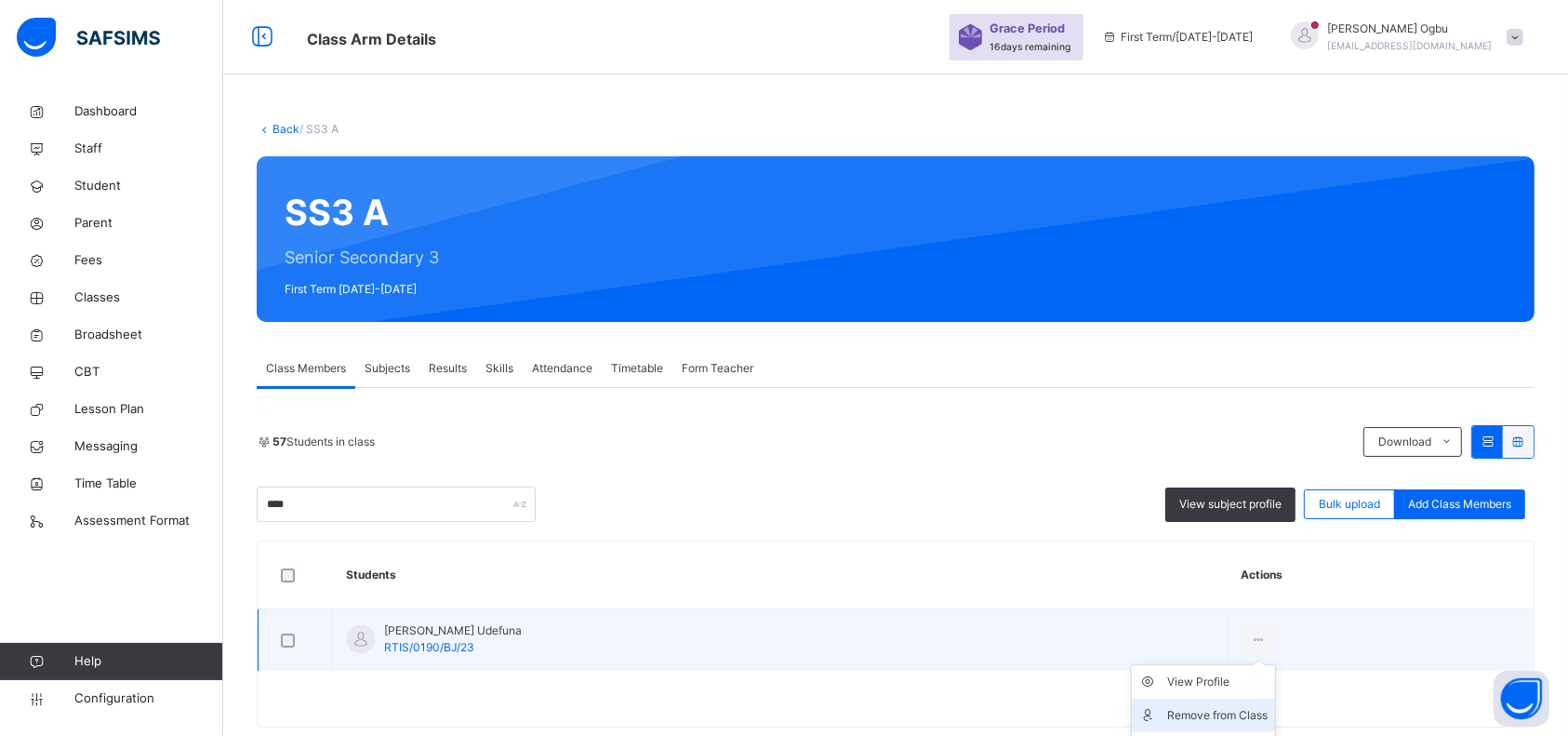
click at [1261, 717] on div "Remove from Class" at bounding box center [1217, 715] width 101 height 19
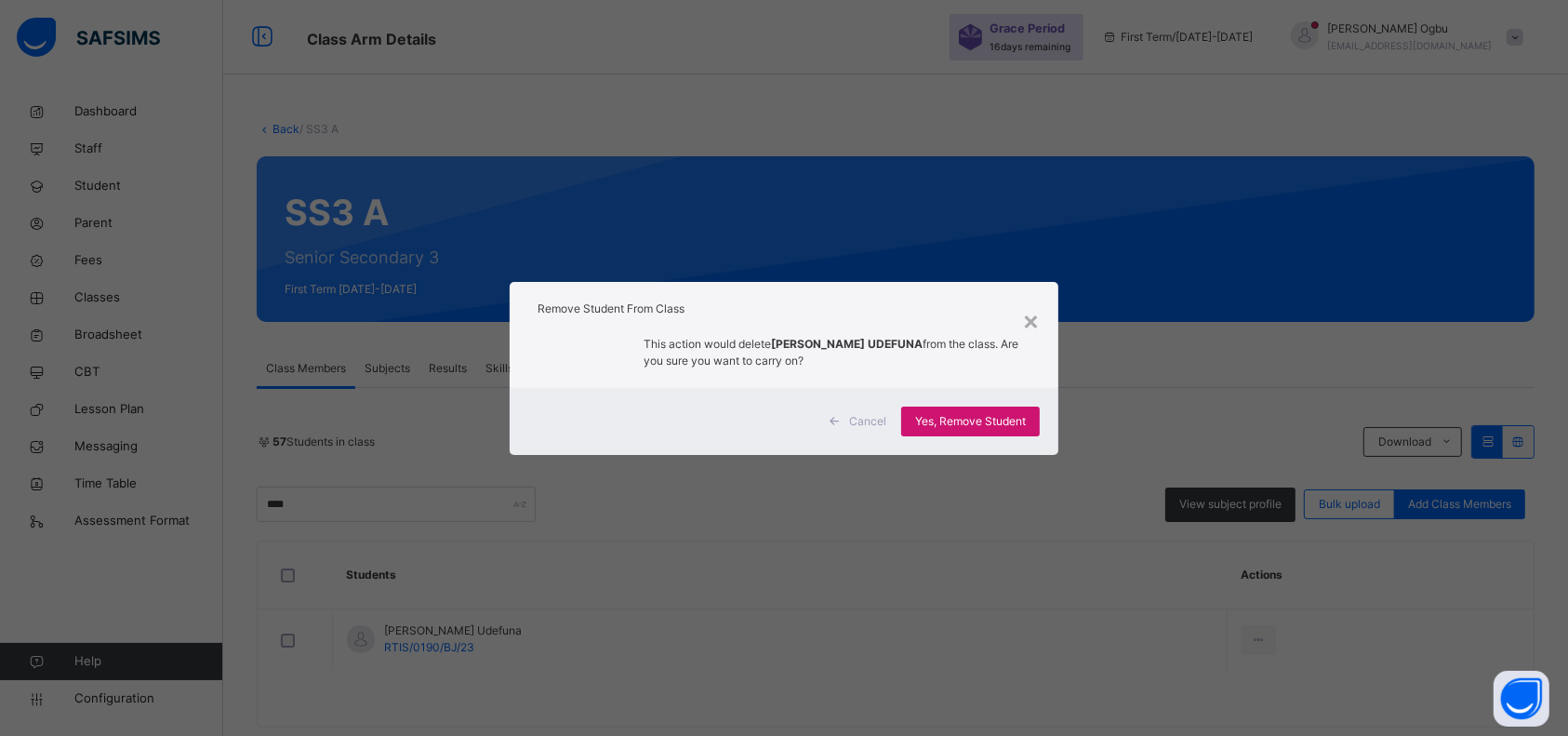
click at [1004, 416] on span "Yes, Remove Student" at bounding box center [970, 421] width 110 height 17
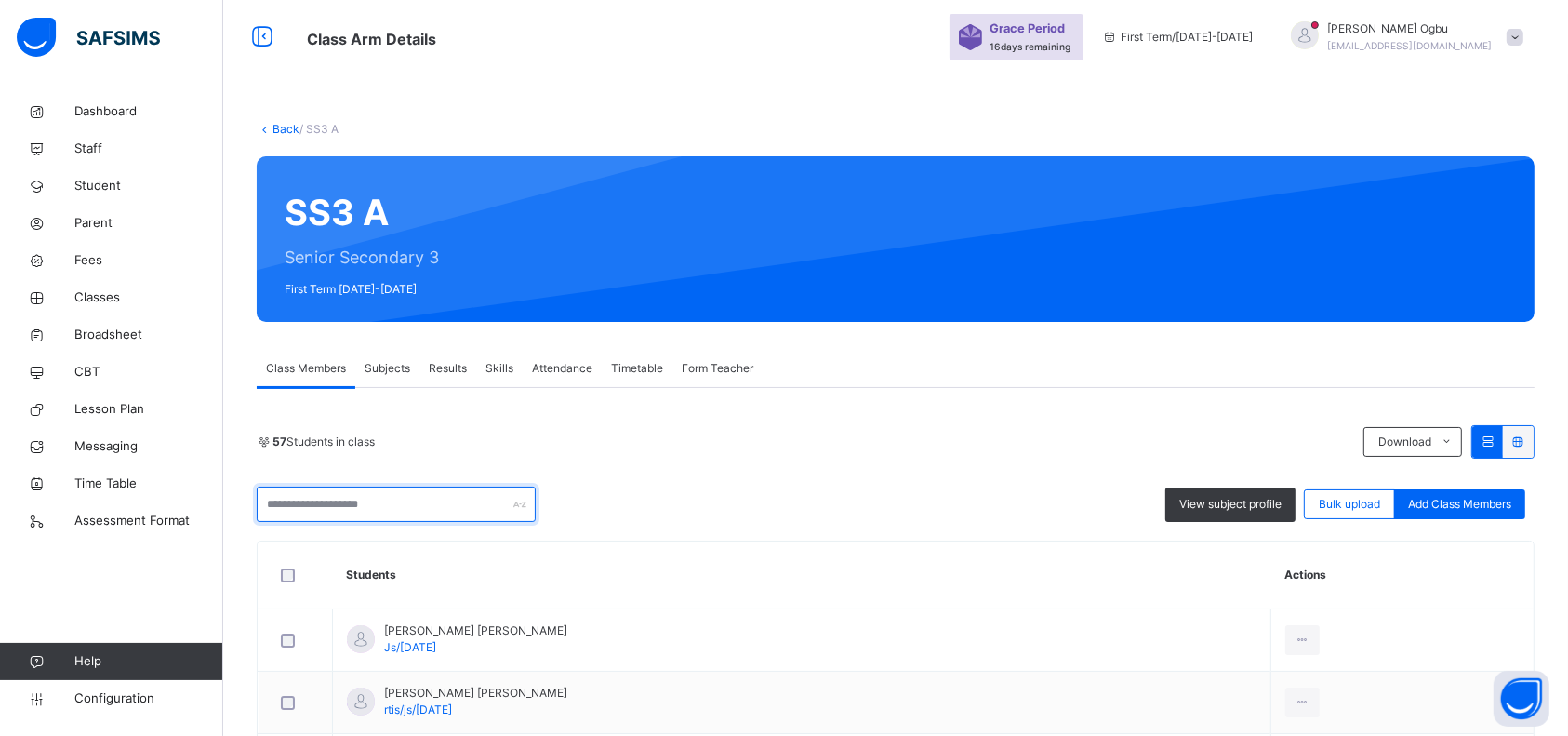
click at [400, 507] on input "text" at bounding box center [396, 504] width 279 height 35
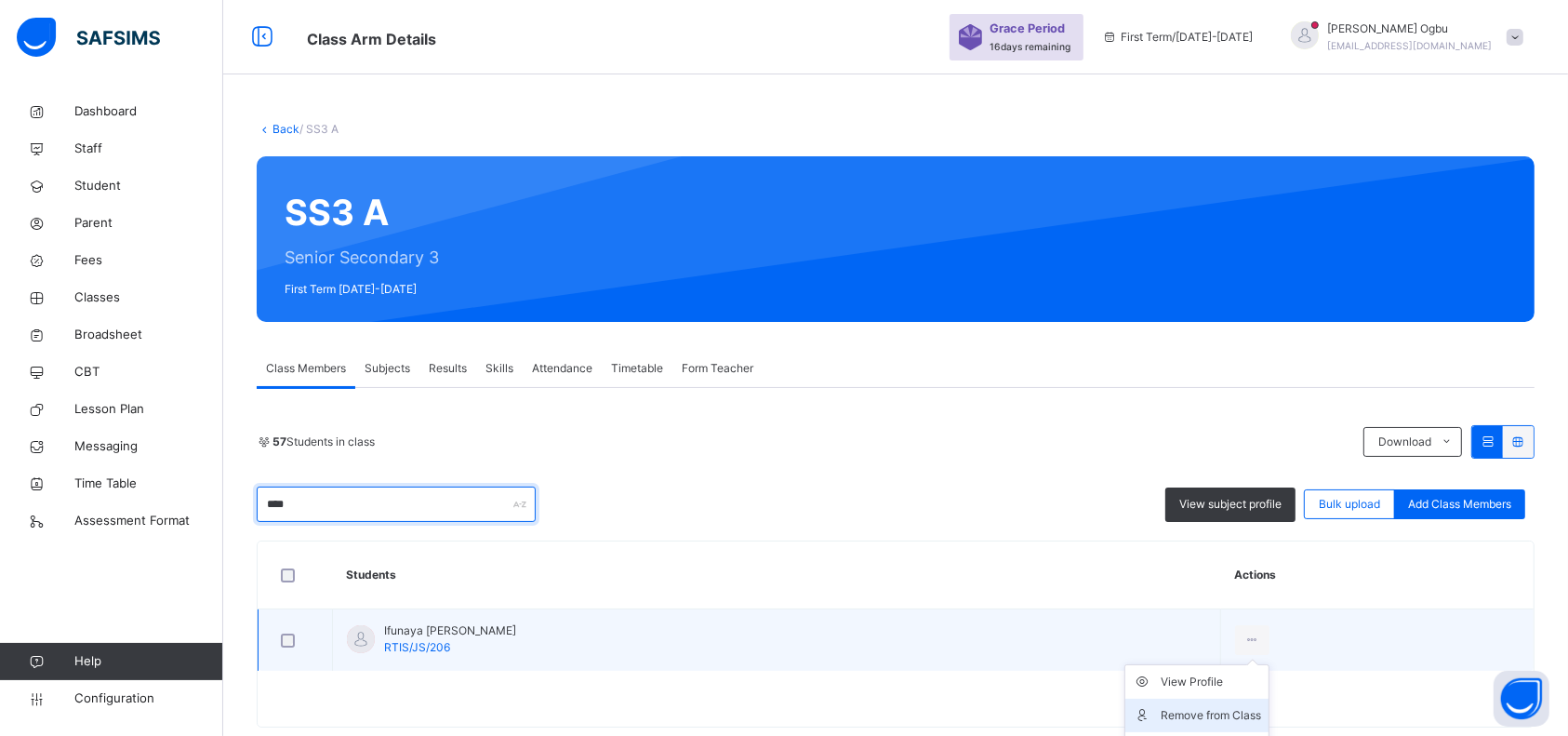
type input "****"
click at [1179, 710] on div "Remove from Class" at bounding box center [1210, 715] width 101 height 19
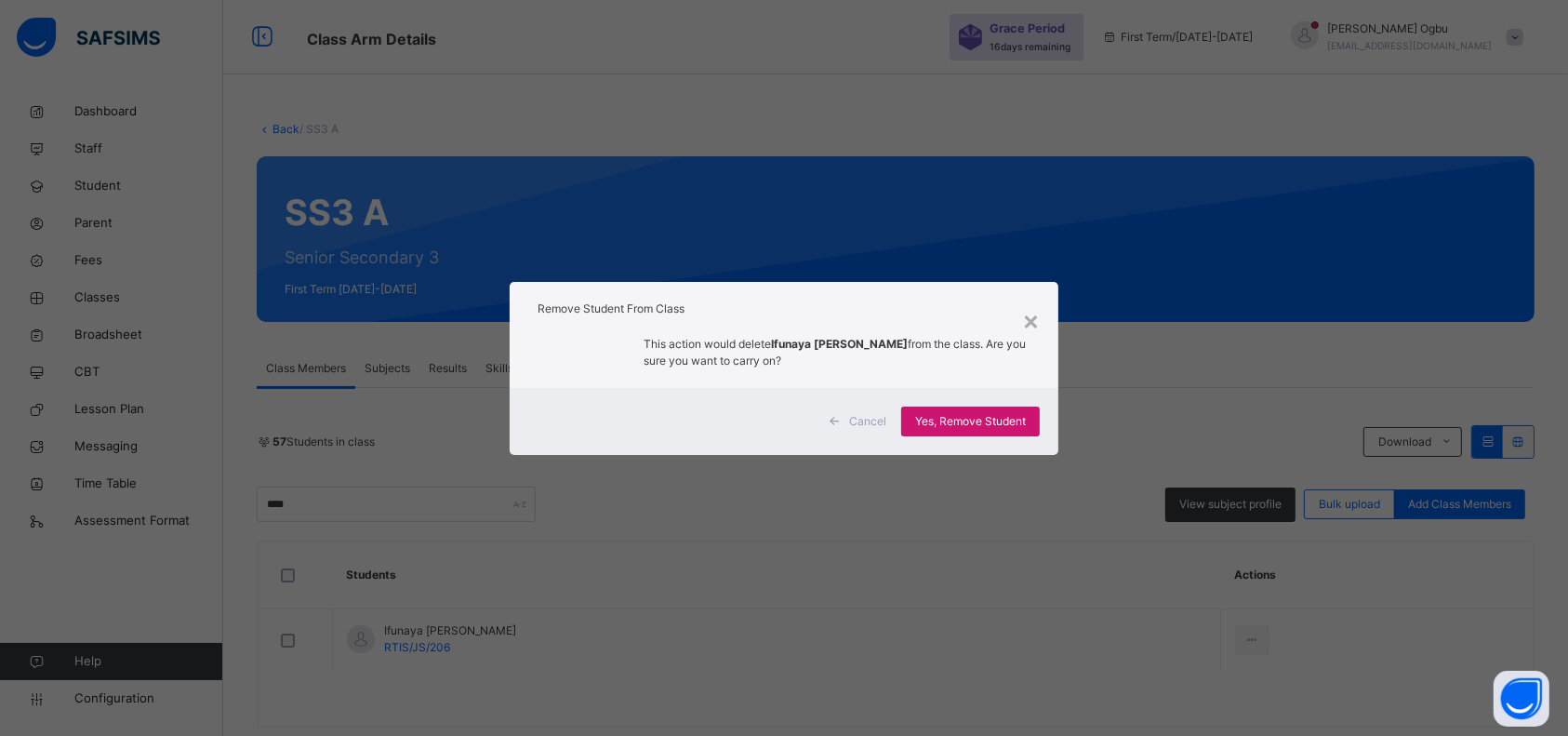
click at [991, 423] on span "Yes, Remove Student" at bounding box center [970, 421] width 110 height 17
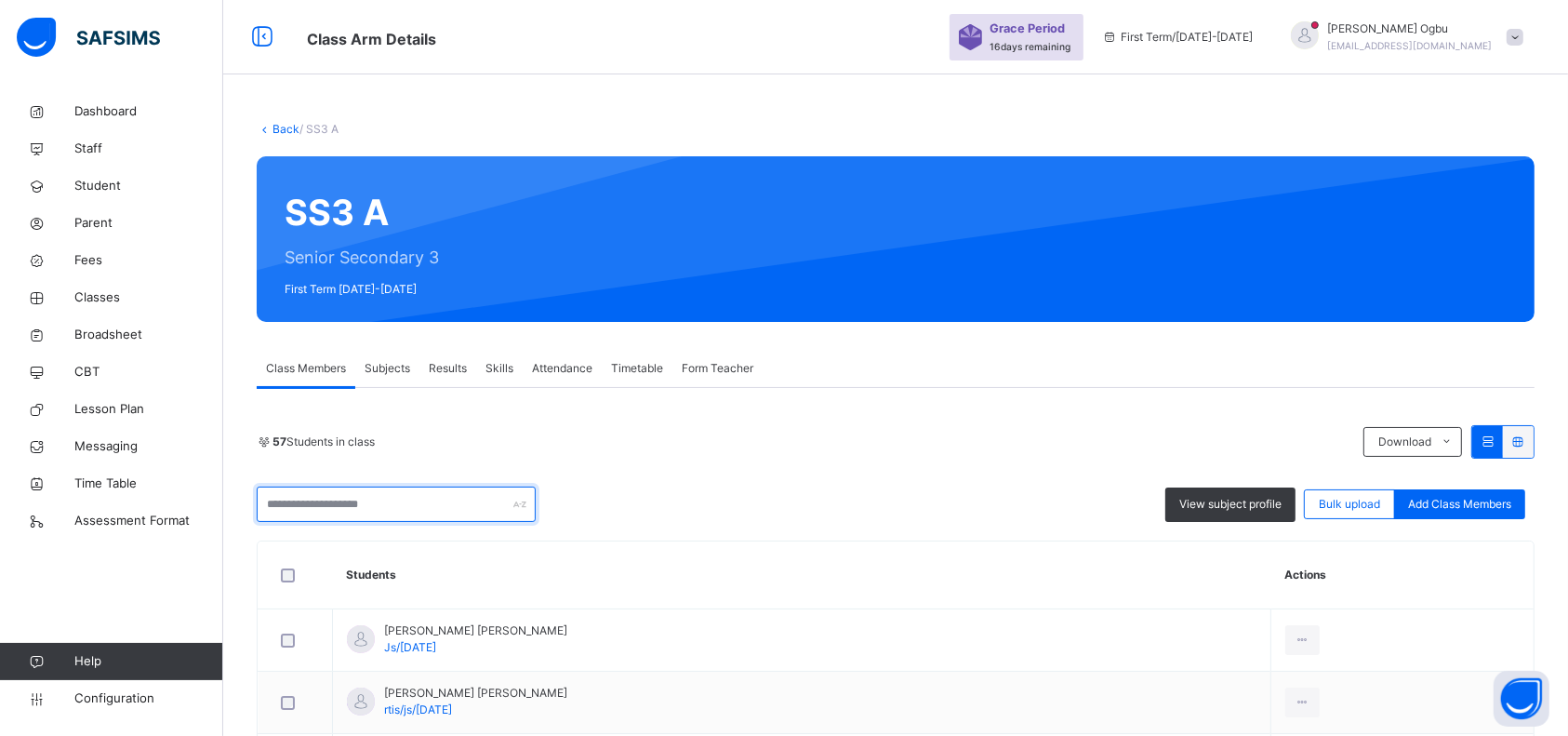
click at [425, 507] on input "text" at bounding box center [396, 504] width 279 height 35
type input "***"
click at [281, 129] on link "Back" at bounding box center [286, 129] width 27 height 14
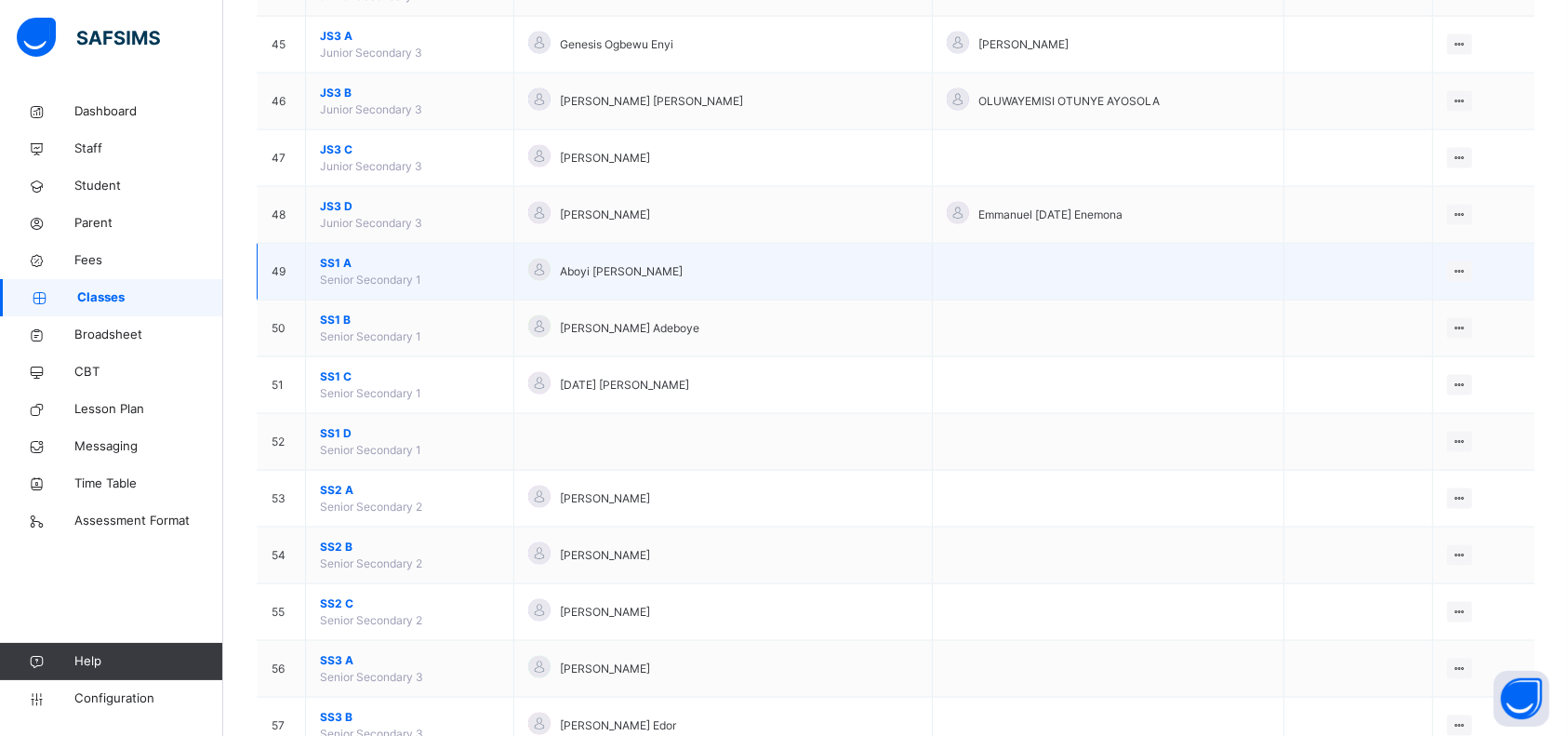
scroll to position [2705, 0]
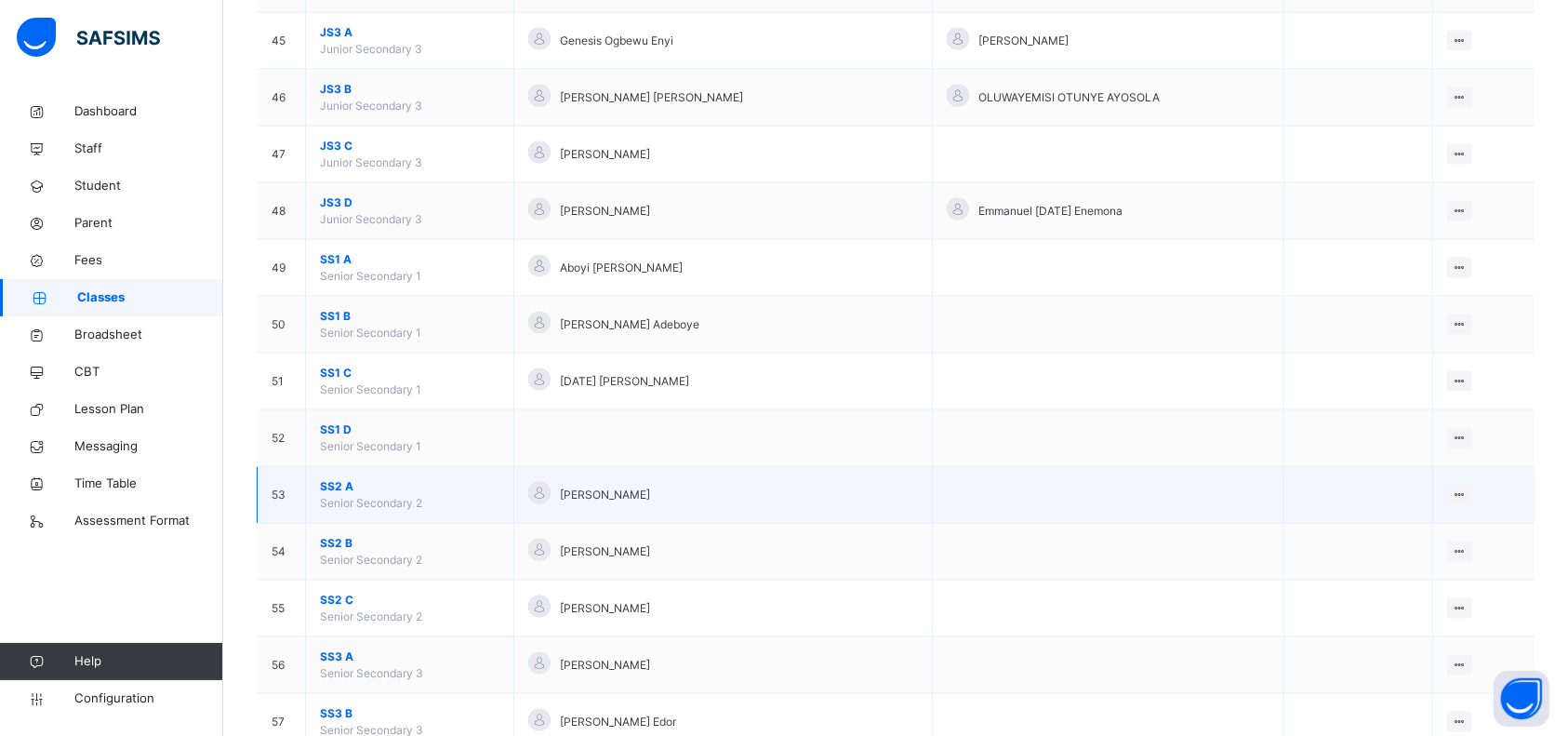
click at [333, 485] on span "SS2 A" at bounding box center [410, 486] width 180 height 17
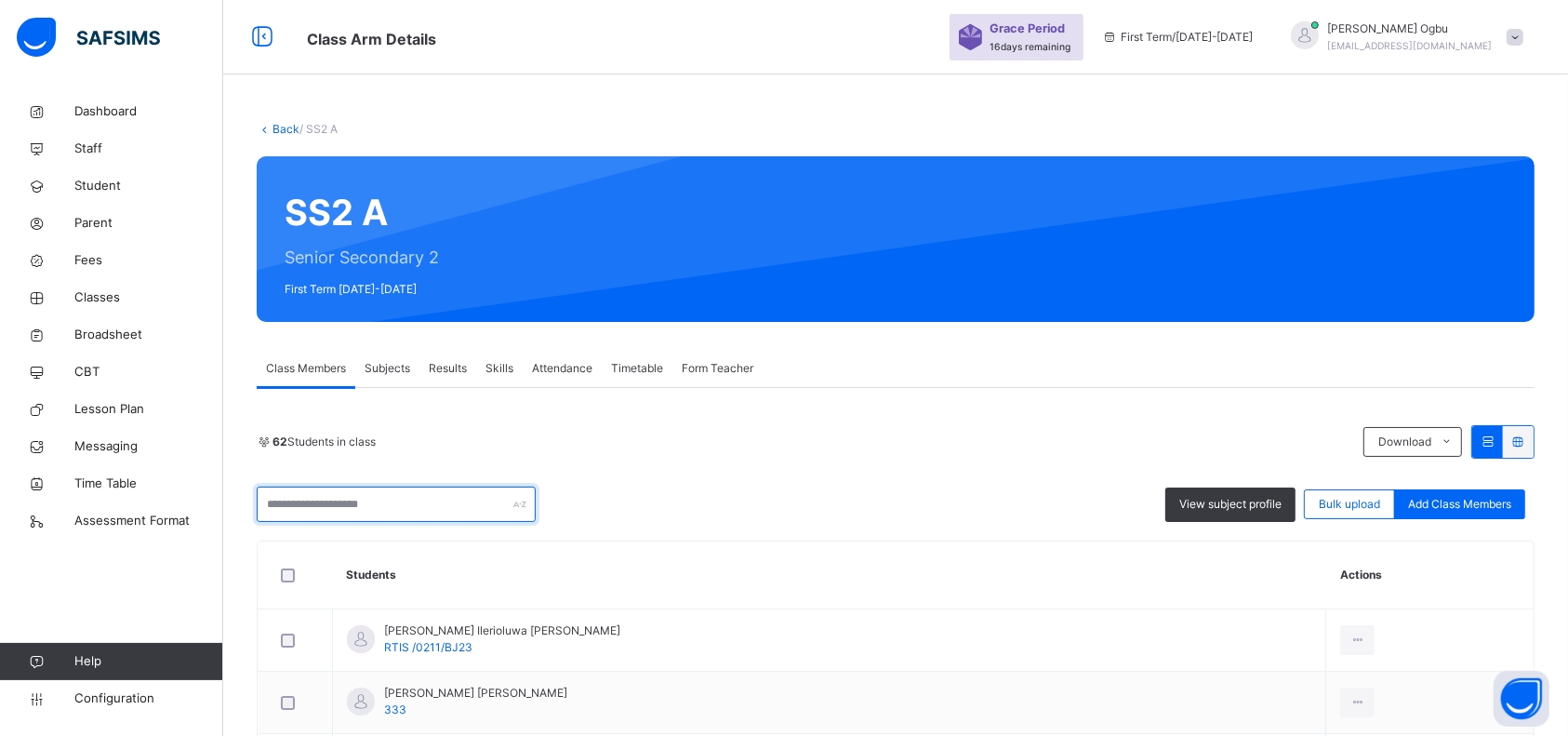
click at [316, 505] on input "text" at bounding box center [396, 504] width 279 height 35
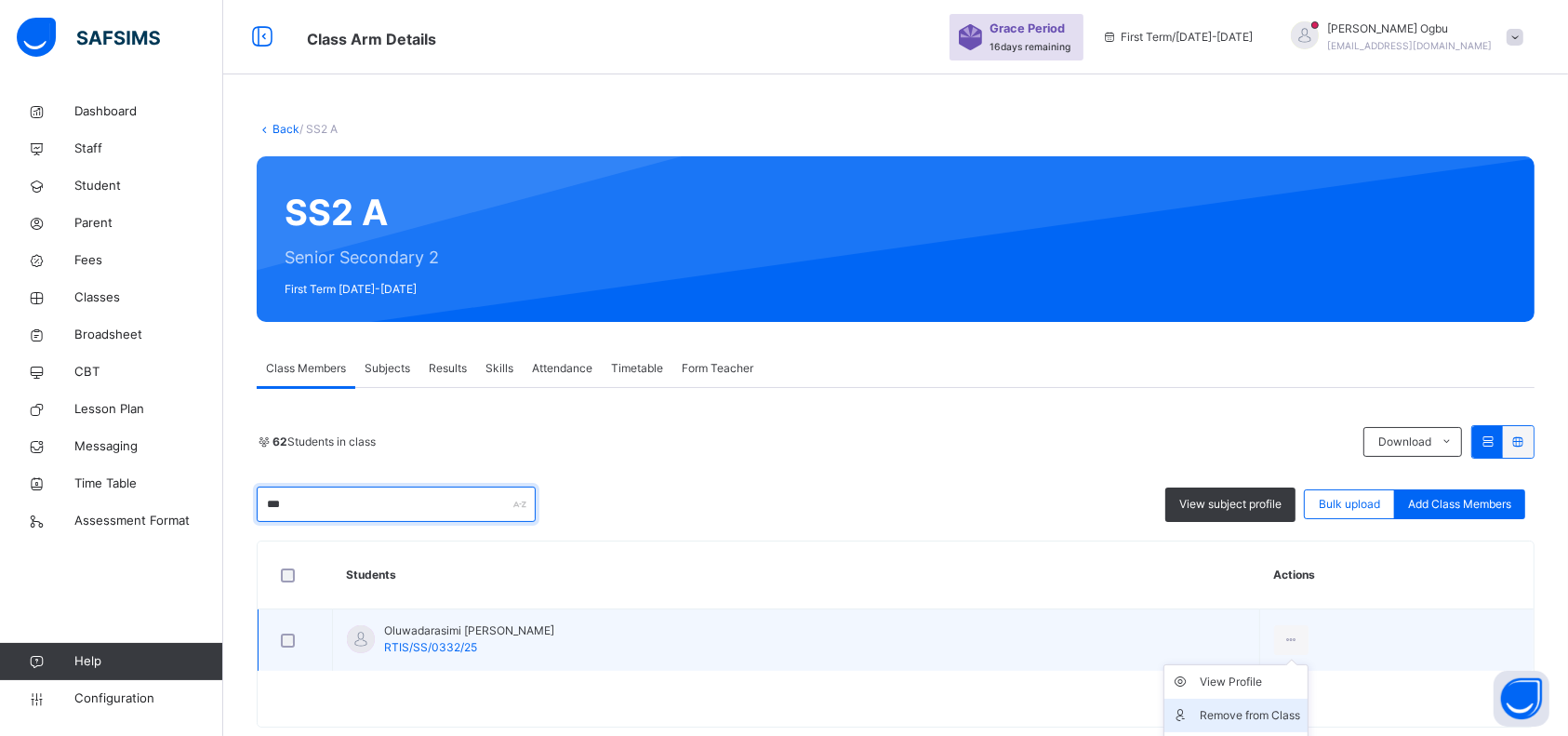
type input "***"
click at [1273, 708] on div "Remove from Class" at bounding box center [1249, 715] width 101 height 19
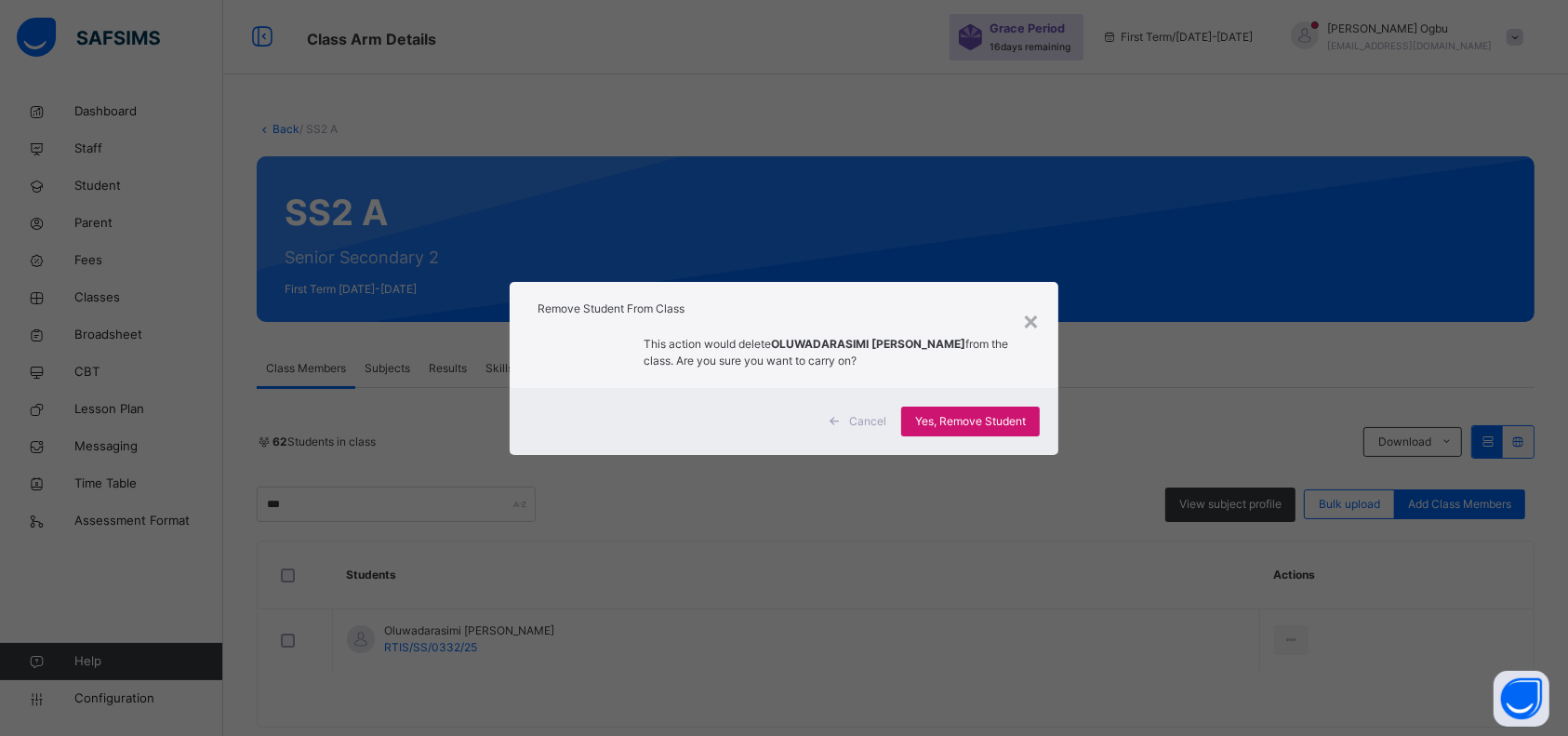
click at [958, 419] on span "Yes, Remove Student" at bounding box center [970, 421] width 110 height 17
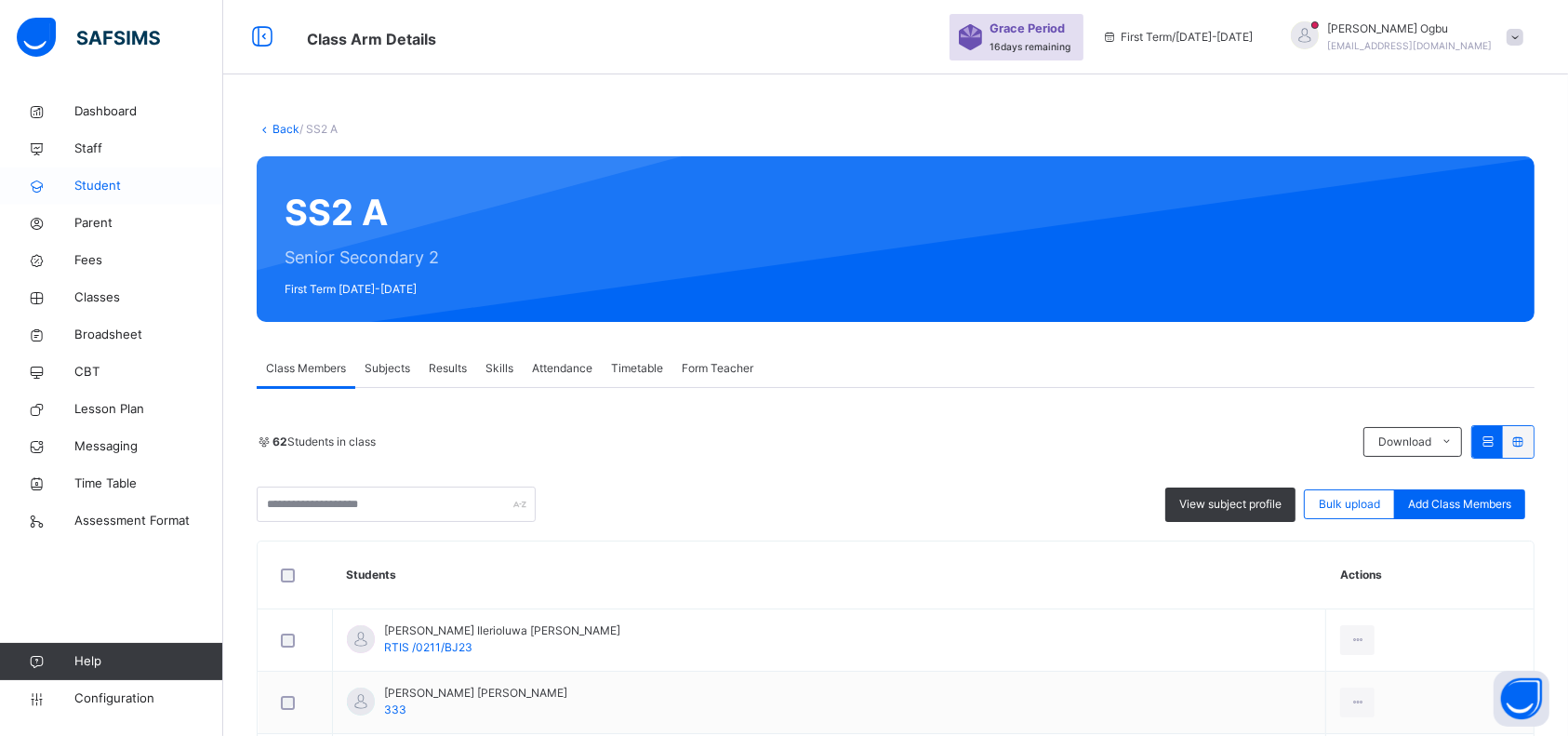
click at [89, 188] on span "Student" at bounding box center [148, 185] width 148 height 19
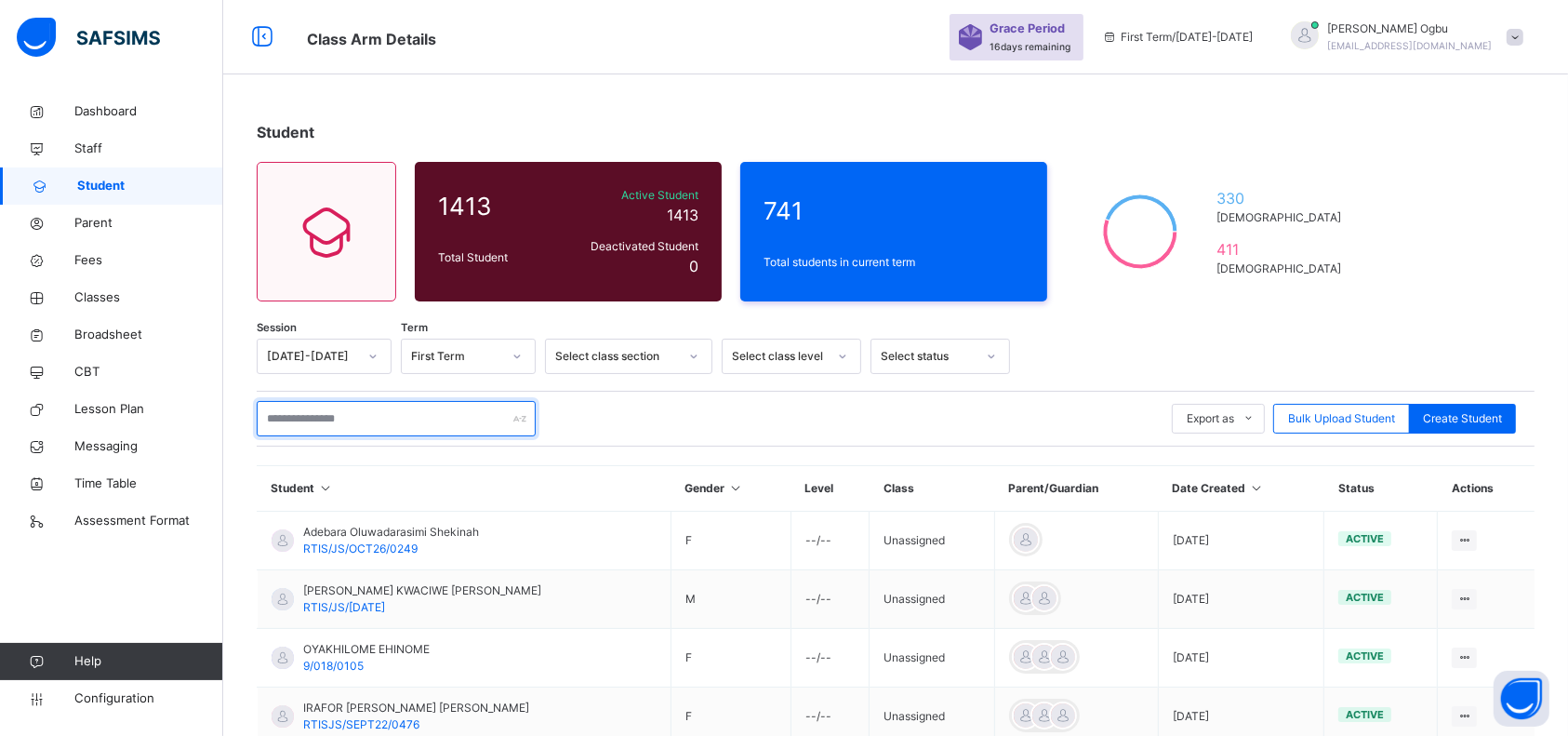
click at [311, 422] on input "text" at bounding box center [396, 419] width 279 height 35
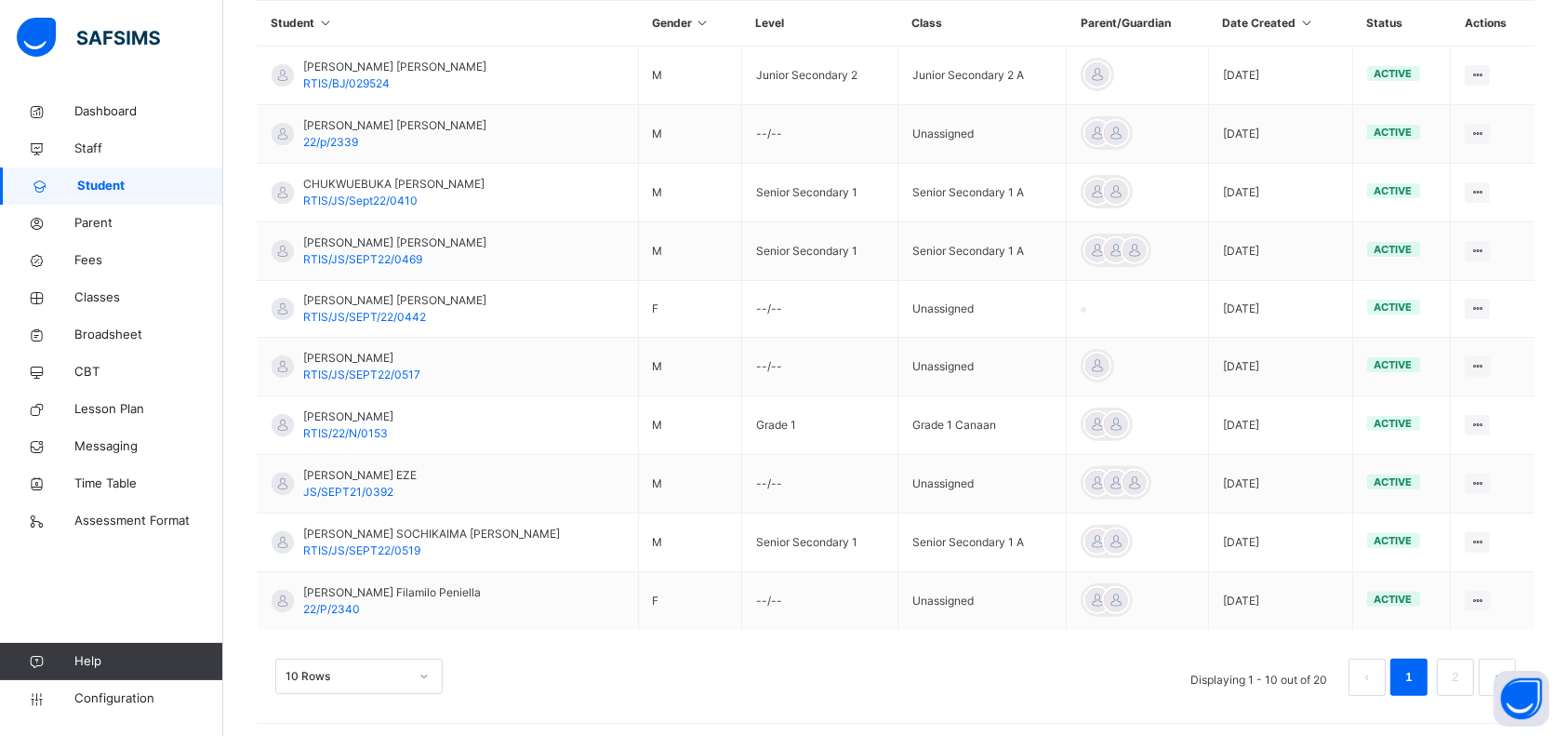
scroll to position [467, 0]
type input "******"
click at [1464, 669] on link "2" at bounding box center [1455, 675] width 18 height 24
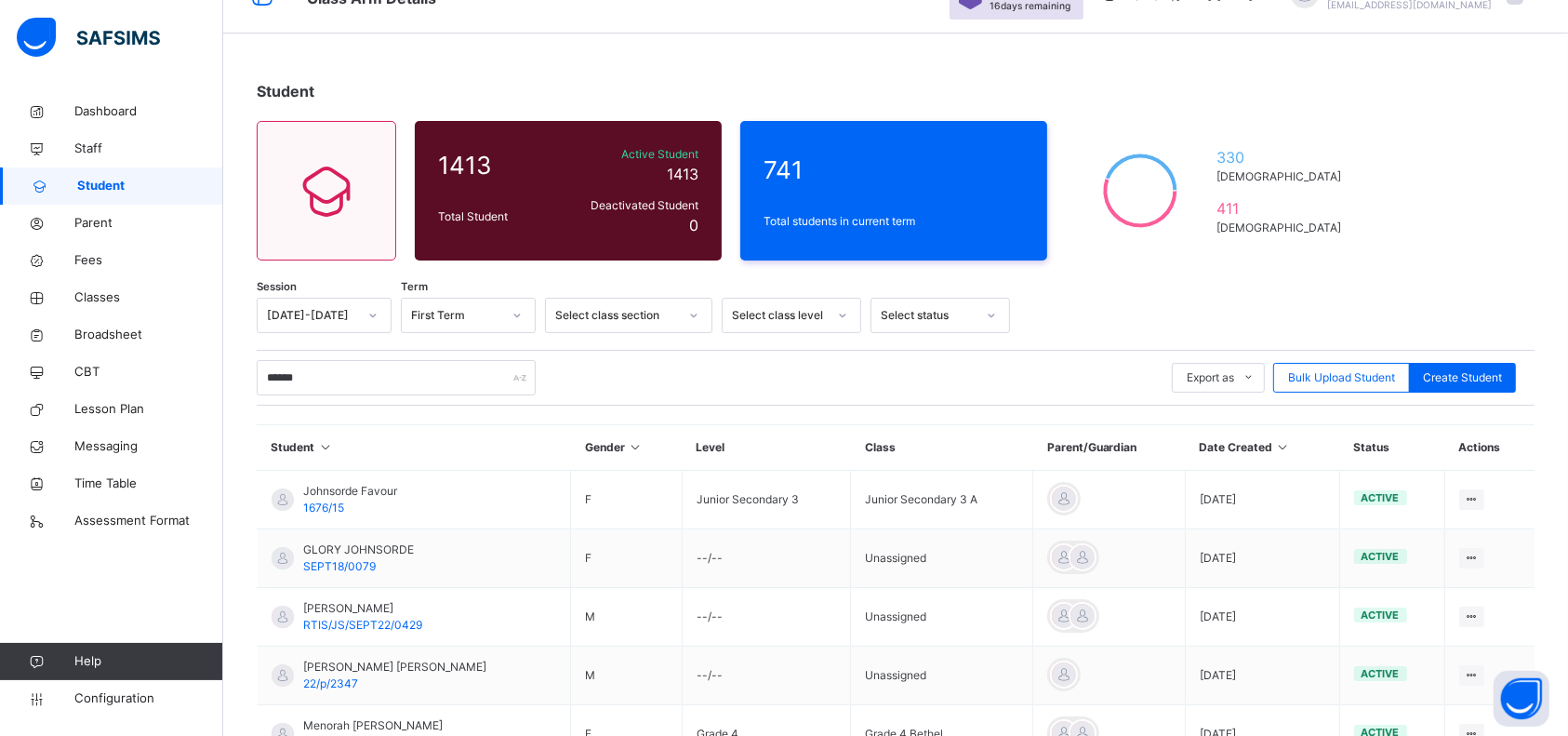
scroll to position [0, 0]
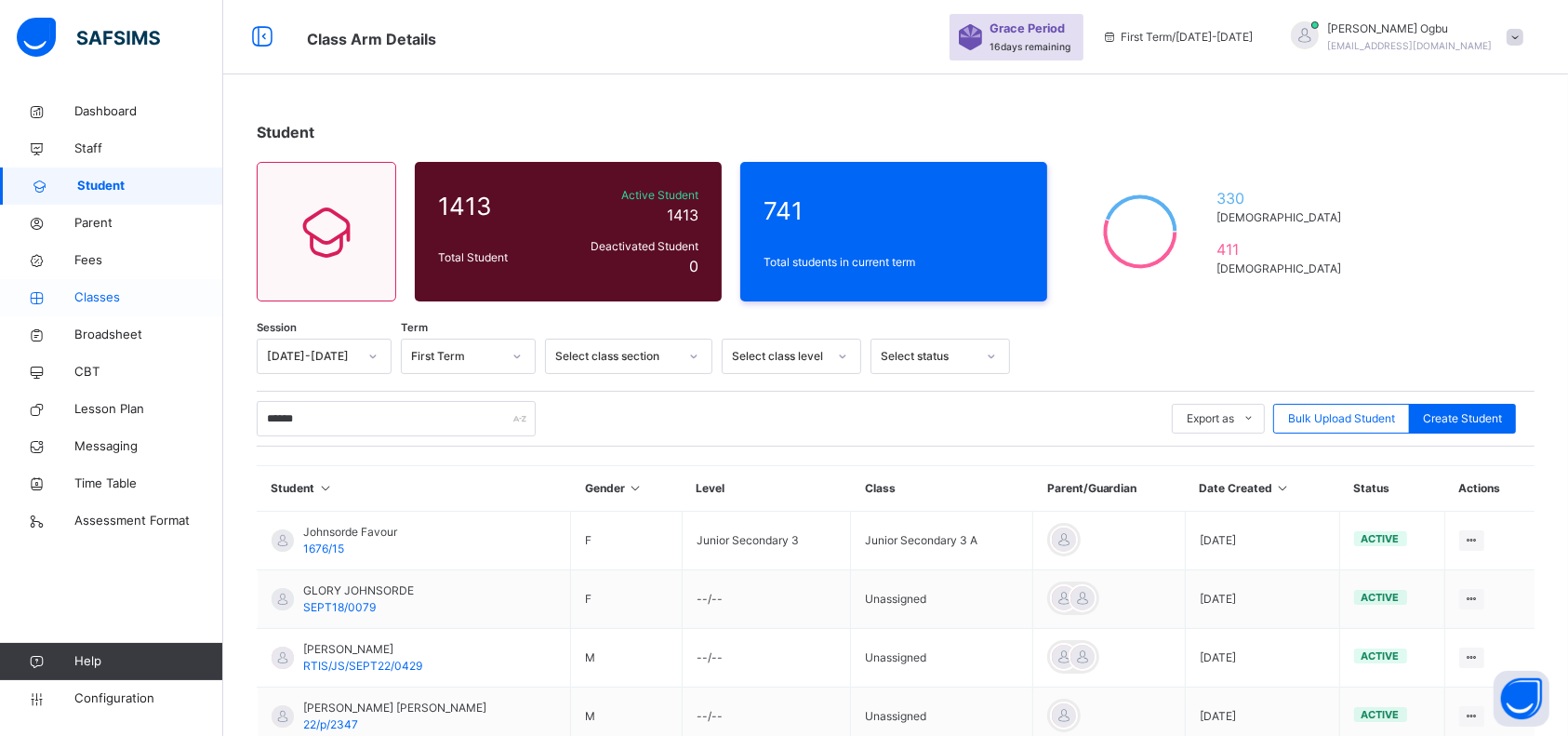
click at [104, 298] on span "Classes" at bounding box center [148, 297] width 148 height 19
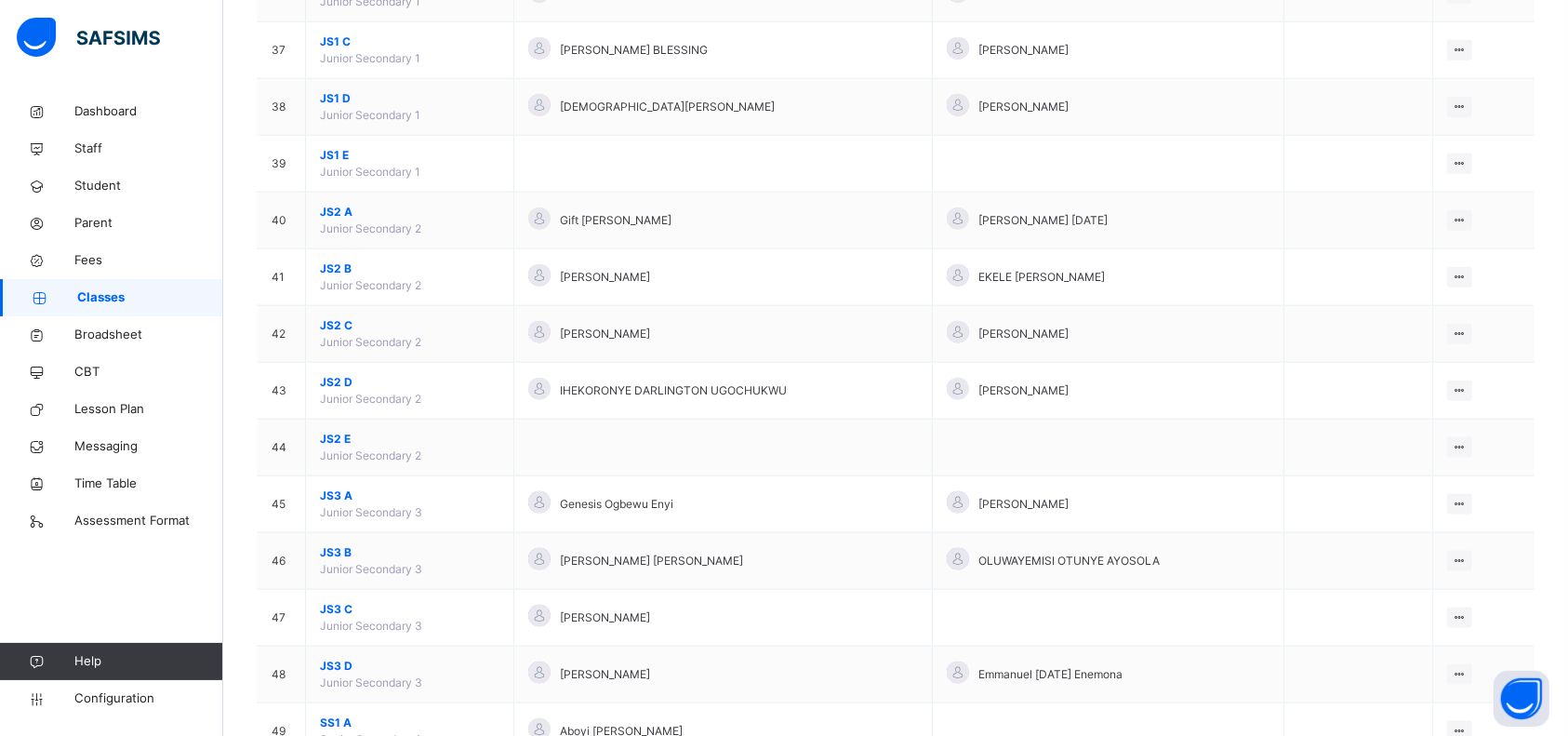
scroll to position [2243, 0]
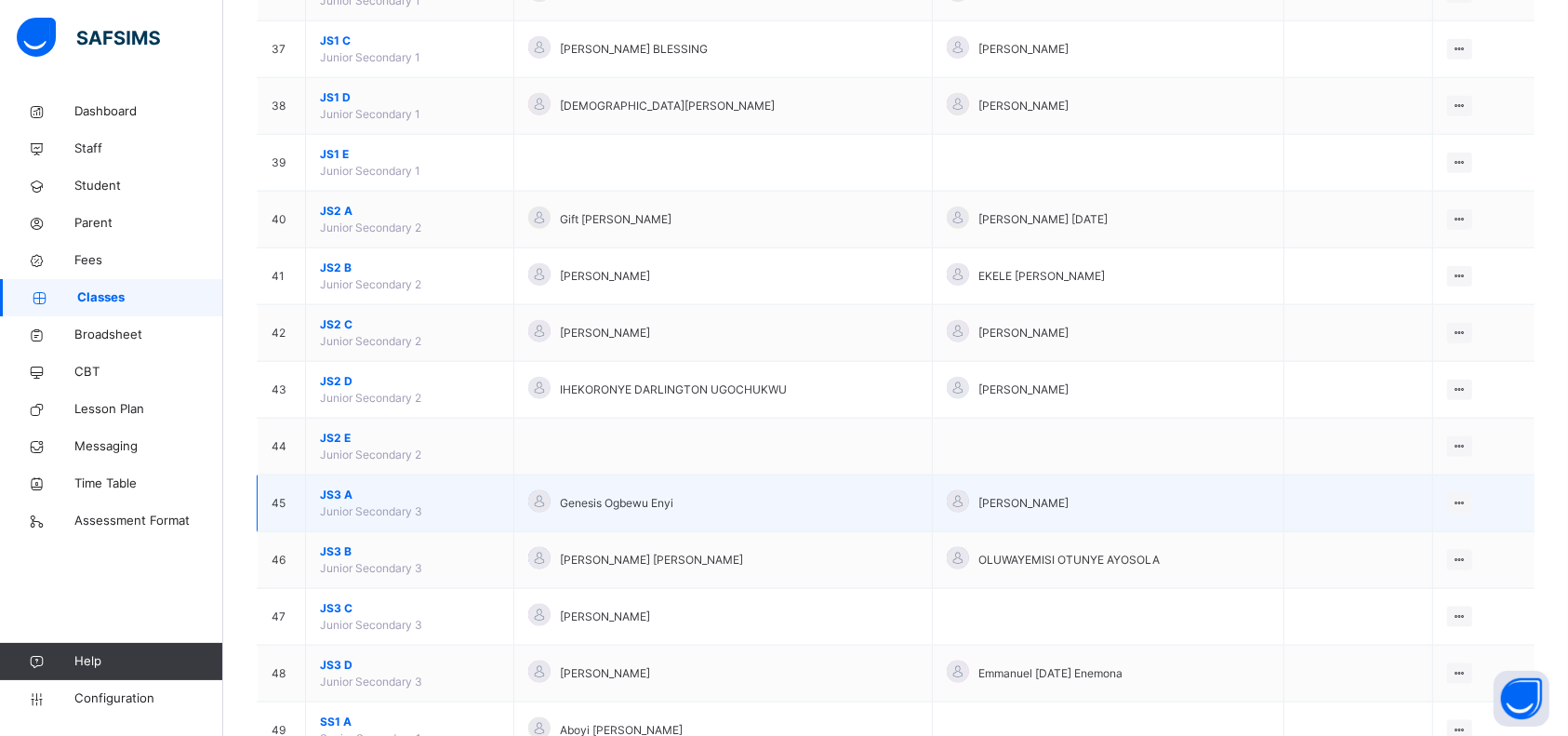
click at [327, 491] on span "JS3 A" at bounding box center [410, 494] width 180 height 17
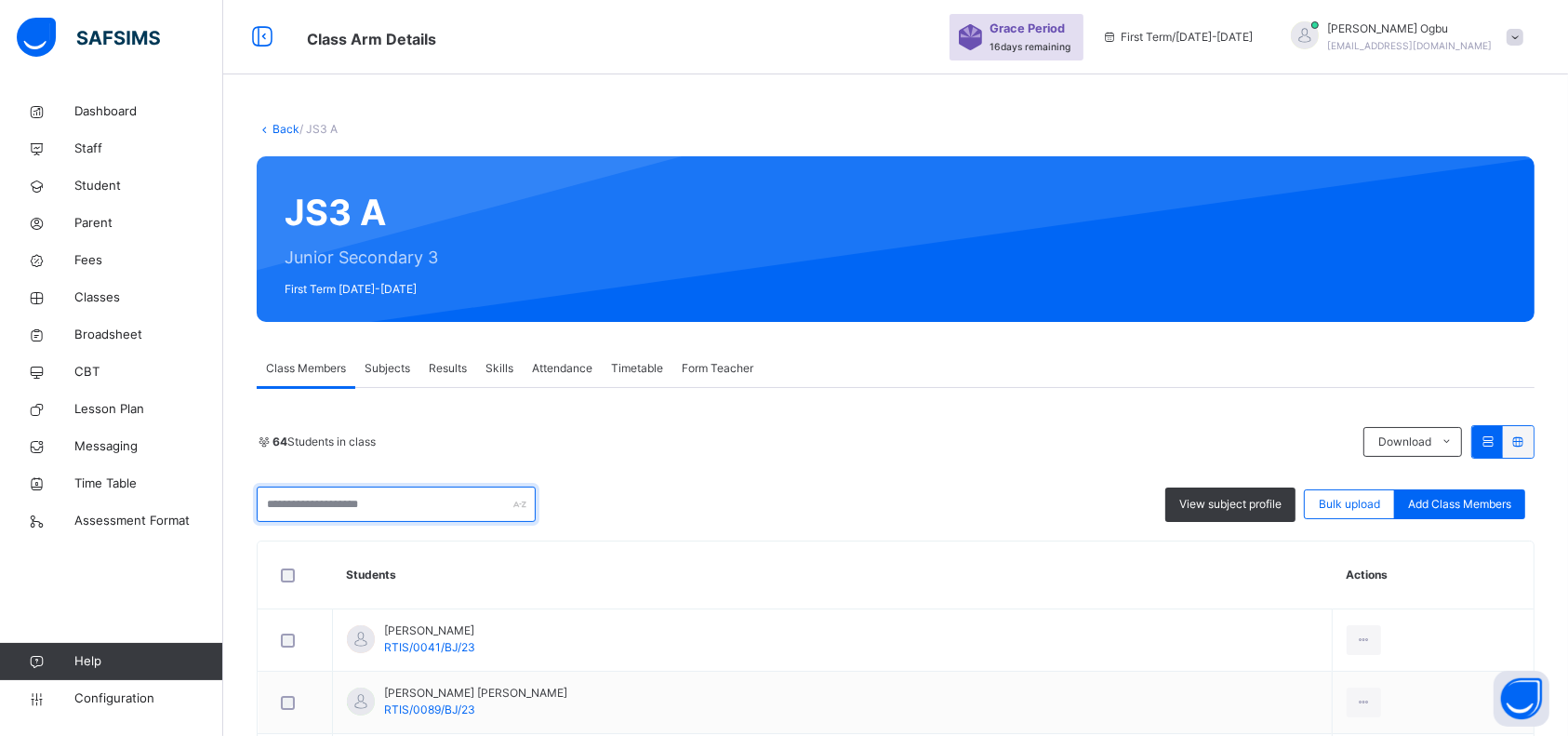
click at [394, 500] on input "text" at bounding box center [396, 504] width 279 height 35
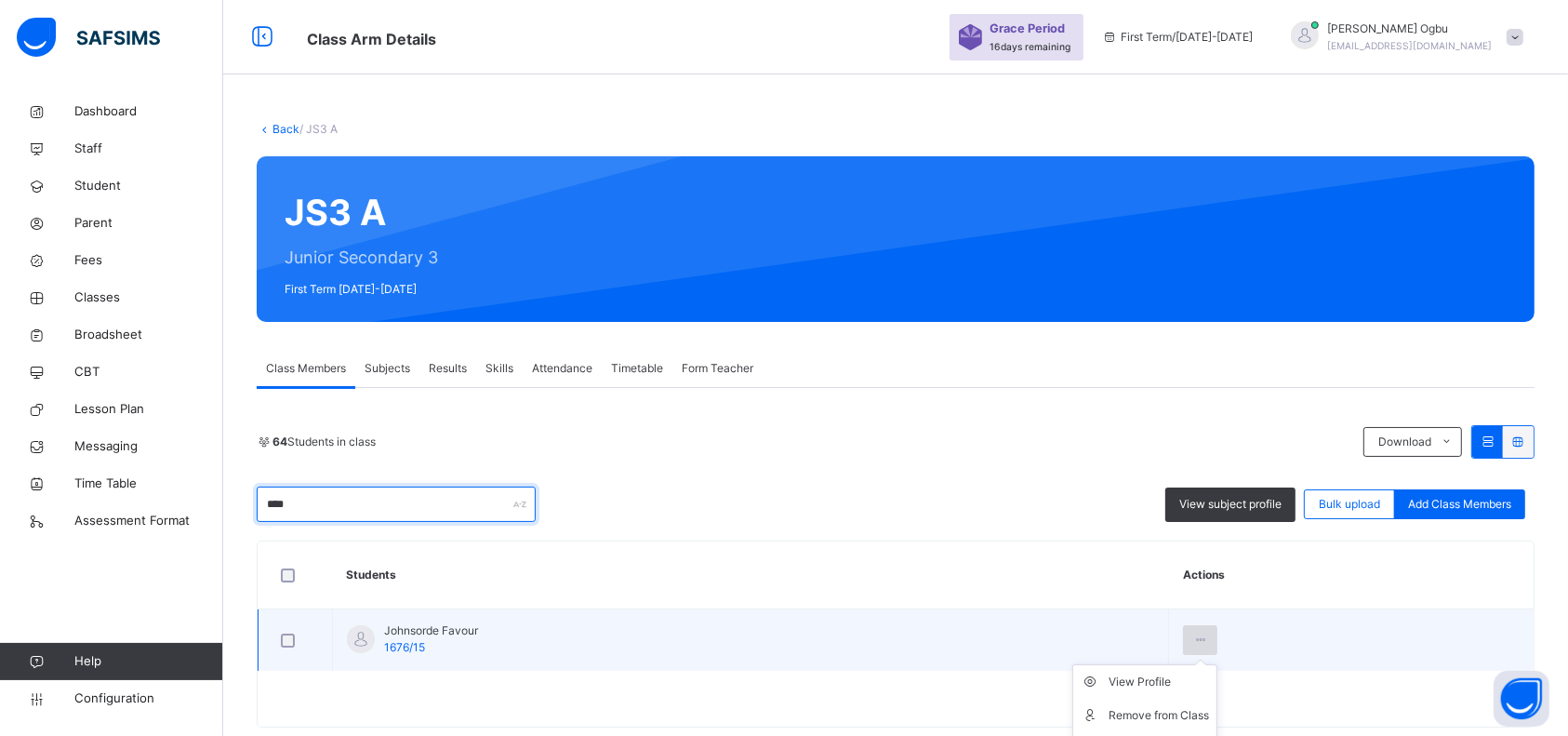
type input "****"
click at [1208, 640] on icon at bounding box center [1200, 639] width 16 height 17
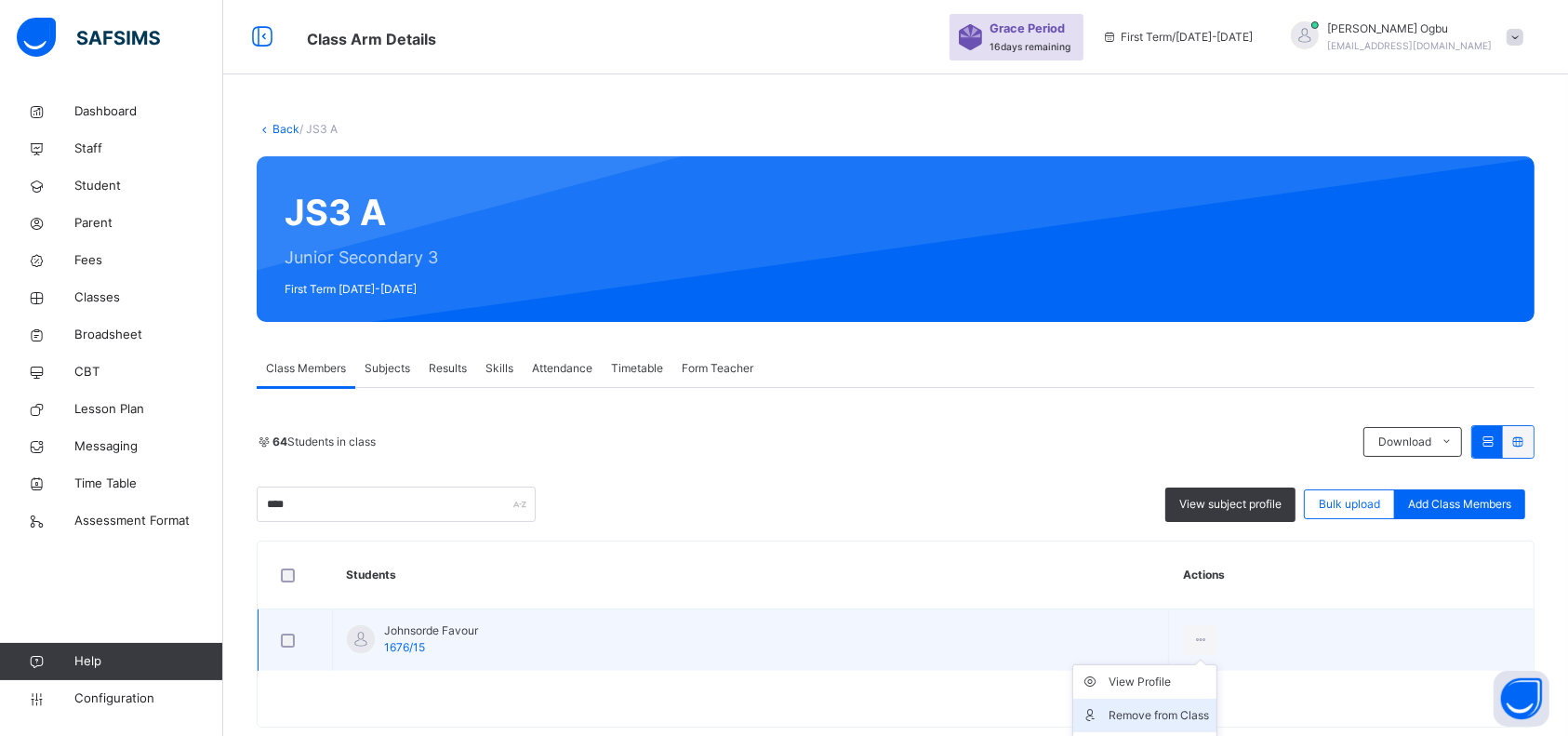
click at [1163, 720] on div "Remove from Class" at bounding box center [1158, 715] width 101 height 19
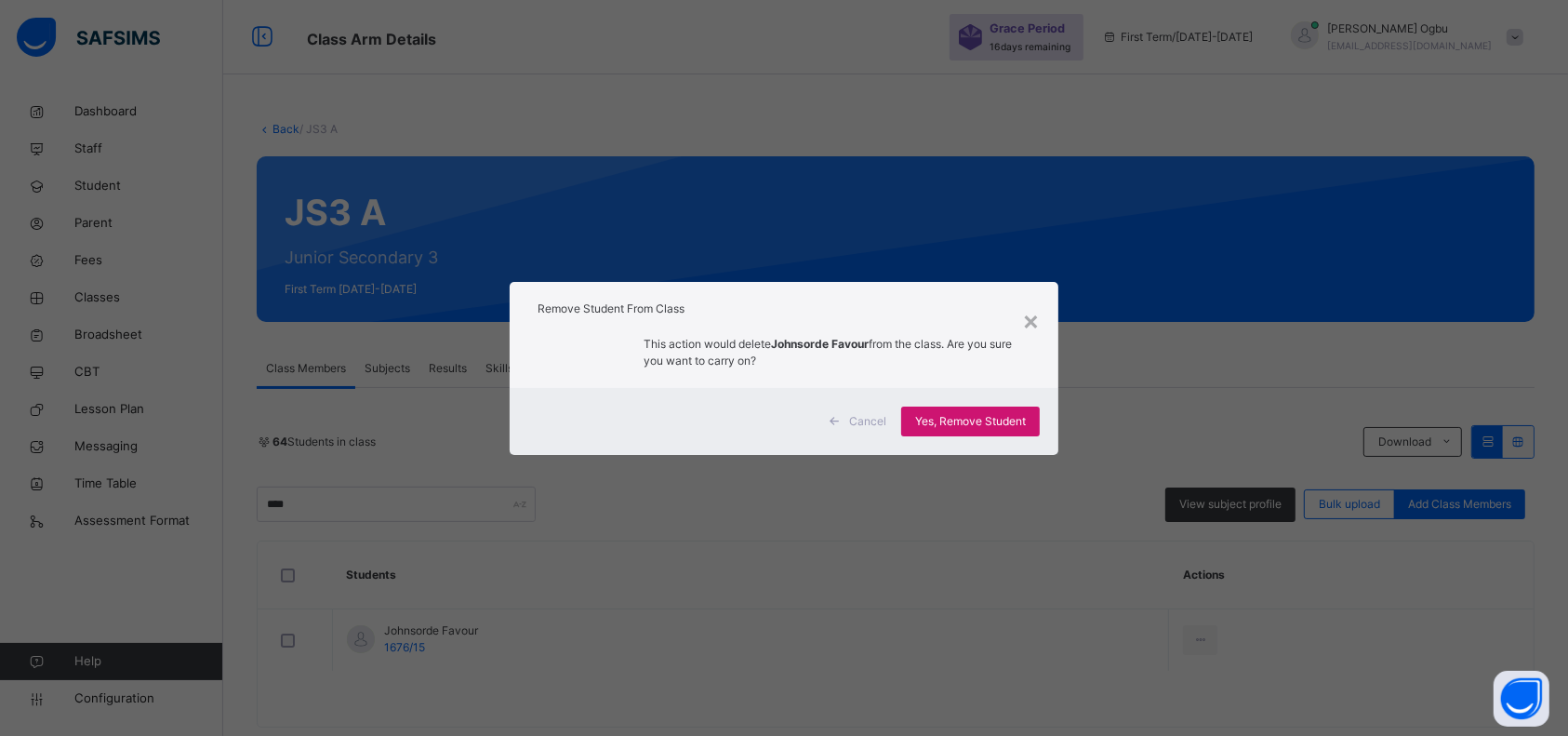
click at [949, 410] on div "Yes, Remove Student" at bounding box center [971, 421] width 139 height 29
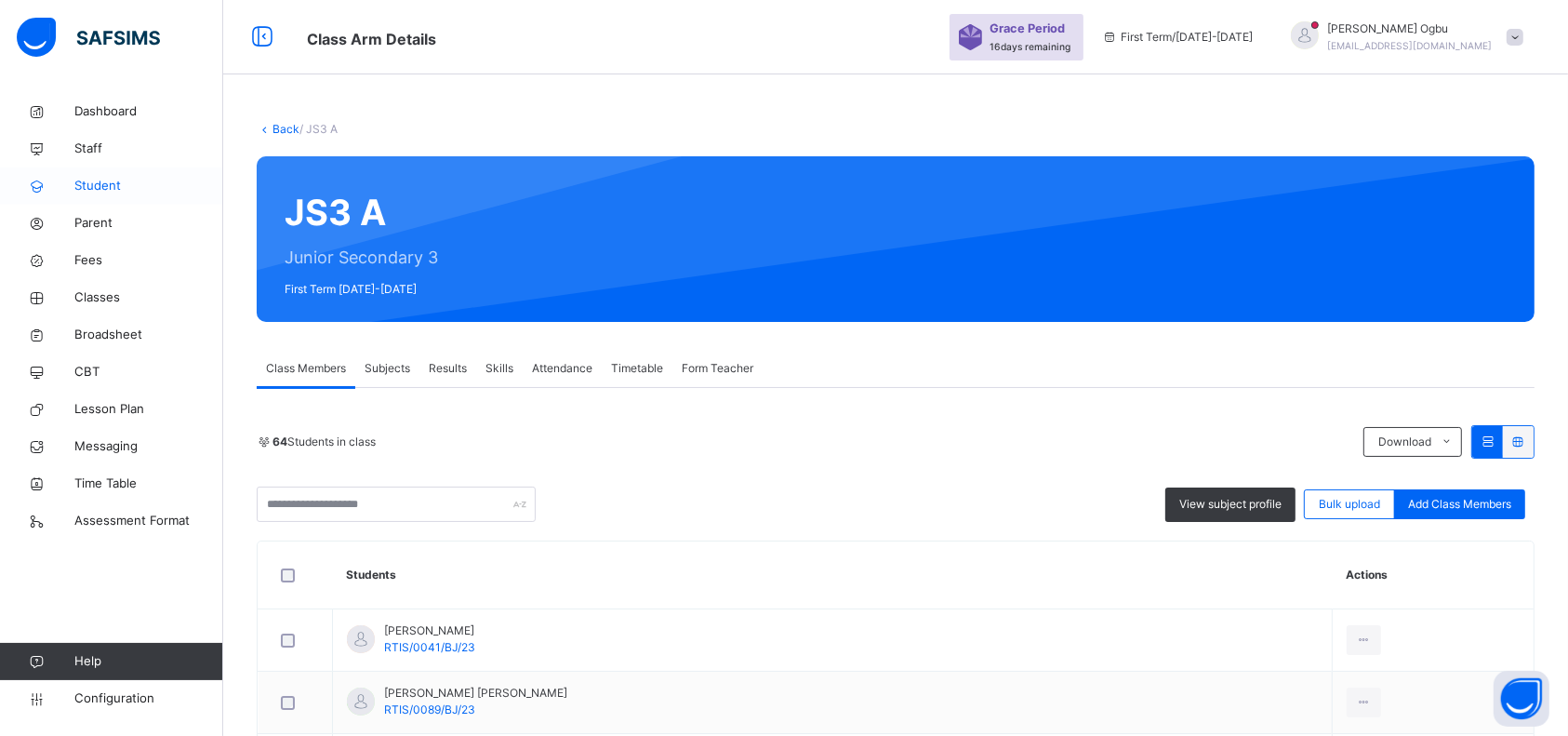
click at [102, 184] on span "Student" at bounding box center [148, 185] width 148 height 19
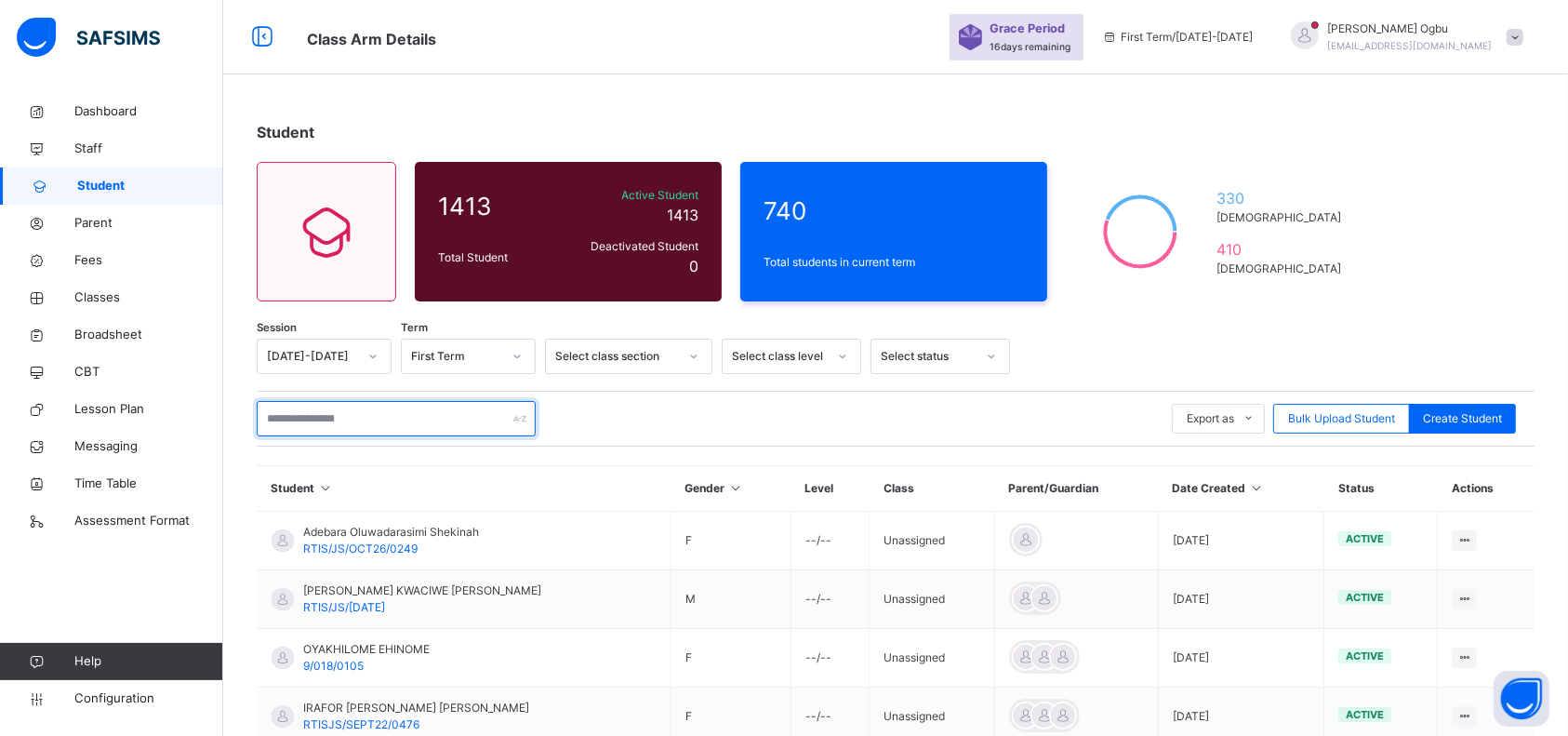
click at [347, 418] on input "text" at bounding box center [396, 419] width 279 height 35
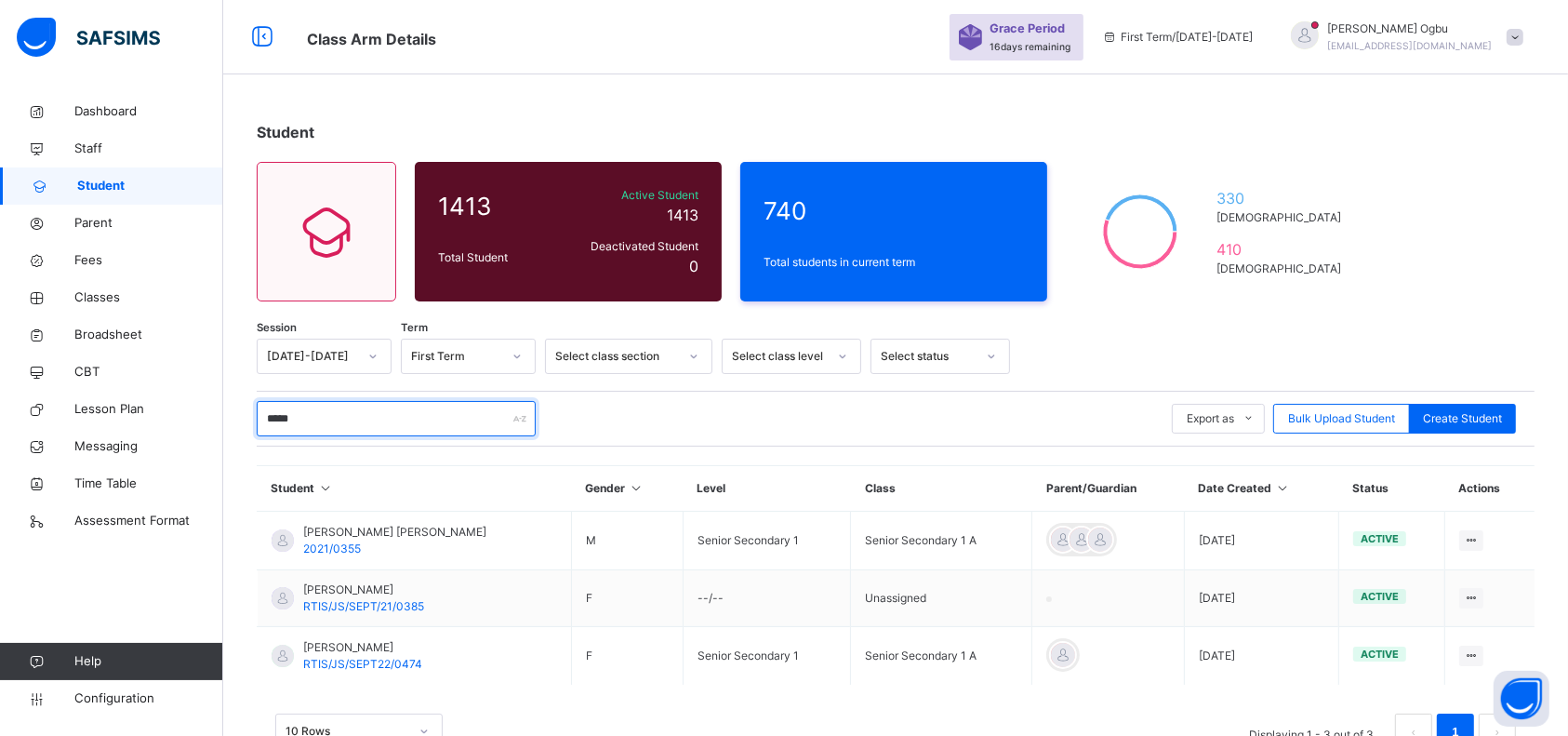
type input "******"
click at [107, 303] on span "Classes" at bounding box center [148, 297] width 148 height 19
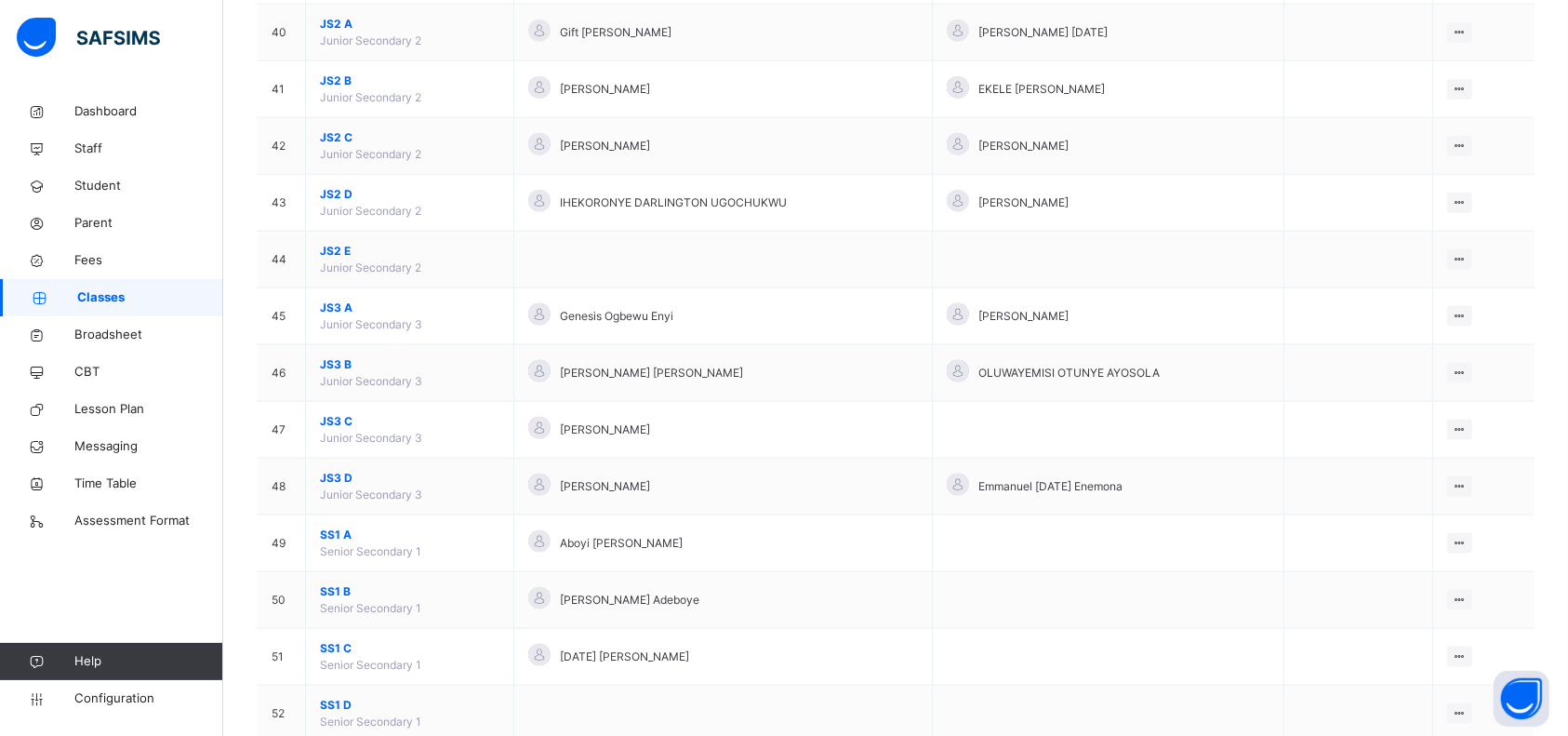
scroll to position [2432, 0]
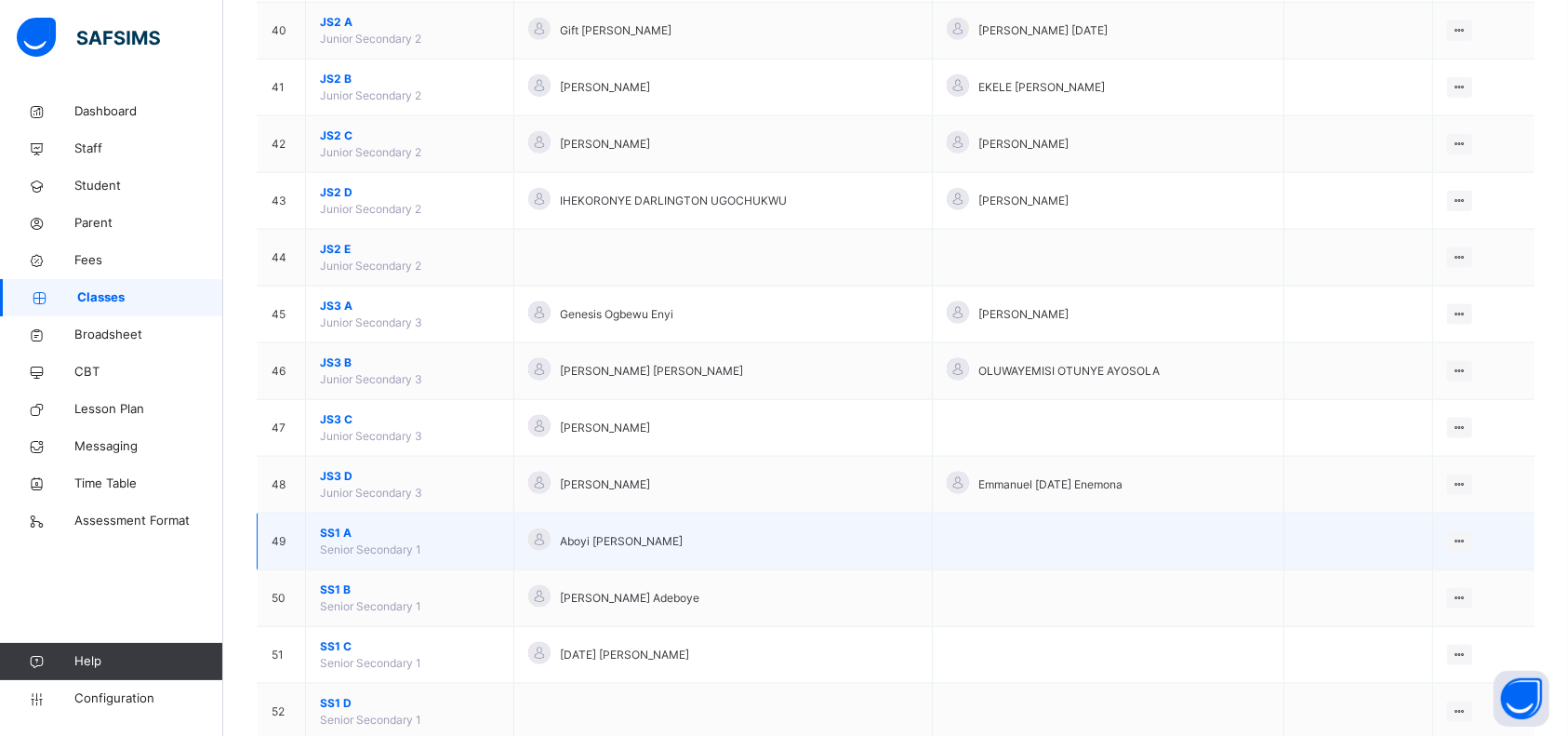
click at [361, 533] on span "SS1 A" at bounding box center [410, 533] width 180 height 17
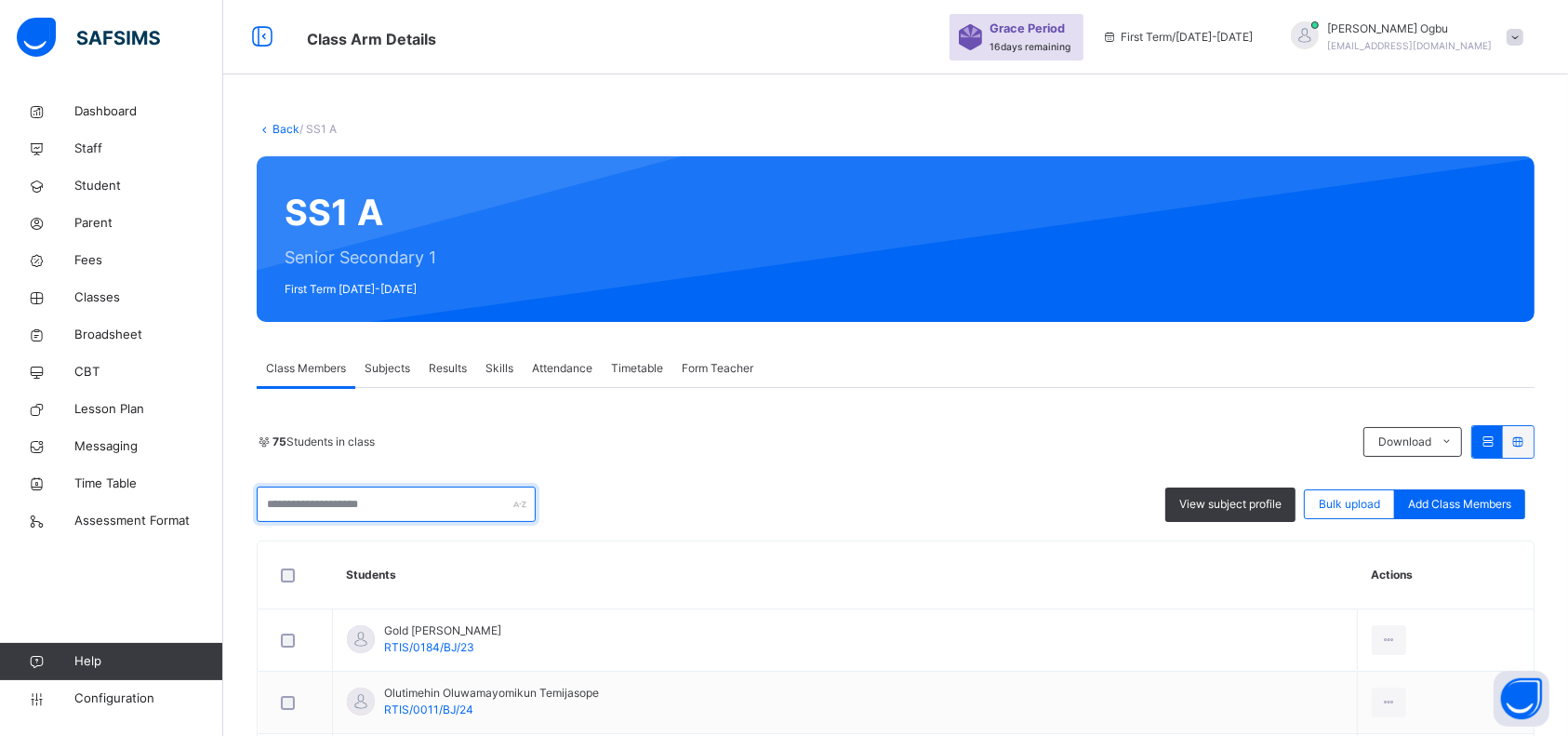
click at [407, 507] on input "text" at bounding box center [396, 504] width 279 height 35
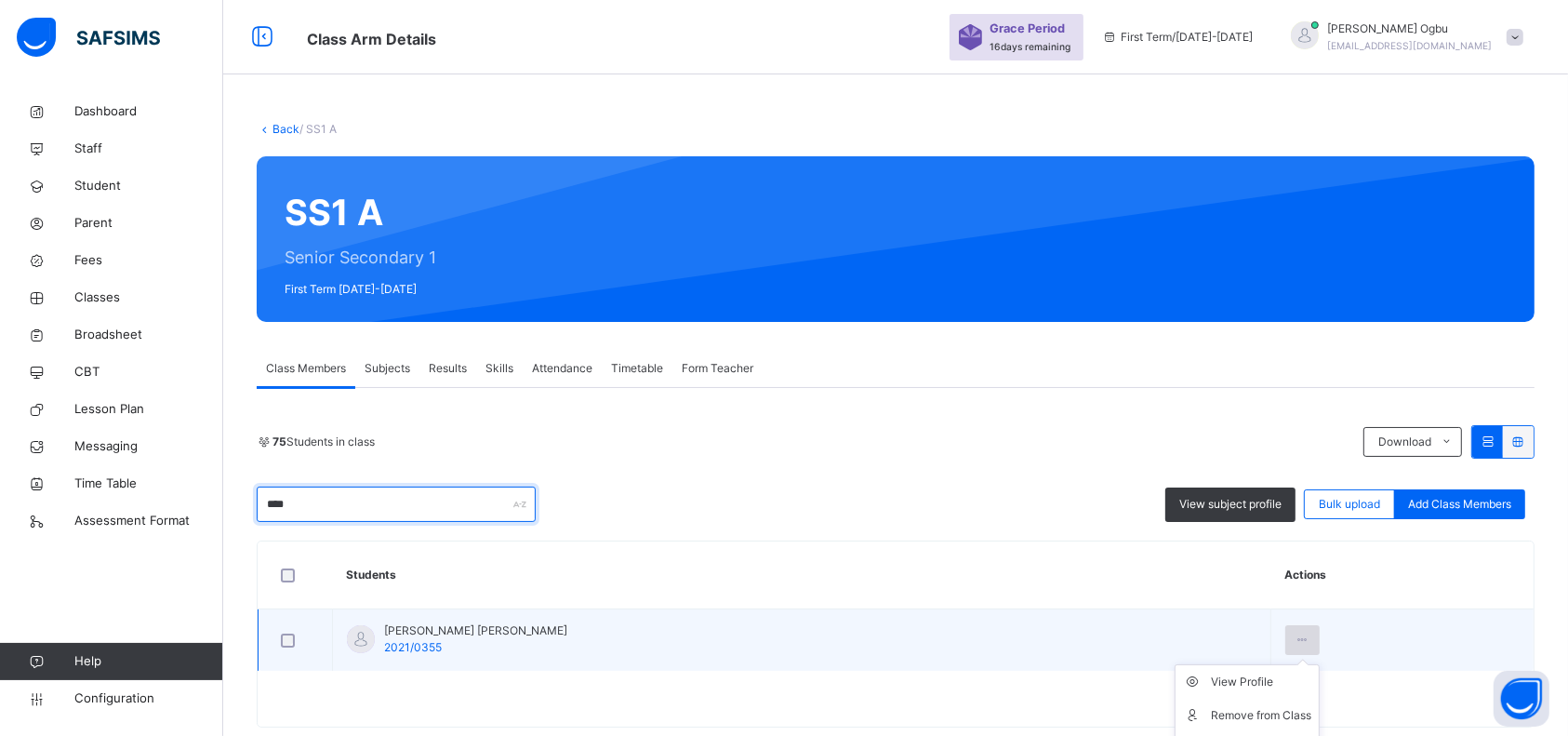
type input "****"
click at [1295, 644] on icon at bounding box center [1303, 639] width 16 height 17
click at [1300, 639] on icon at bounding box center [1303, 639] width 16 height 17
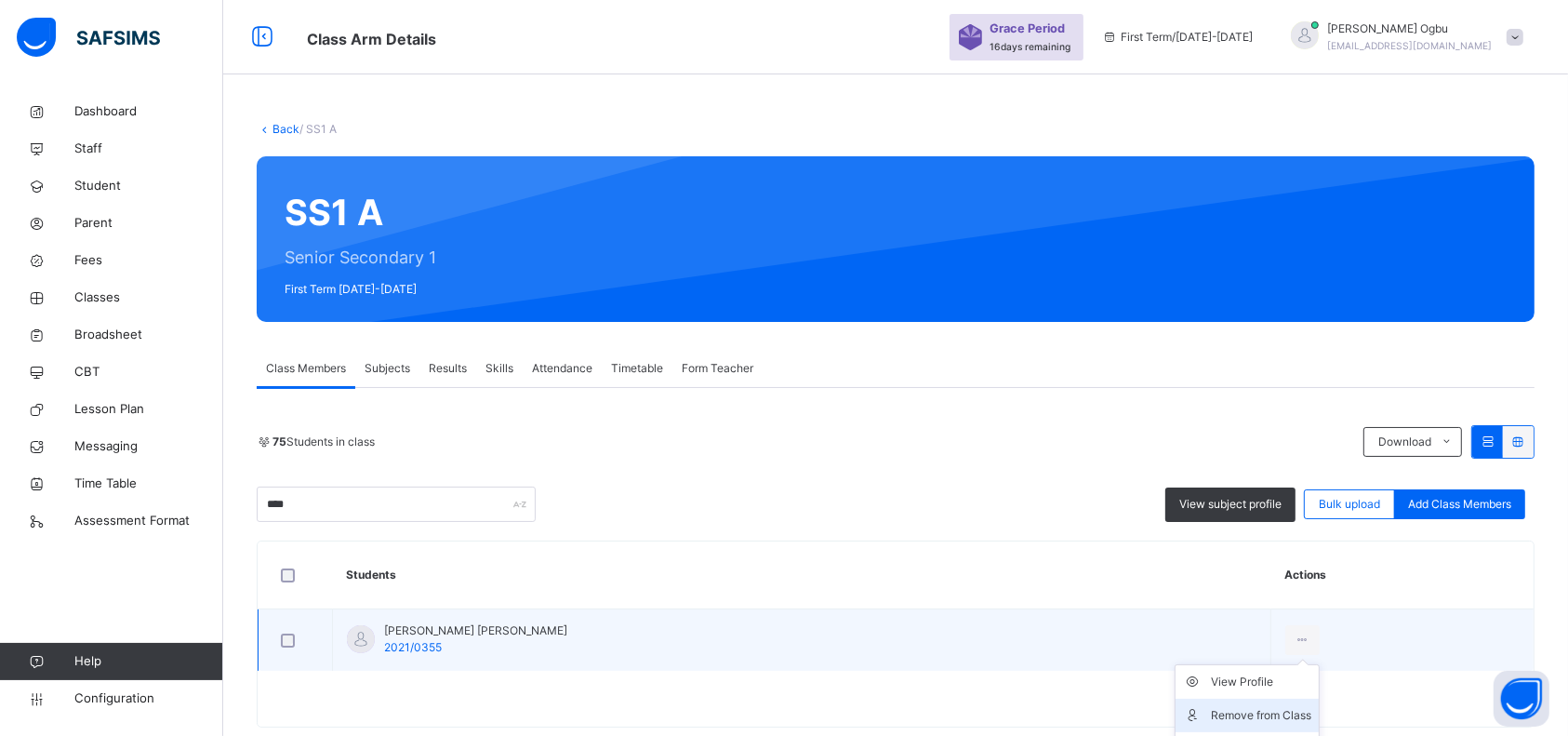
click at [1265, 712] on div "Remove from Class" at bounding box center [1261, 715] width 101 height 19
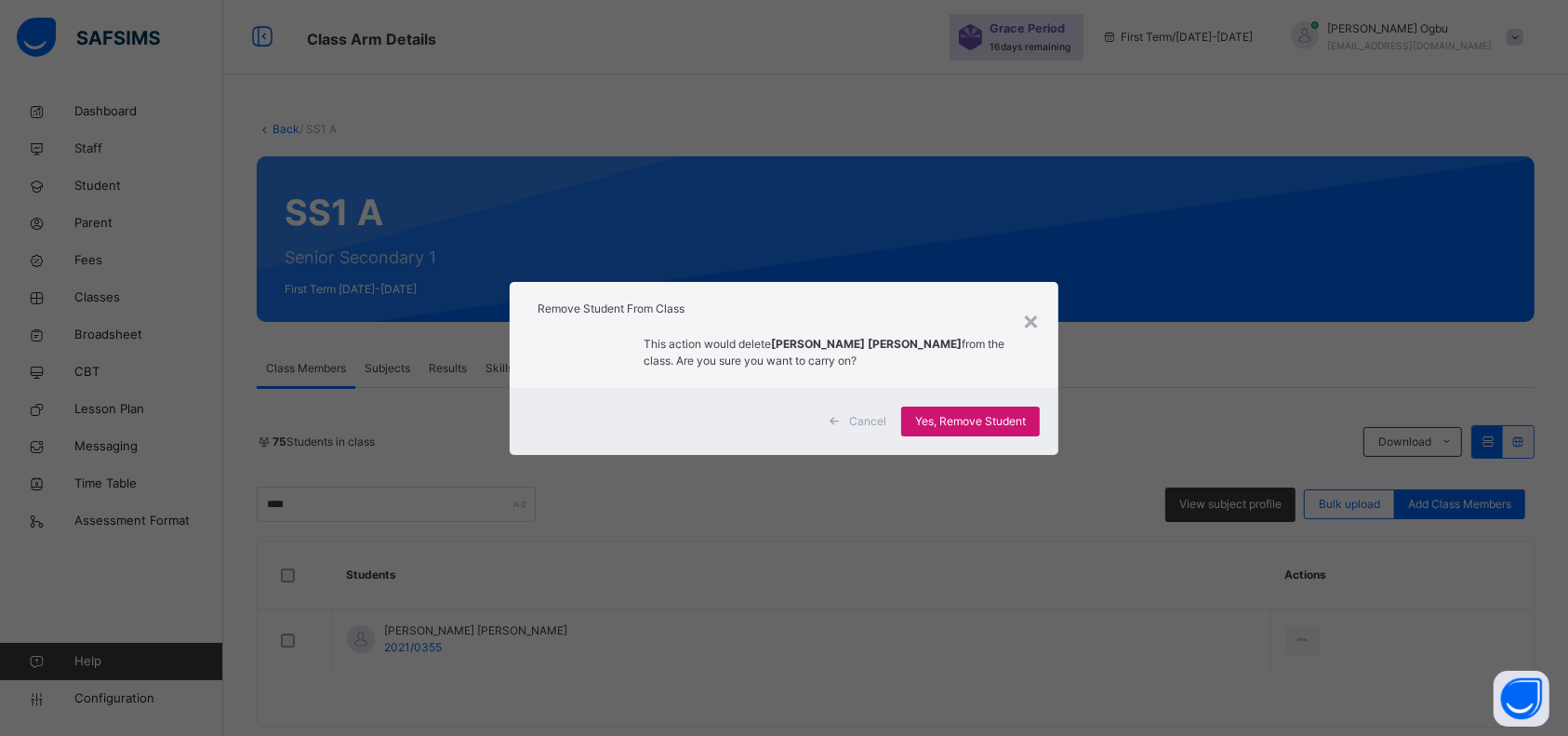
click at [975, 435] on div "Yes, Remove Student" at bounding box center [971, 421] width 139 height 29
click at [998, 420] on span "Yes, Remove Student" at bounding box center [970, 421] width 110 height 17
click at [990, 416] on span "Yes, Remove Student" at bounding box center [970, 421] width 110 height 17
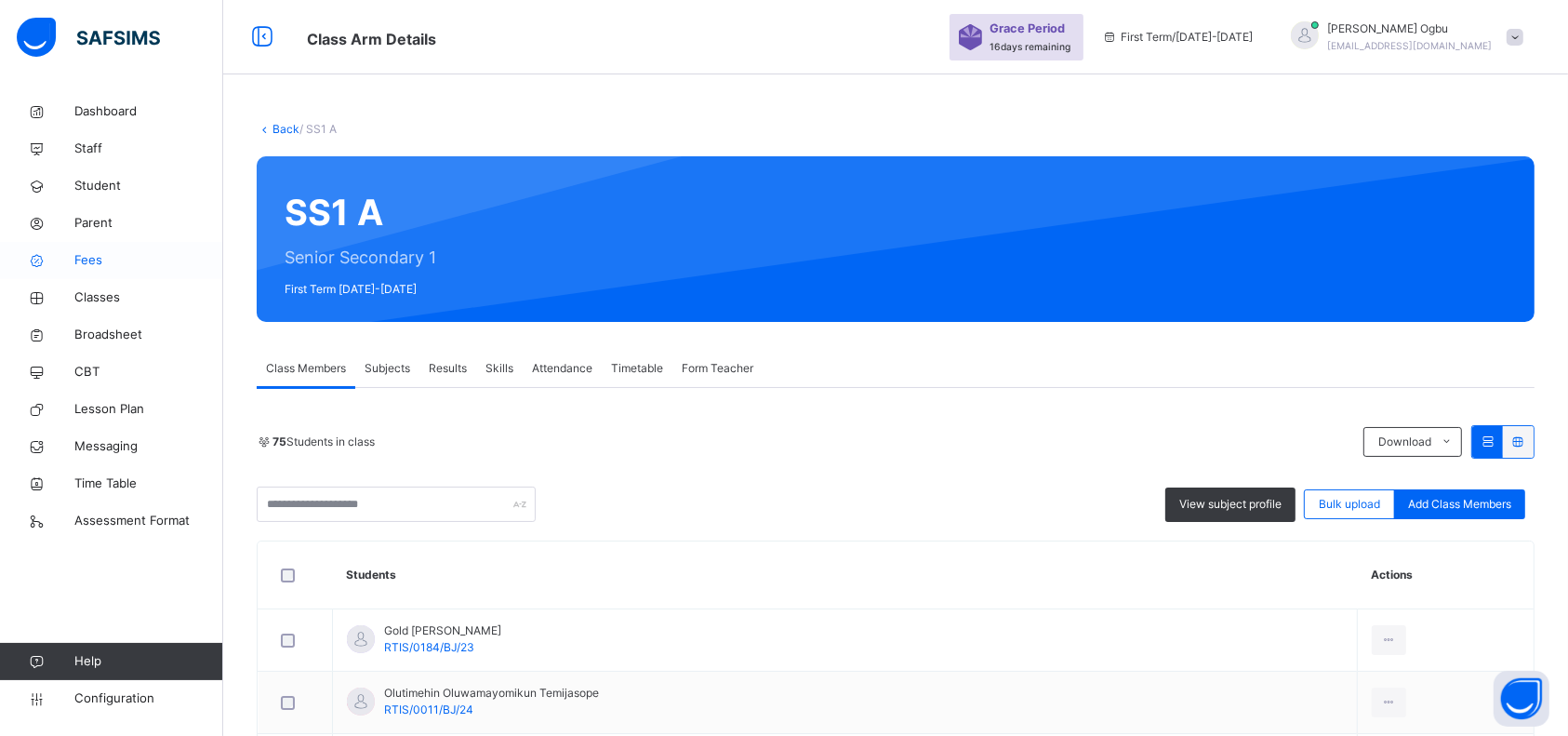
click at [96, 253] on span "Fees" at bounding box center [148, 260] width 148 height 19
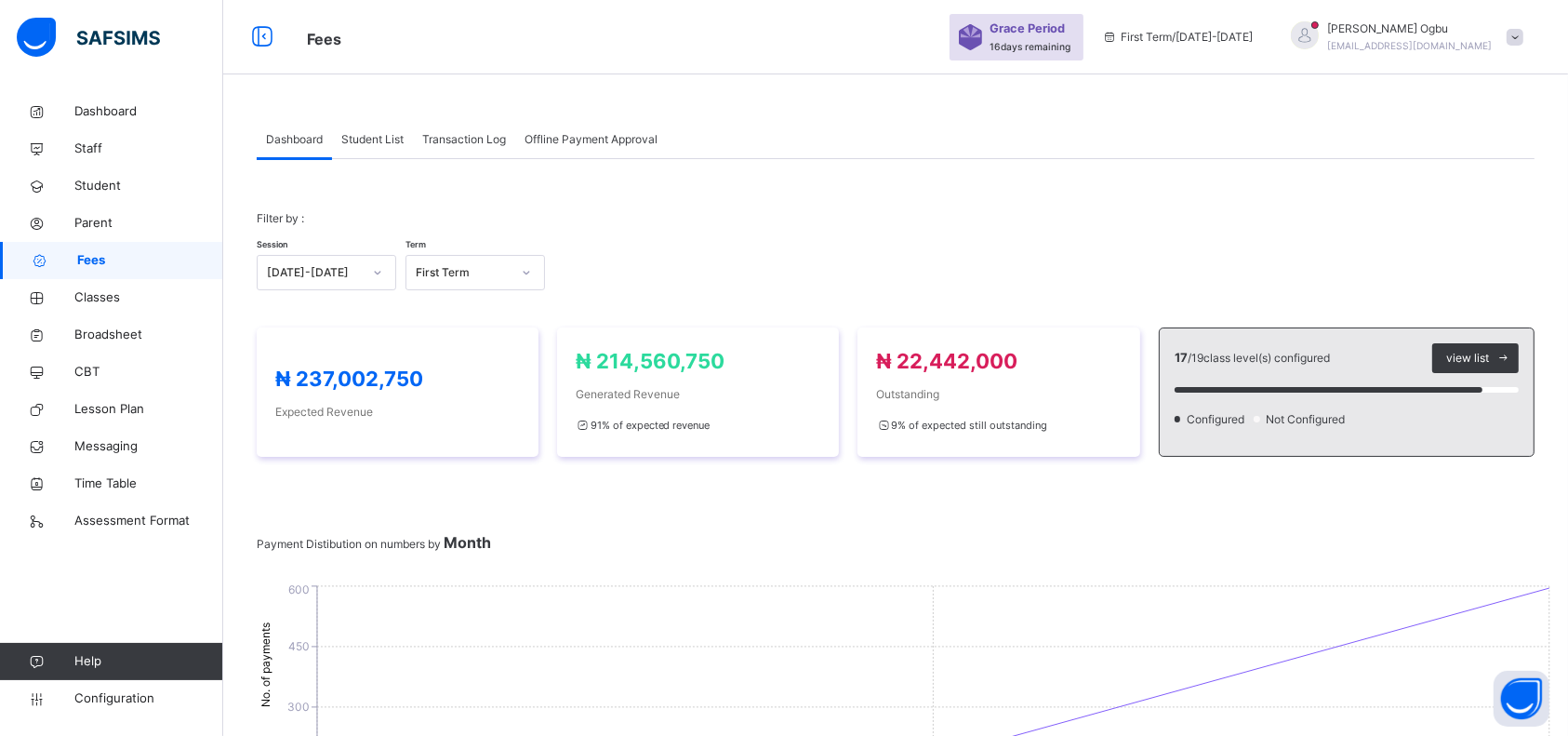
click at [6, 646] on link "Help" at bounding box center [111, 662] width 222 height 37
